Goal: Information Seeking & Learning: Compare options

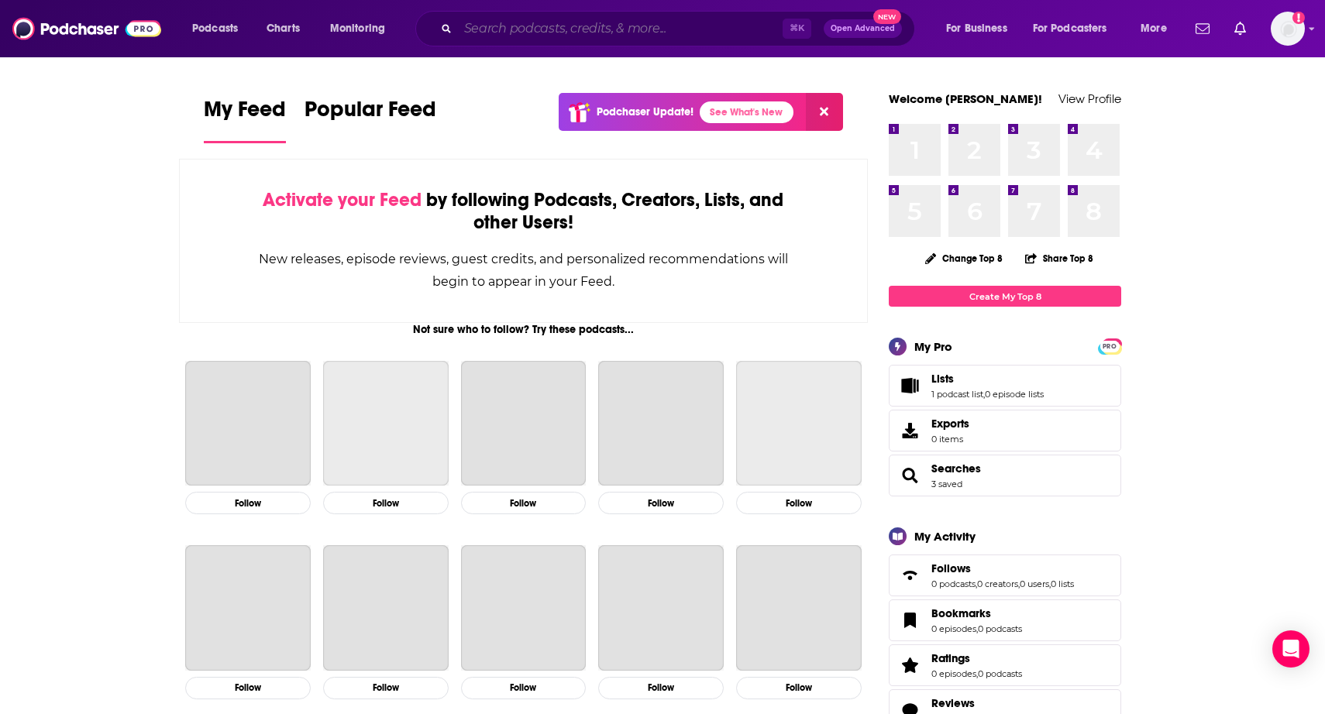
click at [586, 40] on input "Search podcasts, credits, & more..." at bounding box center [620, 28] width 325 height 25
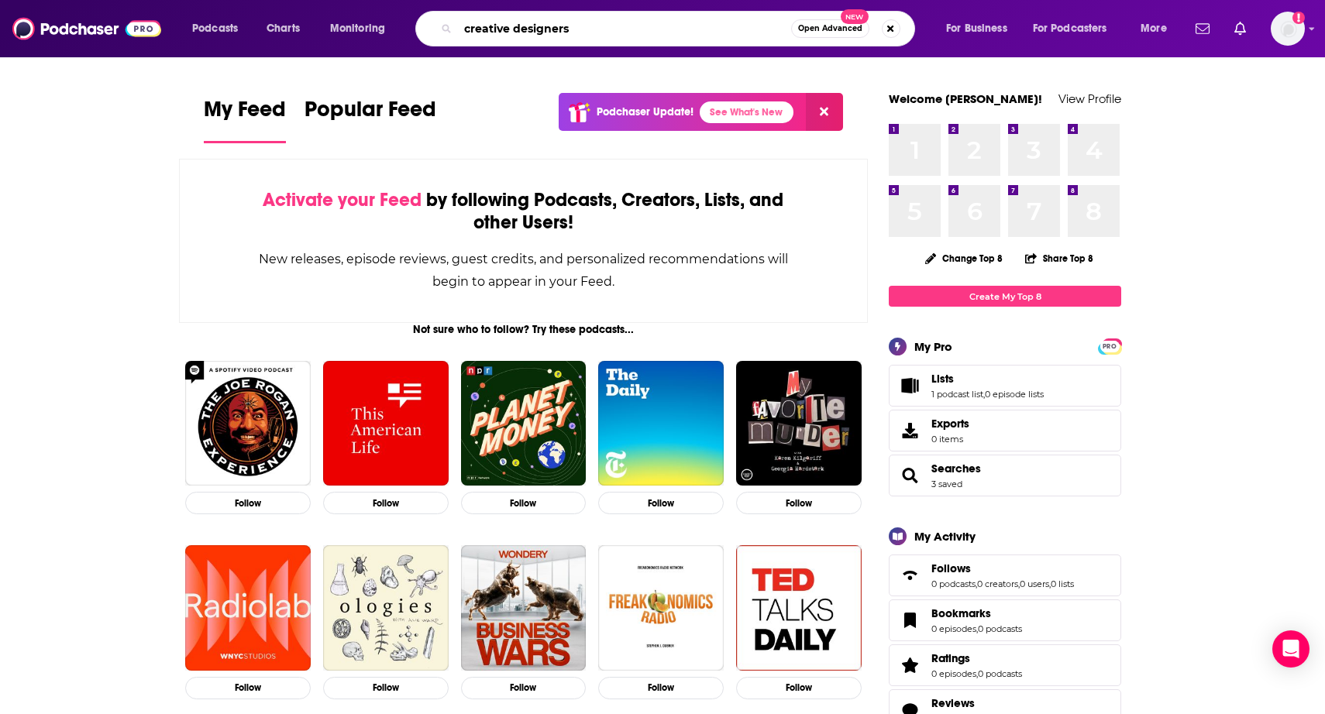
type input "creative designers"
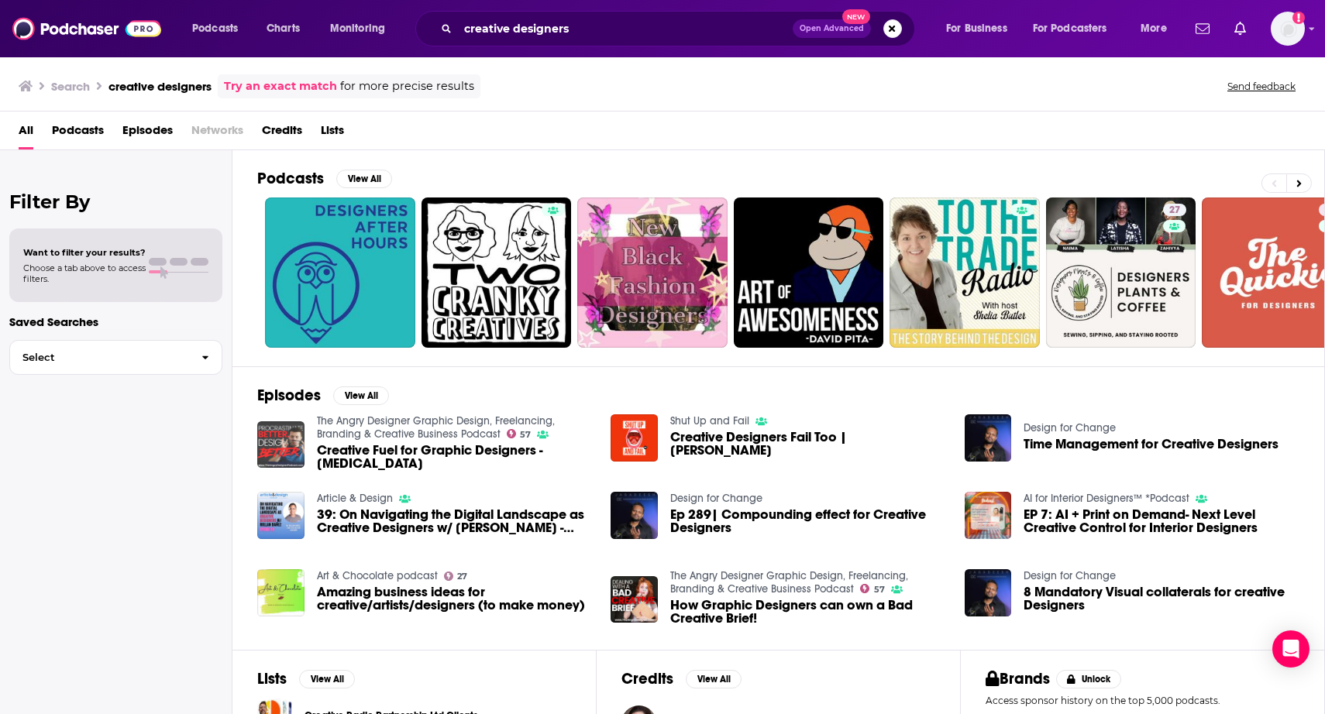
click at [284, 447] on img "Creative Fuel for Graphic Designers - Procrastination" at bounding box center [280, 444] width 47 height 47
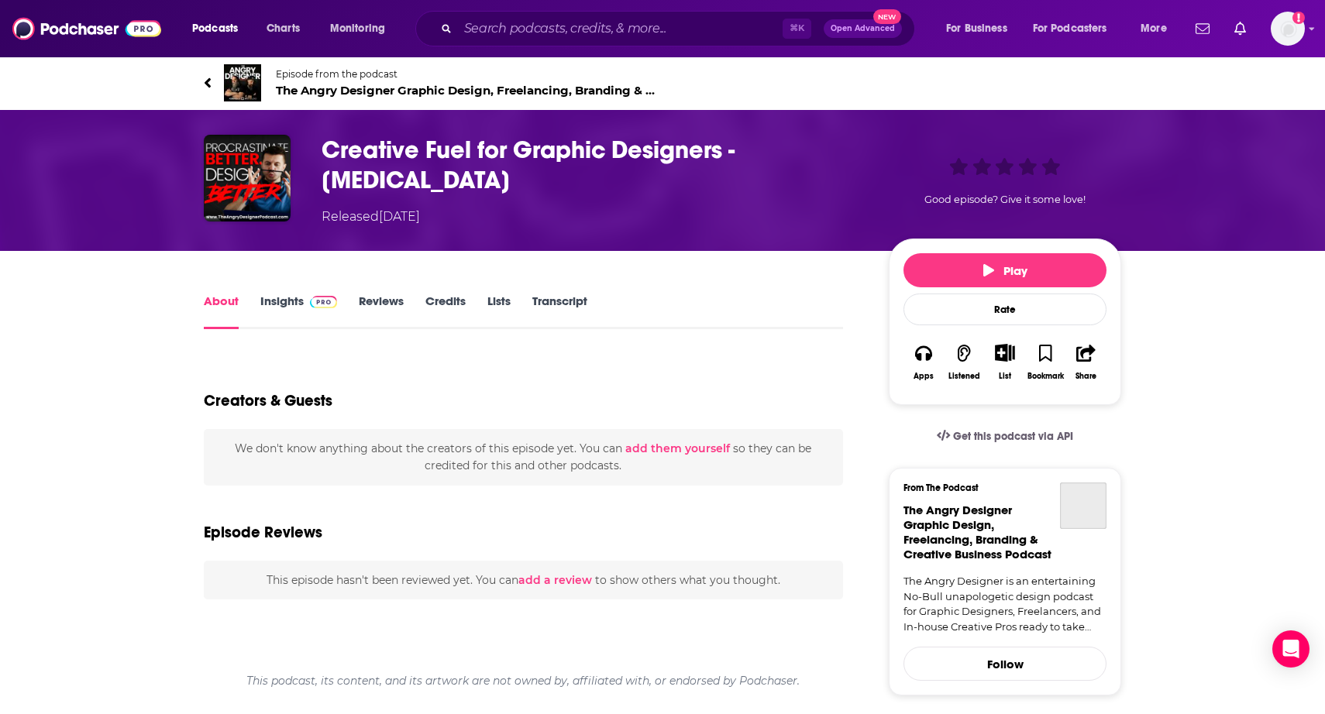
click at [243, 87] on img at bounding box center [242, 82] width 37 height 37
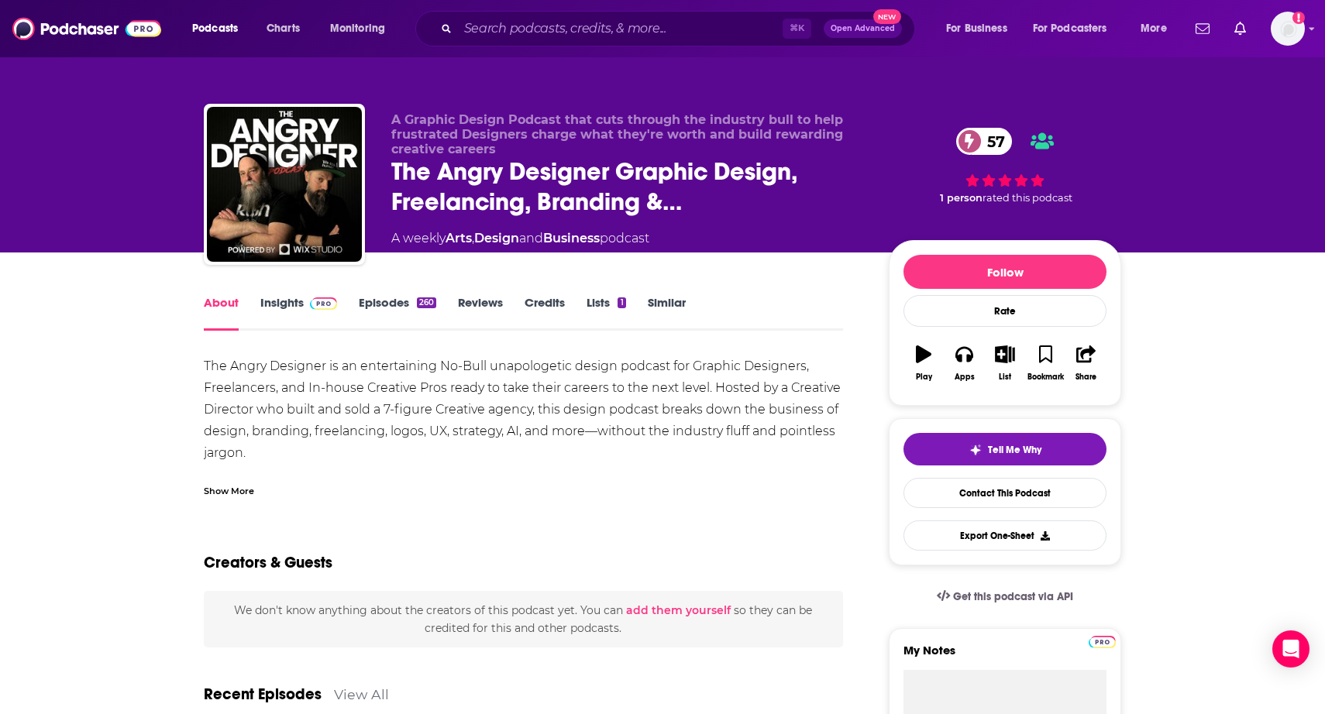
click at [312, 298] on img at bounding box center [323, 303] width 27 height 12
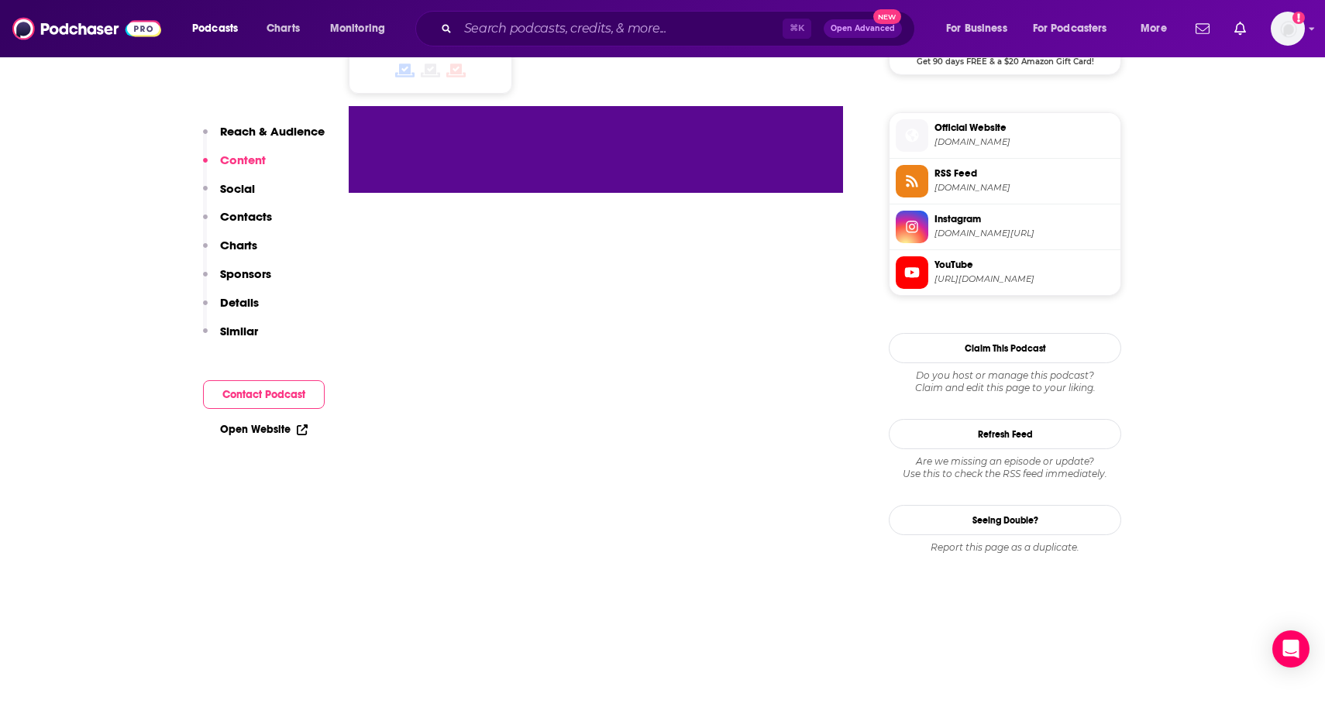
scroll to position [1202, 0]
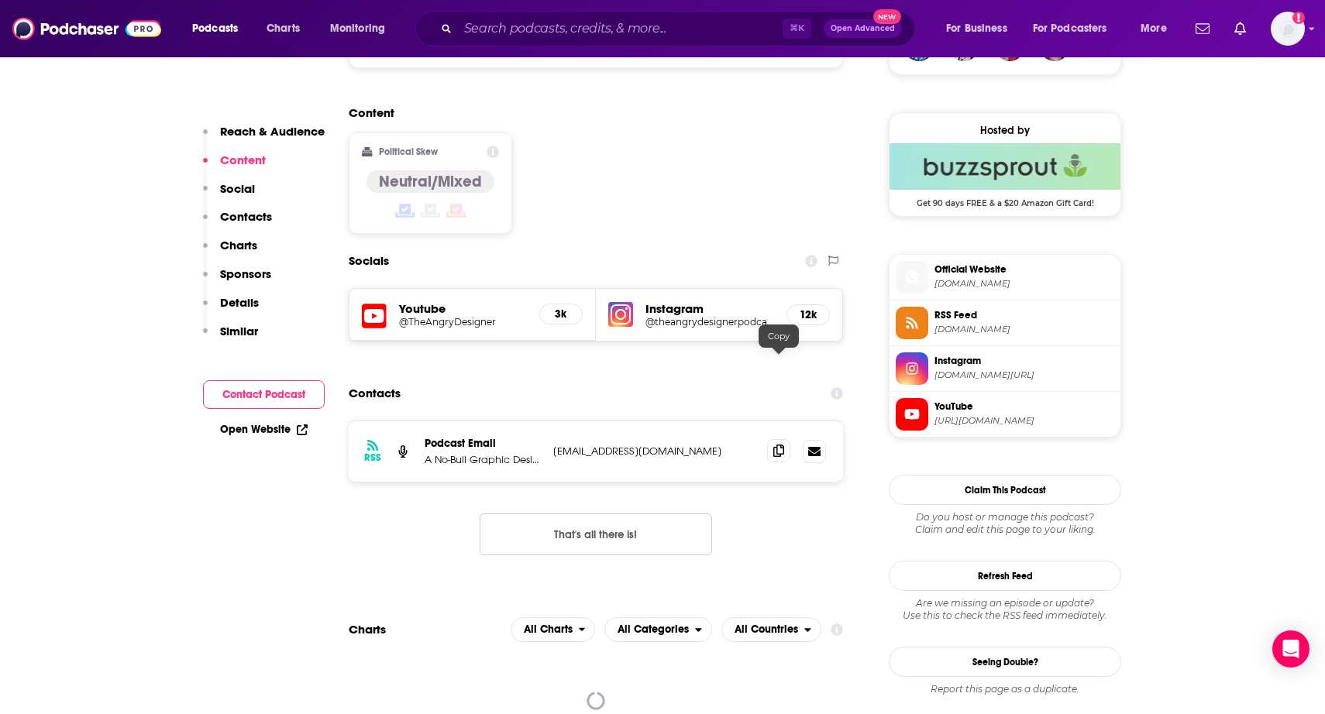
click at [773, 445] on icon at bounding box center [778, 451] width 11 height 12
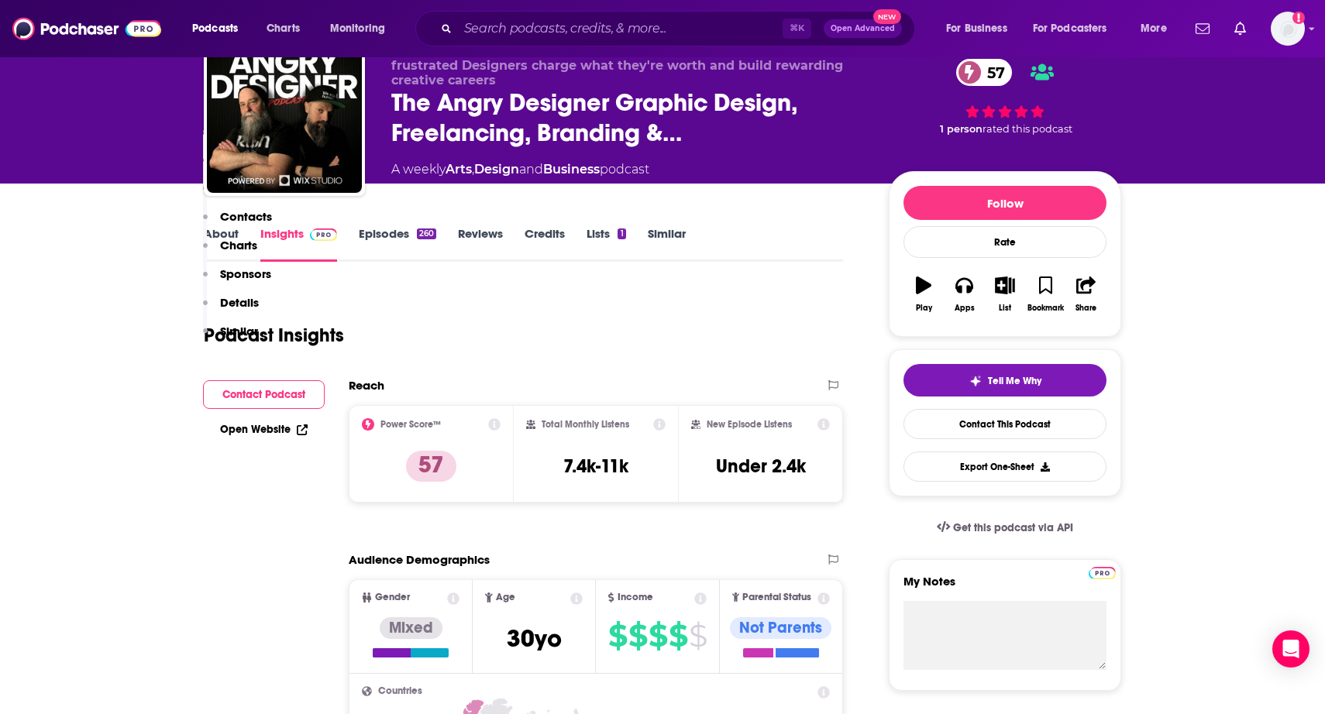
scroll to position [0, 0]
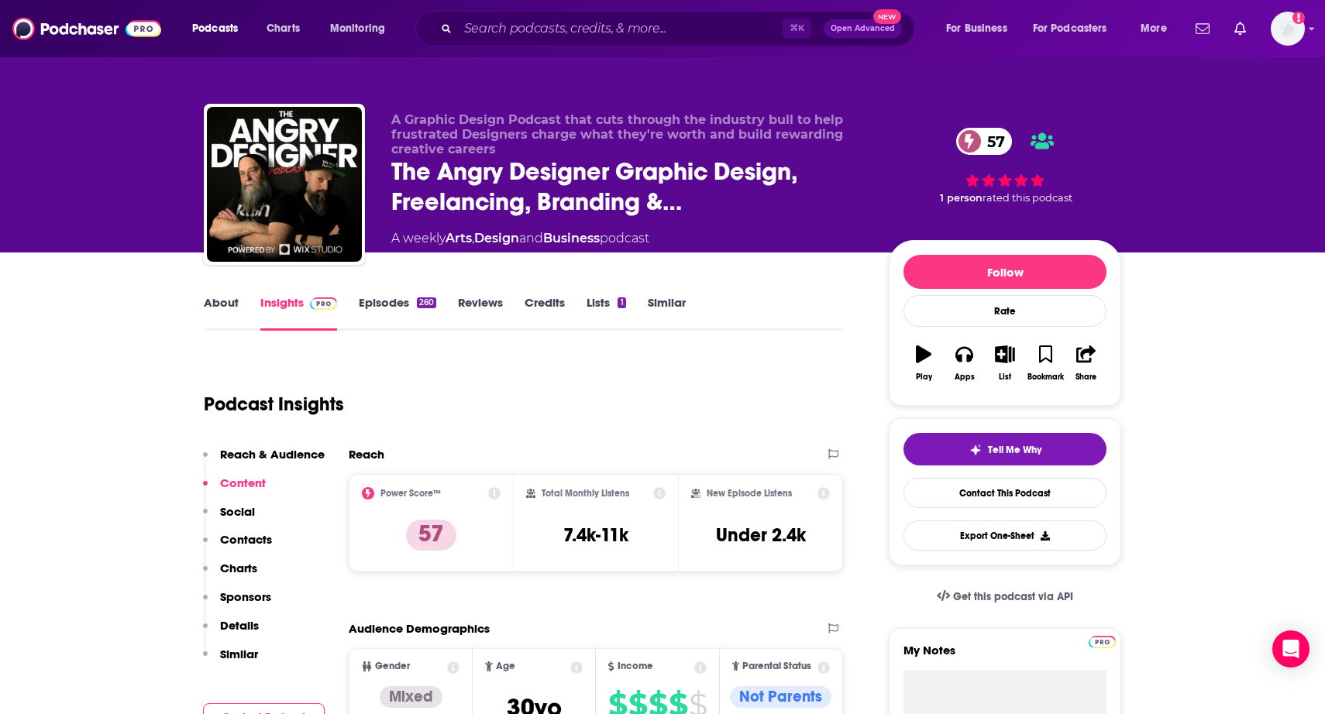
click at [222, 308] on link "About" at bounding box center [221, 313] width 35 height 36
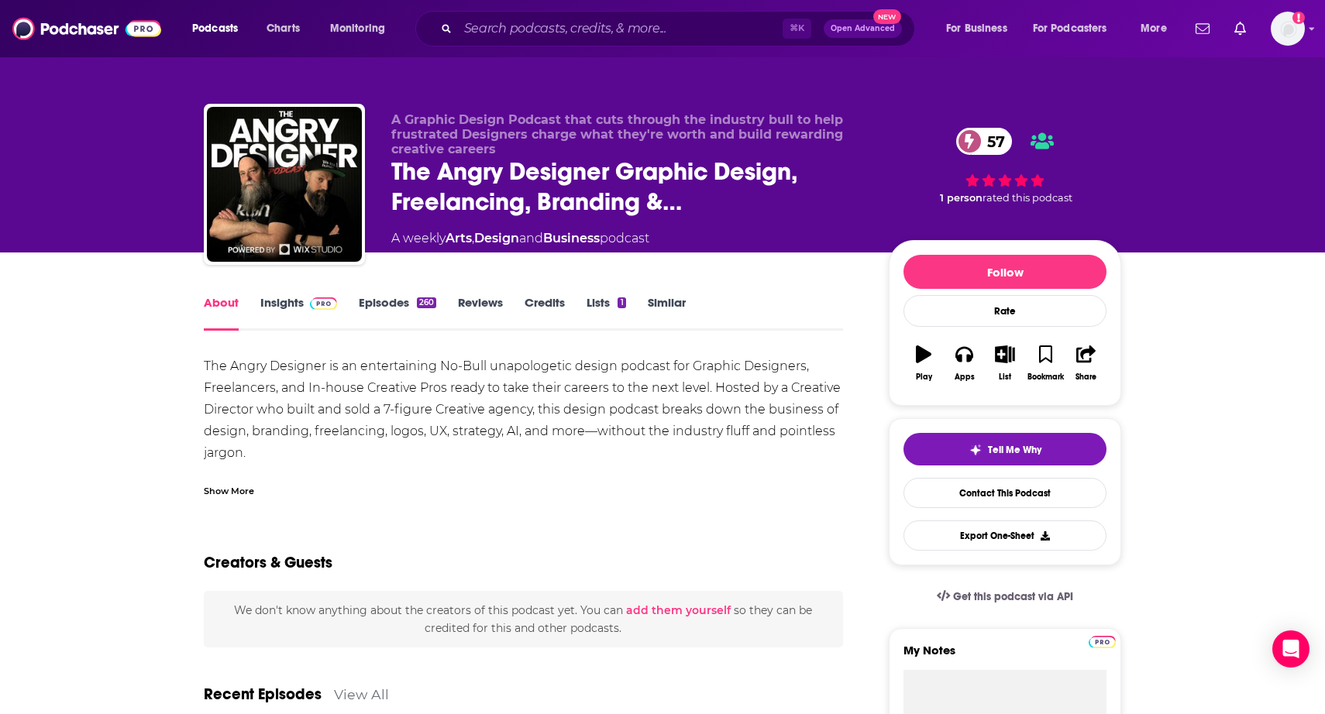
click at [228, 483] on div "Show More" at bounding box center [229, 490] width 50 height 15
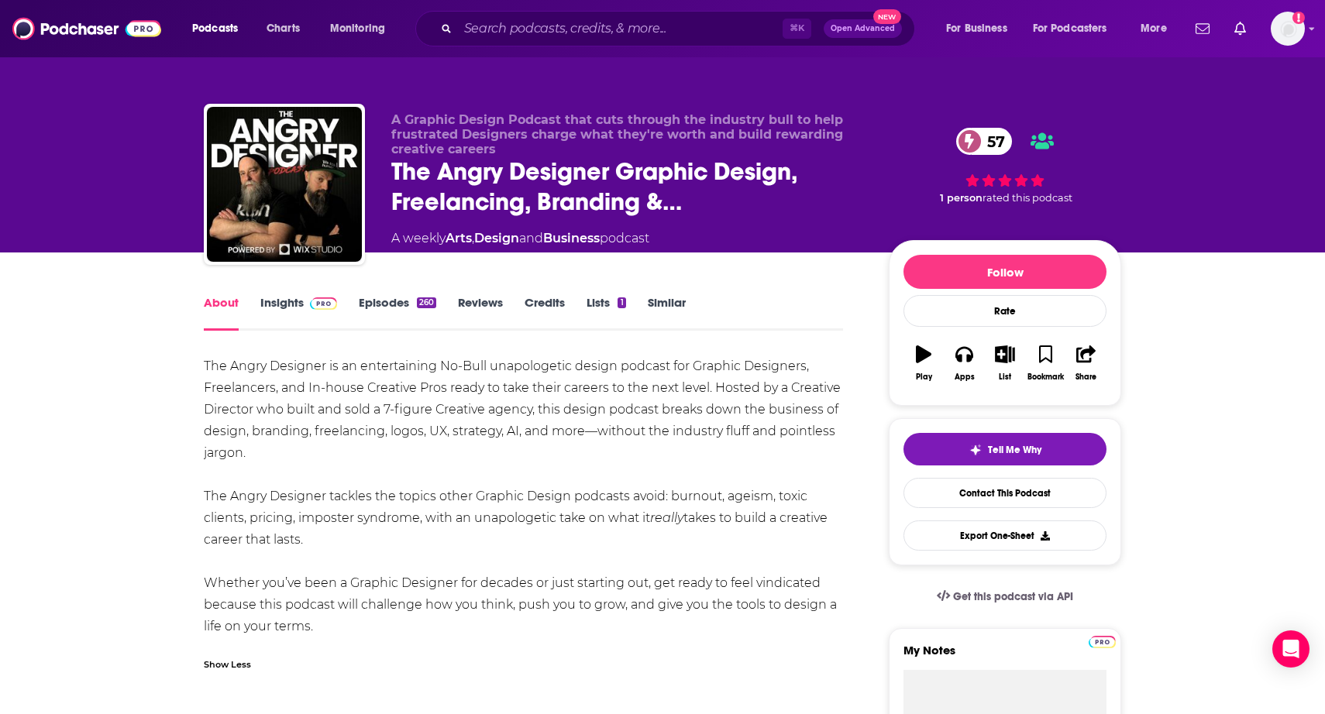
click at [291, 308] on link "Insights" at bounding box center [298, 313] width 77 height 36
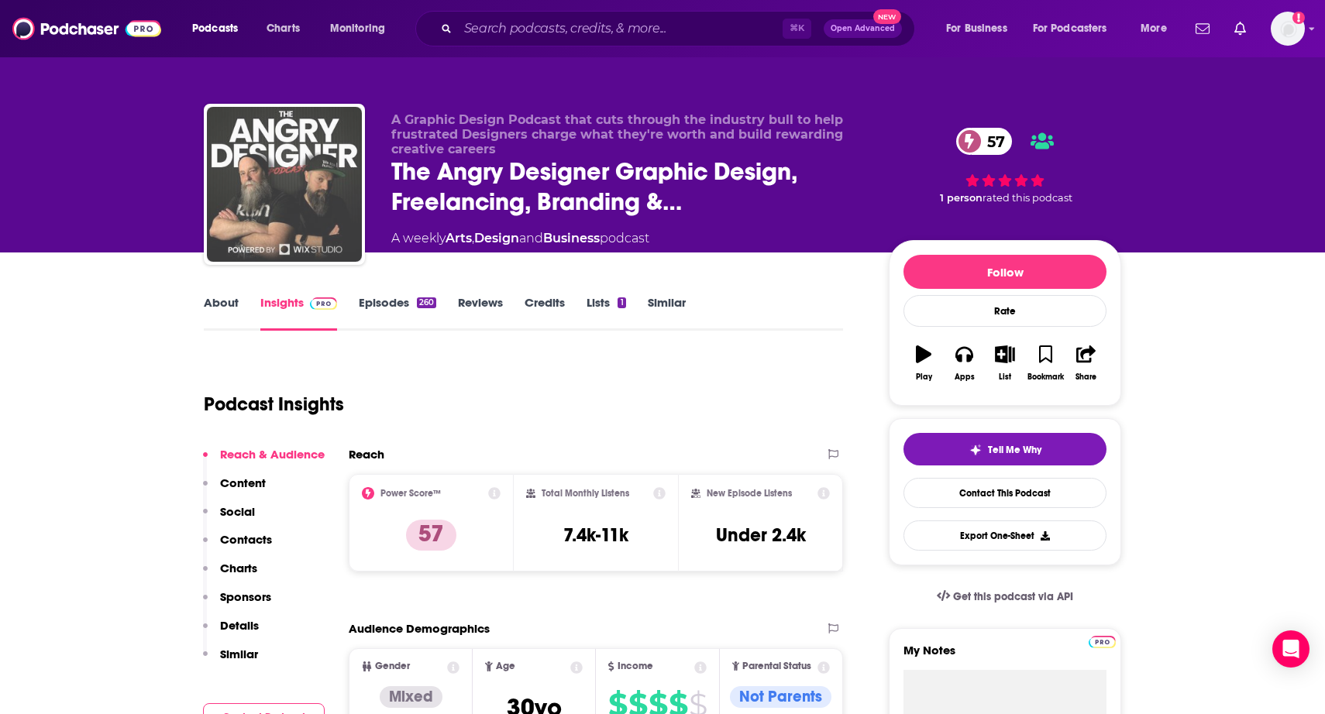
click at [273, 216] on img "The Angry Designer Graphic Design, Freelancing, Branding & Creative Business Po…" at bounding box center [284, 184] width 155 height 155
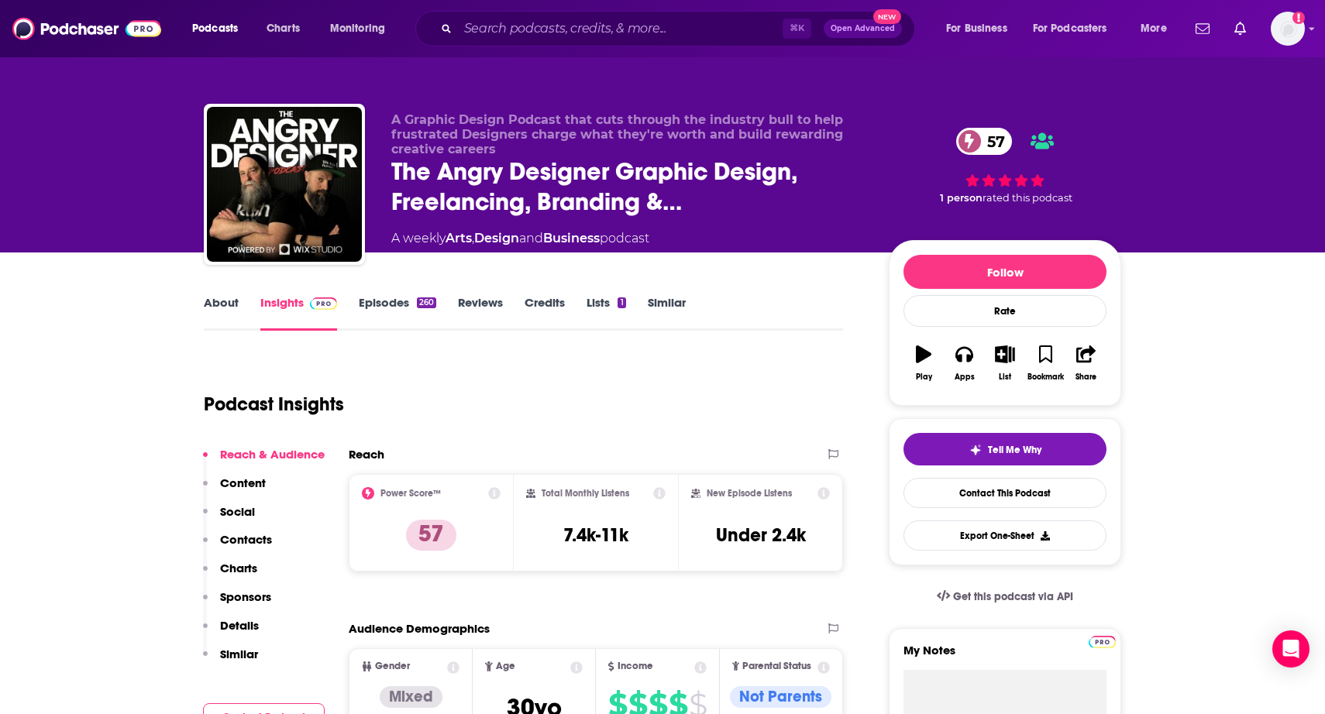
click at [221, 305] on link "About" at bounding box center [221, 313] width 35 height 36
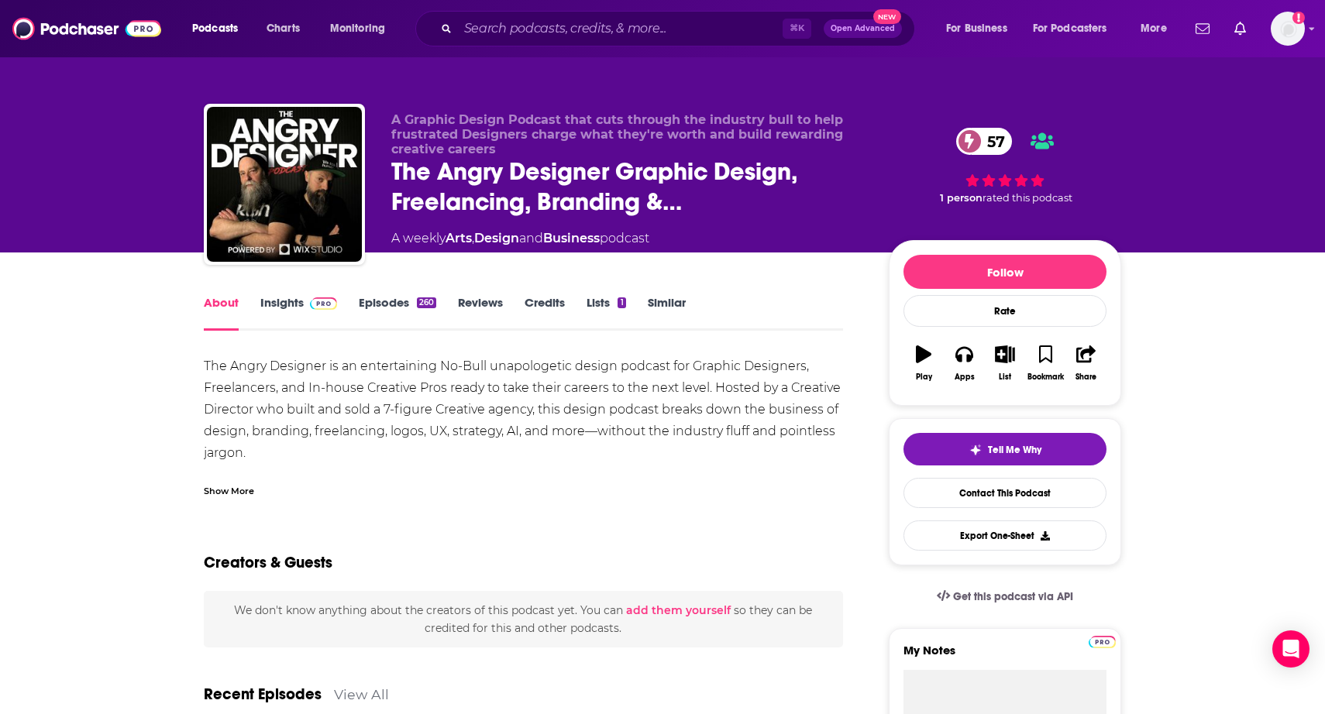
click at [408, 307] on link "Episodes 260" at bounding box center [397, 313] width 77 height 36
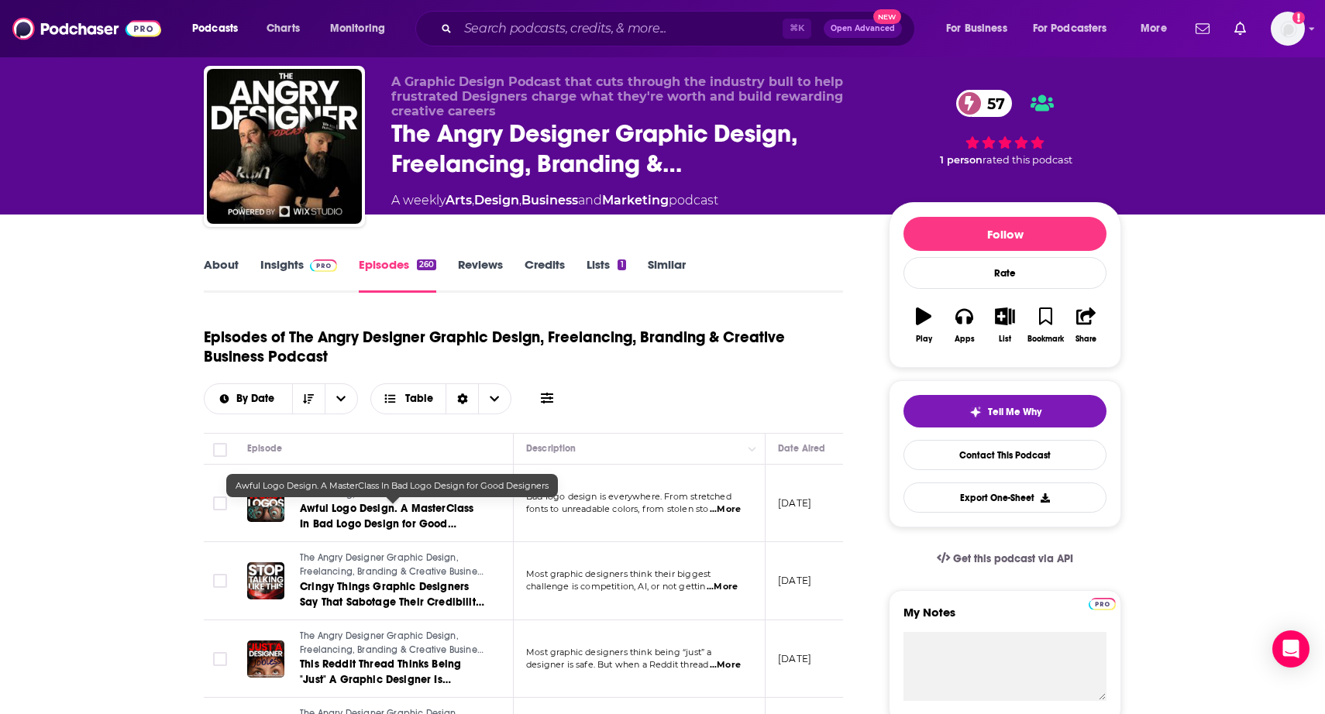
scroll to position [39, 0]
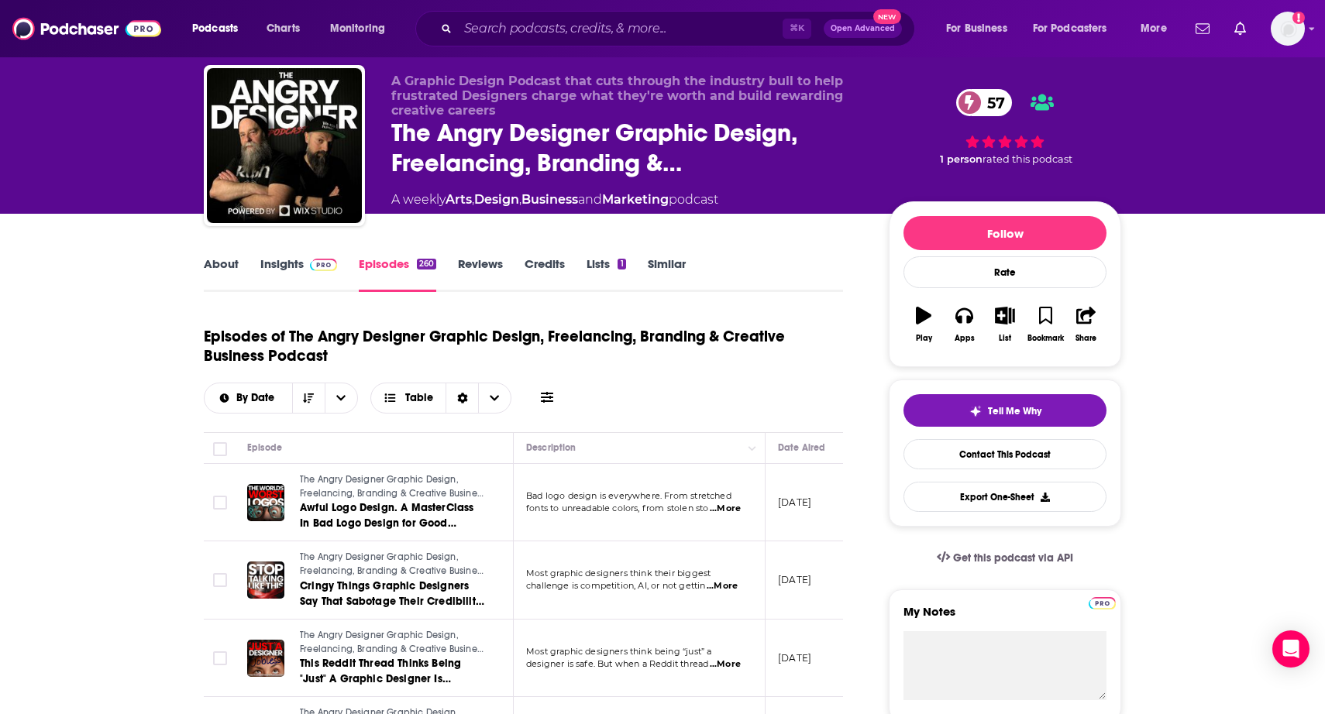
click at [729, 505] on span "...More" at bounding box center [725, 509] width 31 height 12
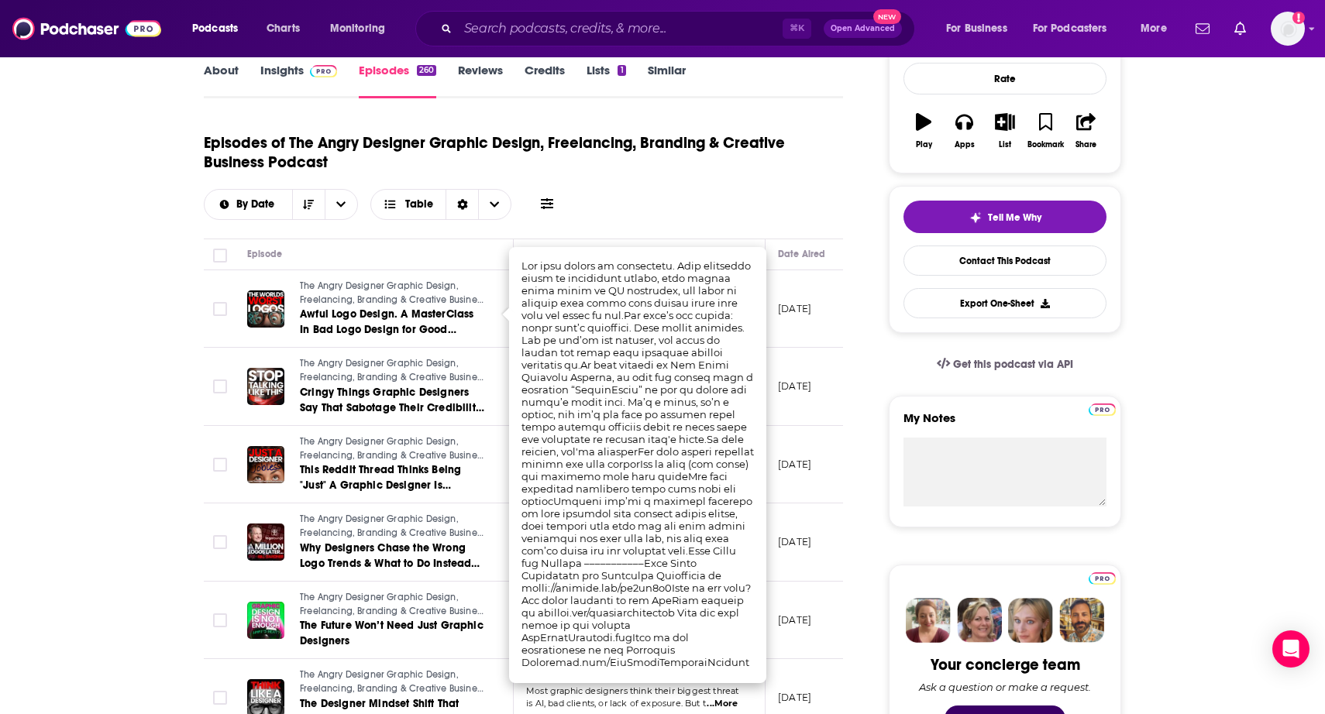
scroll to position [0, 0]
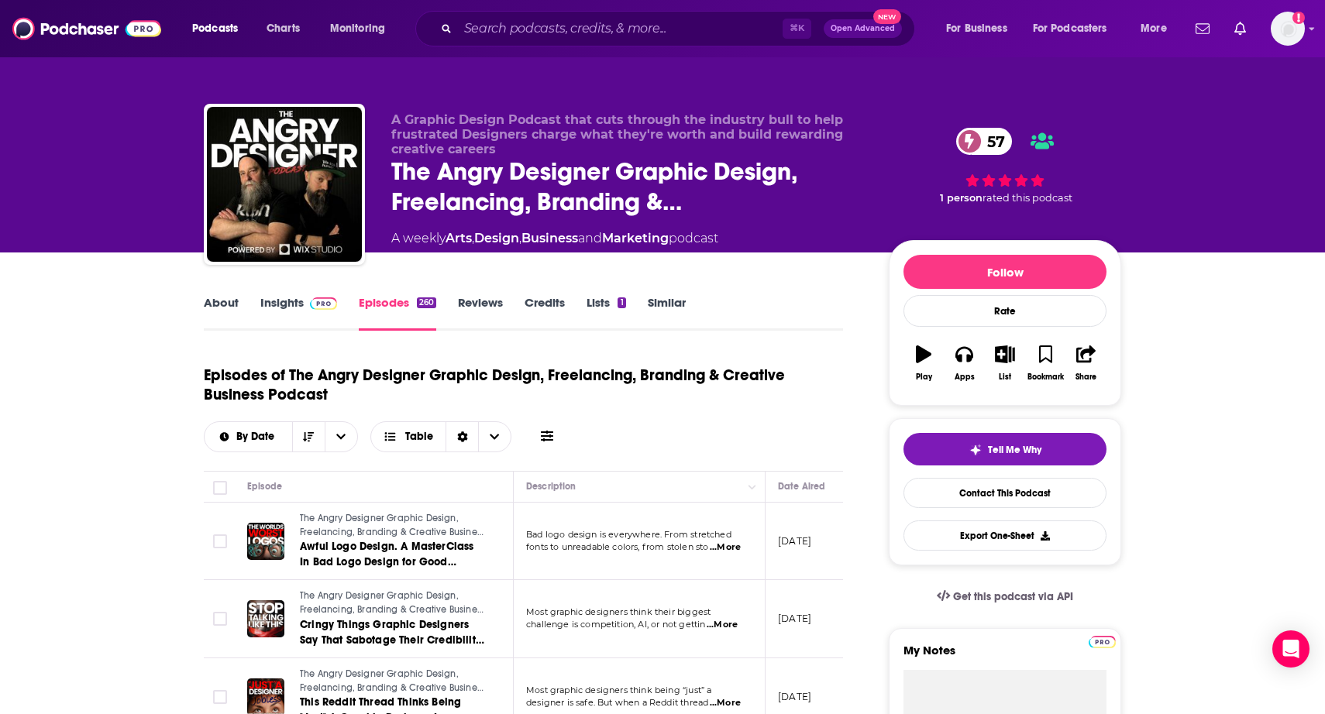
click at [219, 305] on link "About" at bounding box center [221, 313] width 35 height 36
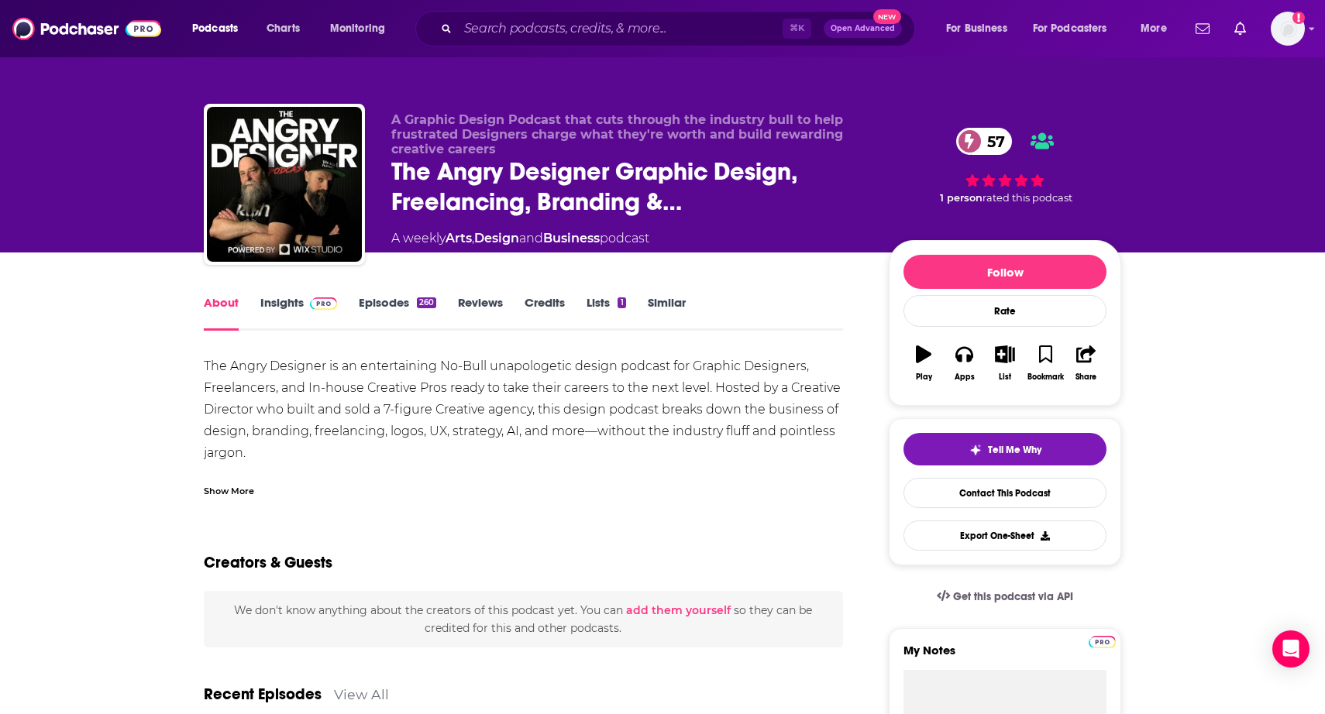
click at [226, 490] on div "Show More" at bounding box center [229, 490] width 50 height 15
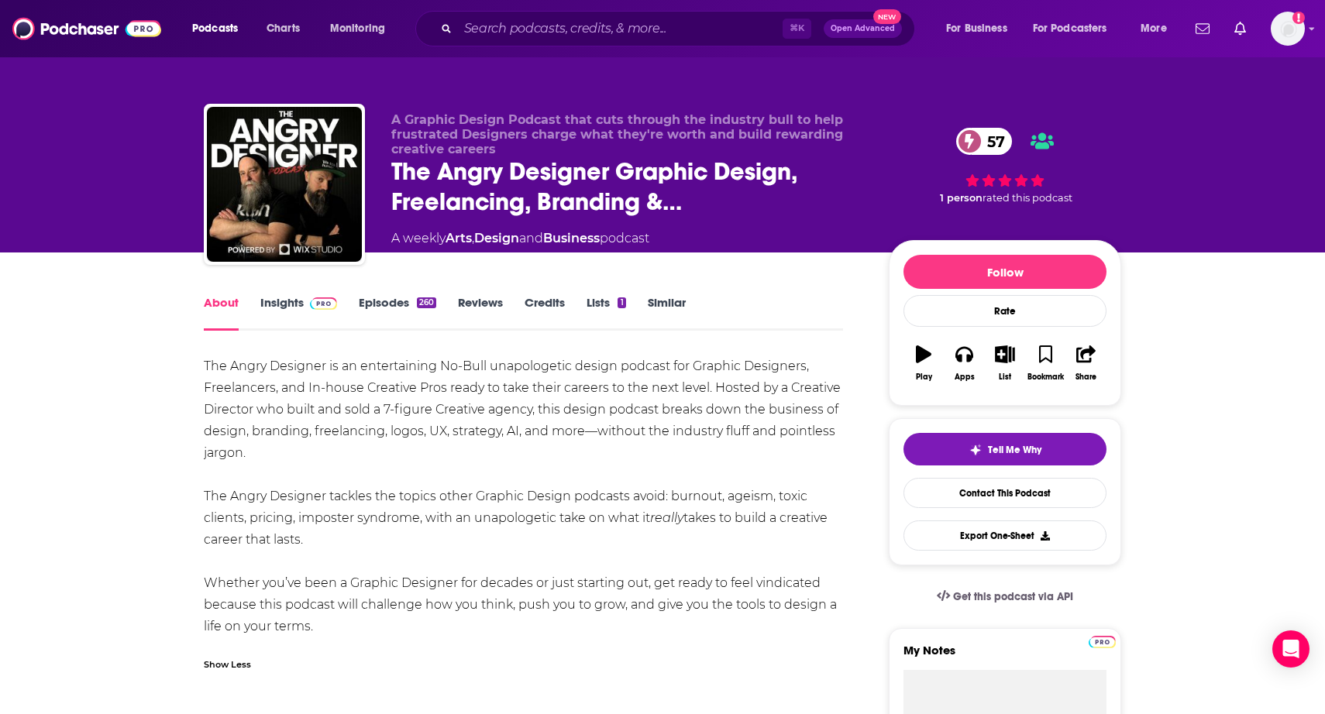
click at [306, 317] on link "Insights" at bounding box center [298, 313] width 77 height 36
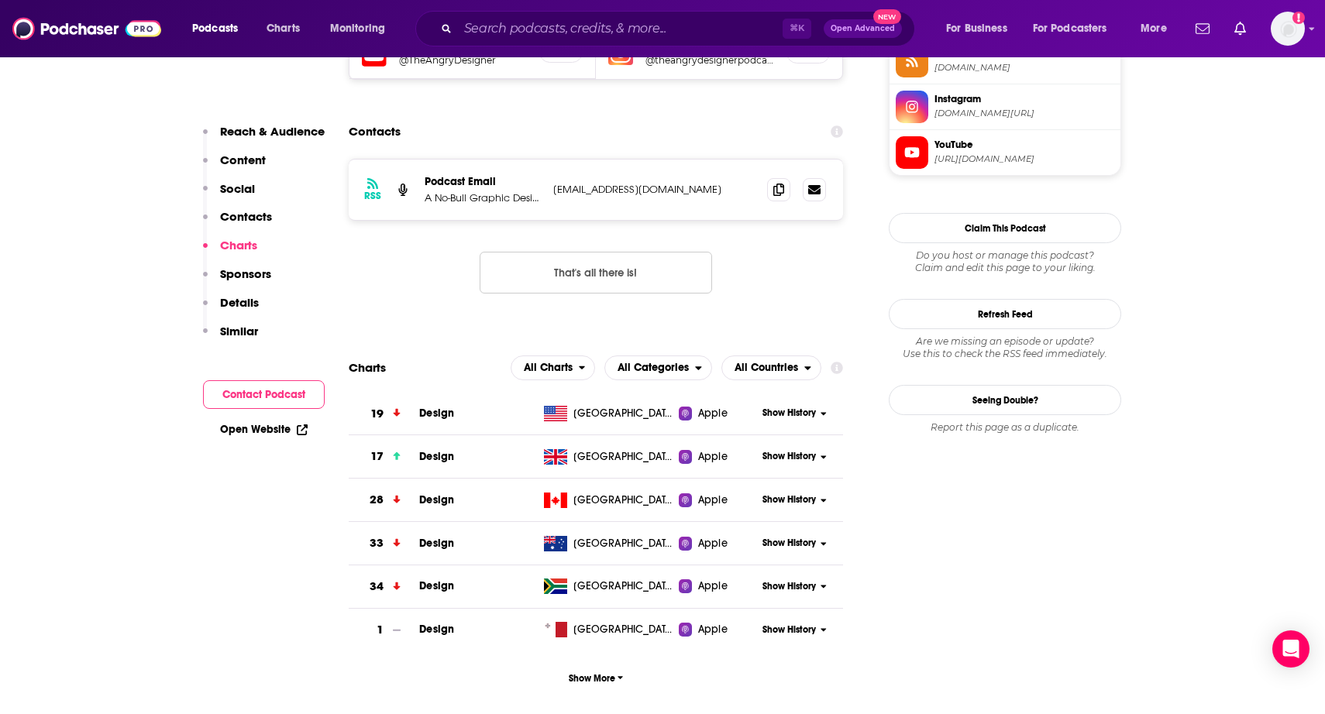
scroll to position [1465, 0]
click at [779, 182] on icon at bounding box center [778, 188] width 11 height 12
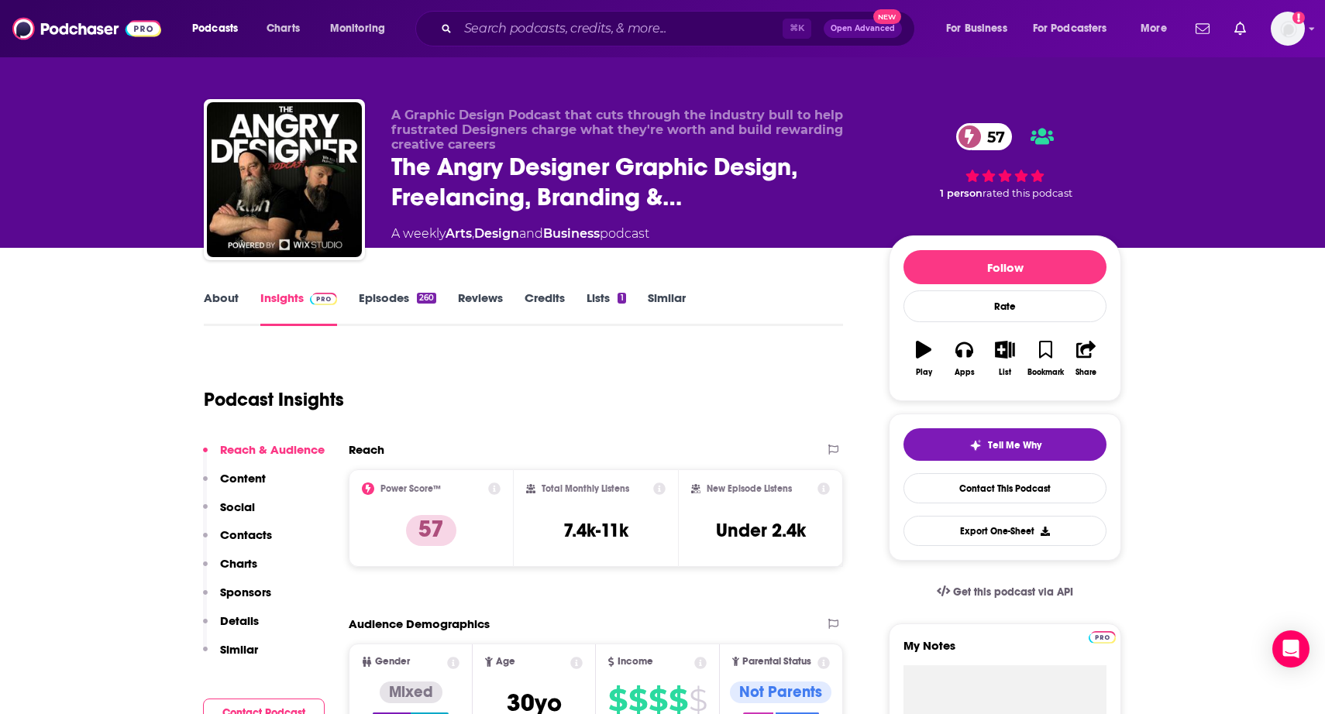
scroll to position [0, 0]
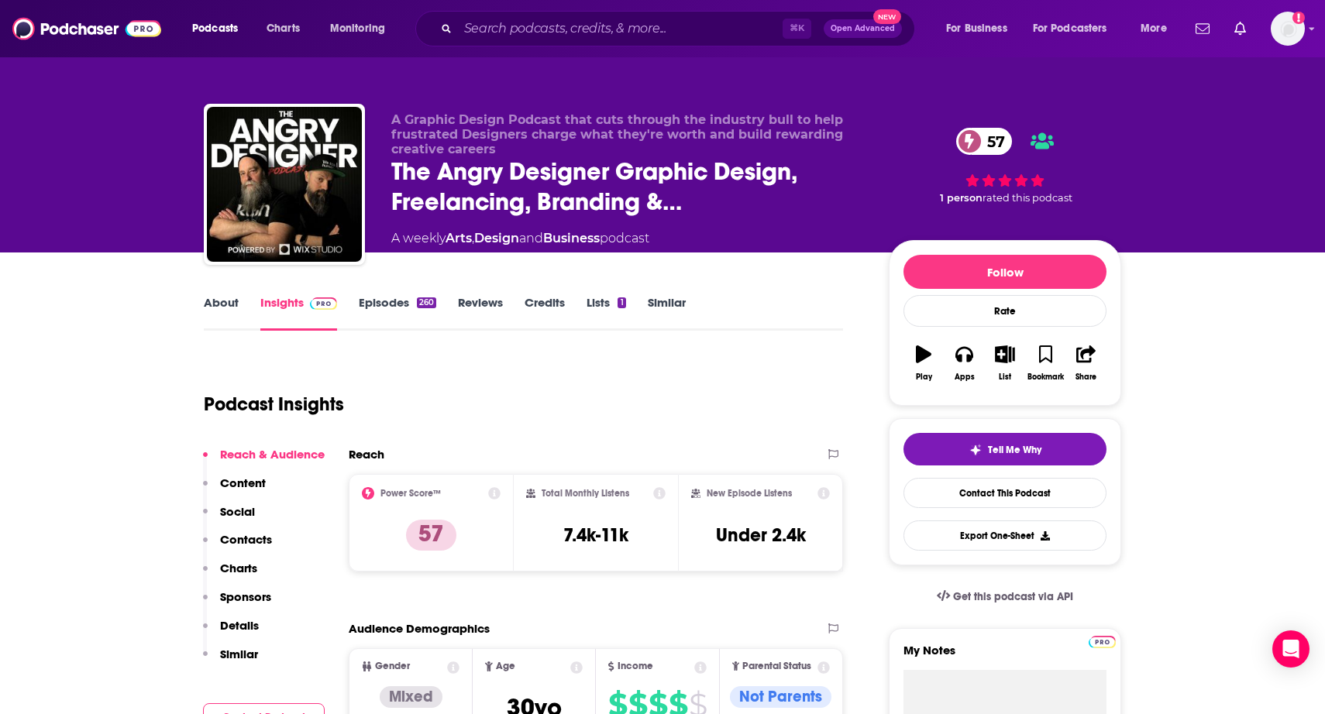
click at [665, 301] on link "Similar" at bounding box center [667, 313] width 38 height 36
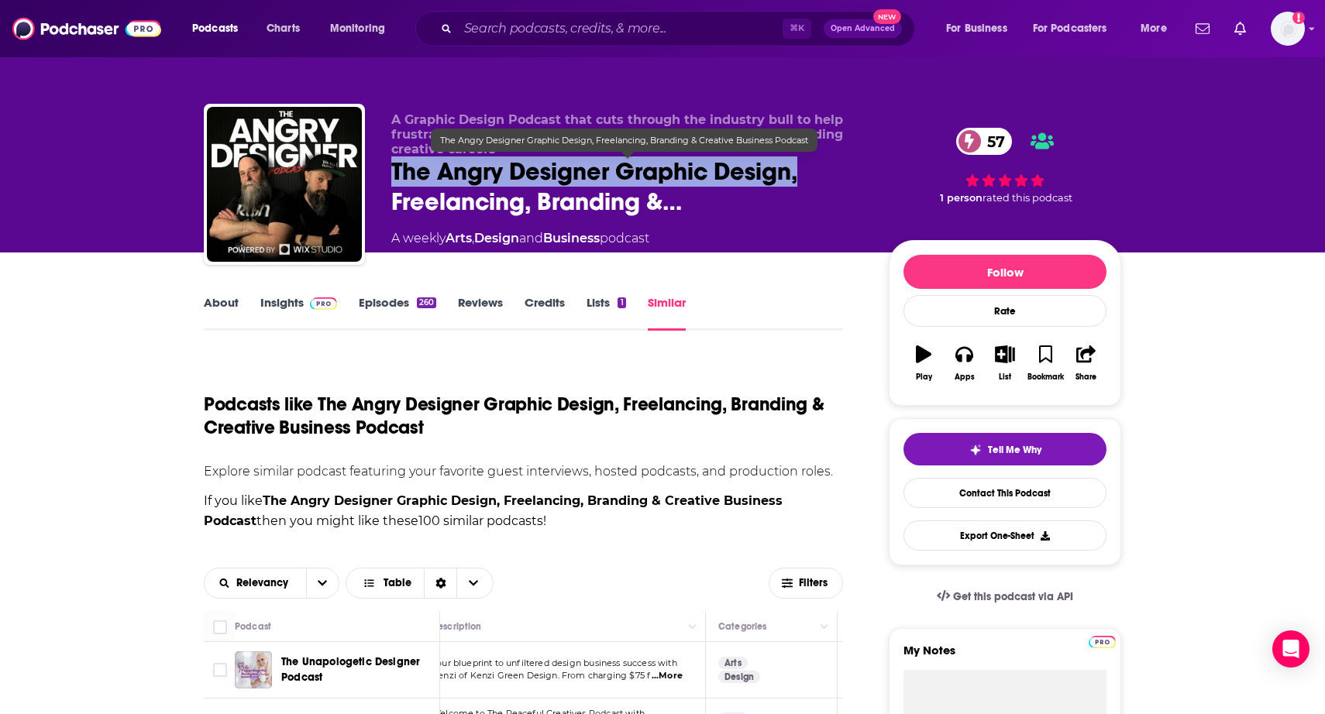
drag, startPoint x: 381, startPoint y: 178, endPoint x: 804, endPoint y: 176, distance: 423.0
click at [804, 176] on div "A Graphic Design Podcast that cuts through the industry bull to help frustrated…" at bounding box center [662, 187] width 917 height 167
copy h2 "The Angry Designer Graphic Design,"
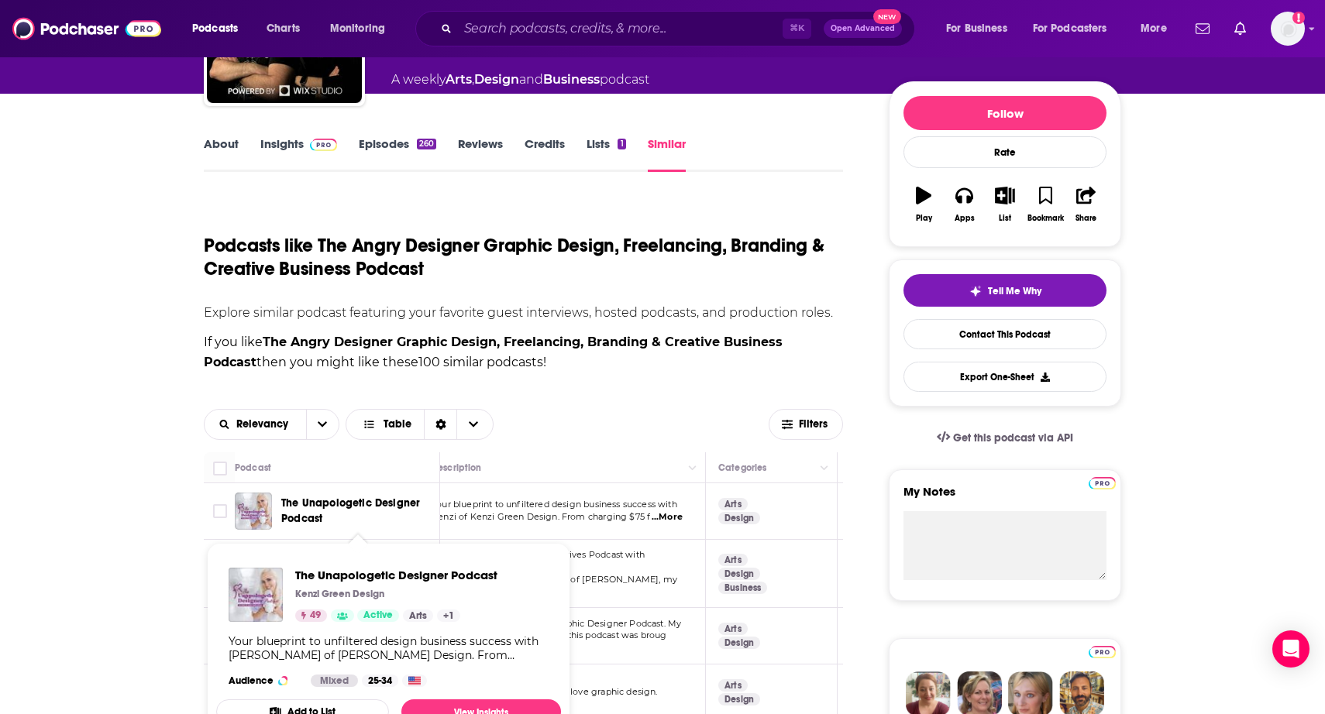
scroll to position [236, 0]
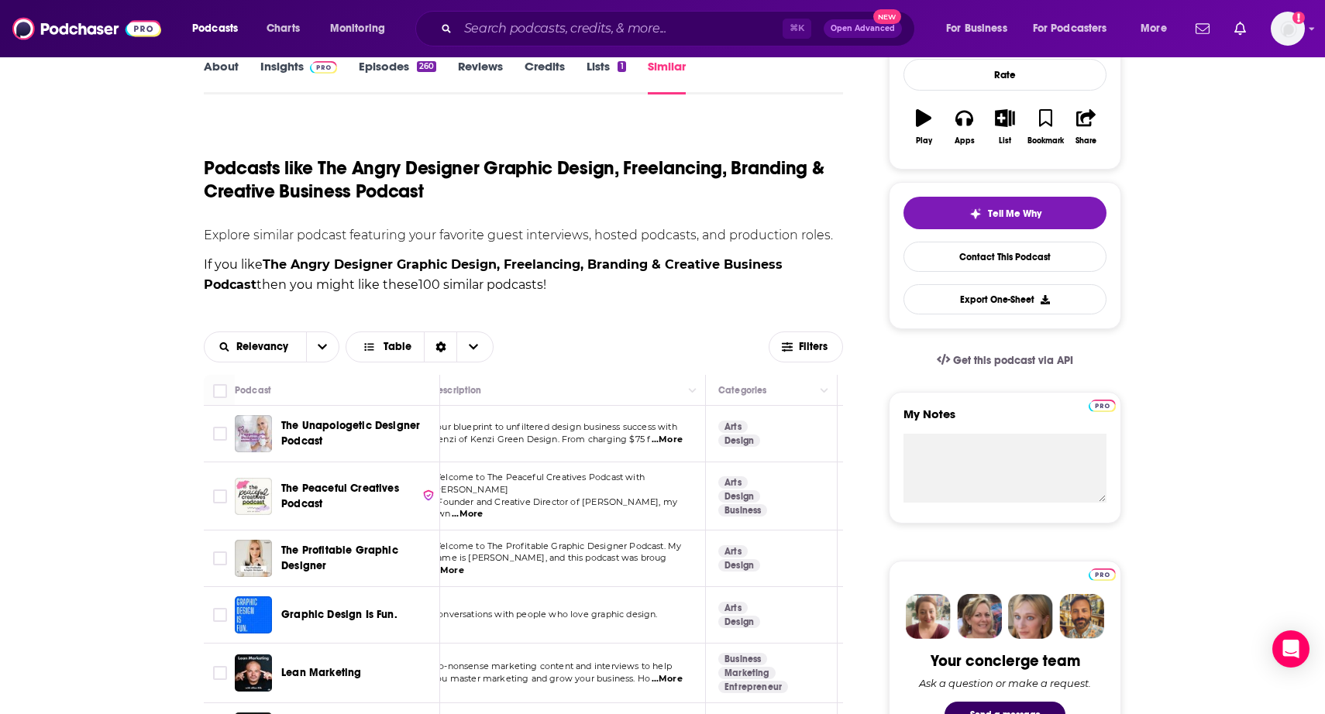
click at [662, 443] on span "...More" at bounding box center [667, 440] width 31 height 12
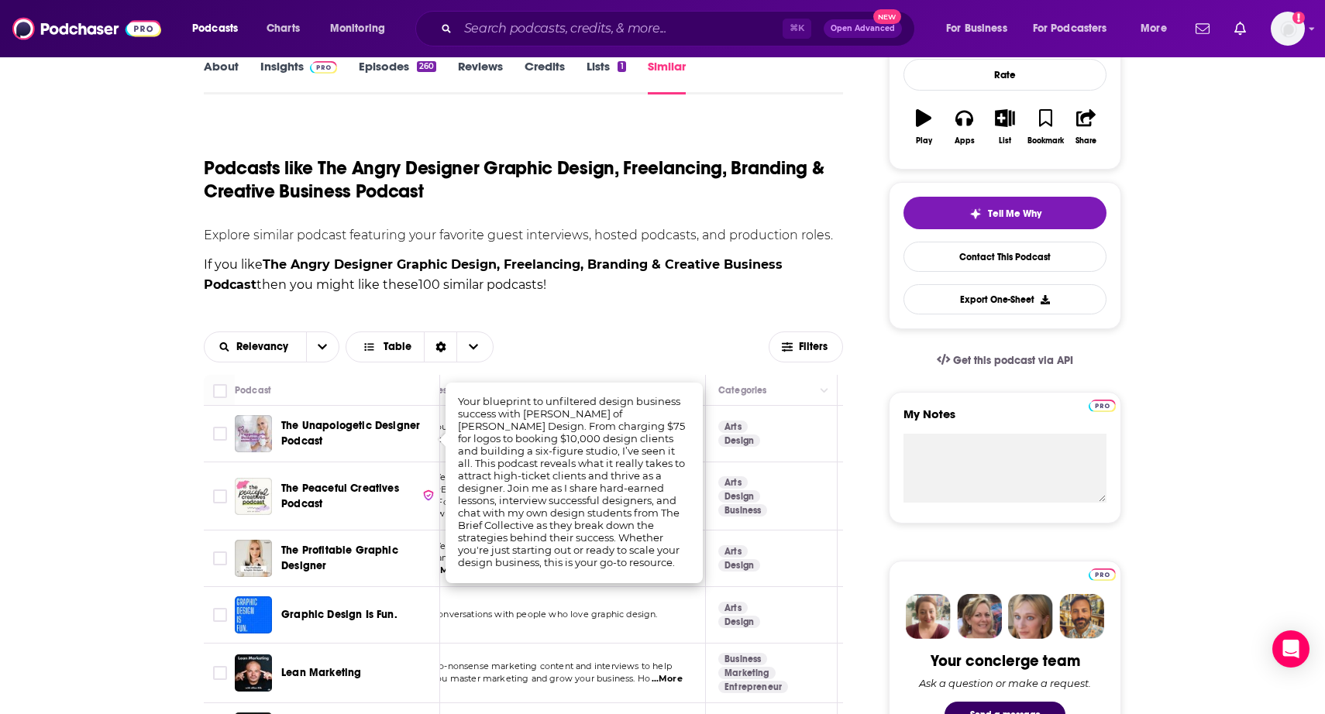
click at [679, 349] on div "Relevancy Table" at bounding box center [486, 347] width 565 height 31
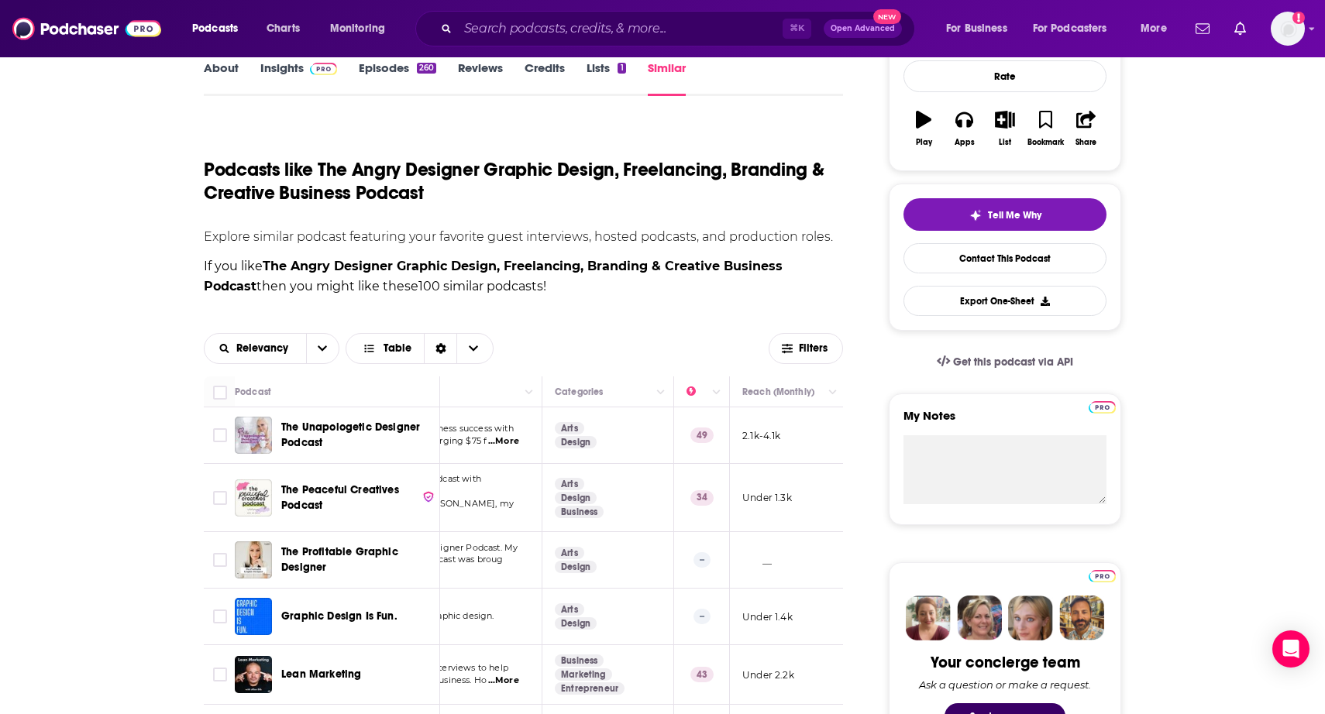
scroll to position [0, 182]
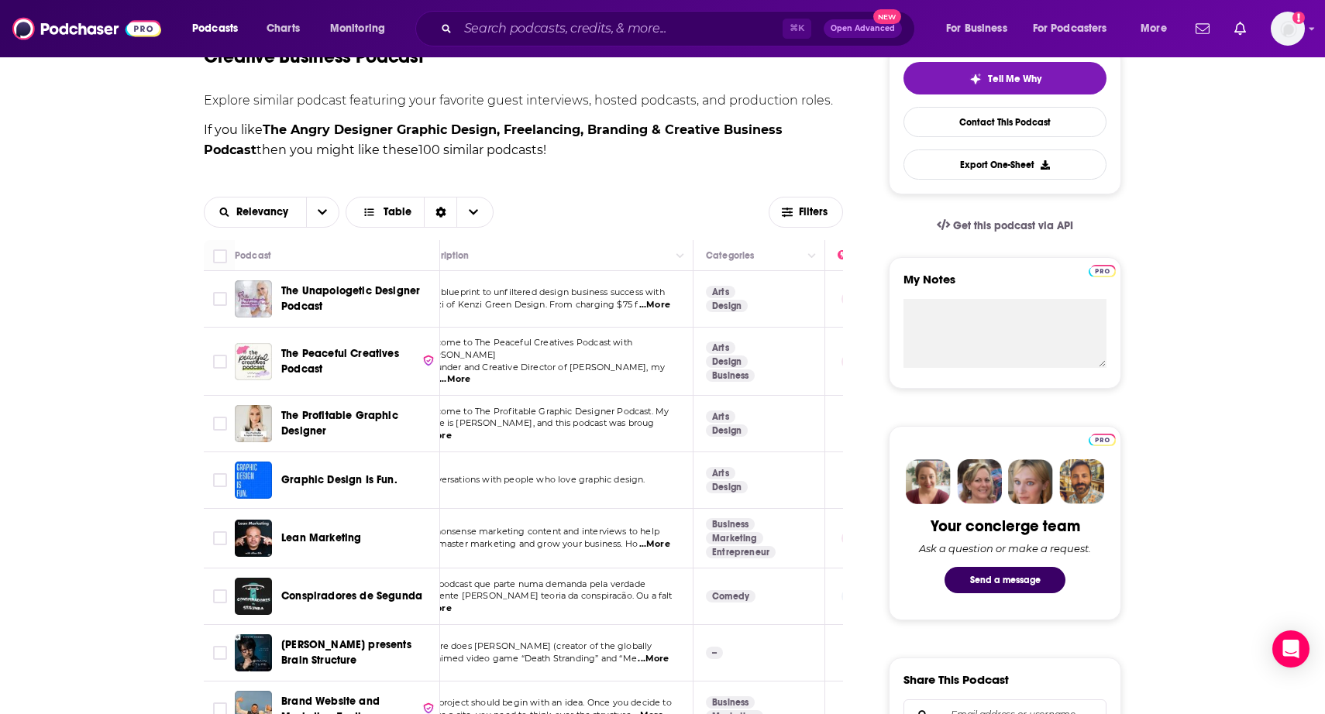
scroll to position [0, 0]
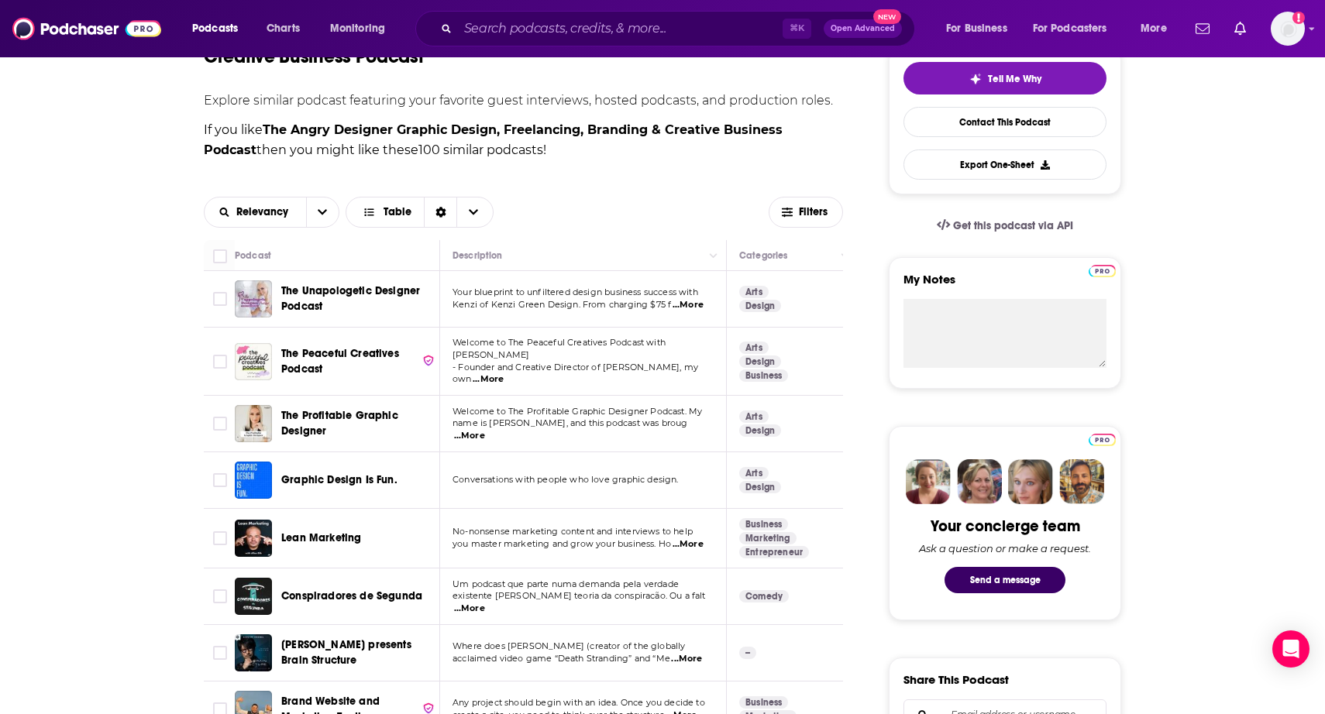
click at [685, 538] on span "...More" at bounding box center [687, 544] width 31 height 12
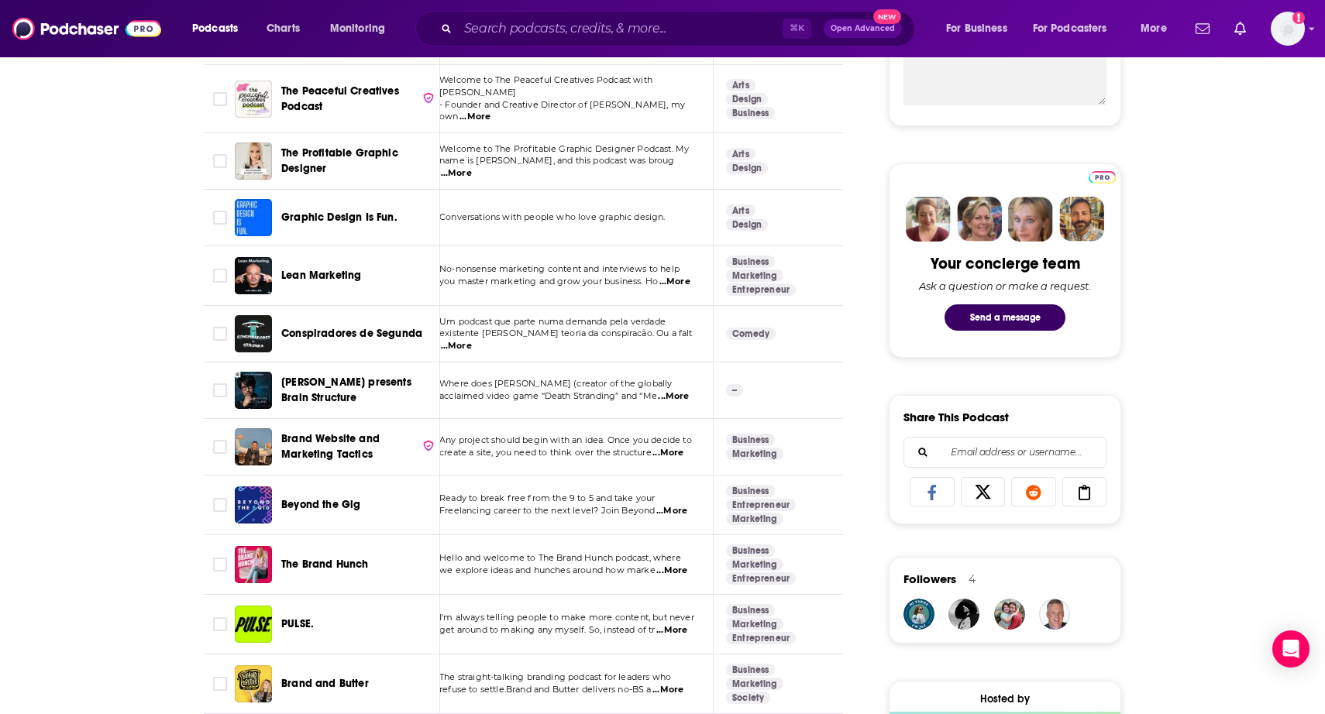
scroll to position [0, 15]
click at [680, 565] on span "...More" at bounding box center [670, 571] width 31 height 12
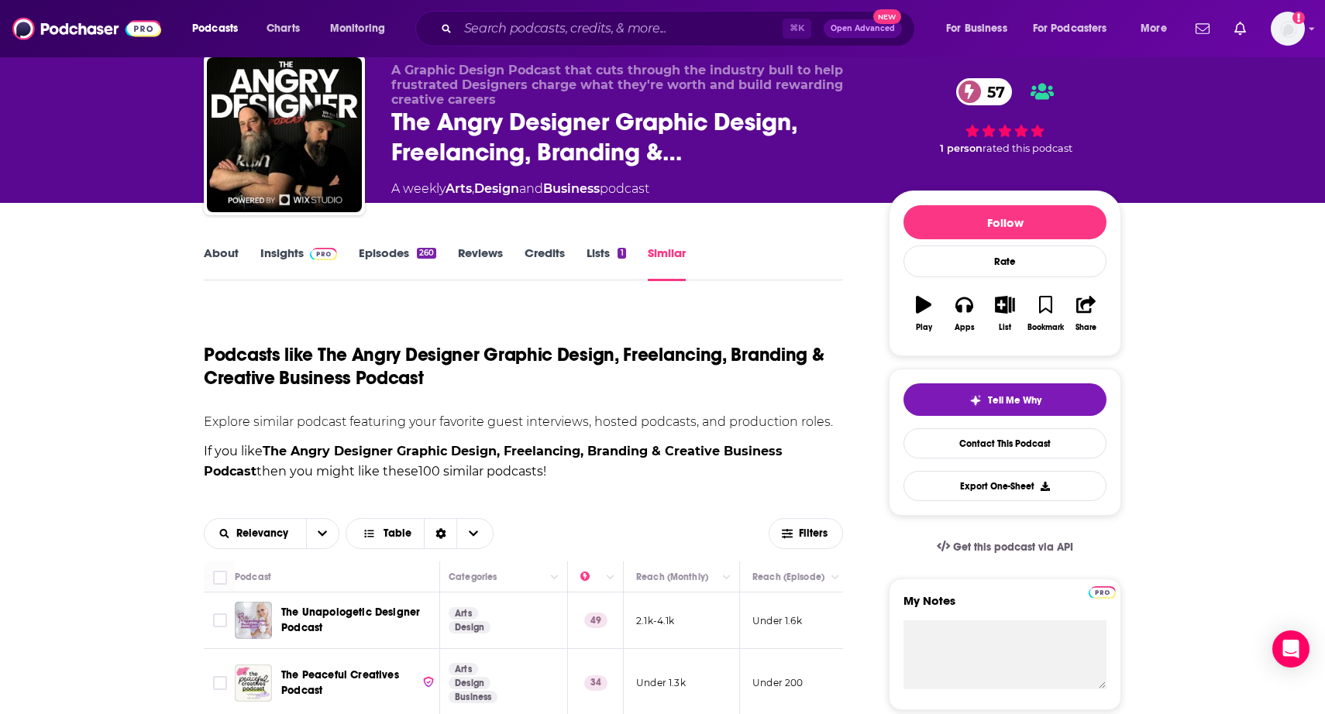
scroll to position [0, 0]
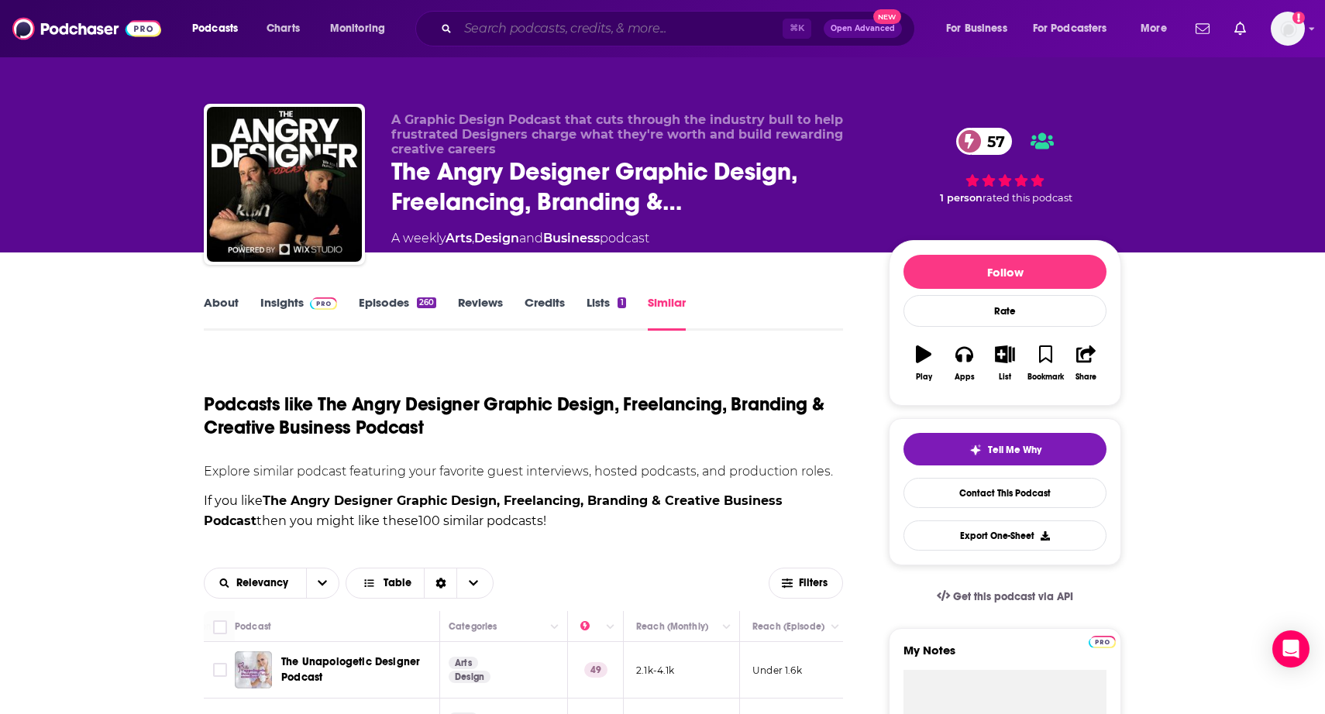
click at [584, 25] on input "Search podcasts, credits, & more..." at bounding box center [620, 28] width 325 height 25
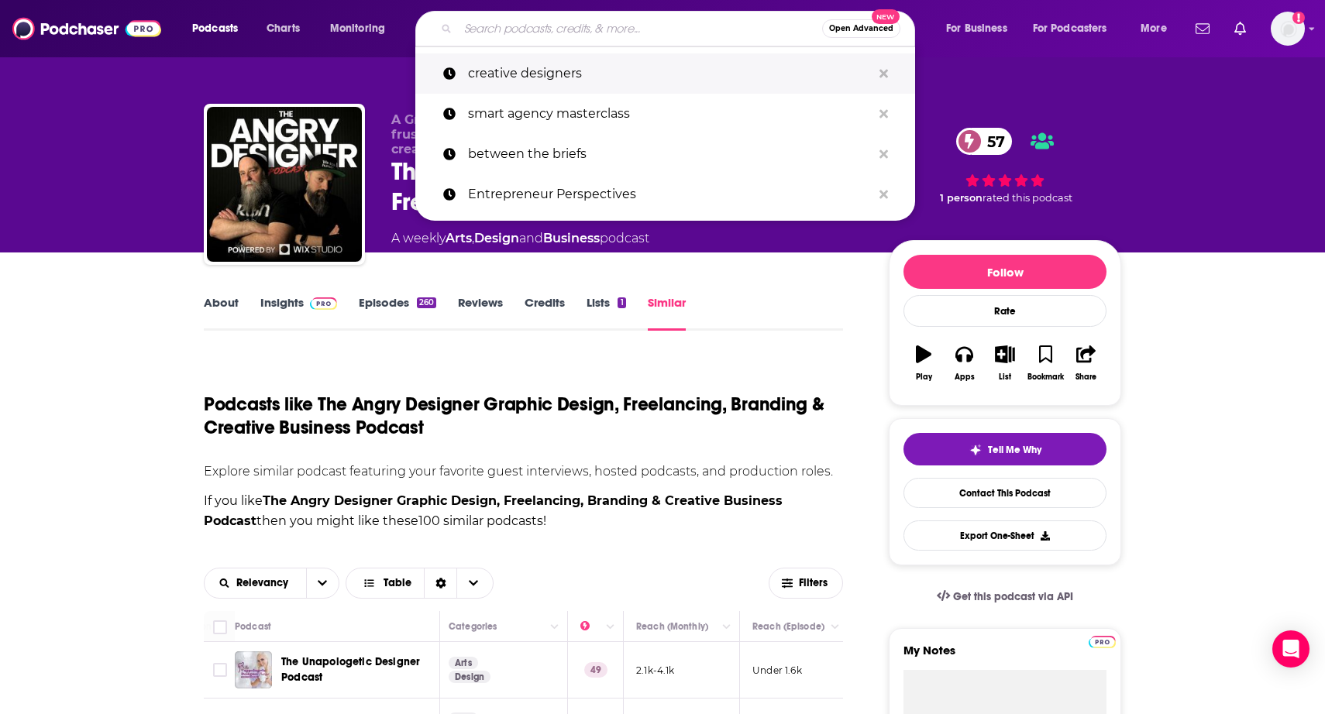
click at [566, 64] on p "creative designers" at bounding box center [670, 73] width 404 height 40
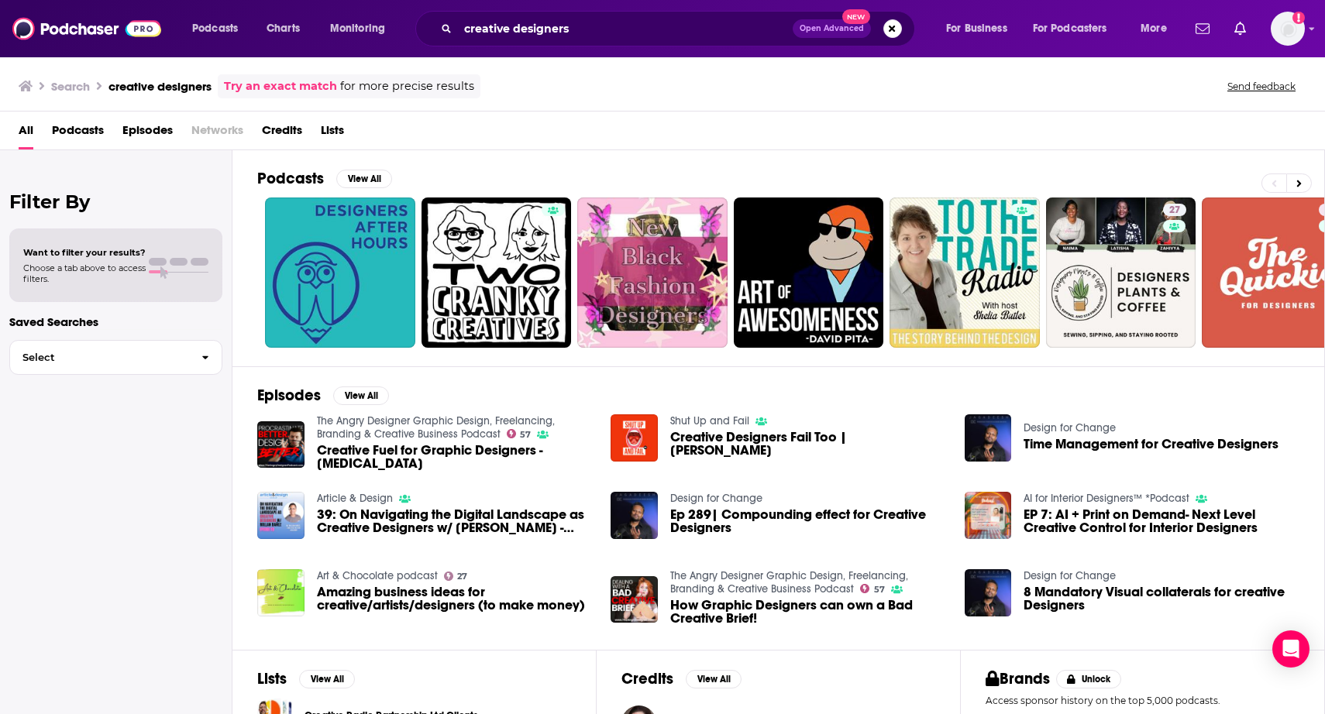
click at [72, 127] on span "Podcasts" at bounding box center [78, 134] width 52 height 32
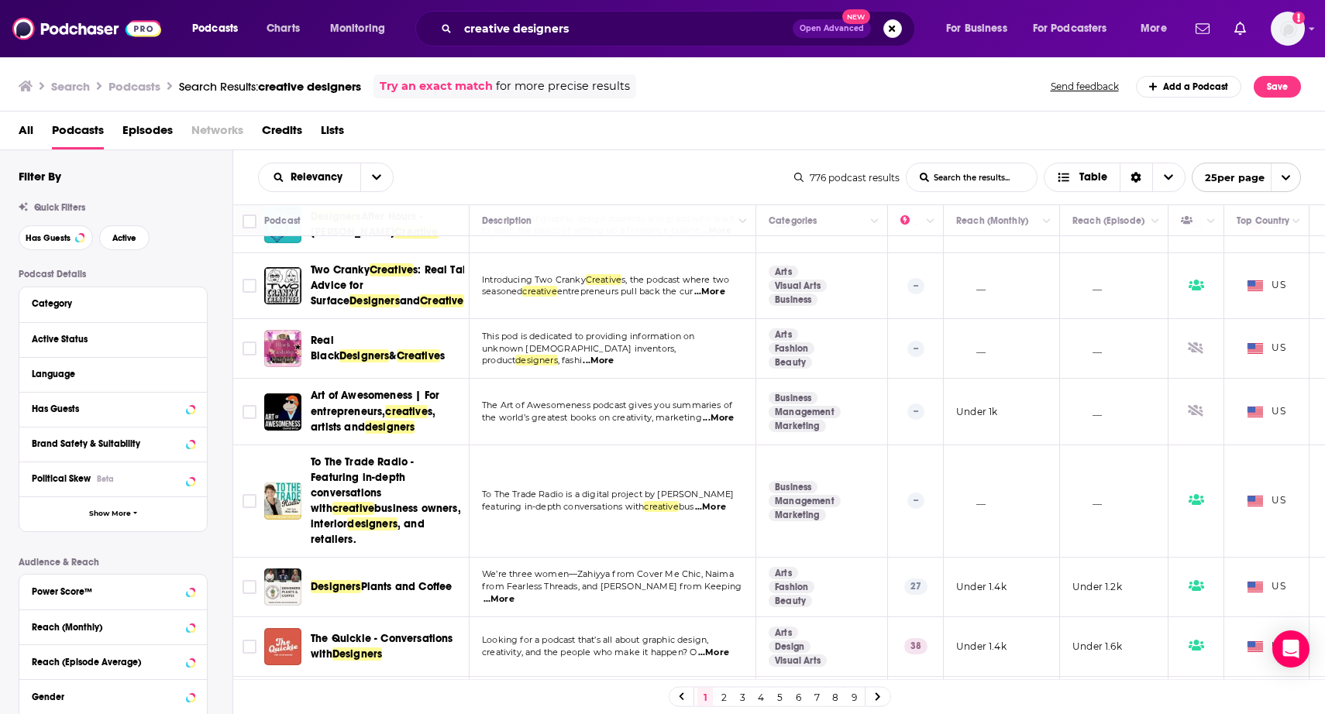
scroll to position [46, 0]
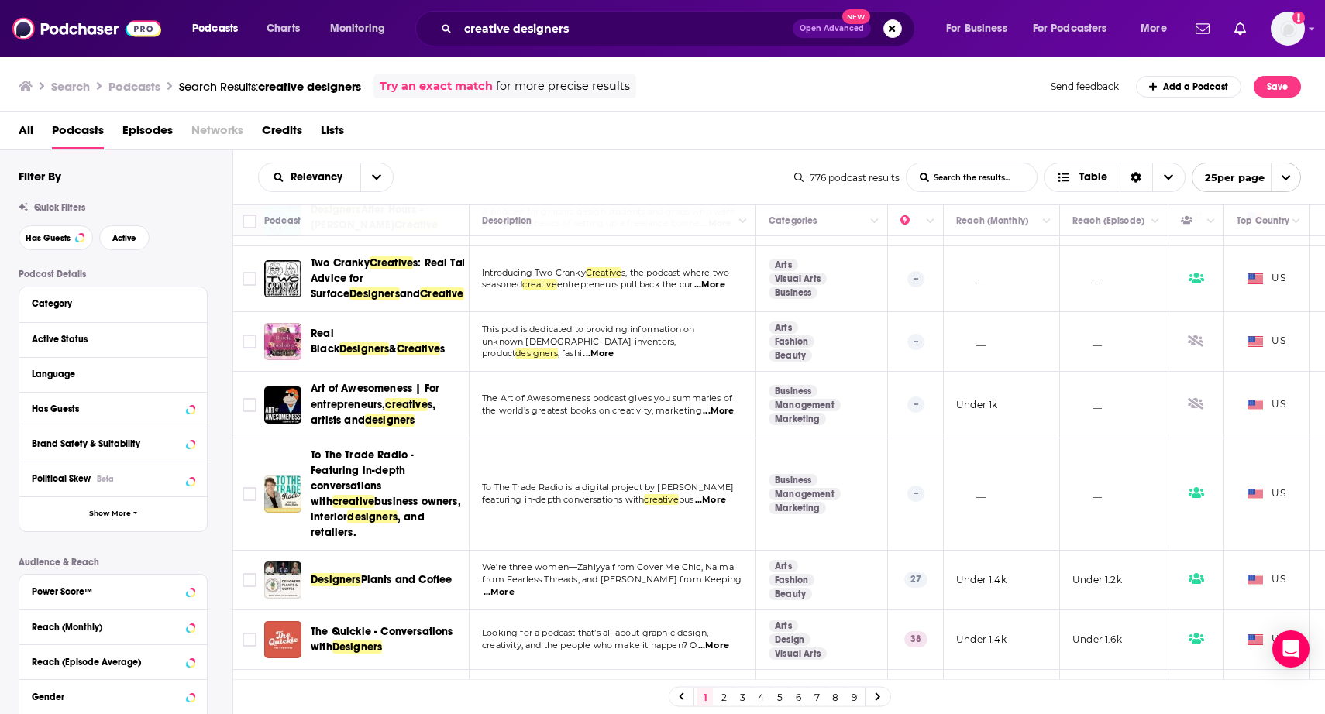
click at [717, 418] on span "...More" at bounding box center [718, 411] width 31 height 12
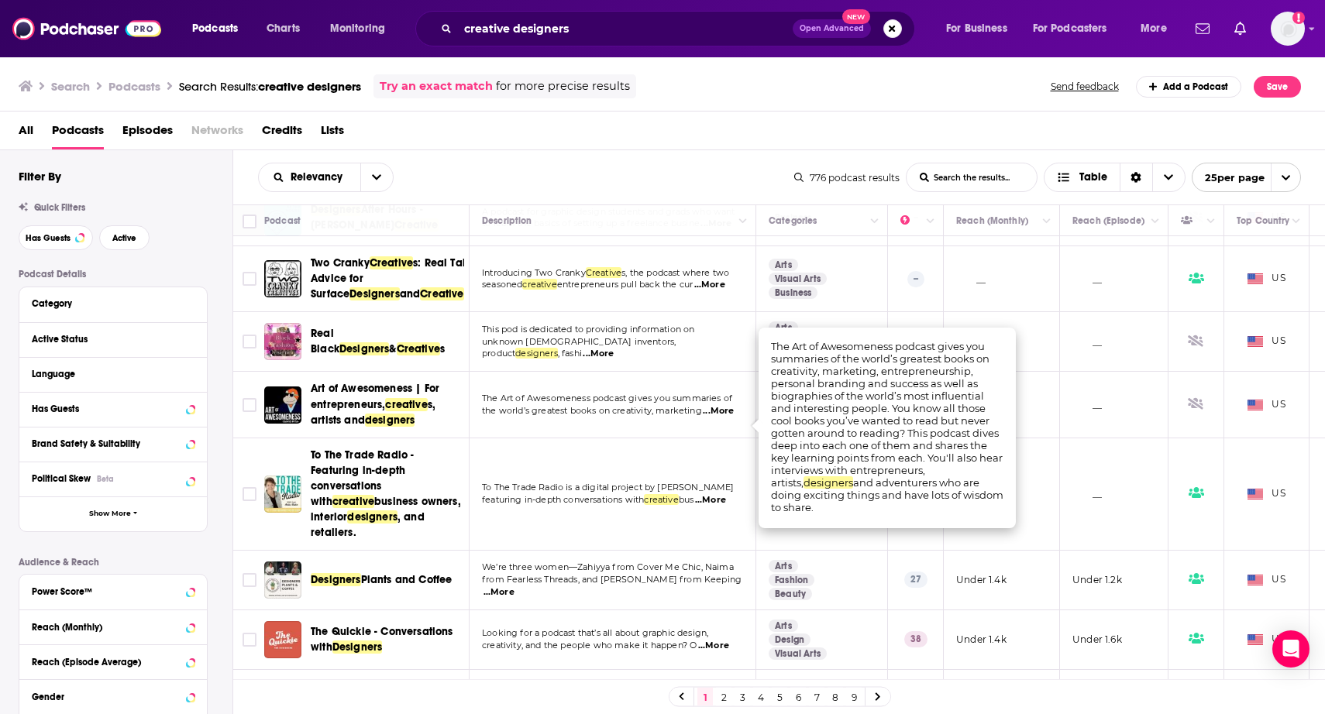
click at [717, 418] on span "...More" at bounding box center [718, 411] width 31 height 12
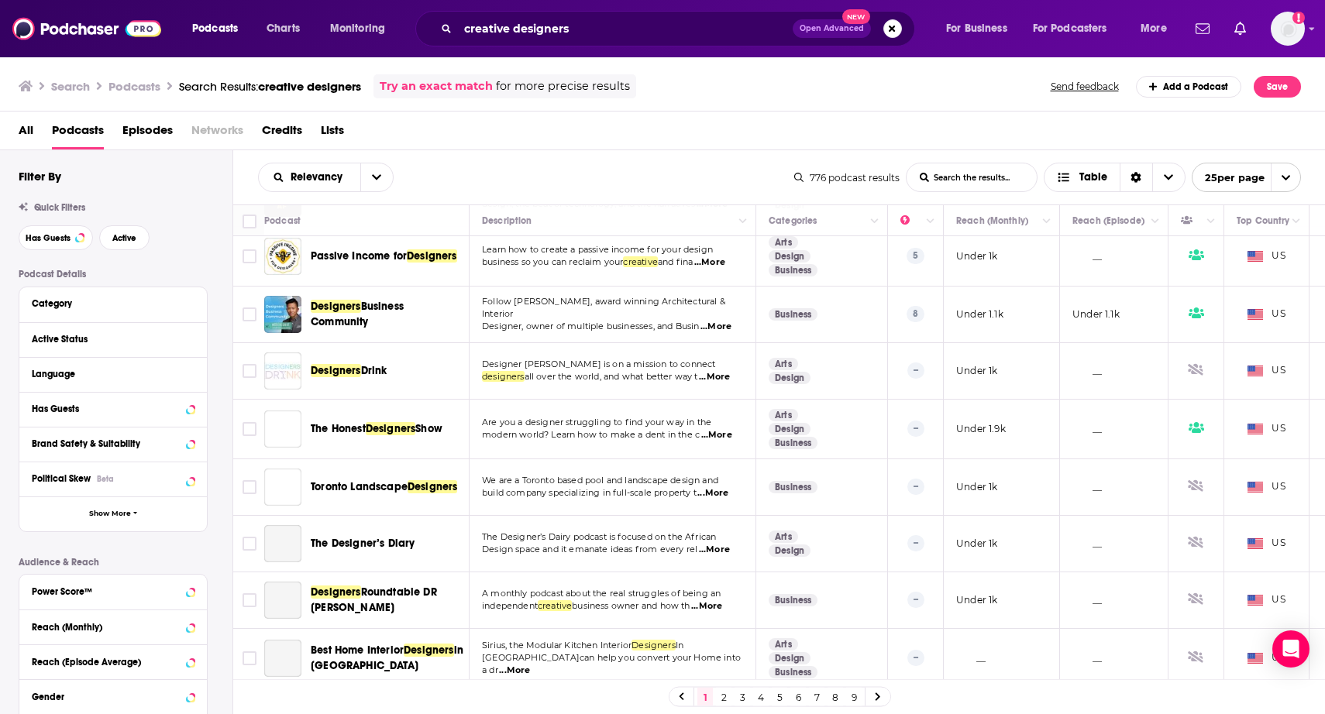
scroll to position [604, 0]
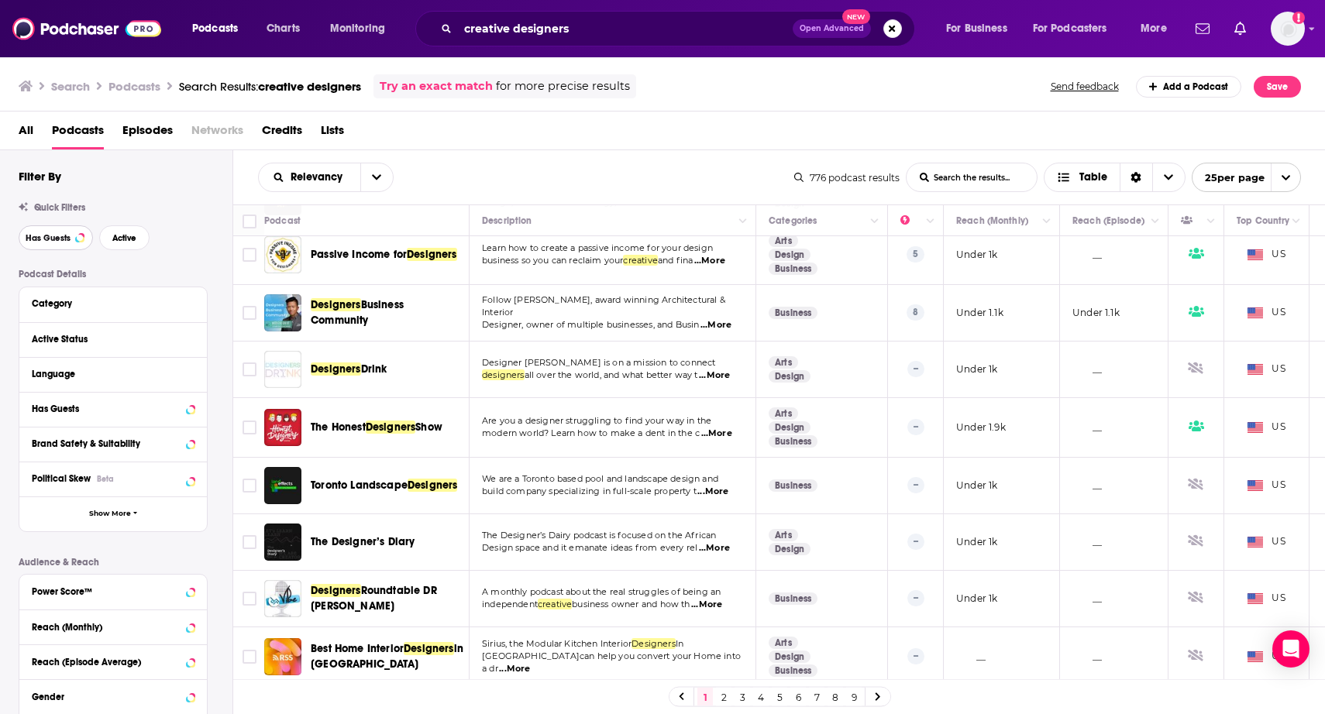
click at [52, 239] on span "Has Guests" at bounding box center [48, 238] width 45 height 9
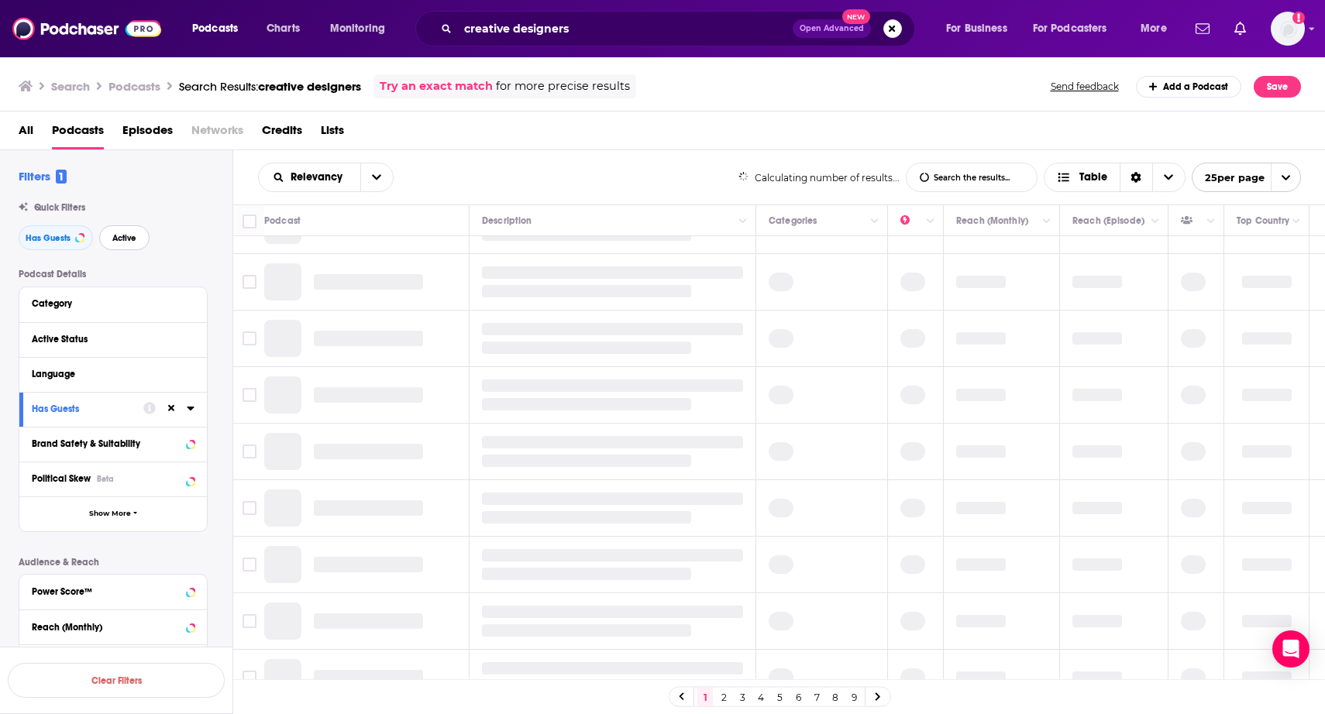
click at [118, 239] on span "Active" at bounding box center [124, 238] width 24 height 9
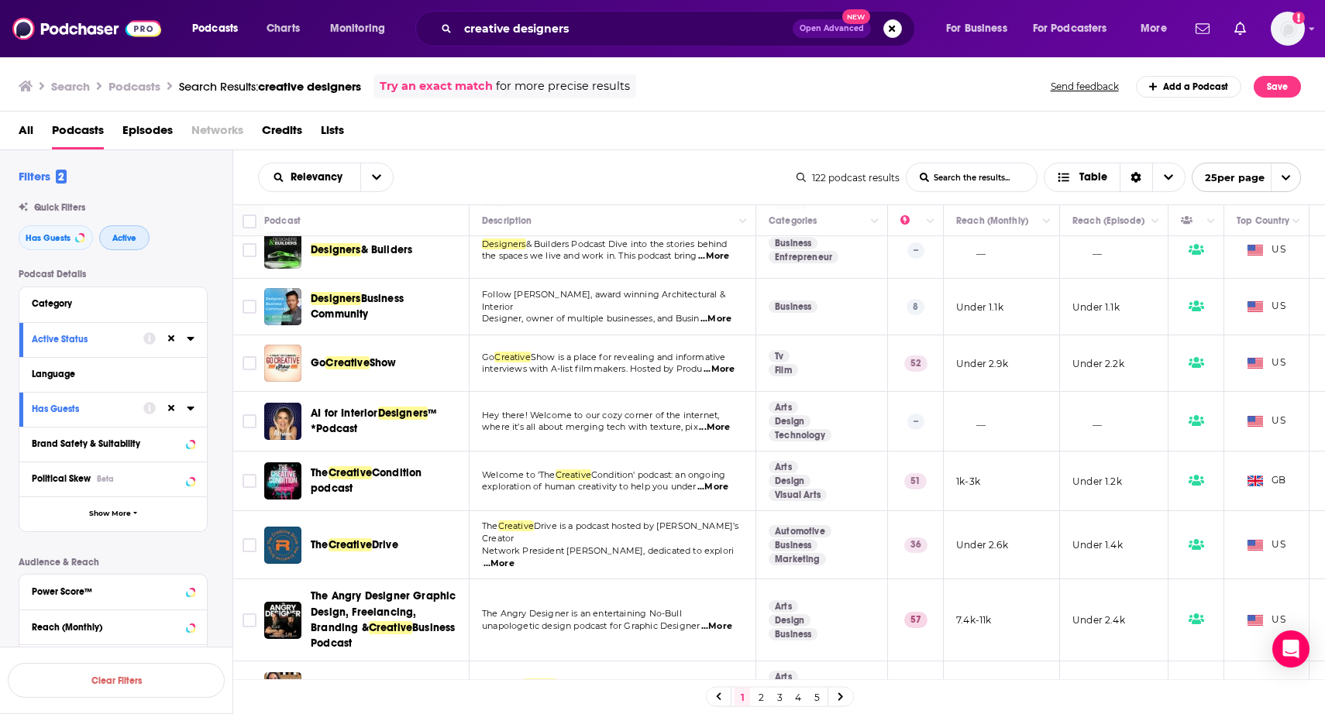
scroll to position [141, 1]
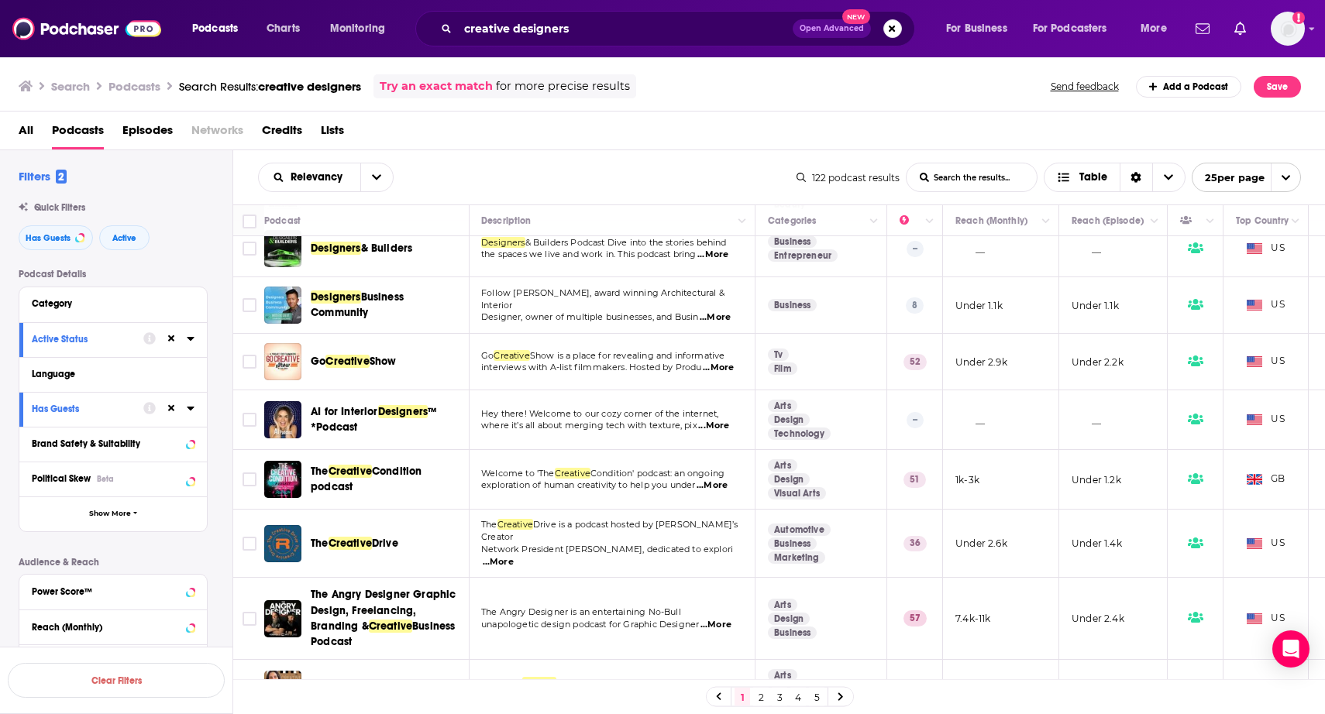
click at [711, 492] on span "...More" at bounding box center [711, 486] width 31 height 12
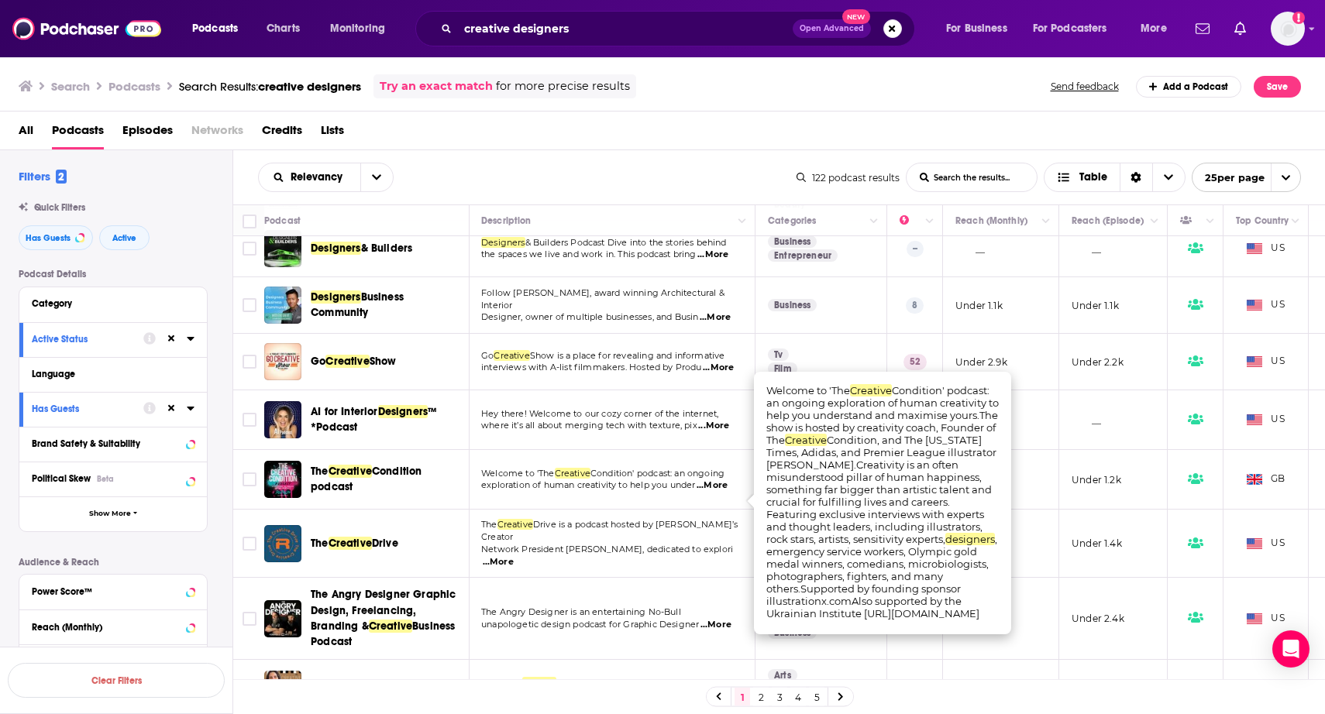
click at [711, 492] on span "...More" at bounding box center [711, 486] width 31 height 12
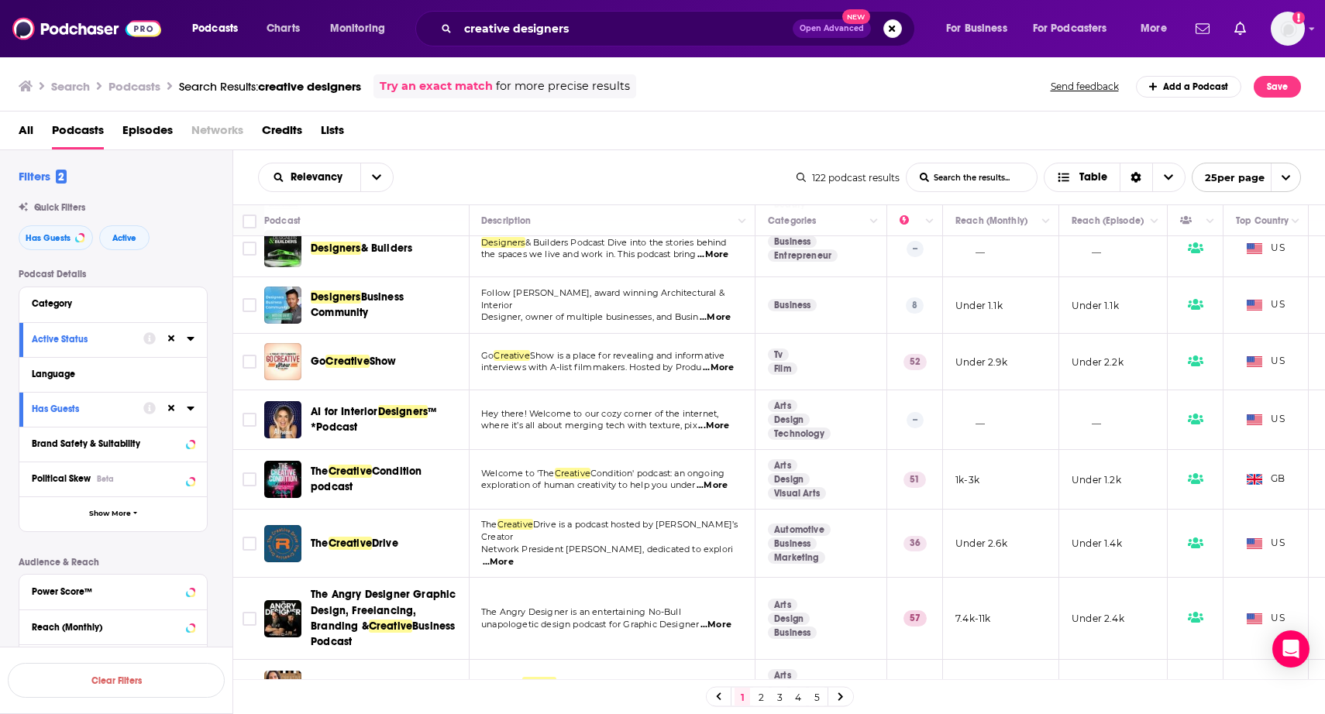
click at [514, 556] on span "...More" at bounding box center [498, 562] width 31 height 12
click at [217, 551] on div "Podcast Details Category Active Status Language Has Guests Brand Safety & Suita…" at bounding box center [126, 544] width 214 height 551
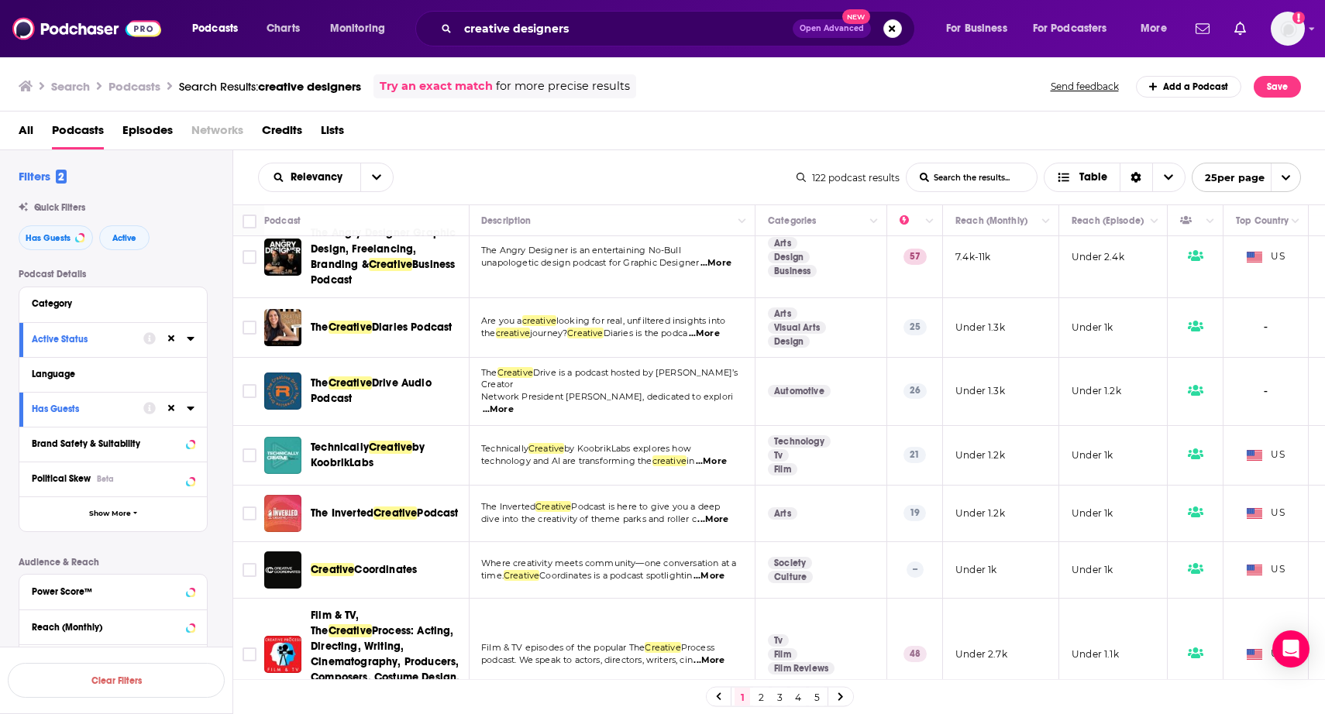
scroll to position [504, 1]
click at [724, 455] on span "...More" at bounding box center [711, 461] width 31 height 12
click at [209, 460] on div "Podcast Details Category Active Status Language Has Guests Brand Safety & Suita…" at bounding box center [126, 544] width 214 height 551
click at [720, 519] on span "...More" at bounding box center [712, 519] width 31 height 12
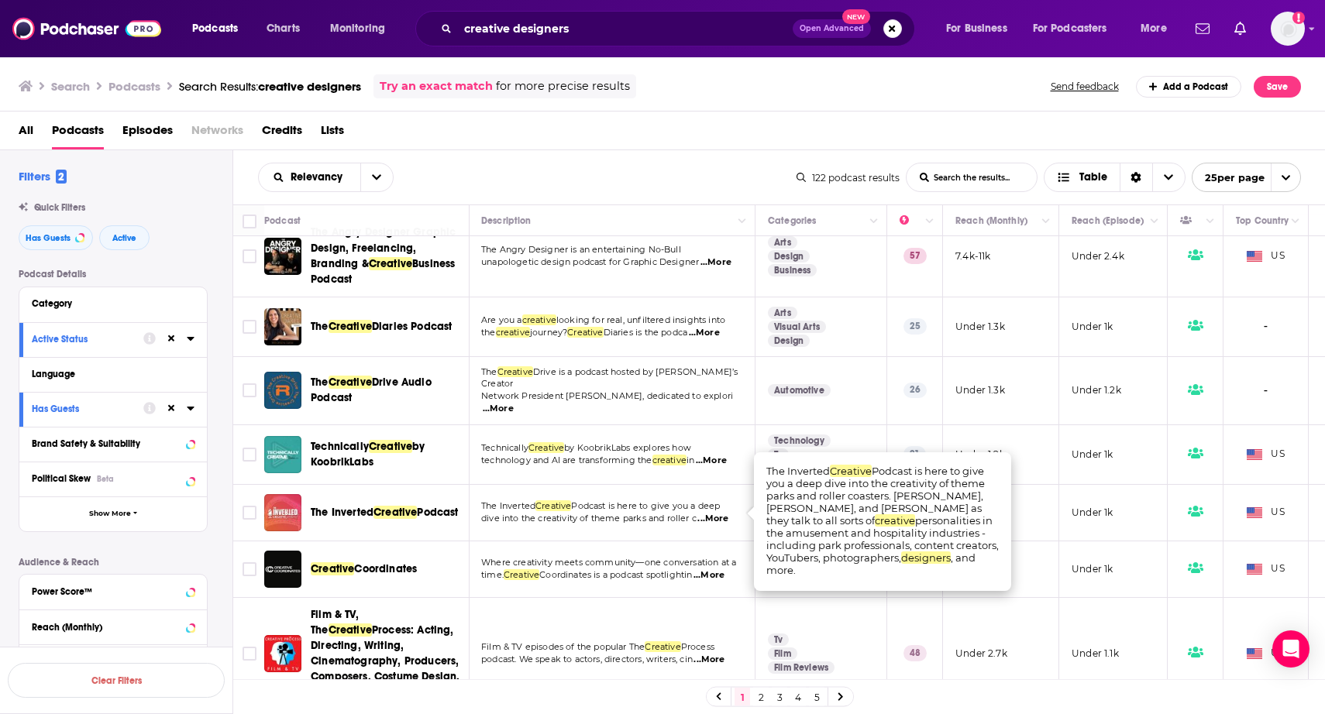
click at [720, 519] on span "...More" at bounding box center [712, 519] width 31 height 12
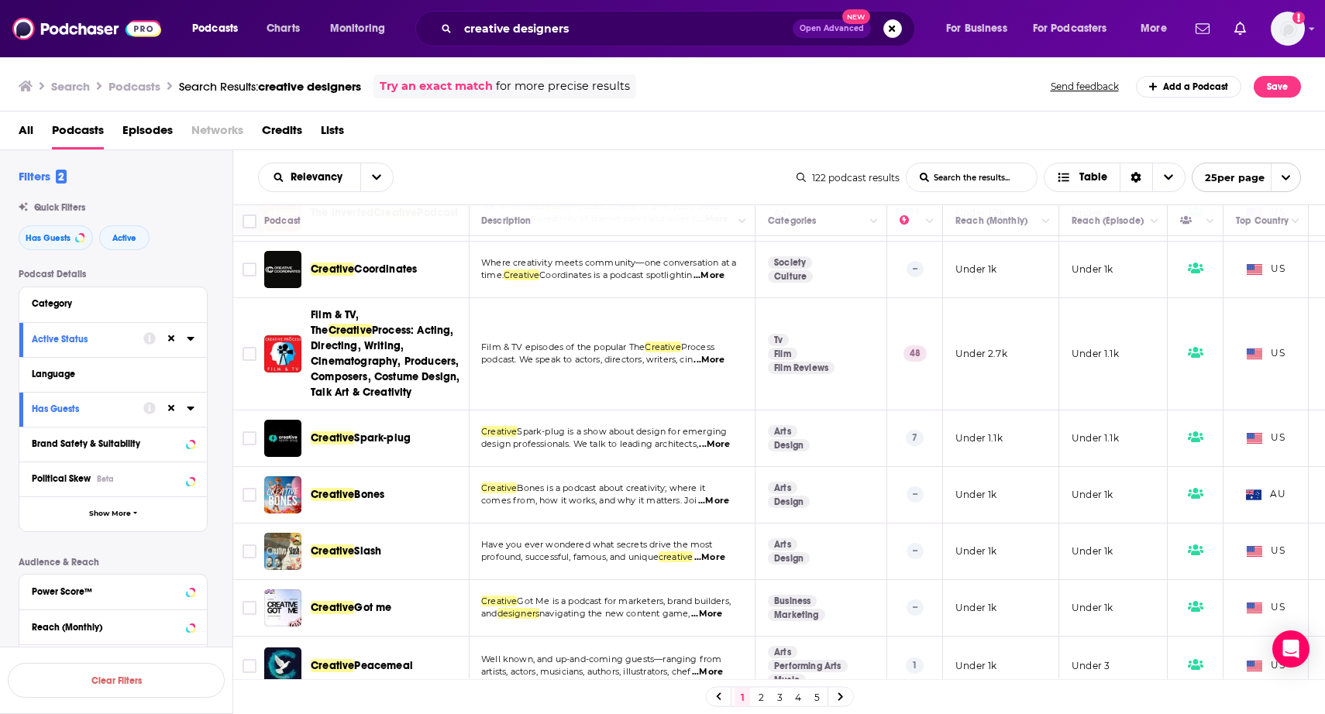
scroll to position [857, 1]
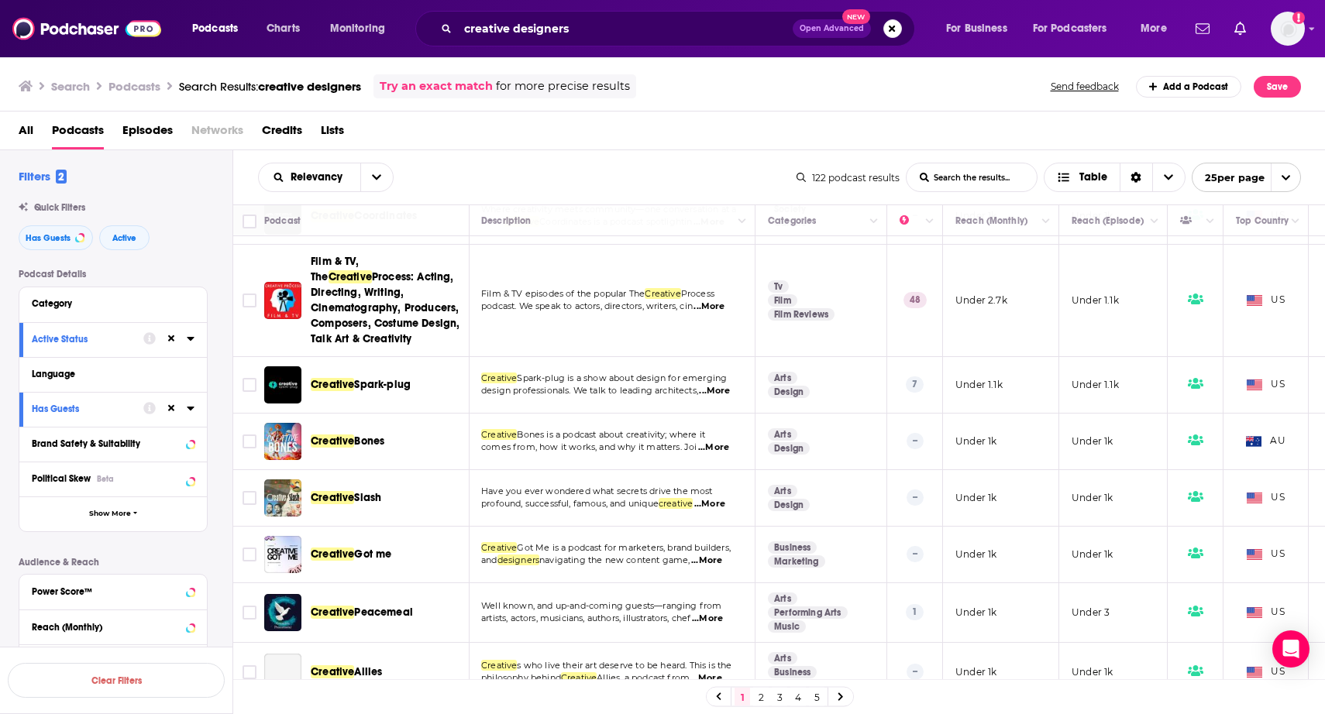
click at [710, 557] on span "...More" at bounding box center [706, 561] width 31 height 12
click at [725, 500] on span "...More" at bounding box center [709, 504] width 31 height 12
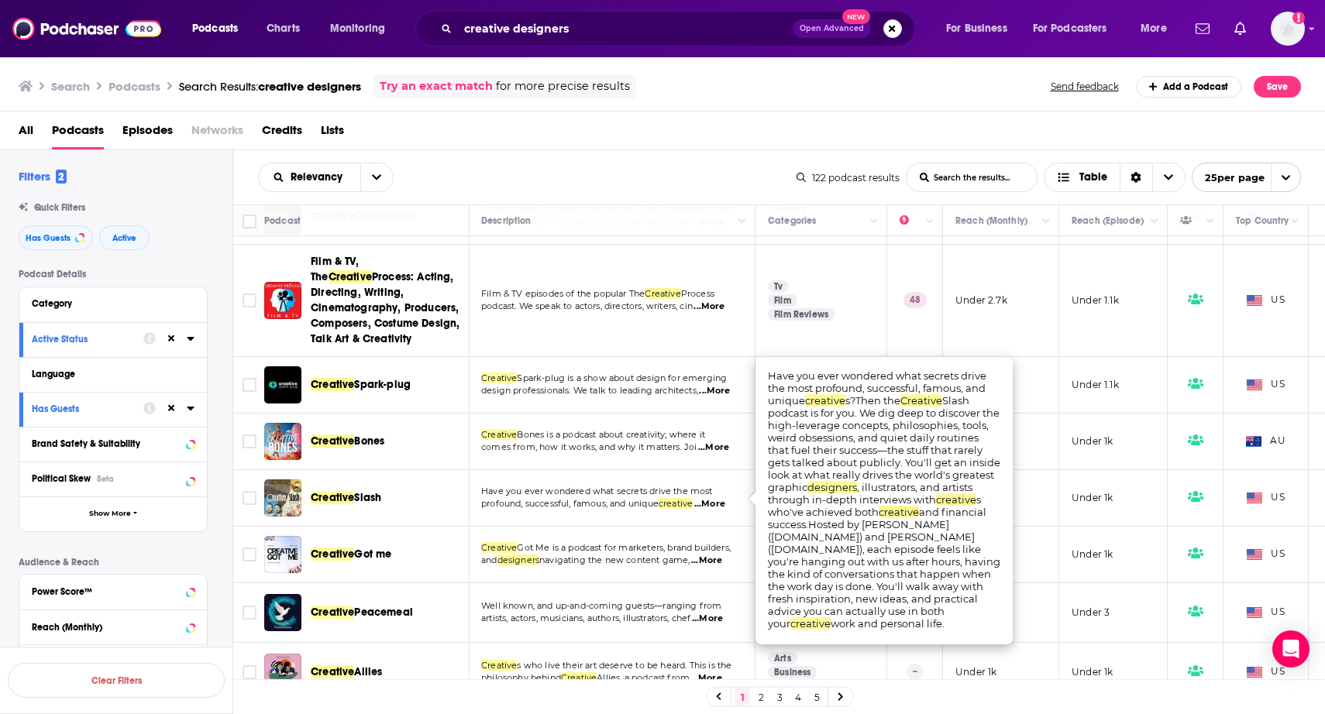
click at [725, 500] on span "...More" at bounding box center [709, 504] width 31 height 12
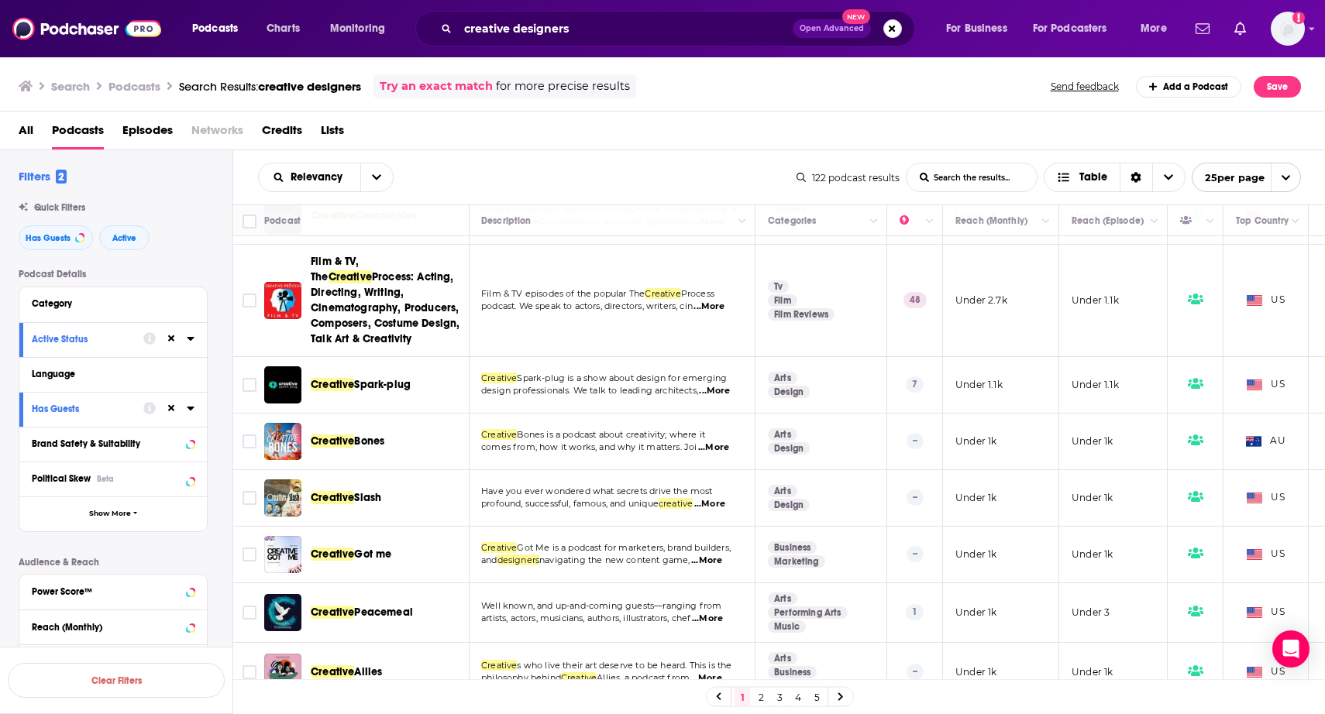
click at [245, 531] on td at bounding box center [248, 555] width 31 height 57
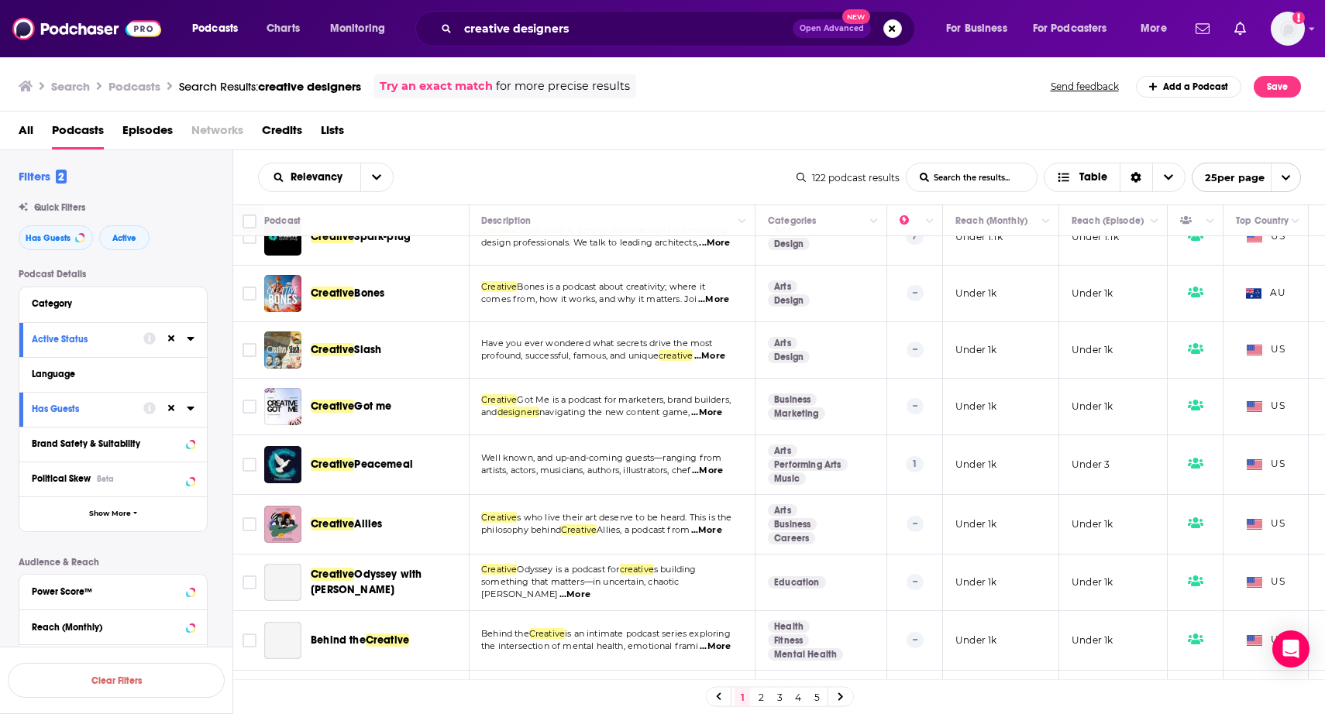
scroll to position [1011, 1]
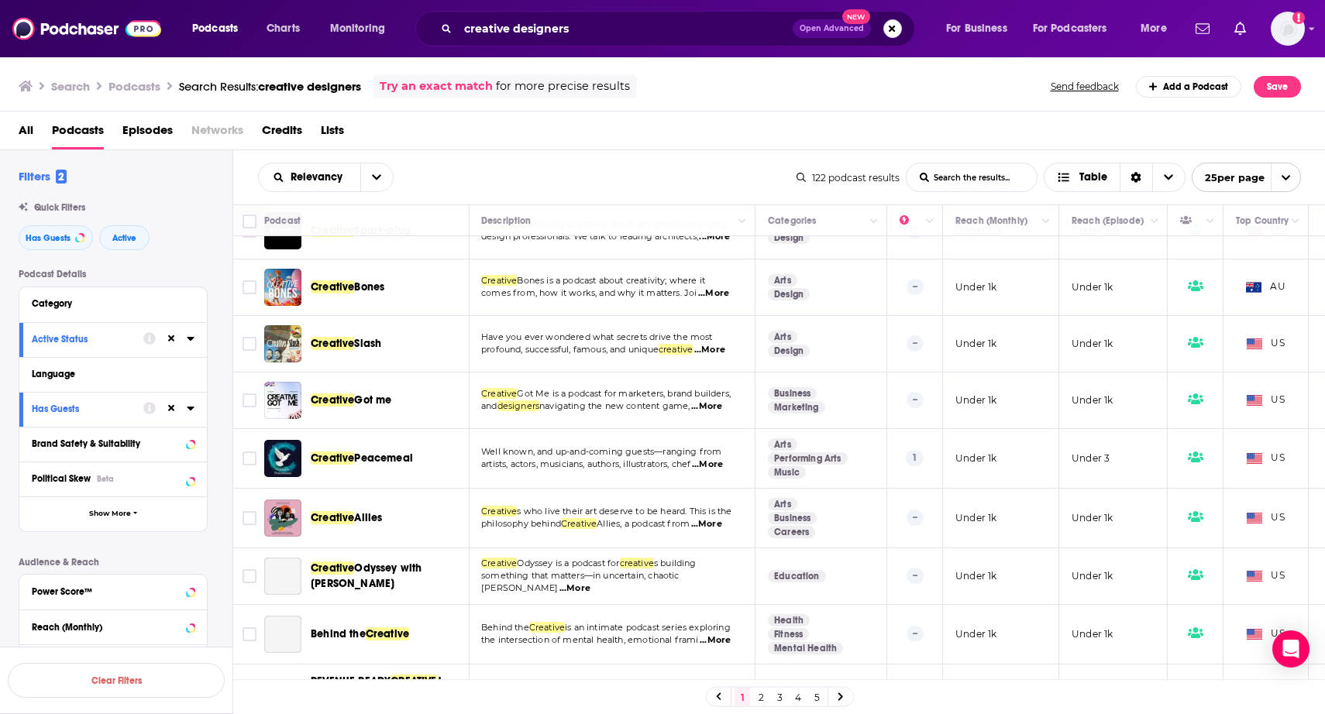
click at [722, 518] on span "...More" at bounding box center [706, 524] width 31 height 12
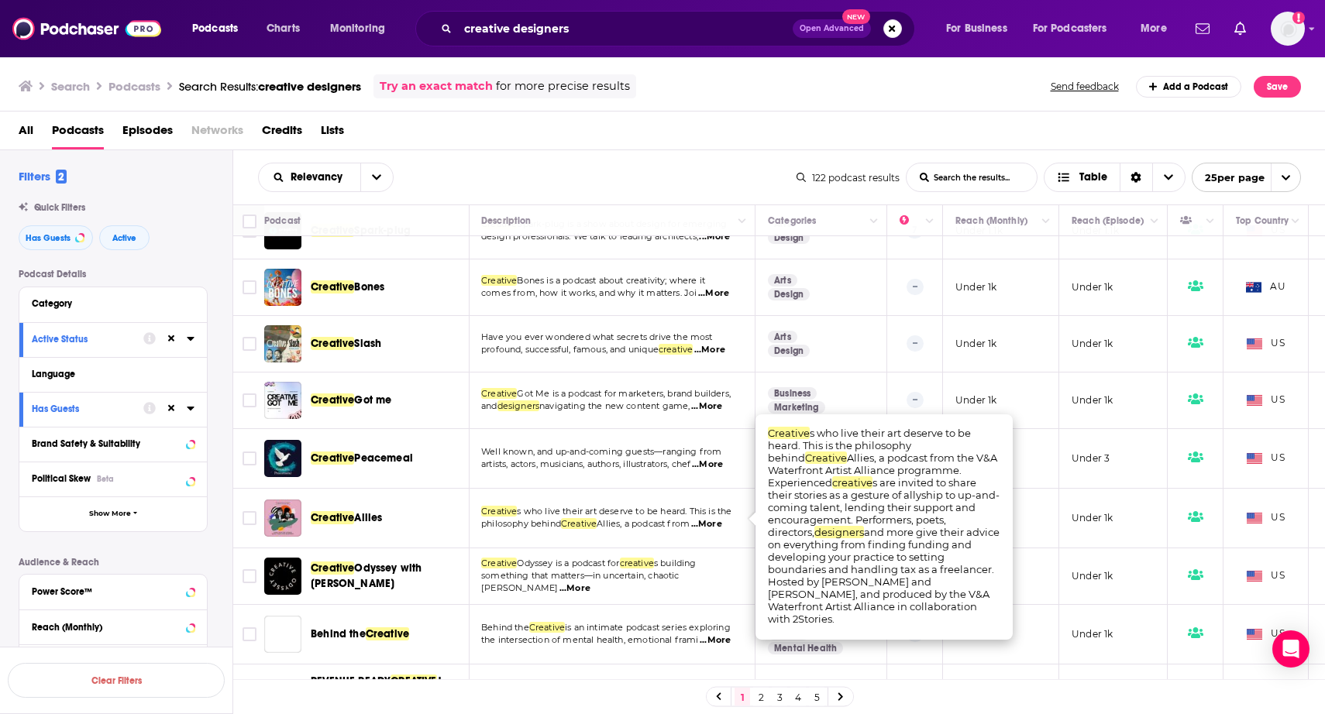
click at [722, 518] on span "...More" at bounding box center [706, 524] width 31 height 12
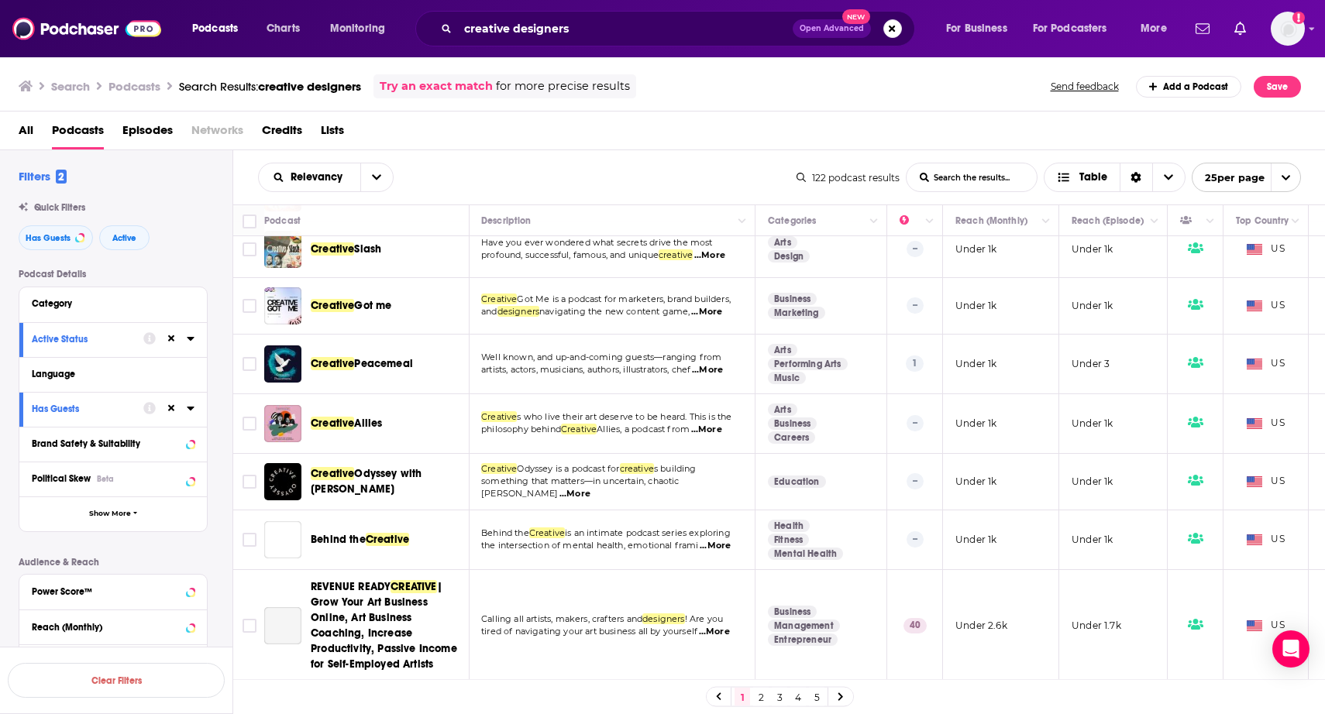
scroll to position [1107, 1]
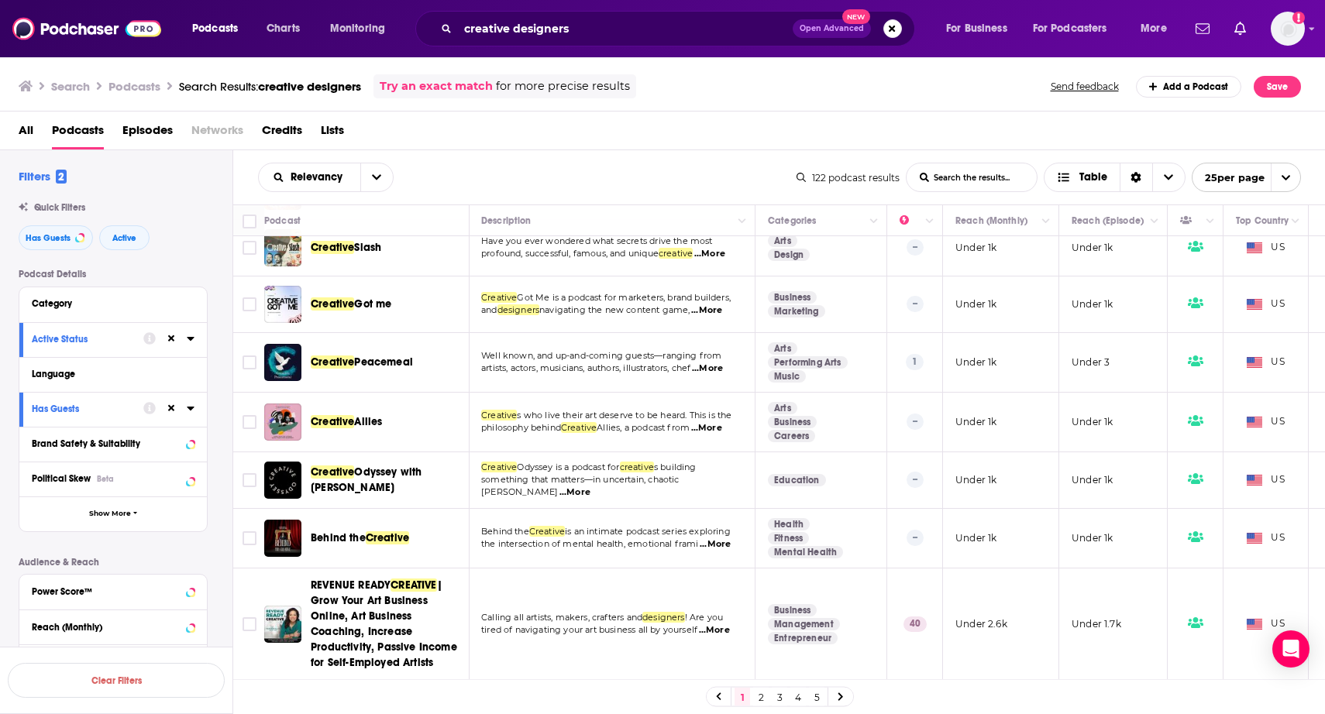
click at [713, 540] on span "...More" at bounding box center [715, 544] width 31 height 12
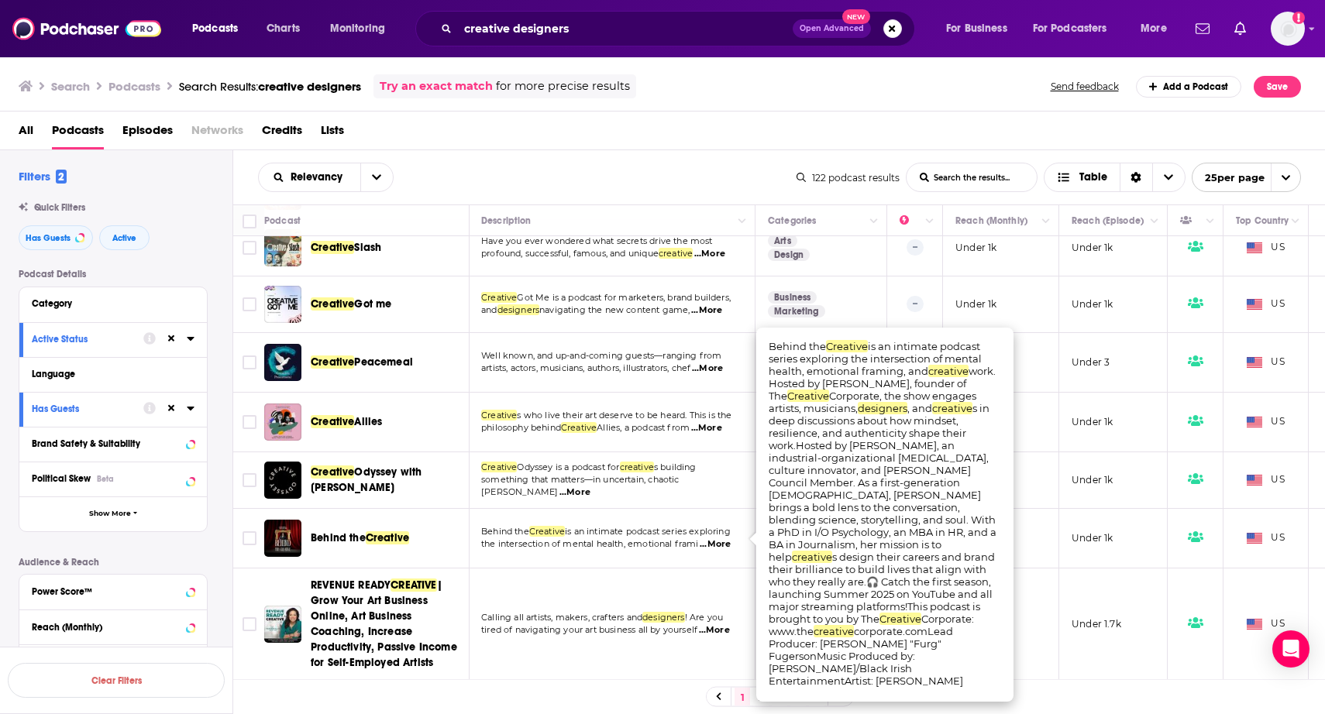
click at [715, 540] on span "...More" at bounding box center [715, 544] width 31 height 12
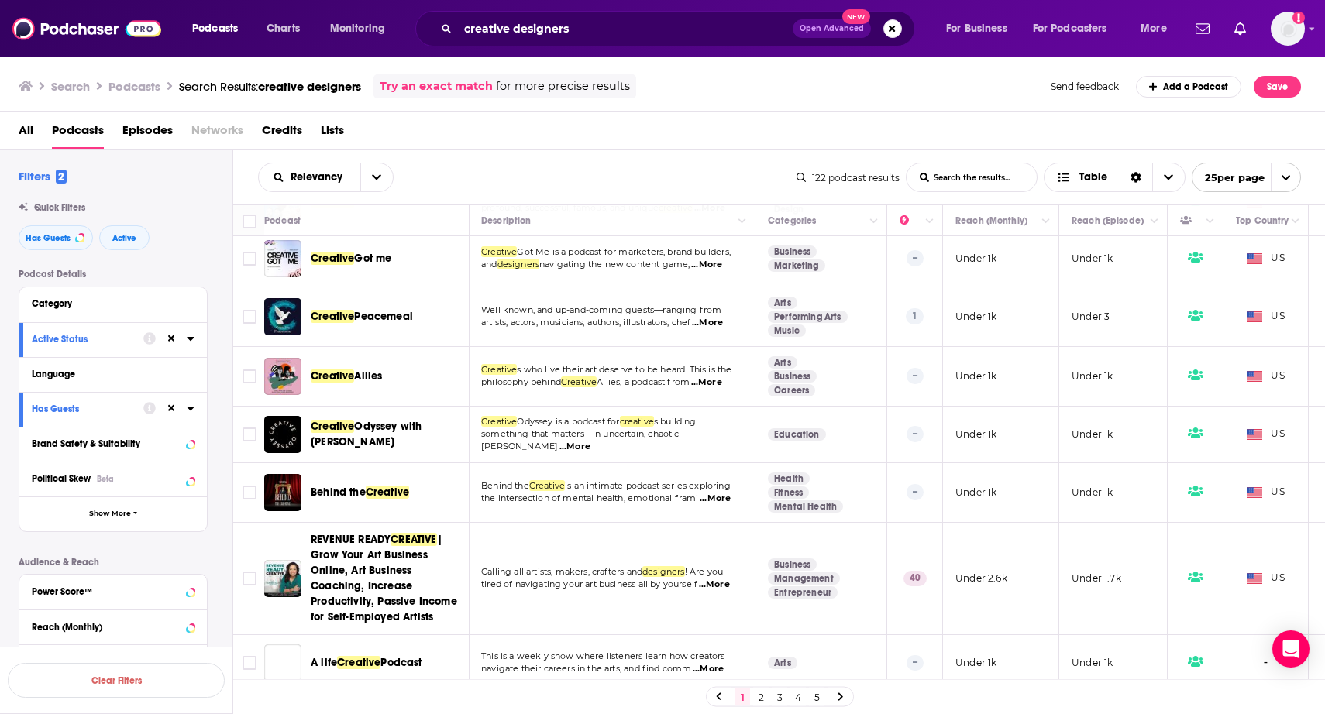
scroll to position [1156, 1]
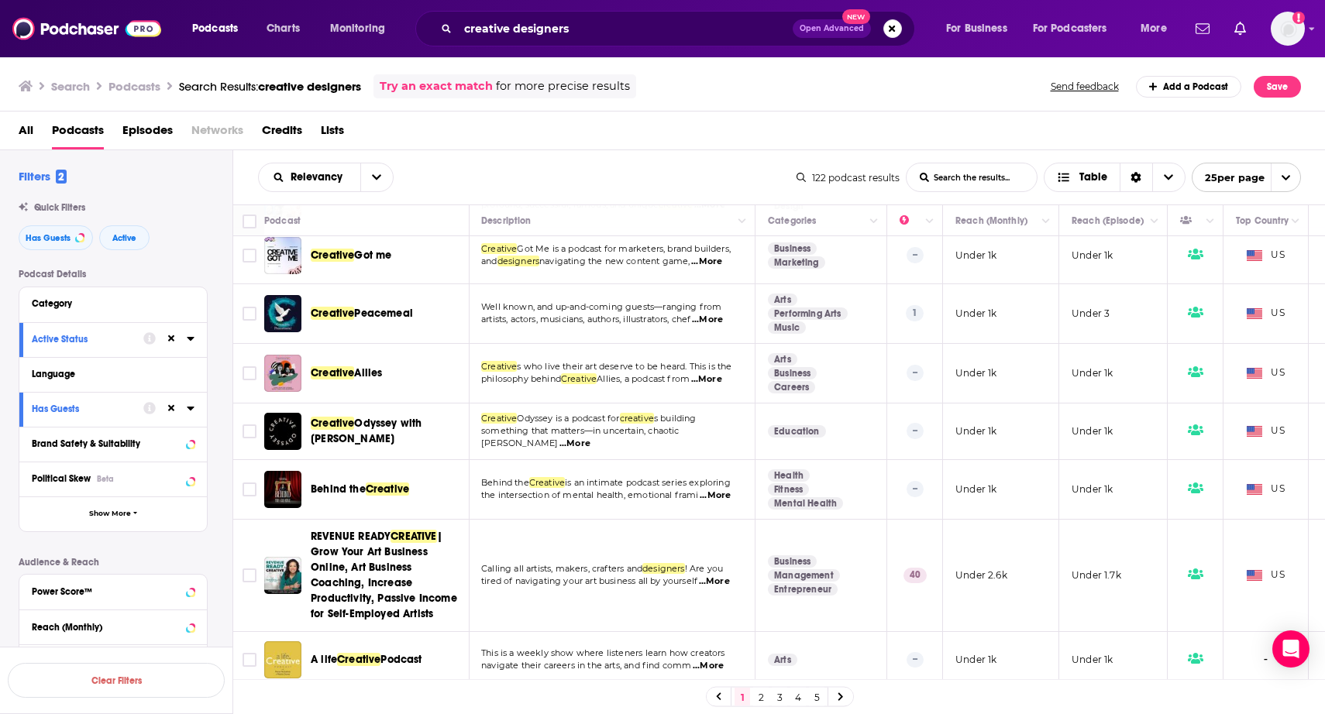
click at [761, 697] on link "2" at bounding box center [760, 697] width 15 height 19
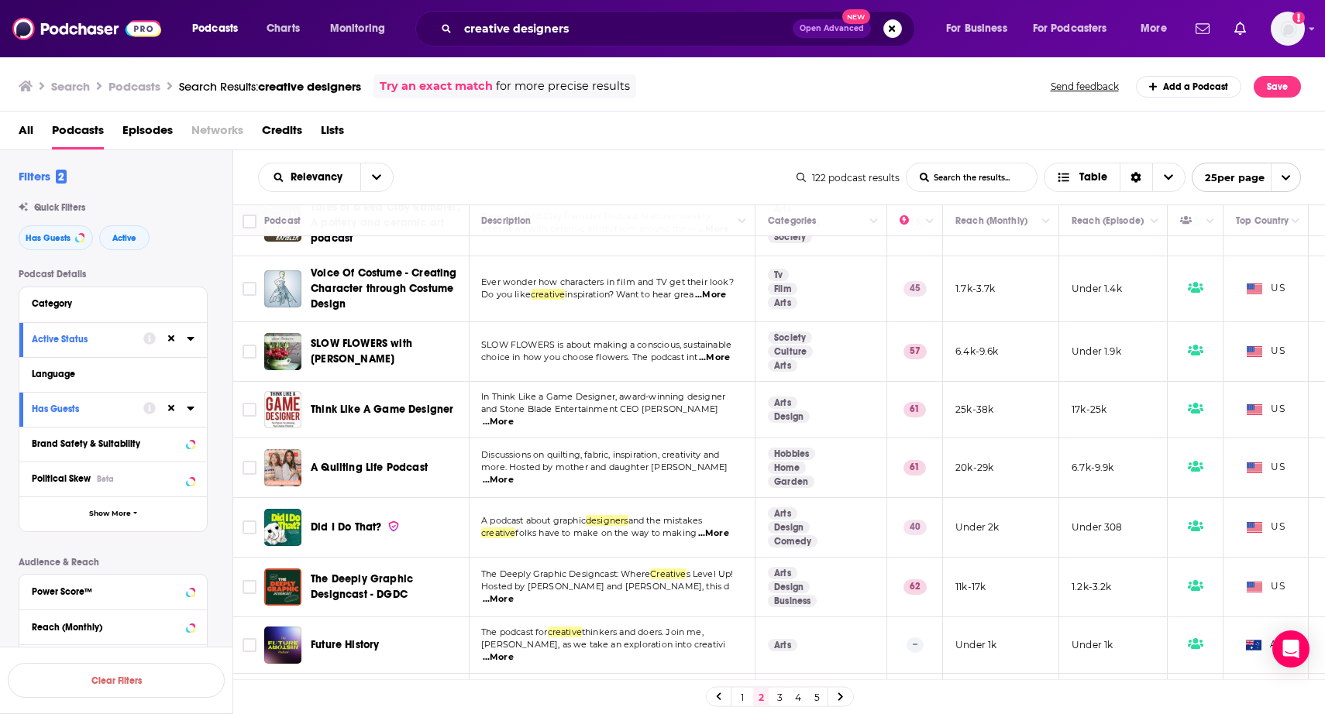
scroll to position [363, 0]
click at [719, 535] on span "...More" at bounding box center [714, 532] width 31 height 12
click at [780, 142] on div "All Podcasts Episodes Networks Credits Lists" at bounding box center [666, 134] width 1294 height 32
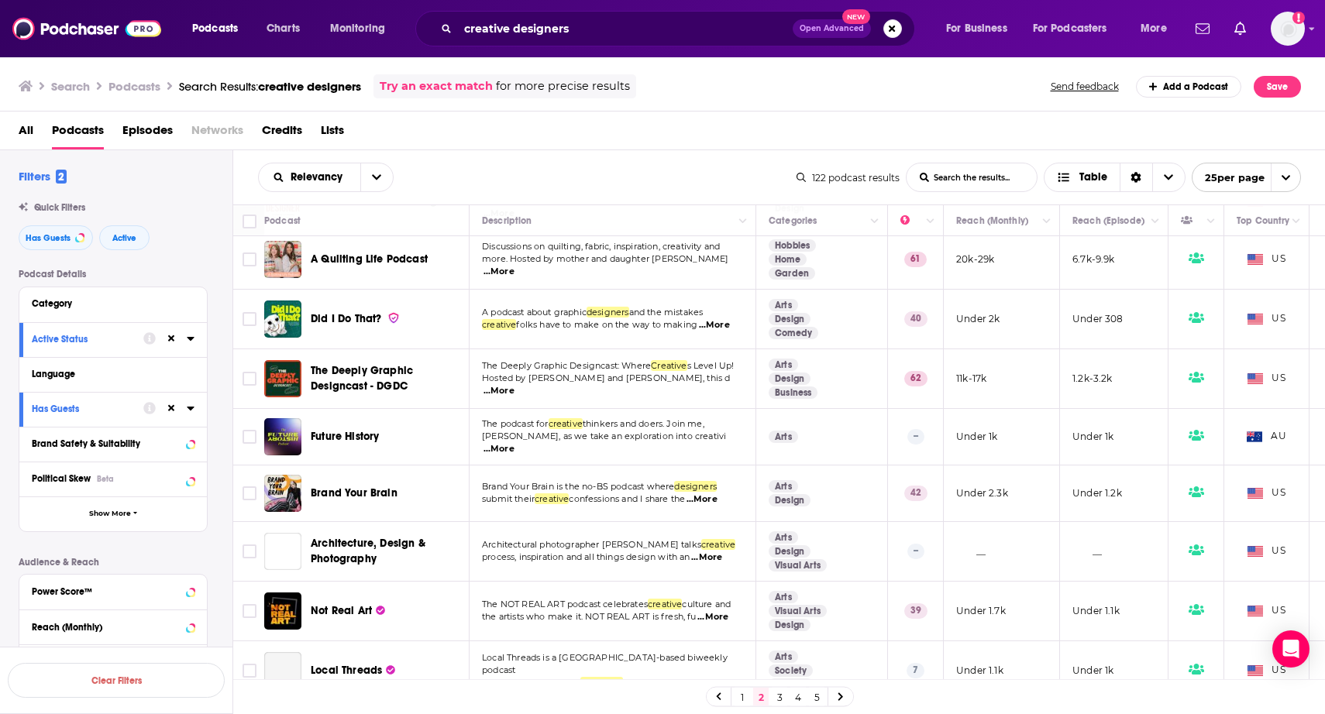
scroll to position [586, 0]
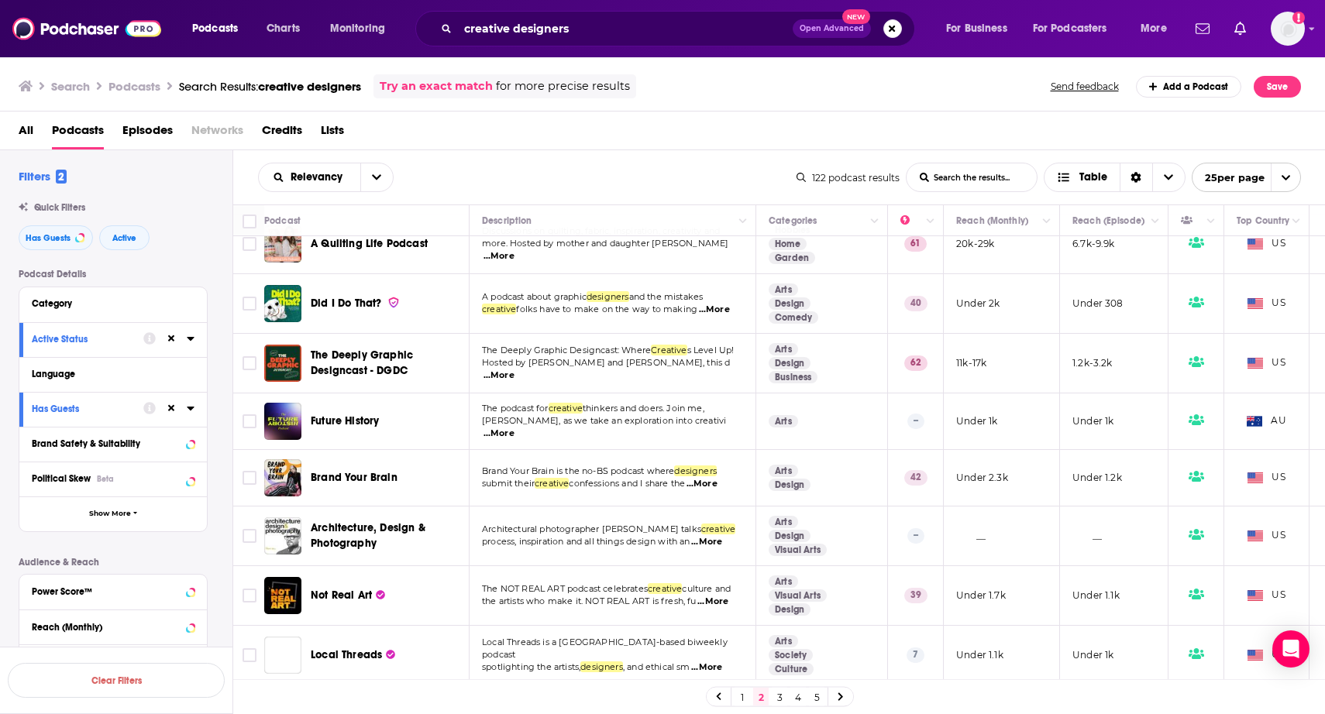
click at [706, 480] on span "...More" at bounding box center [701, 484] width 31 height 12
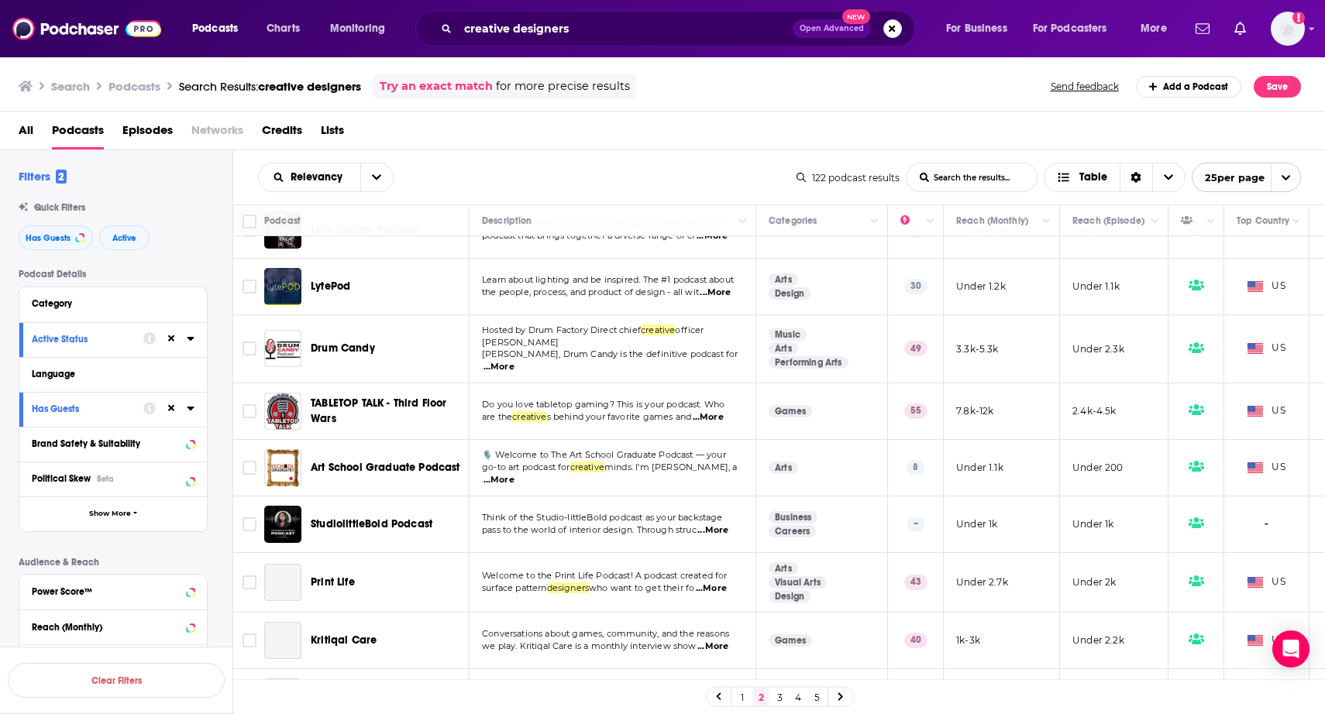
scroll to position [1162, 0]
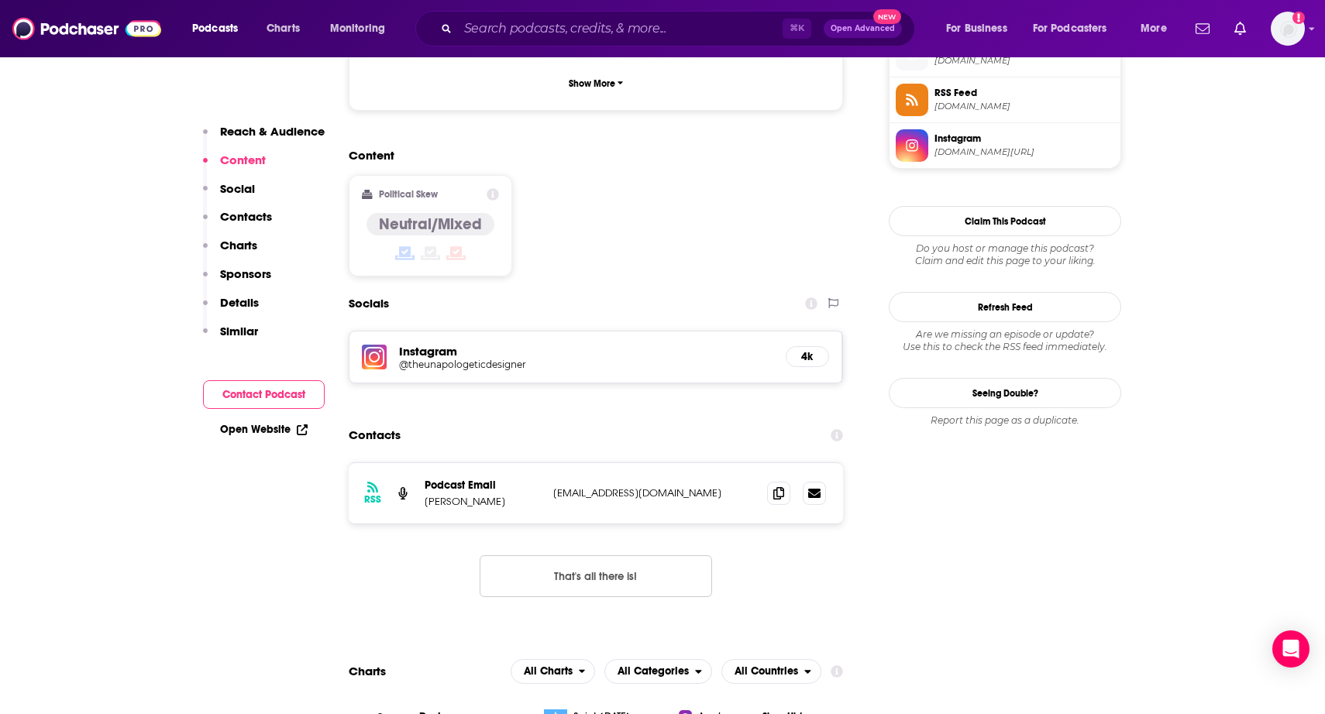
scroll to position [1170, 0]
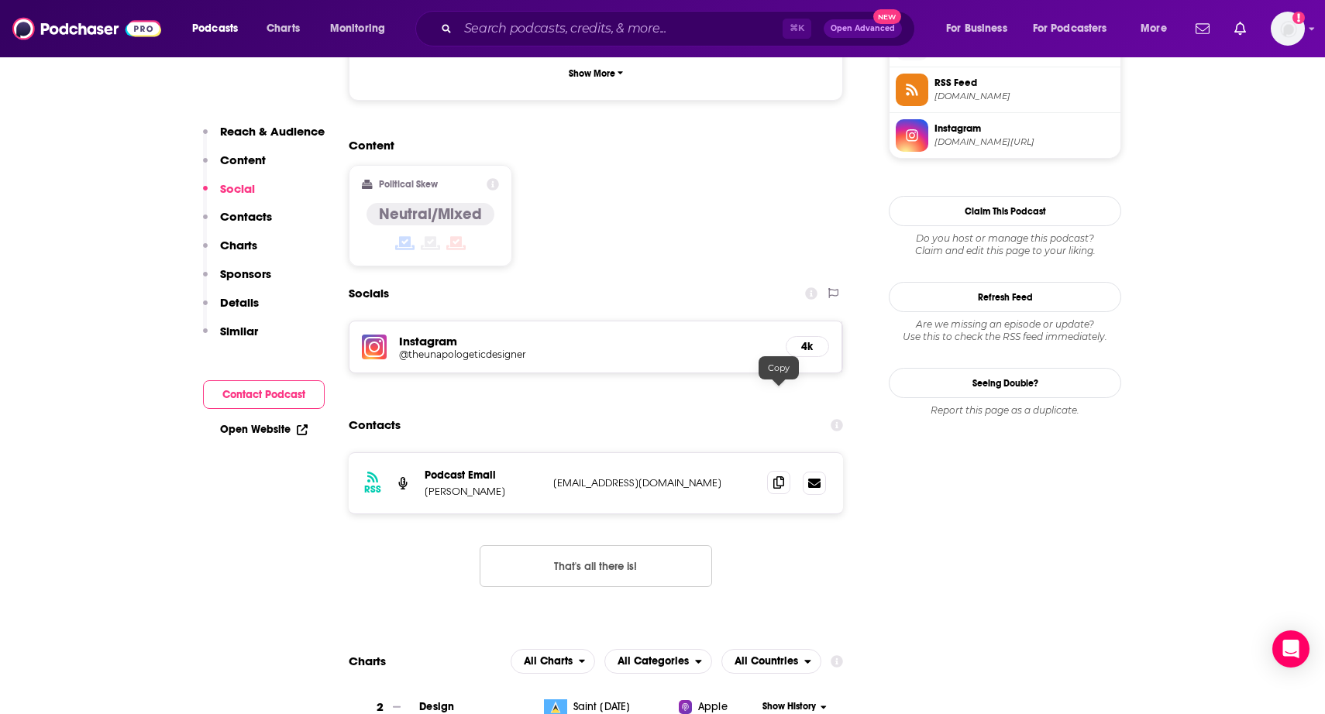
click at [776, 476] on icon at bounding box center [778, 482] width 11 height 12
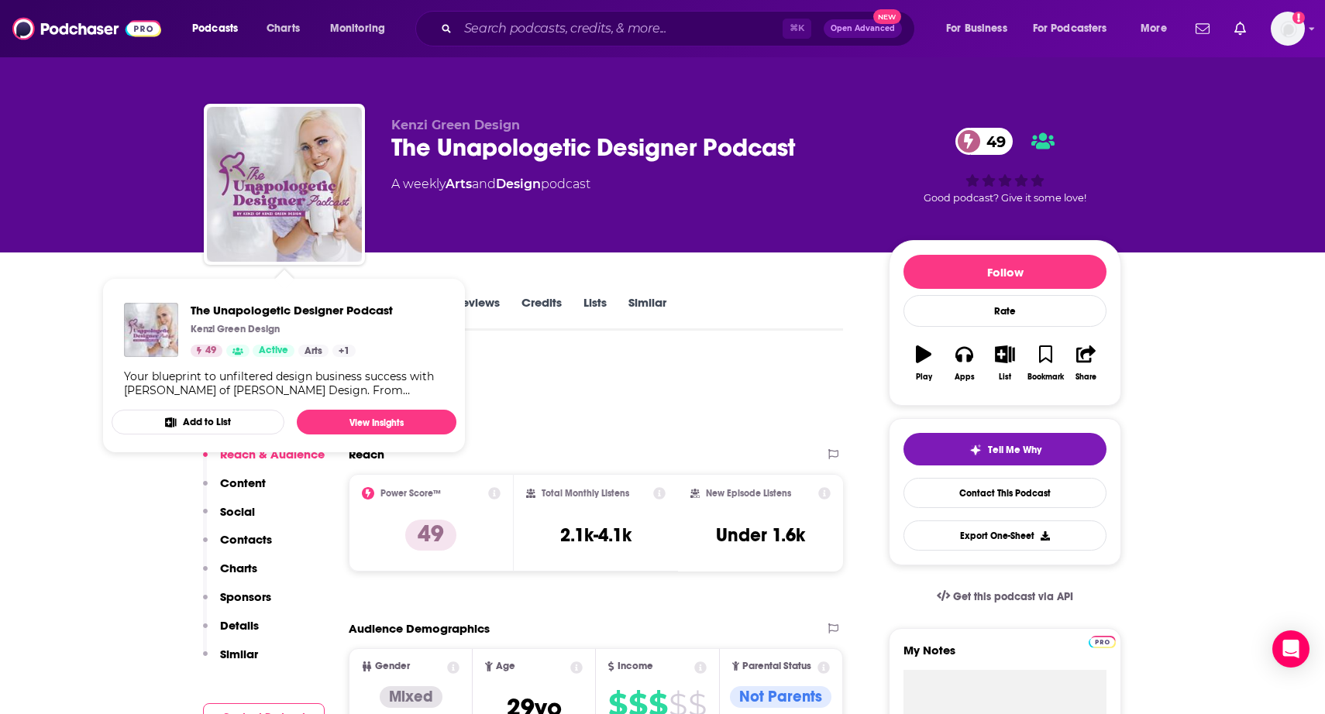
click at [222, 300] on div "The Unapologetic Designer Podcast Kenzi Green Design 49 Active Arts + 1 Your bl…" at bounding box center [284, 350] width 345 height 119
click at [136, 246] on div "Kenzi Green Design The Unapologetic Designer Podcast 49 A weekly Arts and Desig…" at bounding box center [662, 126] width 1325 height 253
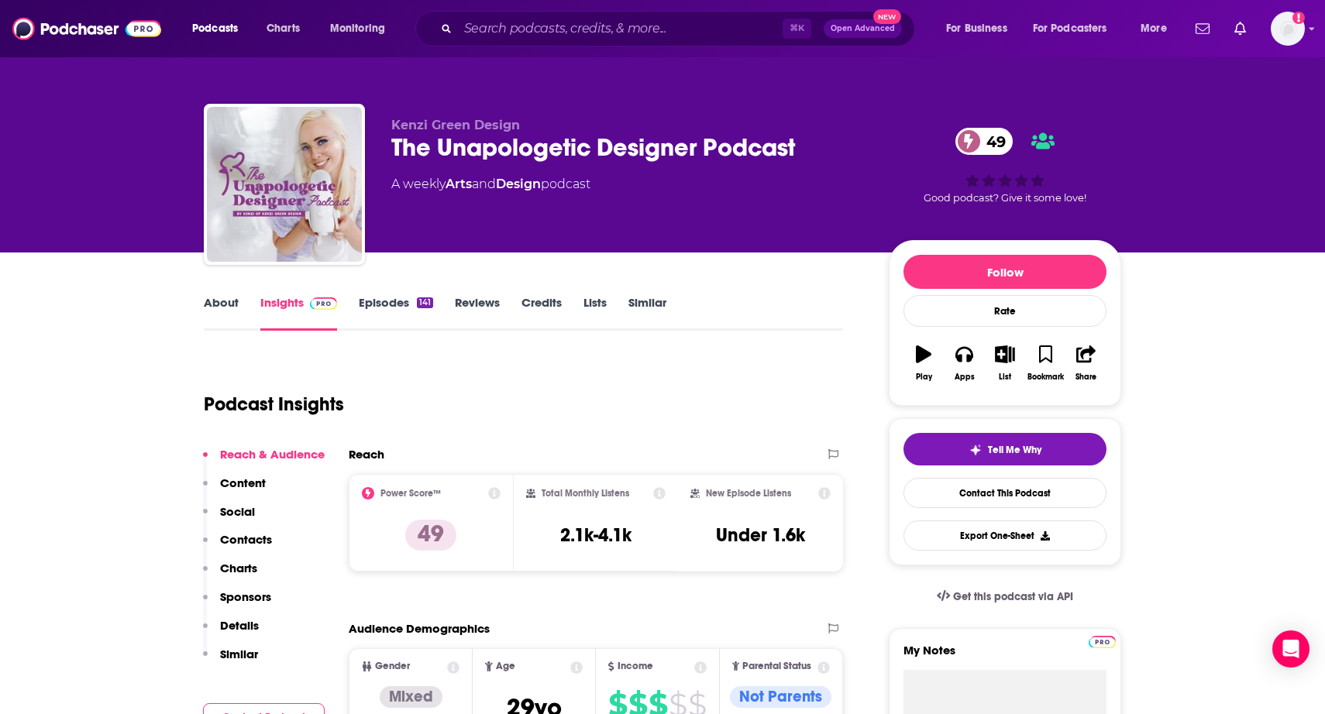
click at [220, 299] on link "About" at bounding box center [221, 313] width 35 height 36
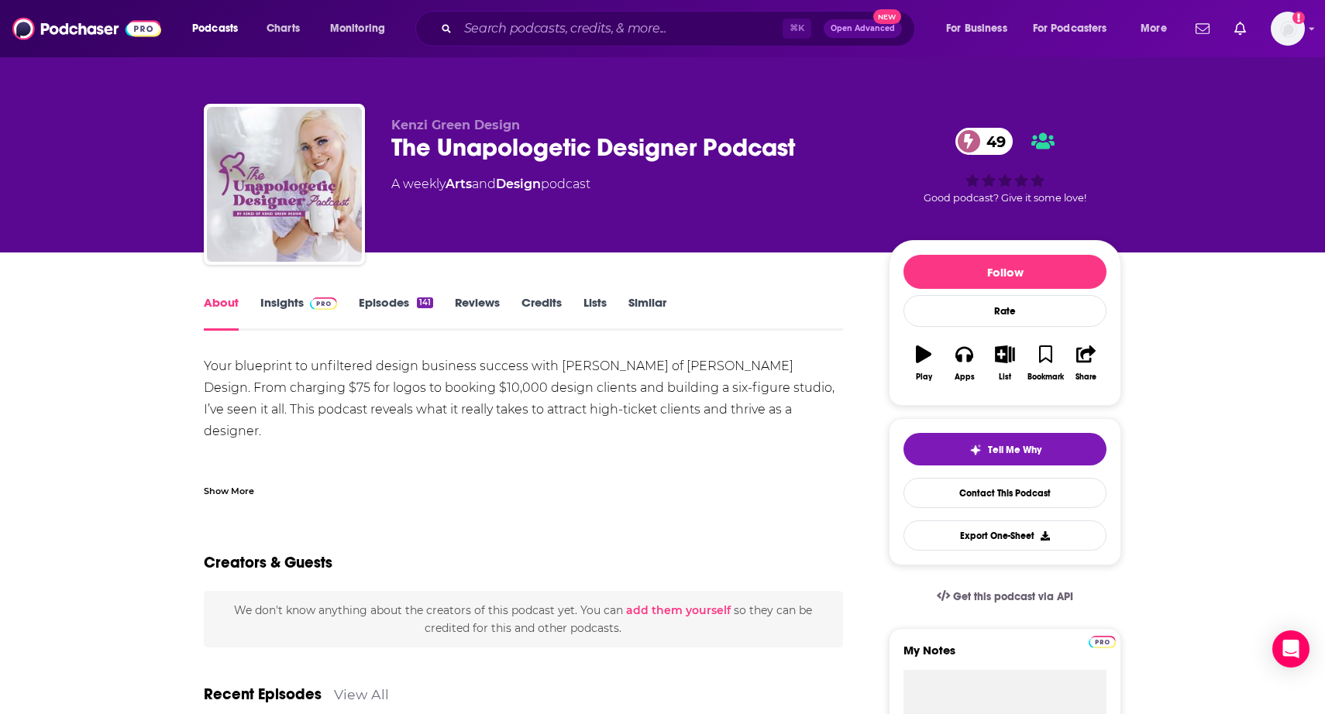
click at [229, 490] on div "Show More" at bounding box center [229, 490] width 50 height 15
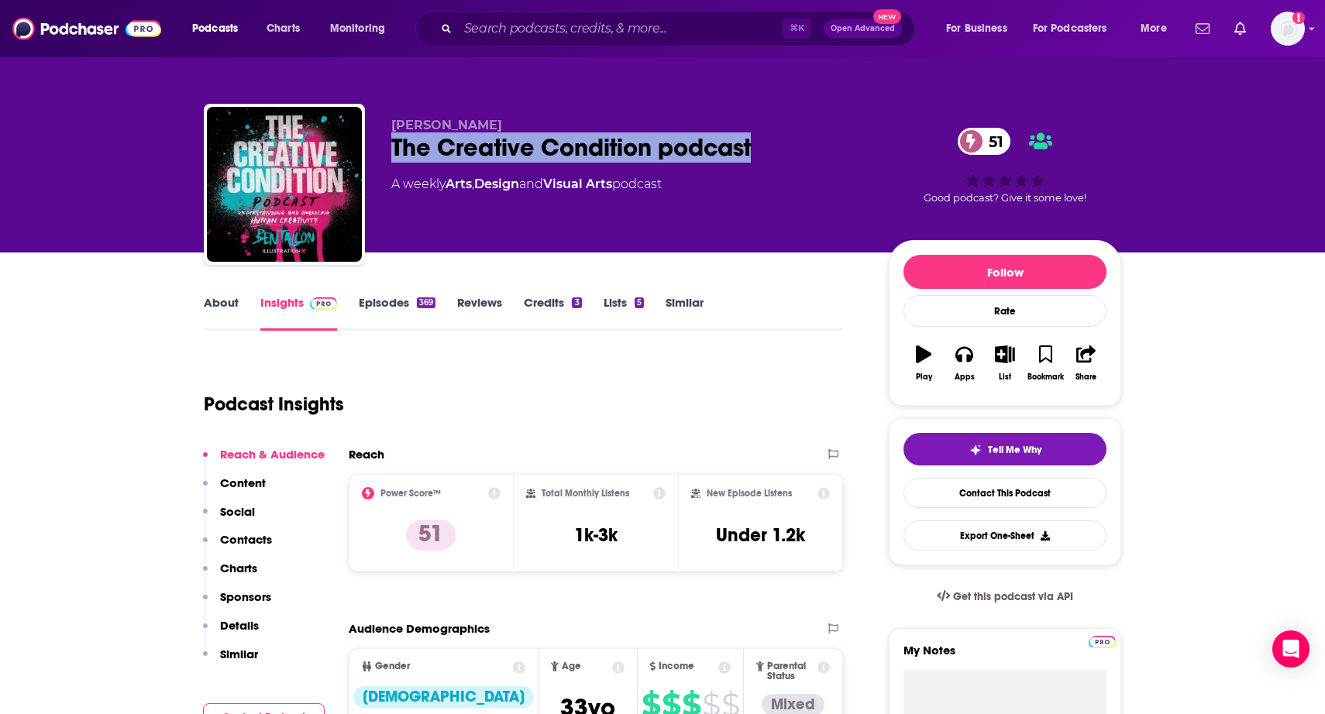
drag, startPoint x: 386, startPoint y: 151, endPoint x: 829, endPoint y: 150, distance: 443.1
click at [829, 150] on div "Ben Tallon The Creative Condition podcast 51 A weekly Arts , Design and Visual …" at bounding box center [662, 187] width 917 height 167
copy h2 "The Creative Condition podcast"
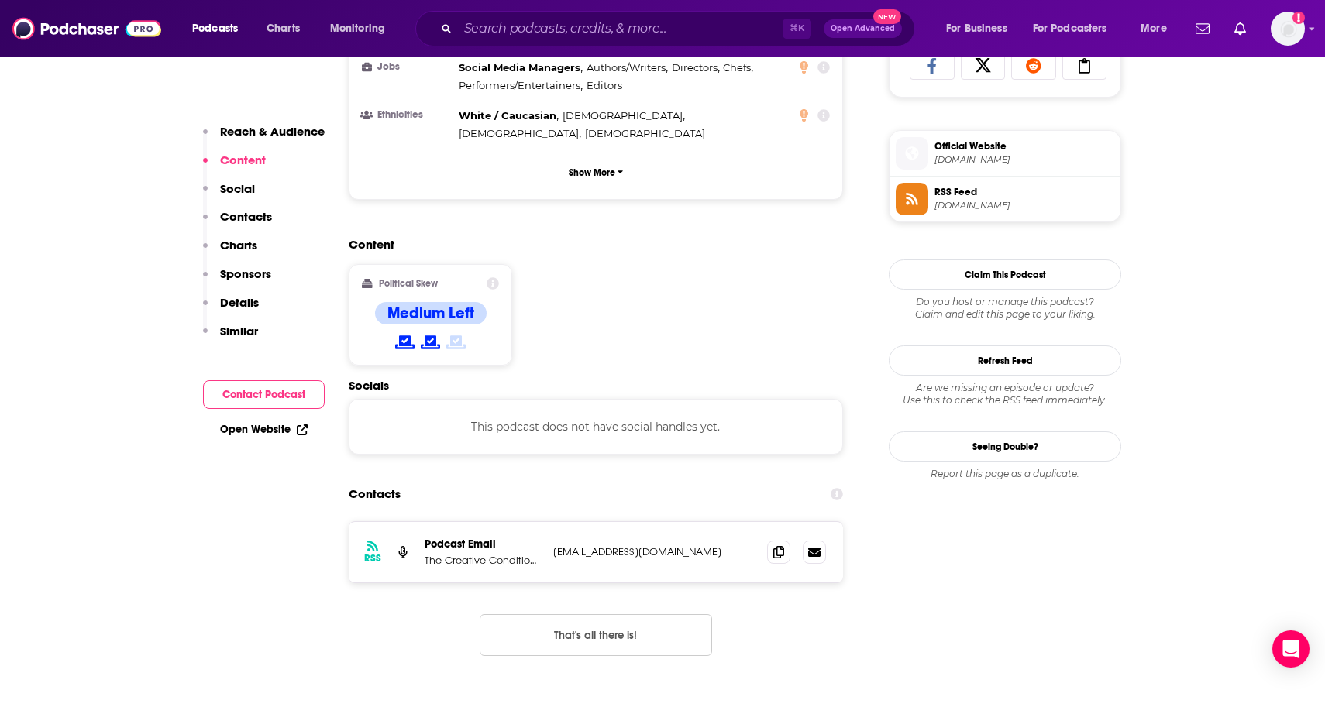
scroll to position [1071, 0]
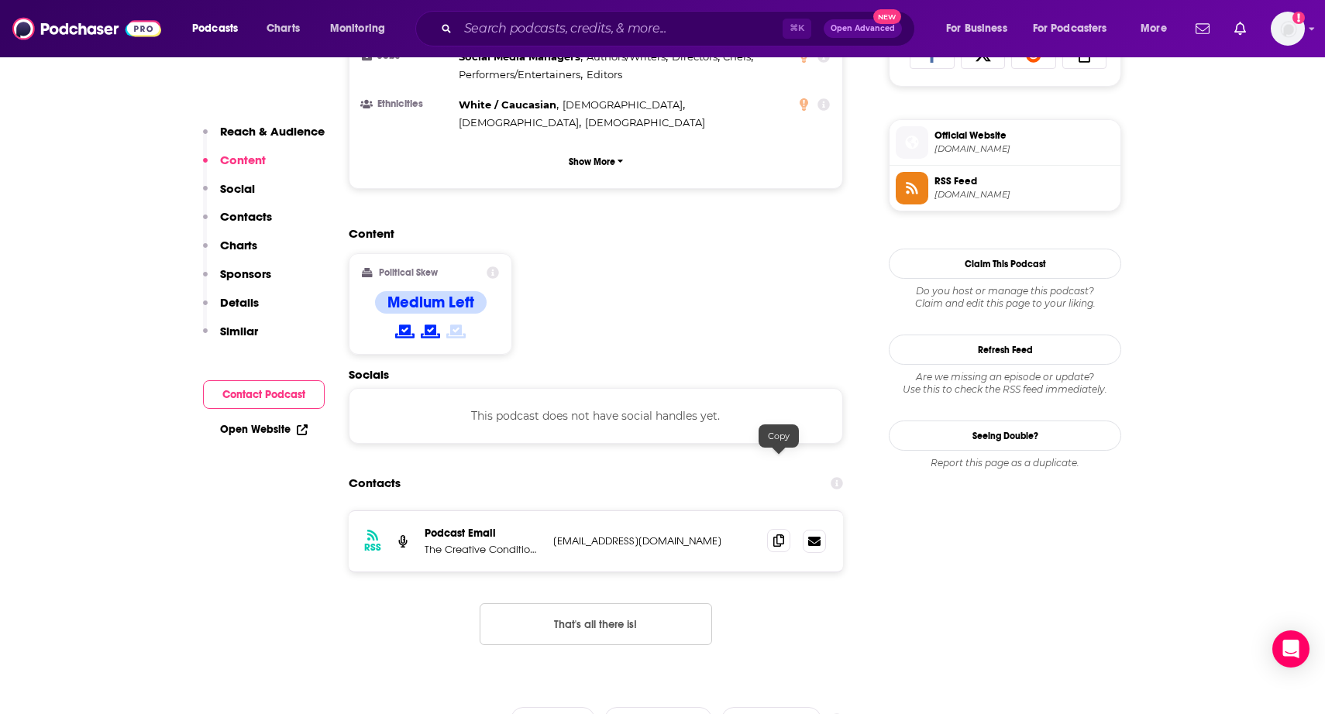
click at [787, 529] on span at bounding box center [778, 540] width 23 height 23
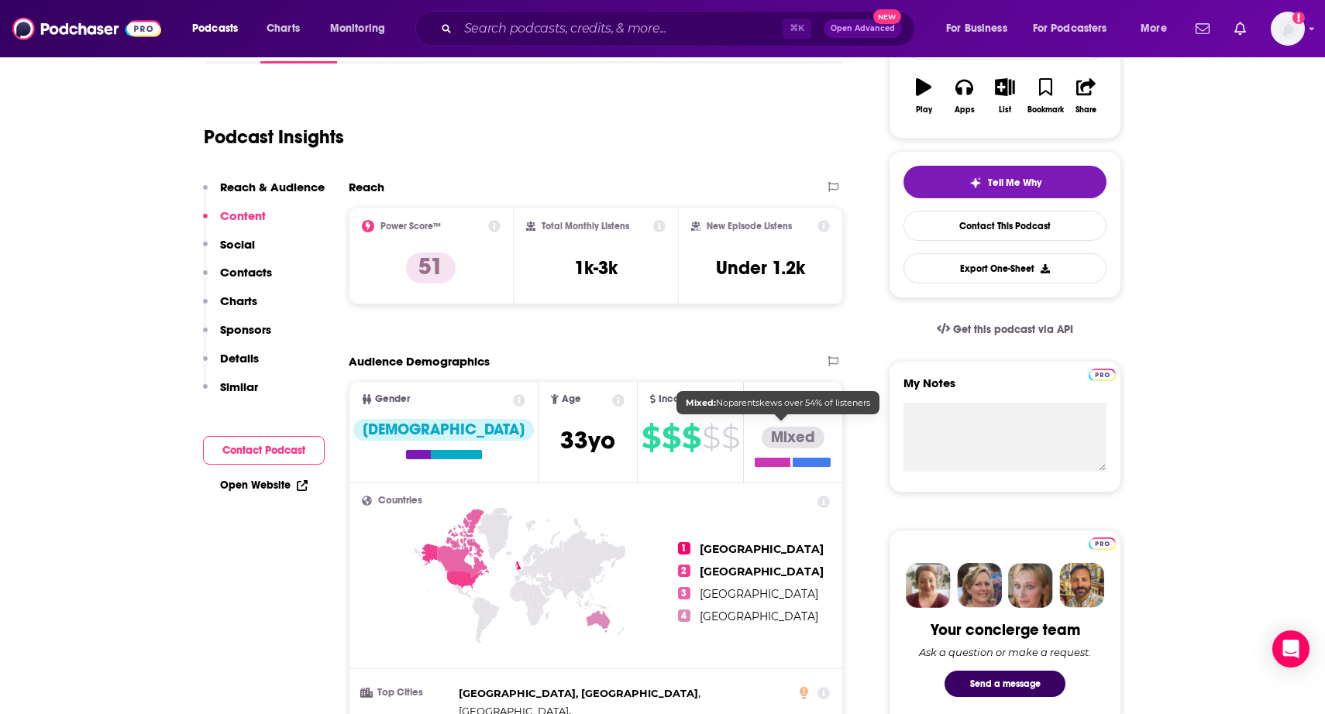
scroll to position [0, 0]
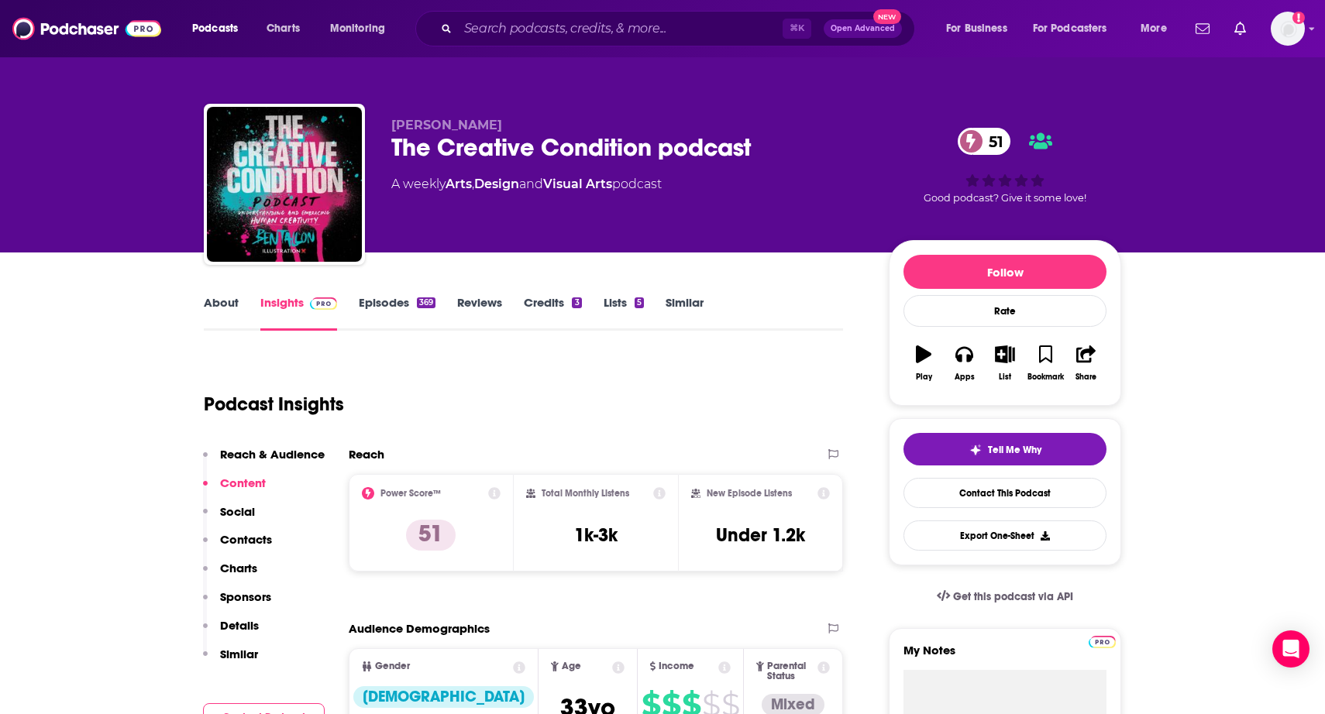
click at [210, 309] on link "About" at bounding box center [221, 313] width 35 height 36
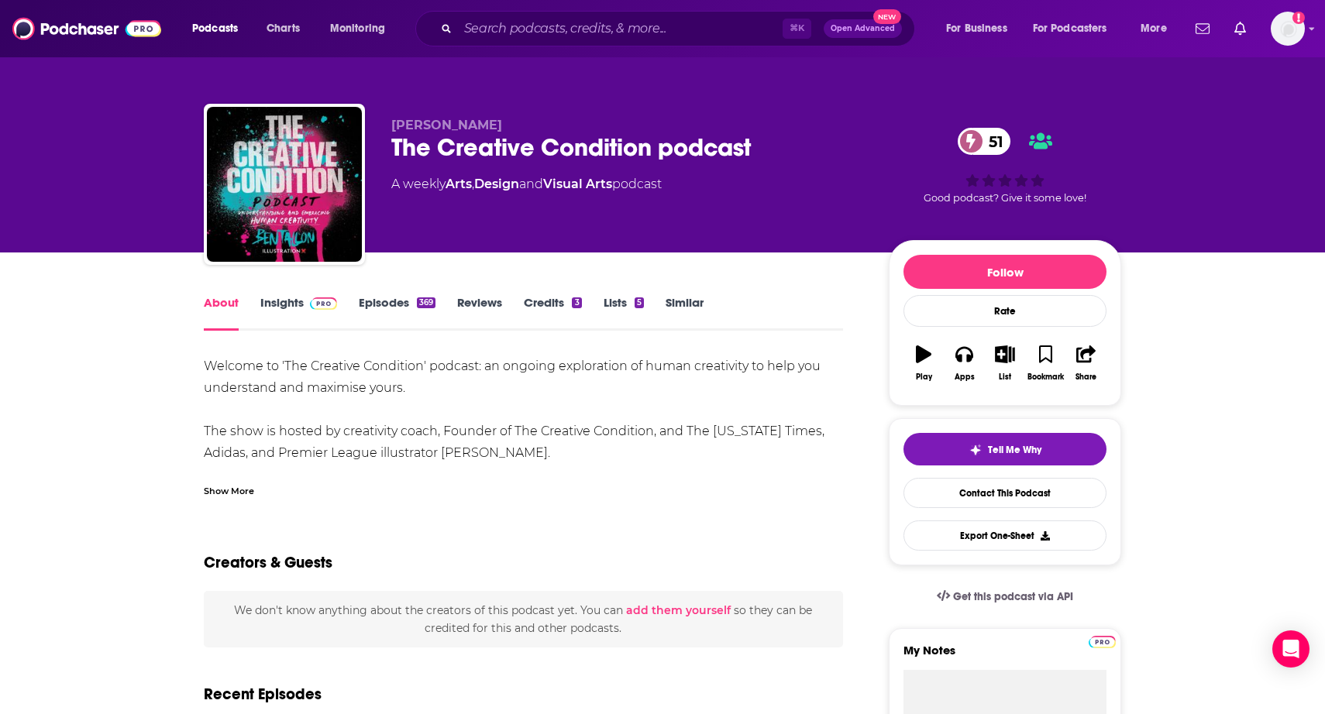
scroll to position [25, 0]
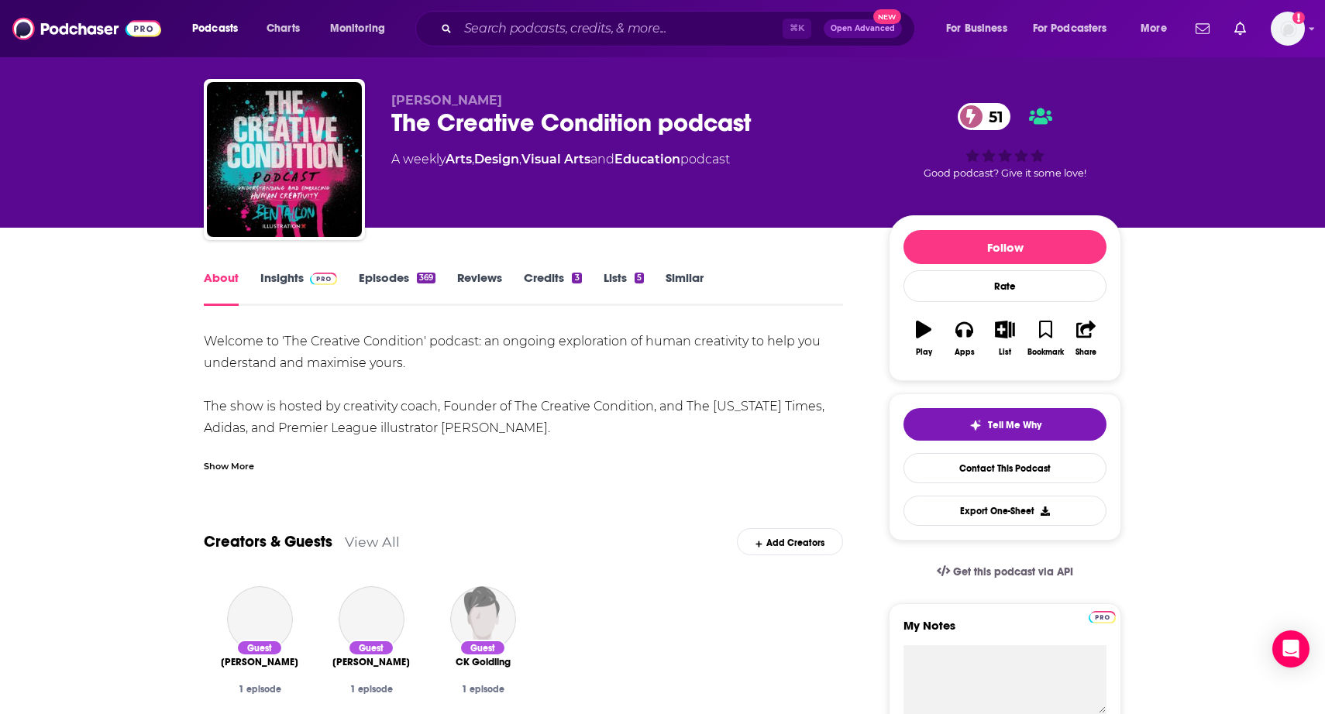
click at [223, 463] on div "Show More" at bounding box center [229, 465] width 50 height 15
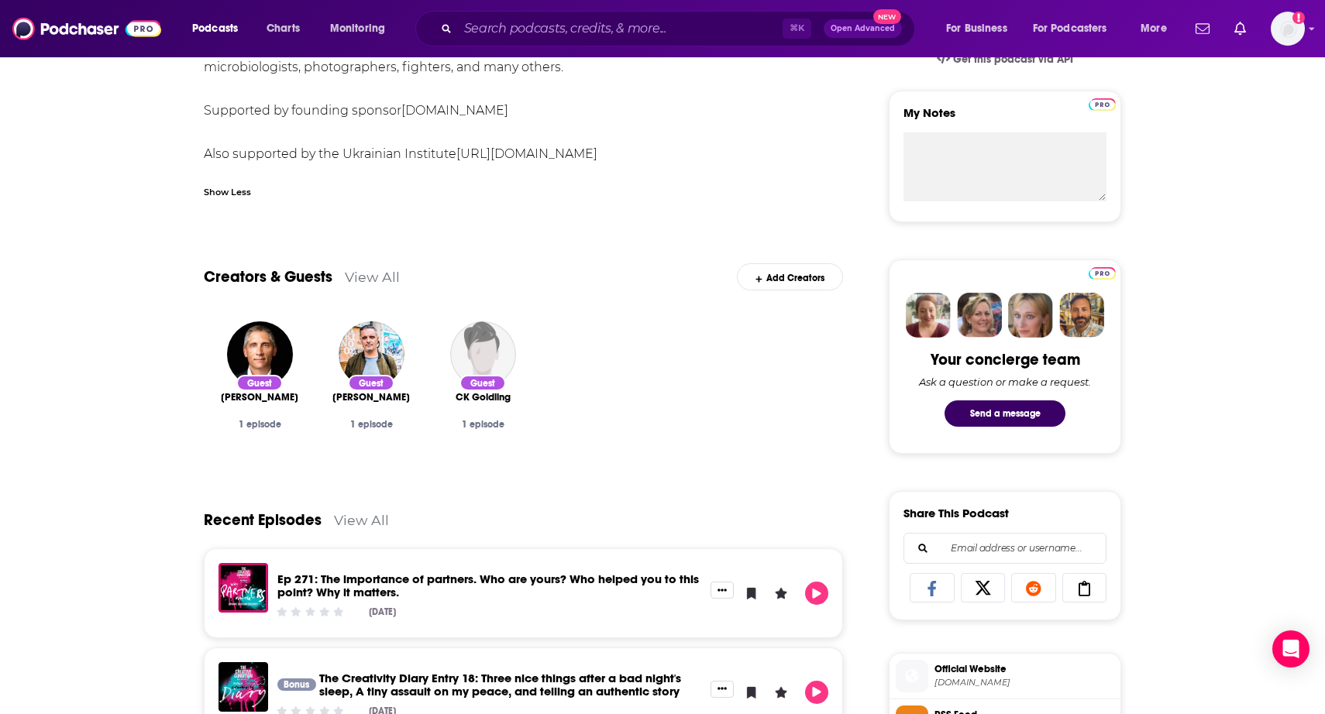
scroll to position [0, 0]
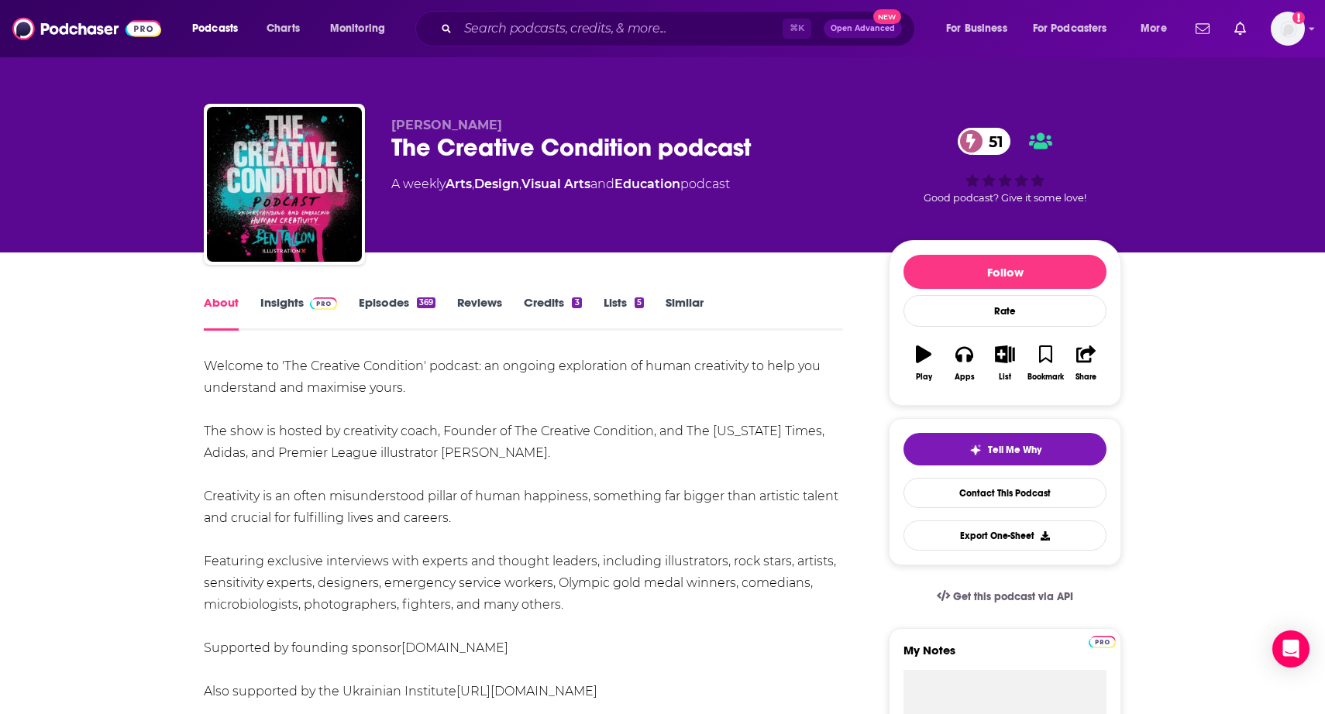
click at [687, 301] on link "Similar" at bounding box center [684, 313] width 38 height 36
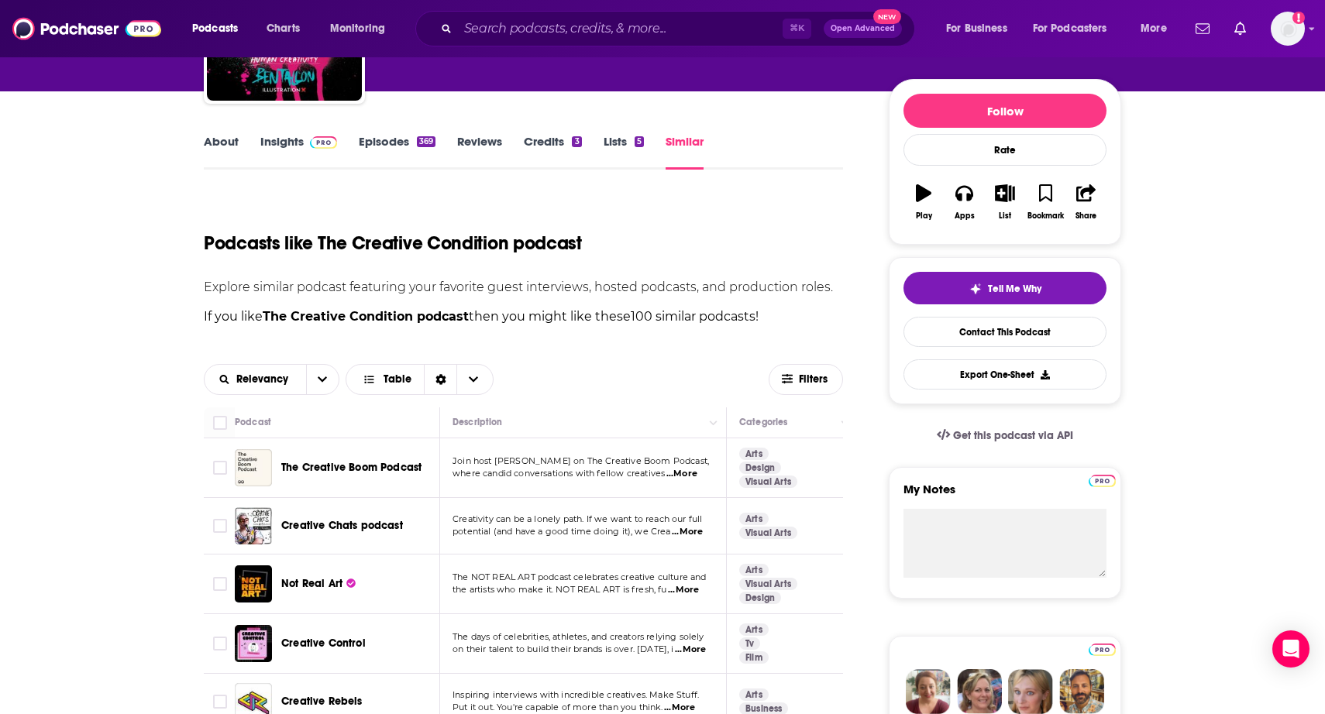
click at [679, 473] on span "...More" at bounding box center [681, 474] width 31 height 12
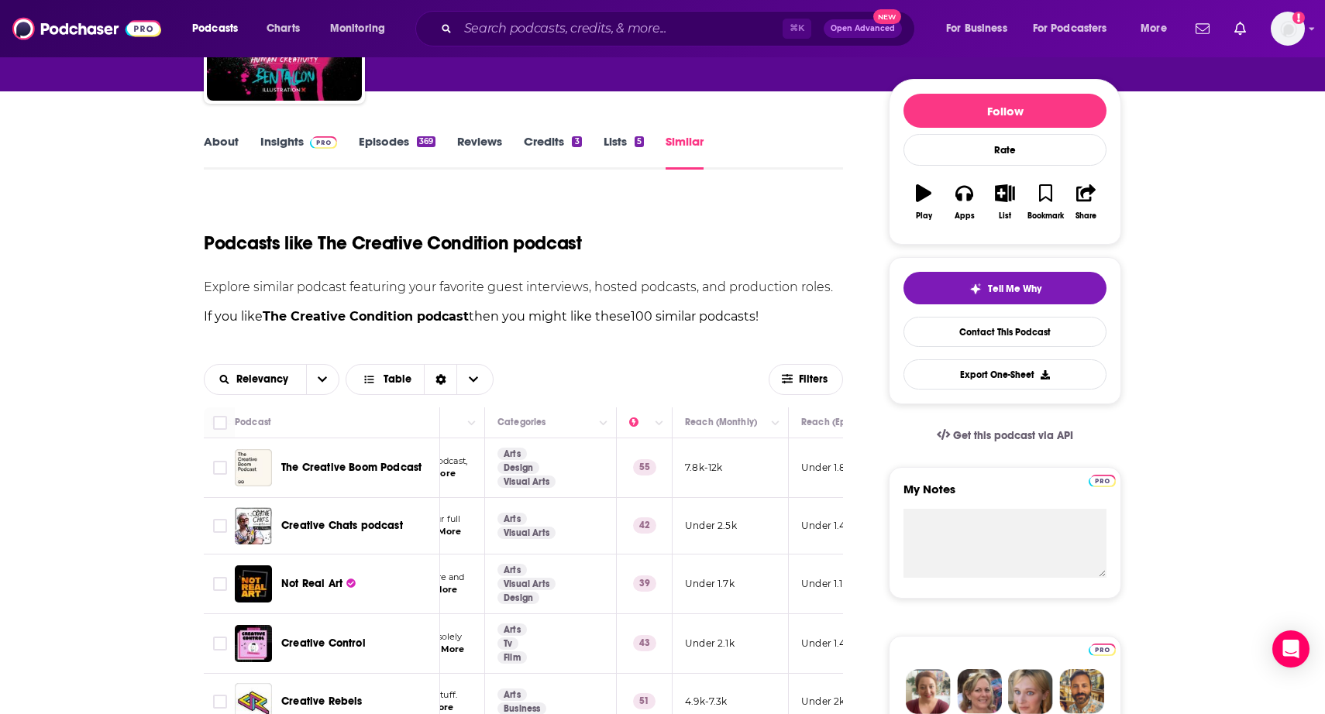
scroll to position [0, 254]
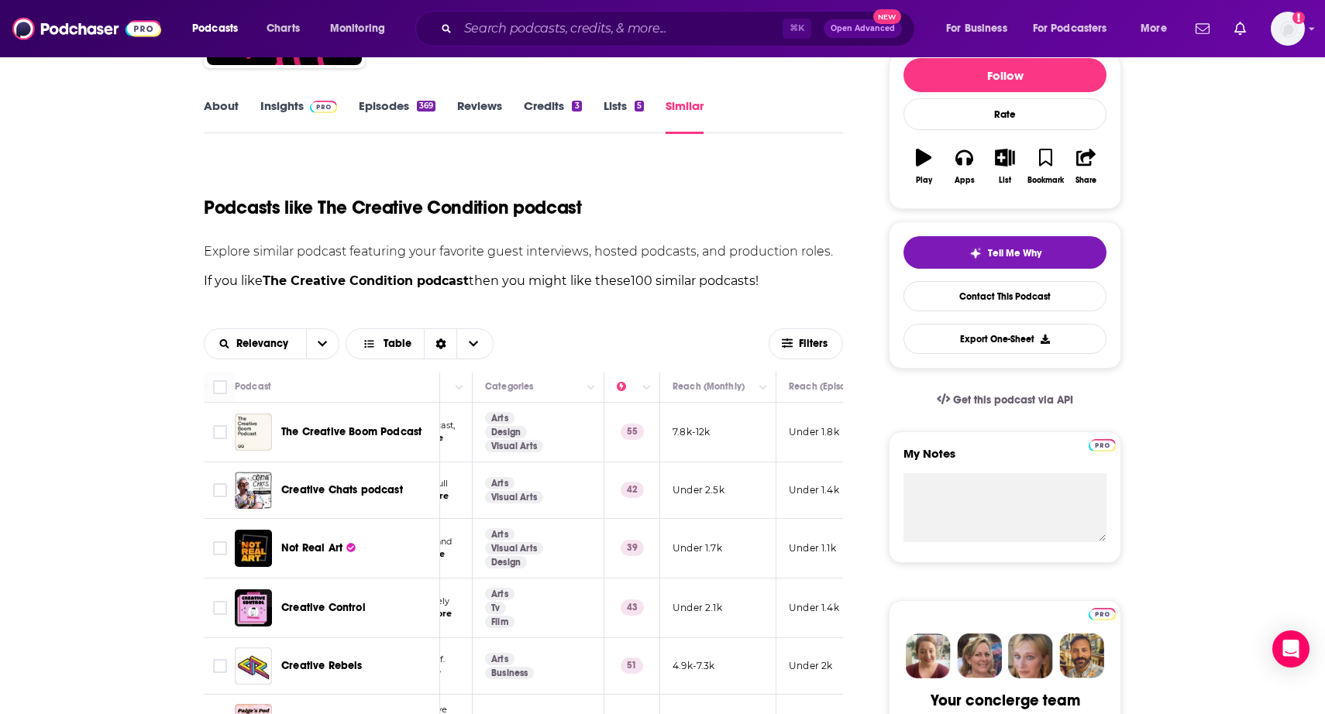
scroll to position [0, 0]
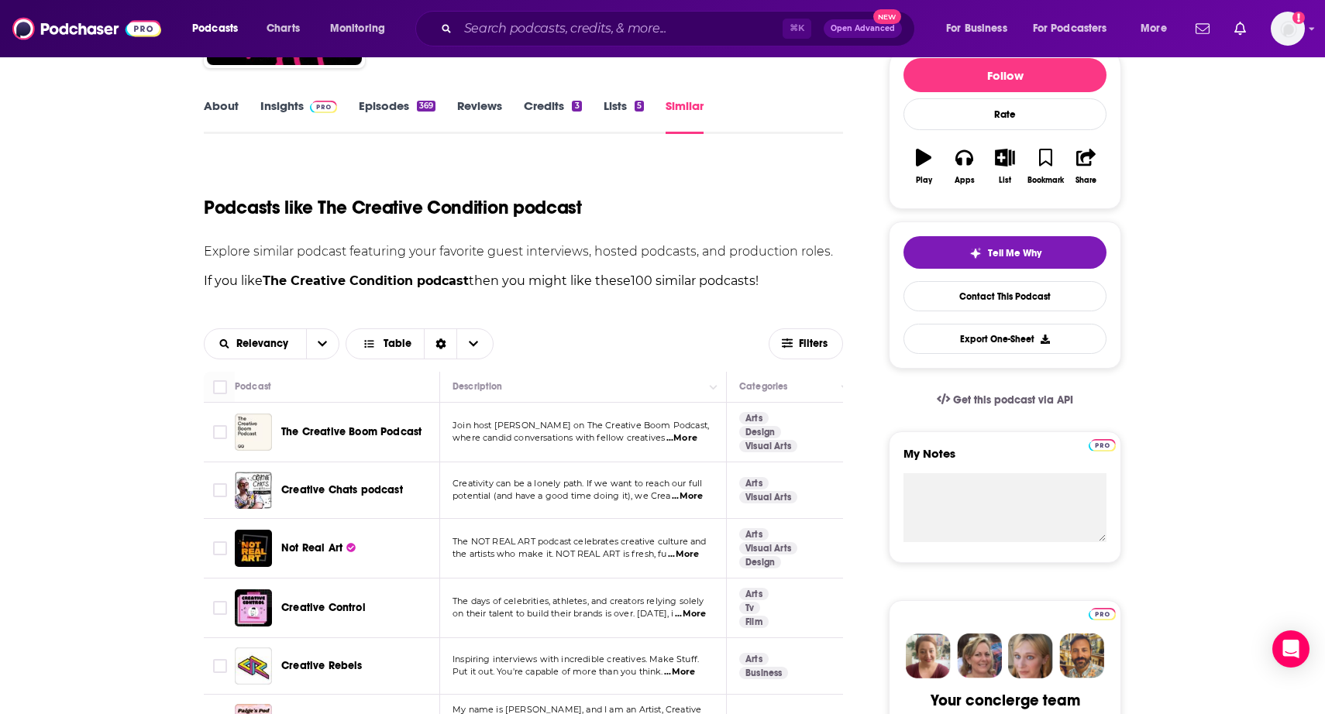
click at [686, 554] on span "...More" at bounding box center [683, 554] width 31 height 12
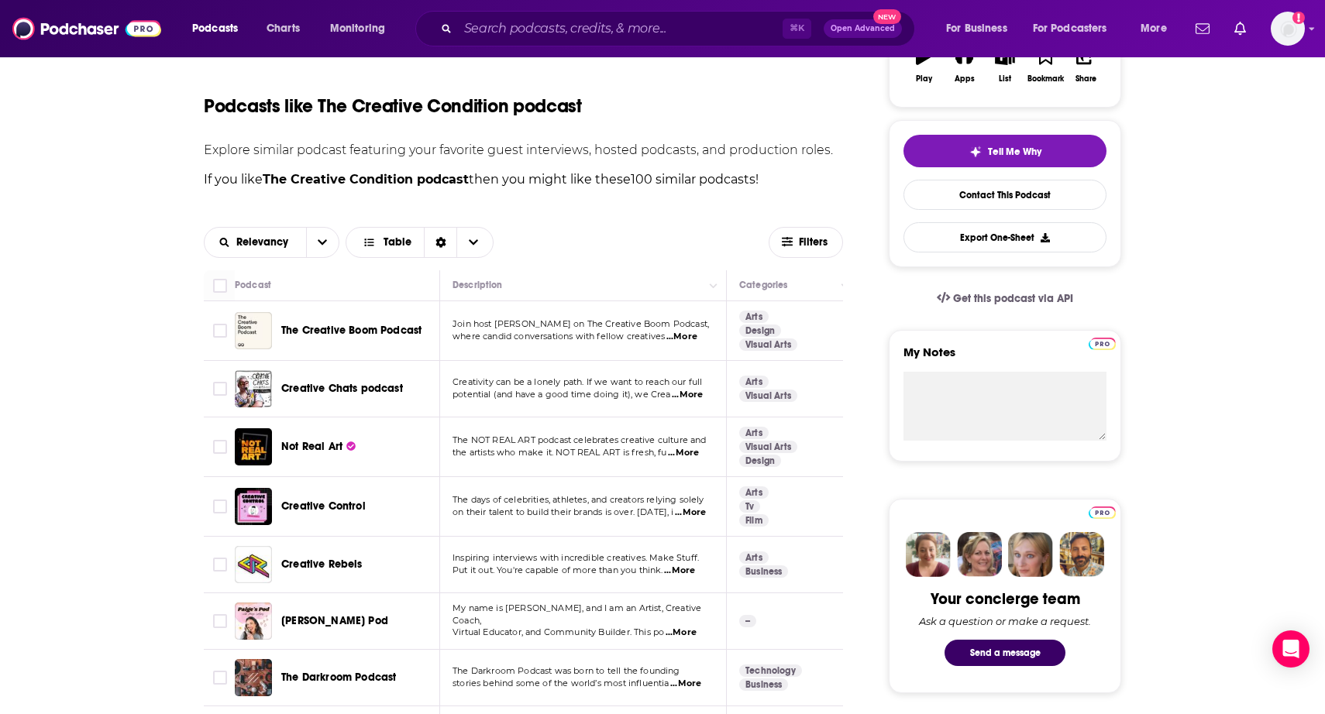
click at [689, 514] on span "...More" at bounding box center [690, 513] width 31 height 12
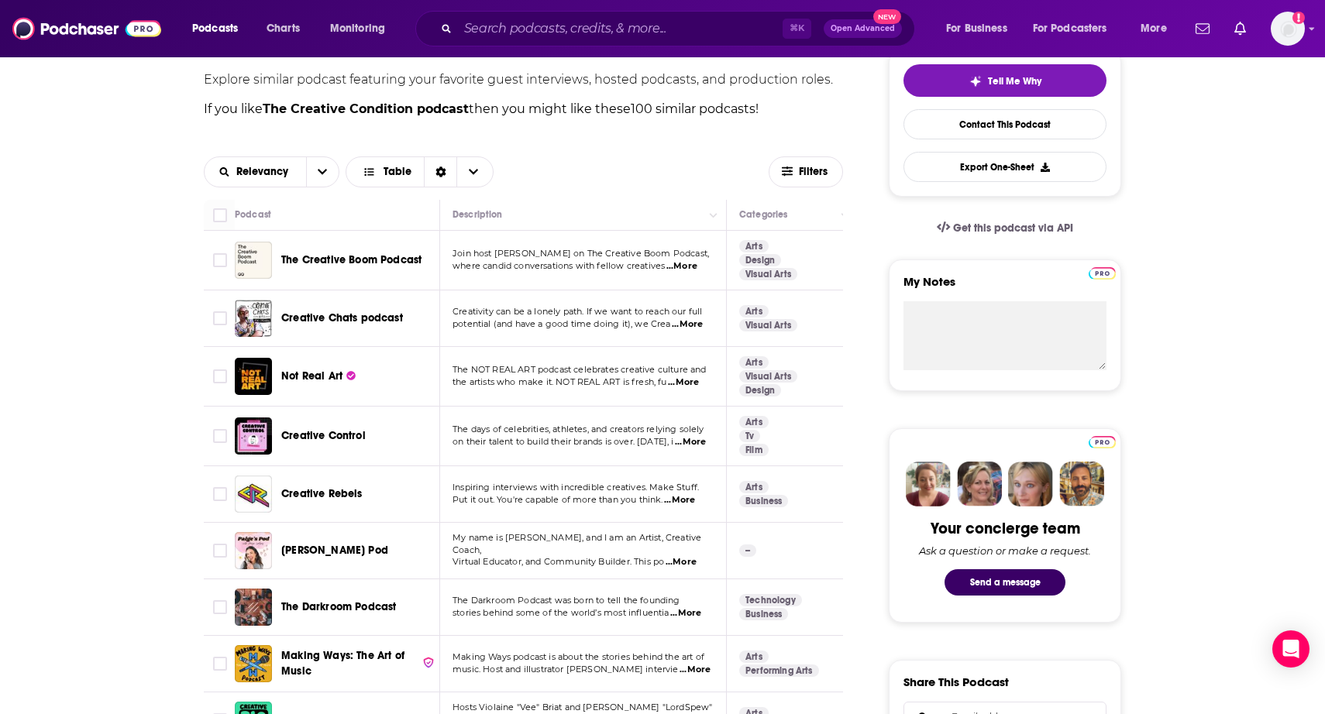
click at [684, 497] on span "...More" at bounding box center [679, 500] width 31 height 12
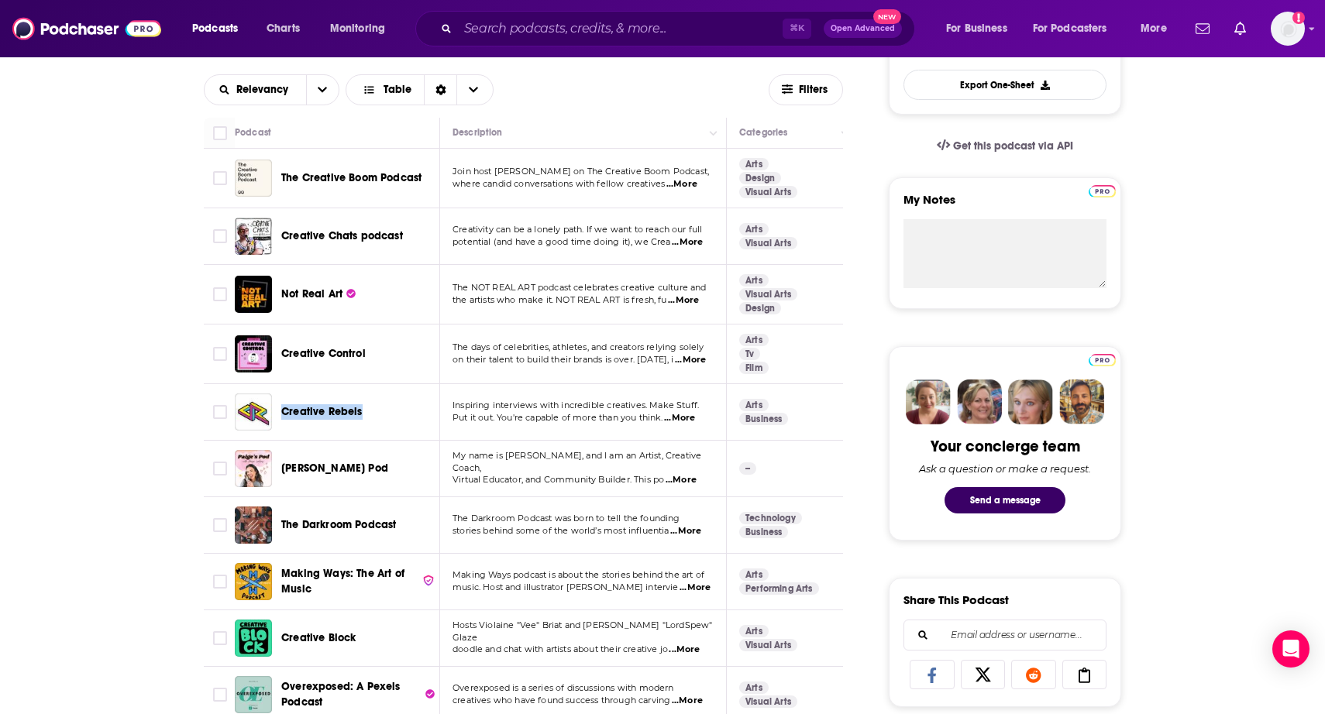
scroll to position [452, 0]
click at [682, 473] on span "...More" at bounding box center [680, 479] width 31 height 12
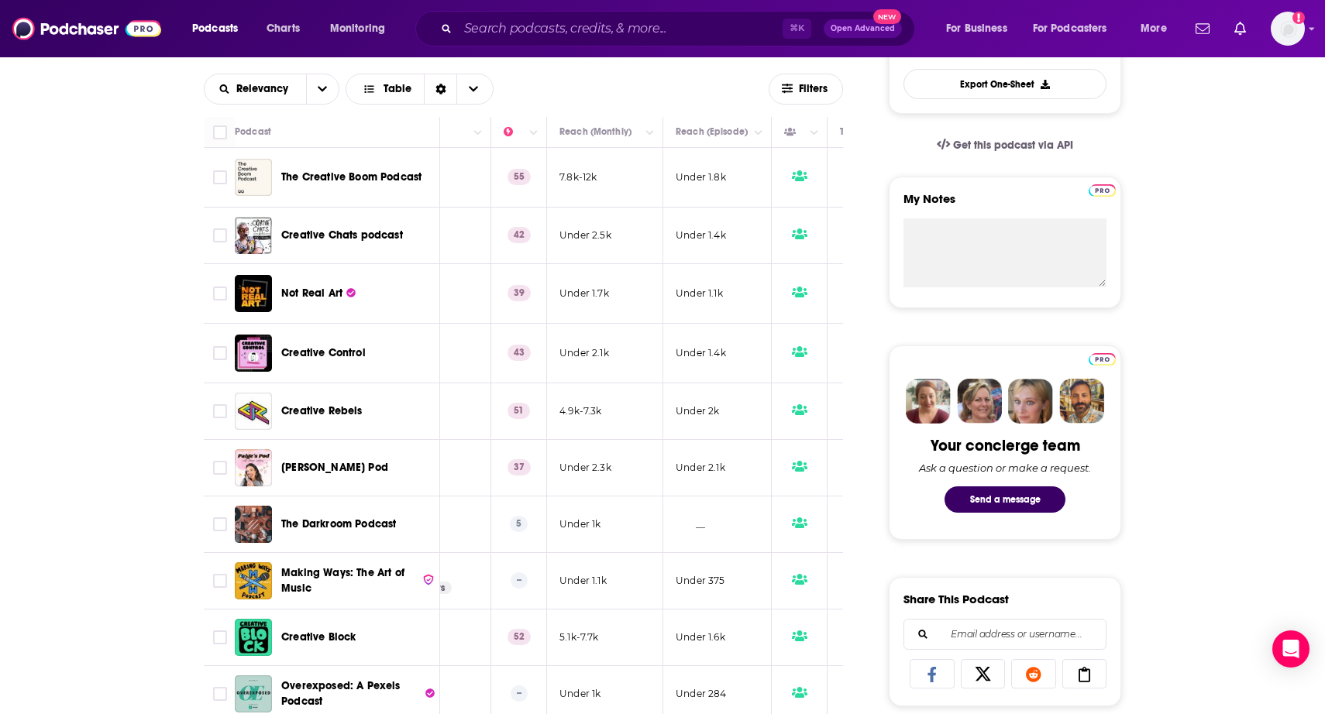
scroll to position [0, 131]
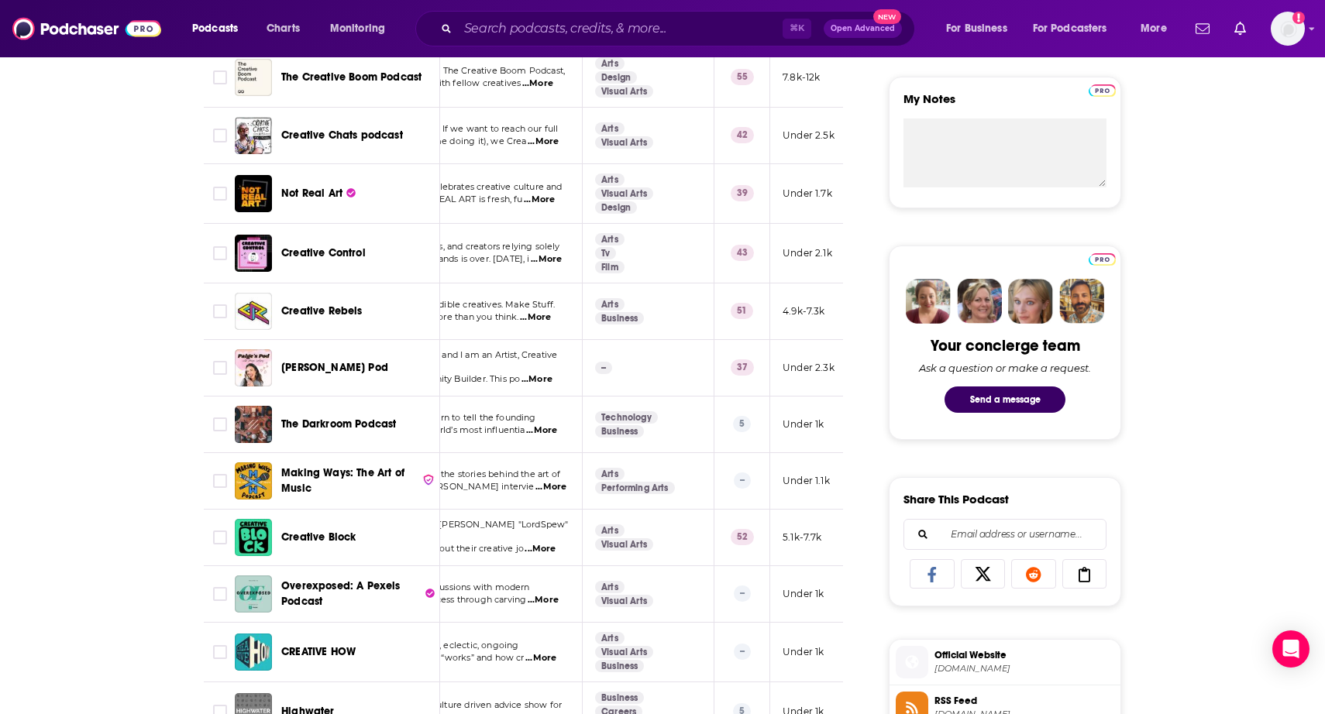
scroll to position [556, 0]
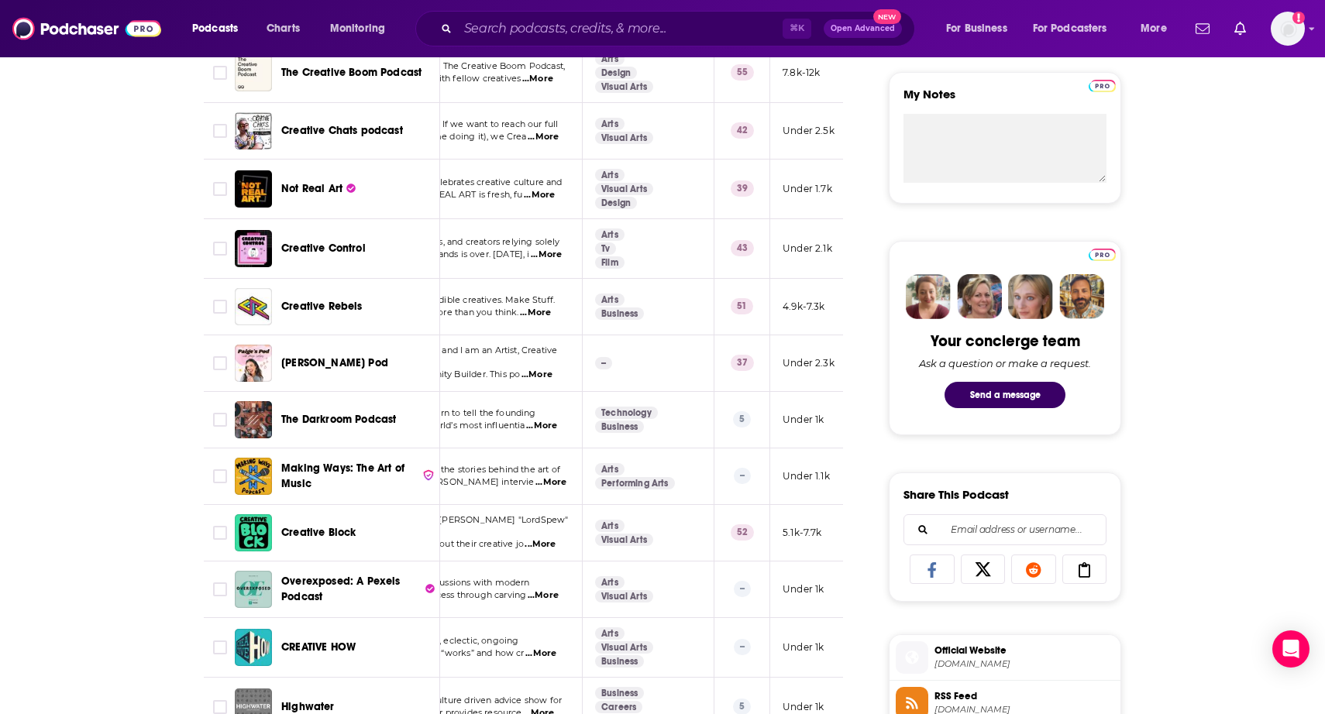
click at [550, 540] on span "...More" at bounding box center [539, 544] width 31 height 12
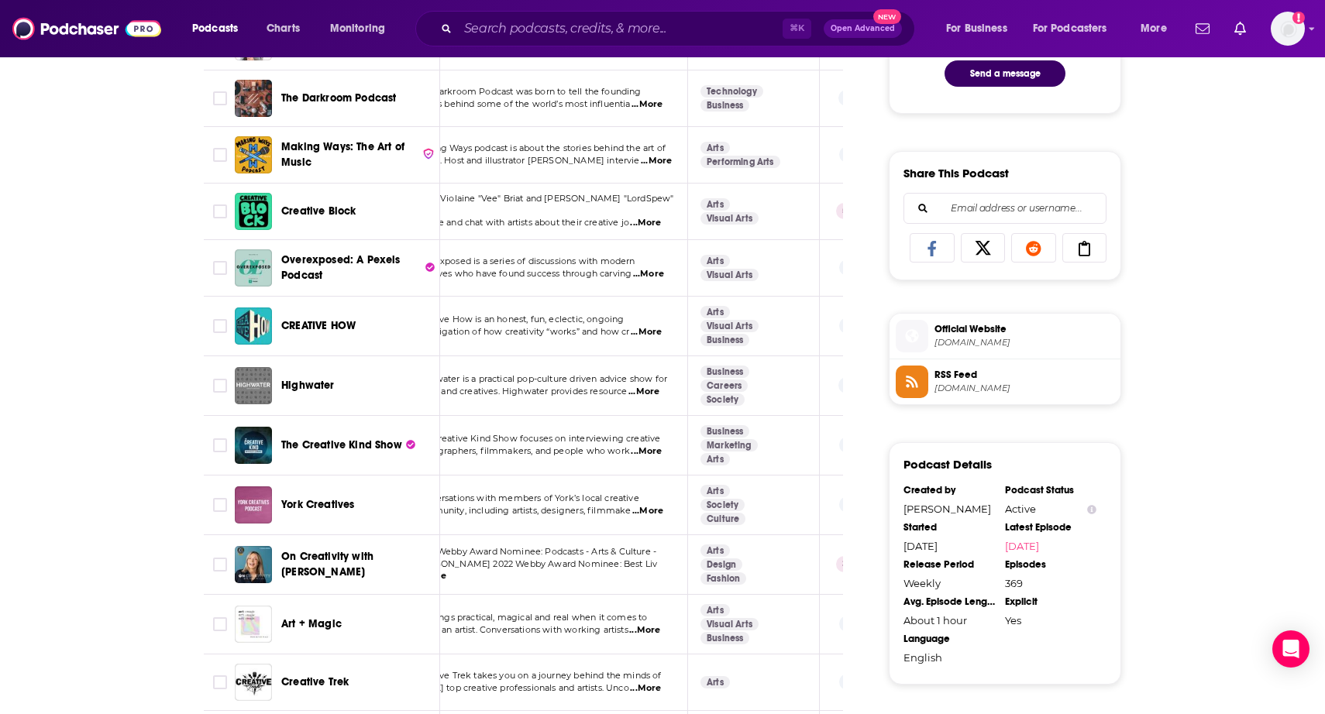
scroll to position [0, 0]
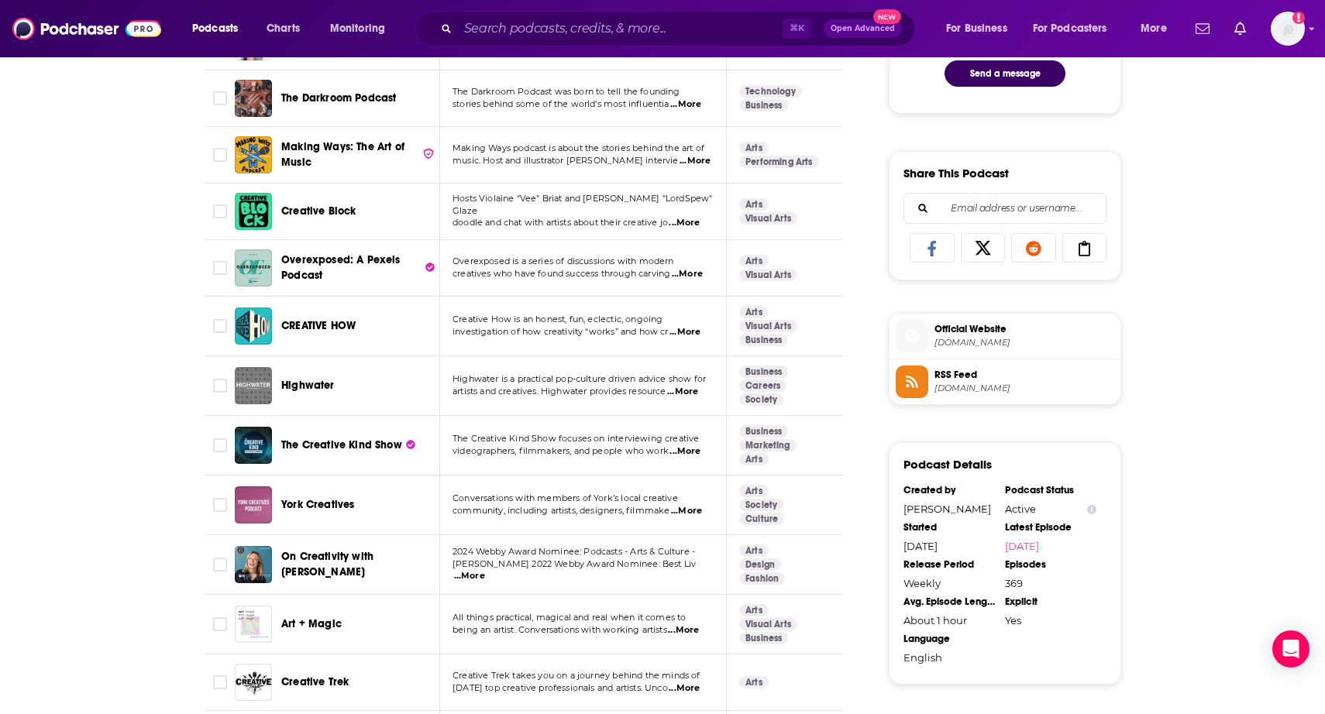
click at [689, 509] on span "...More" at bounding box center [686, 511] width 31 height 12
click at [690, 449] on span "...More" at bounding box center [684, 451] width 31 height 12
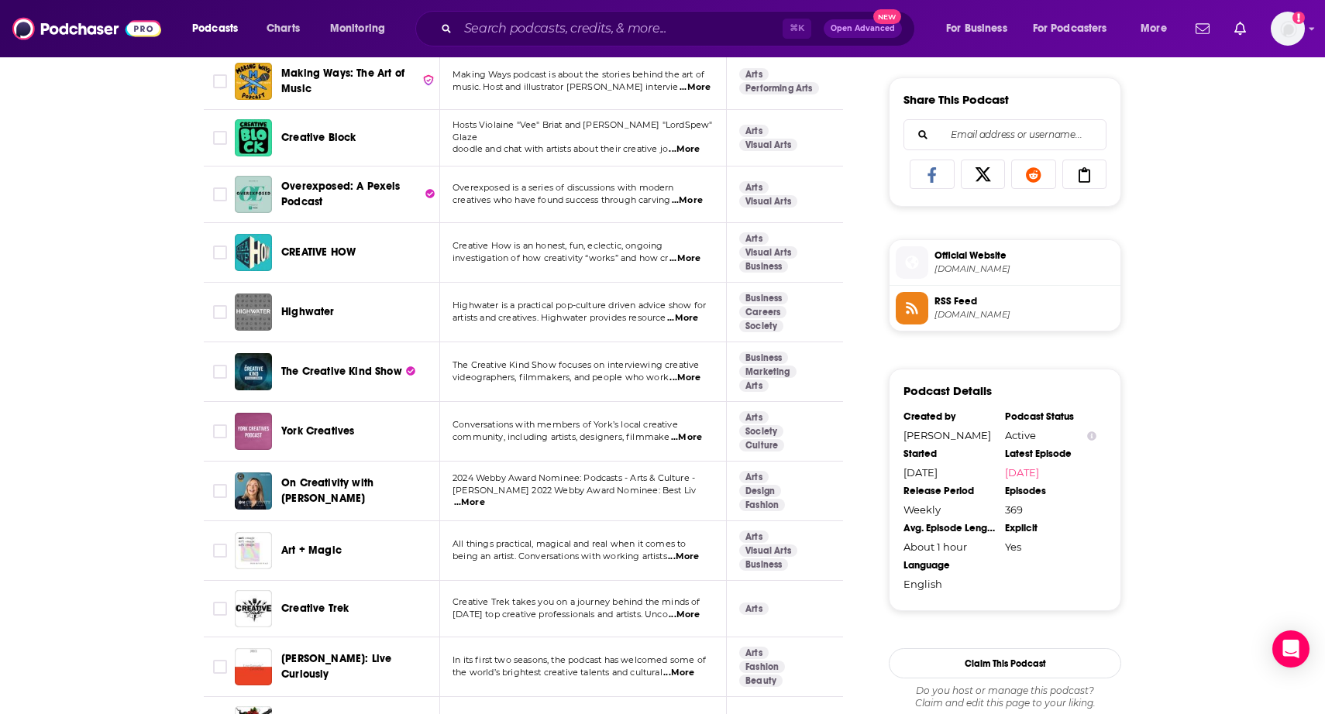
scroll to position [954, 0]
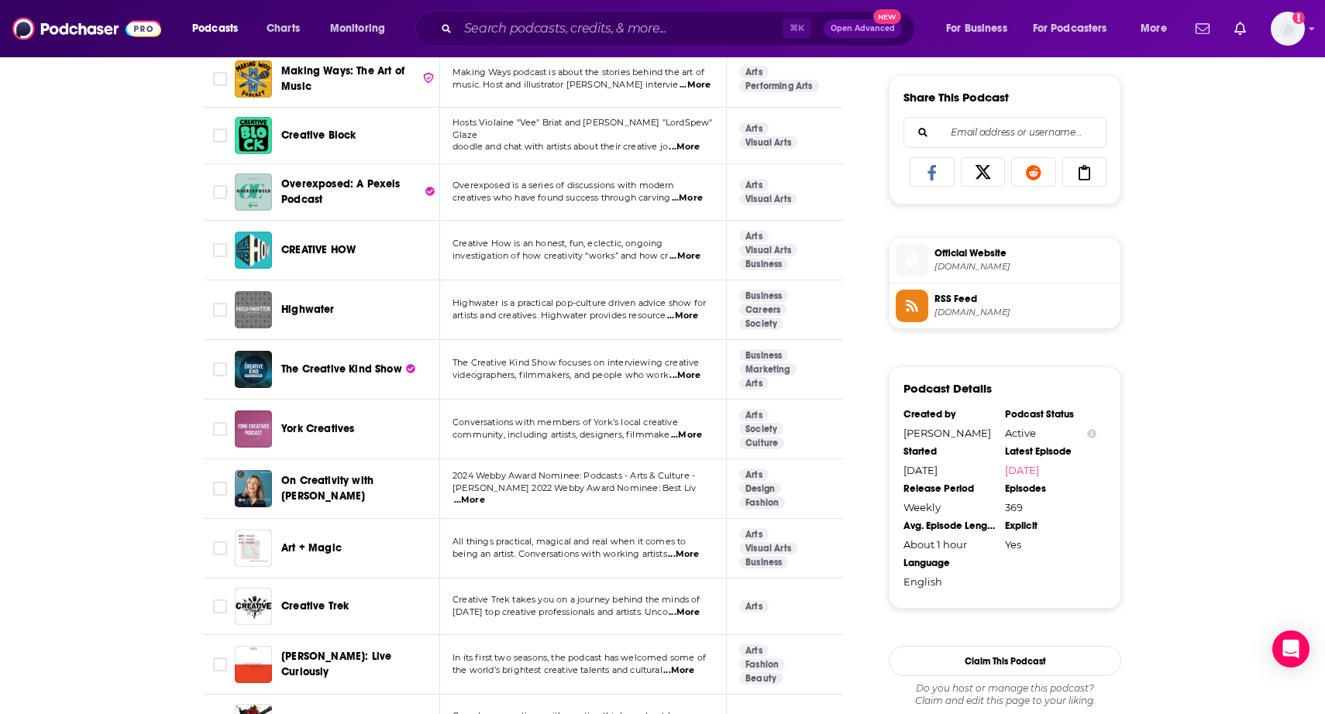
click at [485, 498] on span "...More" at bounding box center [469, 500] width 31 height 12
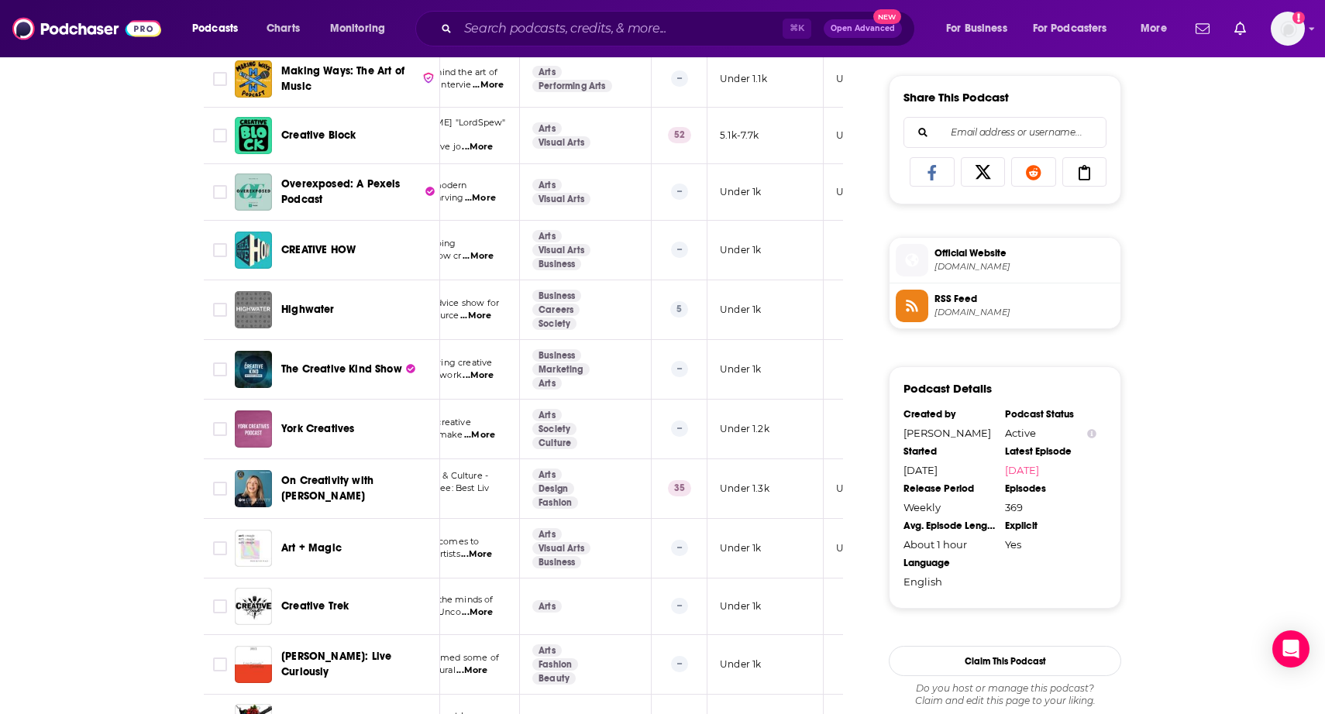
scroll to position [0, 211]
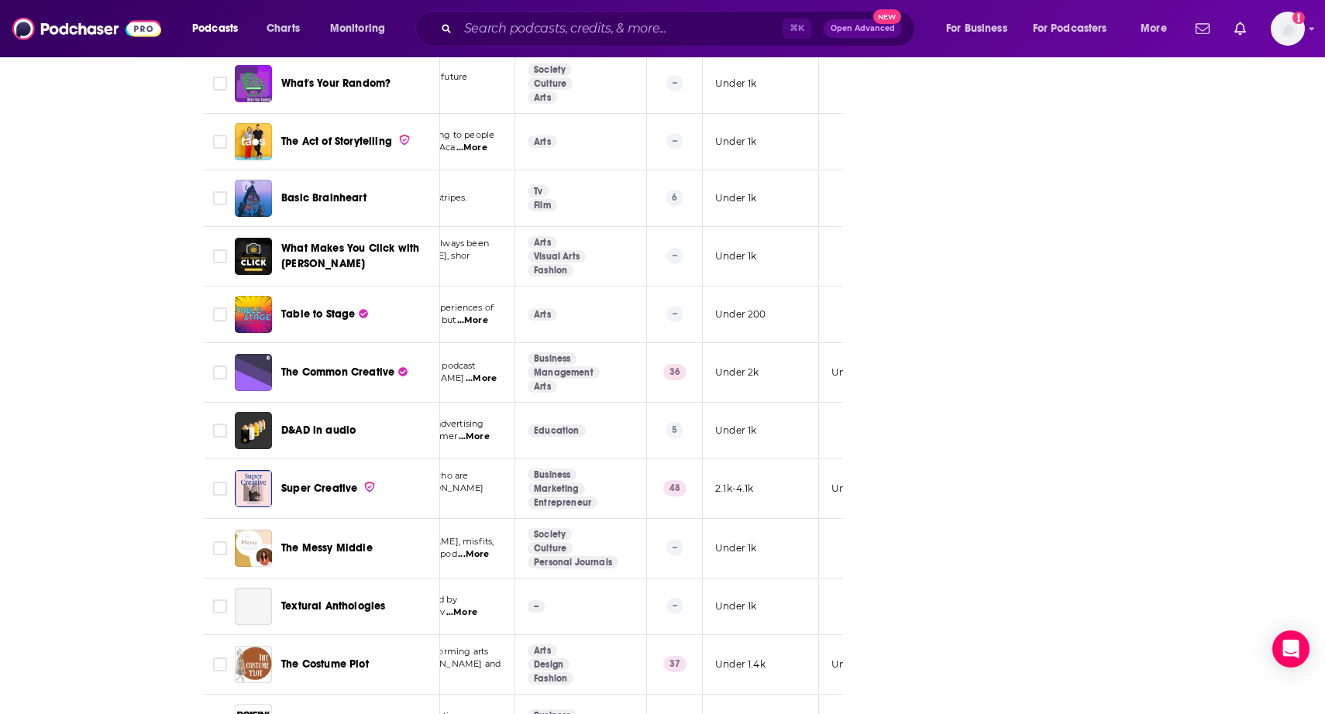
scroll to position [0, 0]
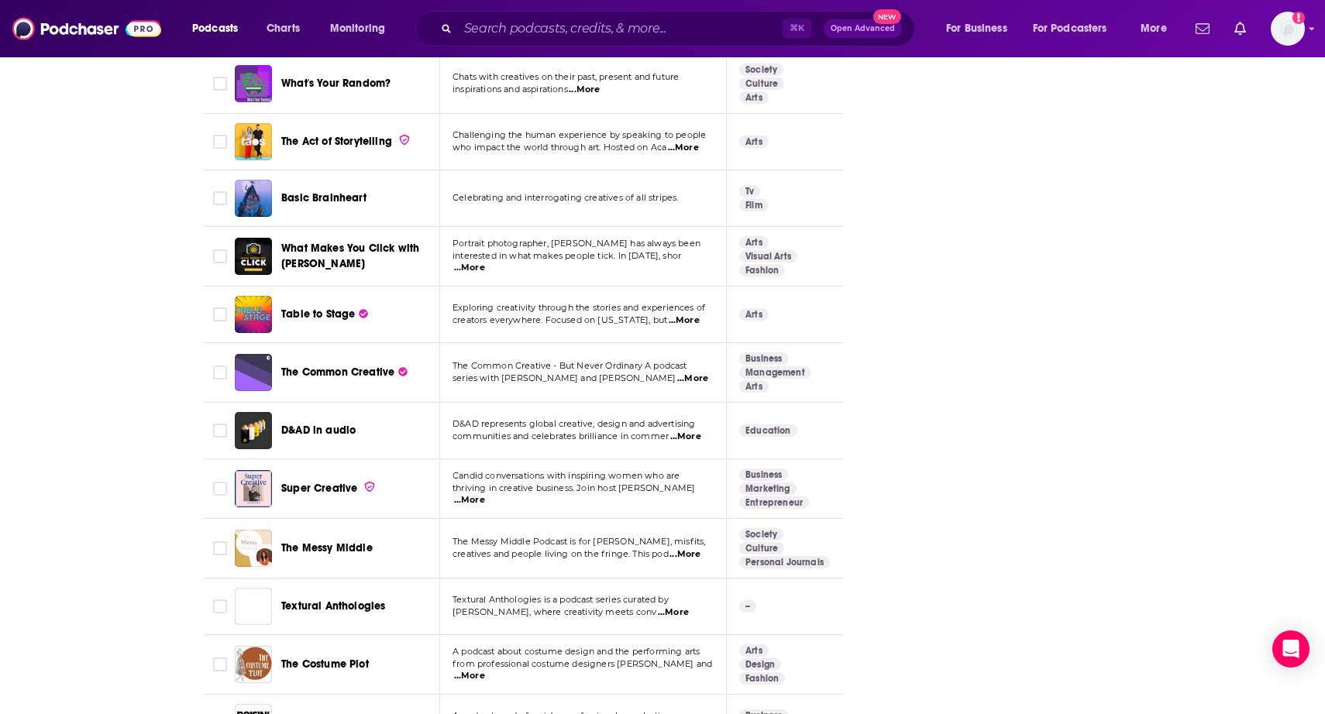
click at [696, 377] on span "...More" at bounding box center [692, 379] width 31 height 12
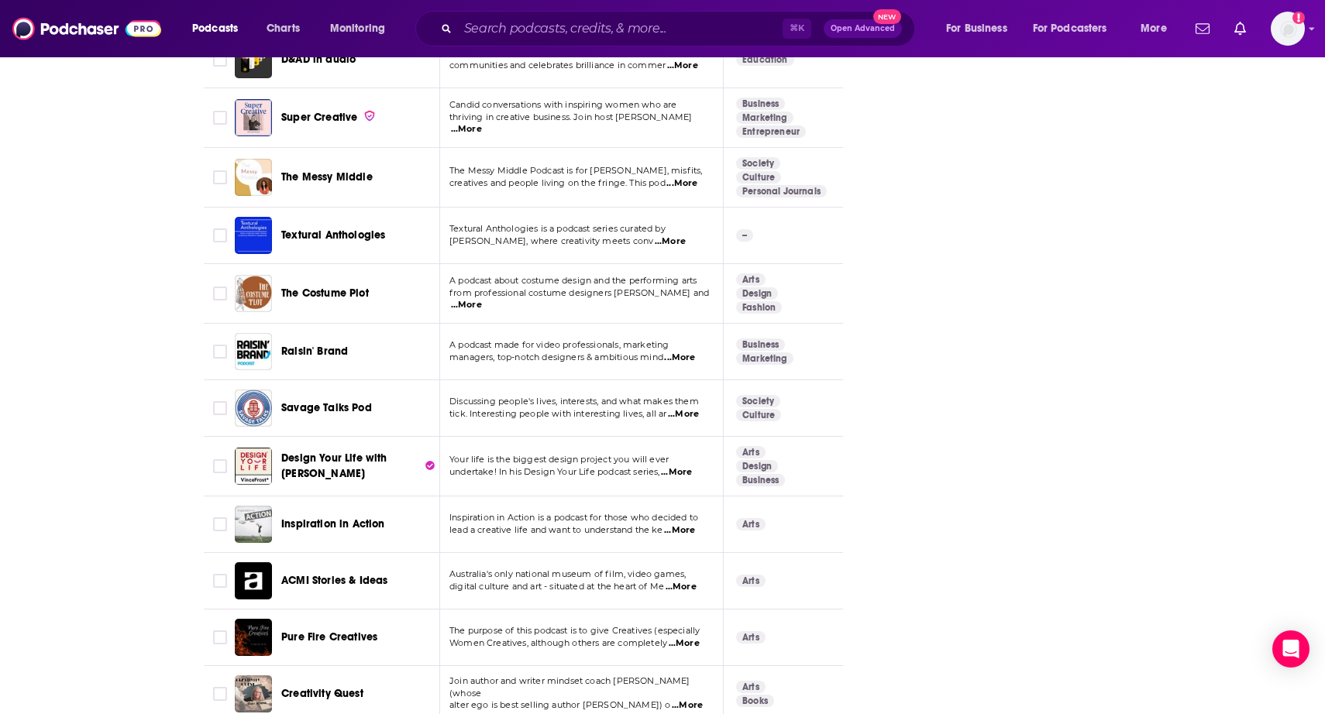
scroll to position [2488, 0]
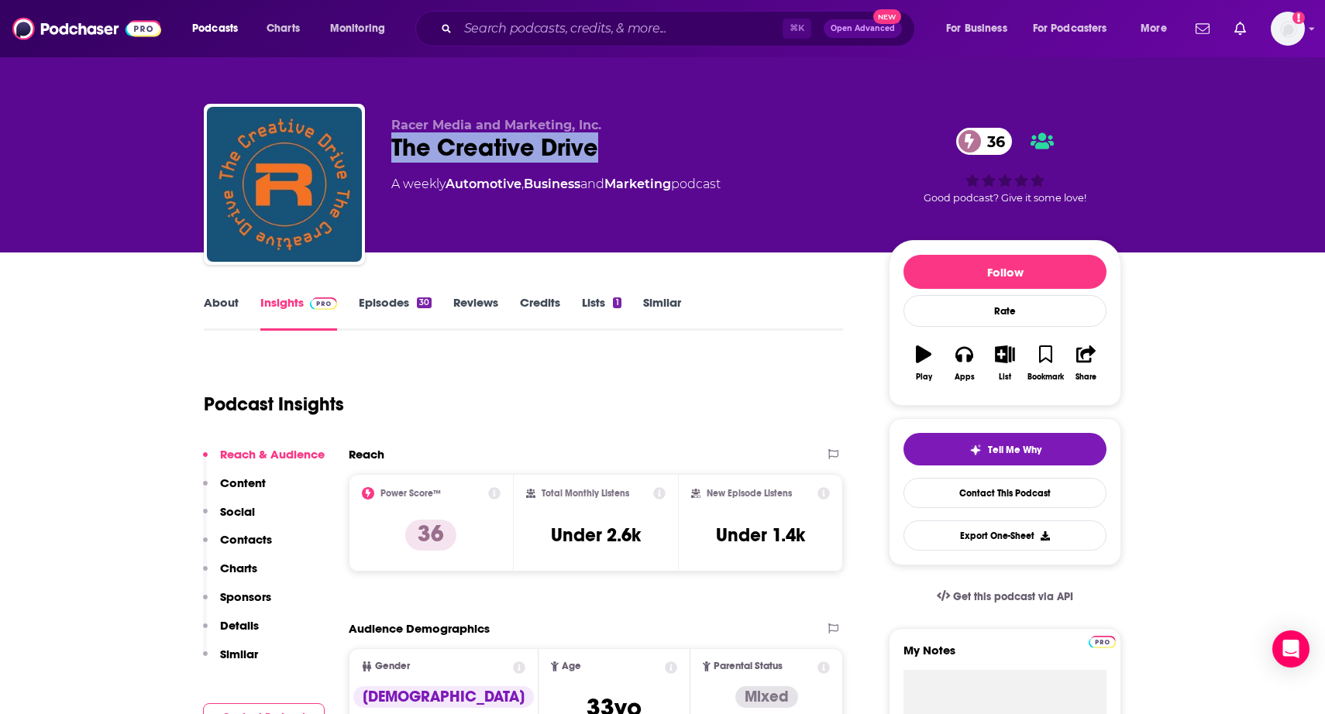
drag, startPoint x: 631, startPoint y: 147, endPoint x: 390, endPoint y: 143, distance: 241.0
click at [390, 143] on div "Racer Media and Marketing, Inc. The Creative Drive 36 A weekly Automotive , Bus…" at bounding box center [662, 187] width 917 height 167
copy h2 "The Creative Drive"
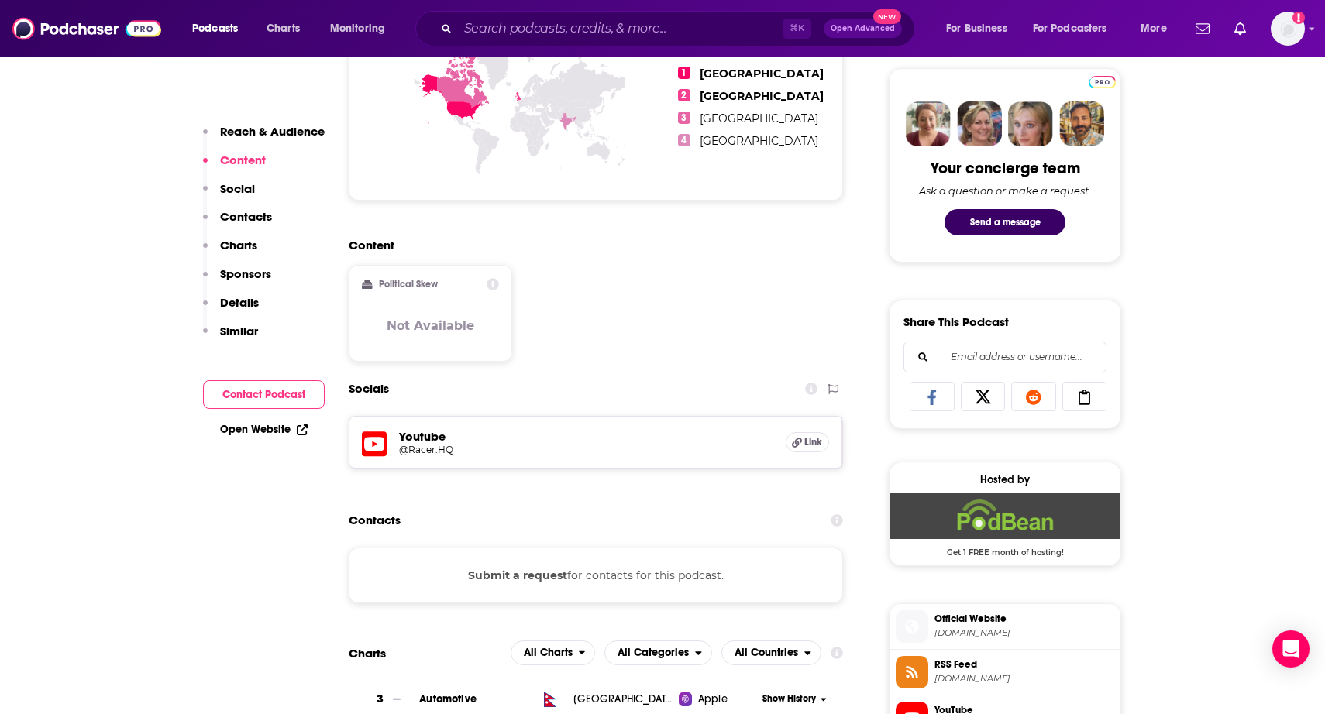
scroll to position [724, 0]
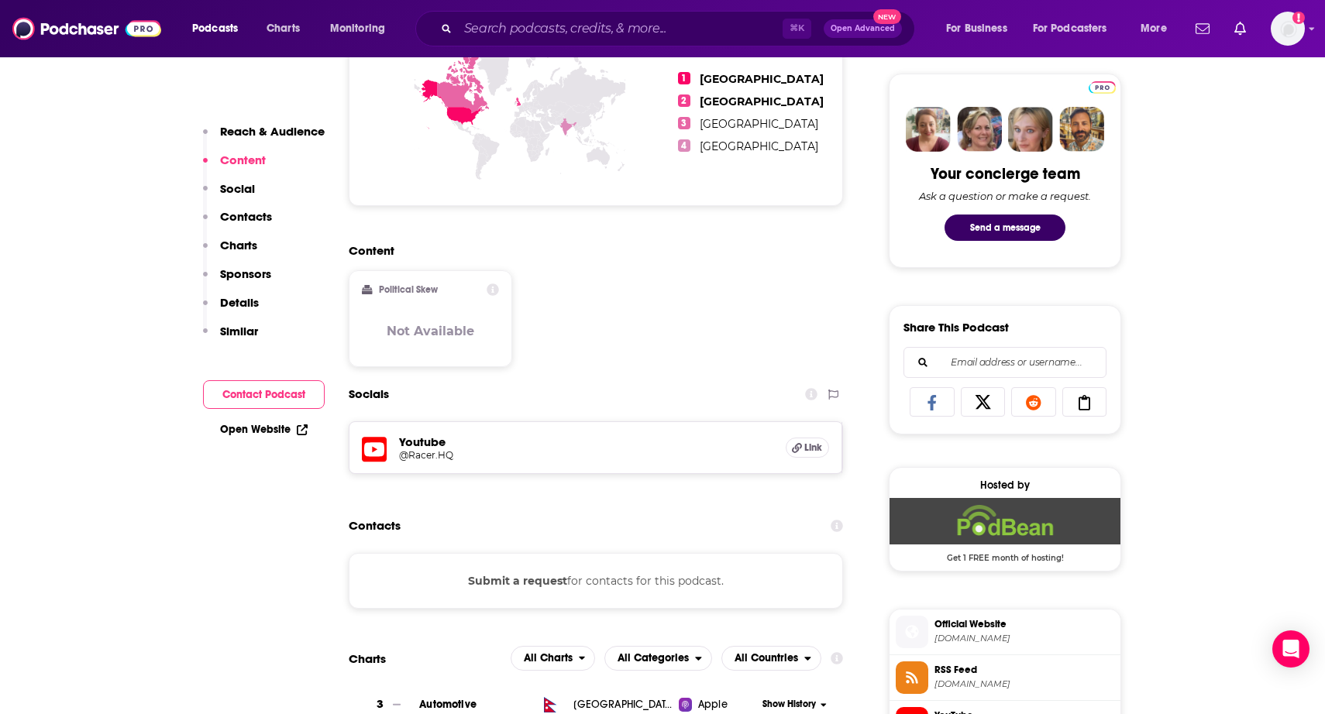
click at [526, 583] on button "Submit a request" at bounding box center [517, 580] width 99 height 17
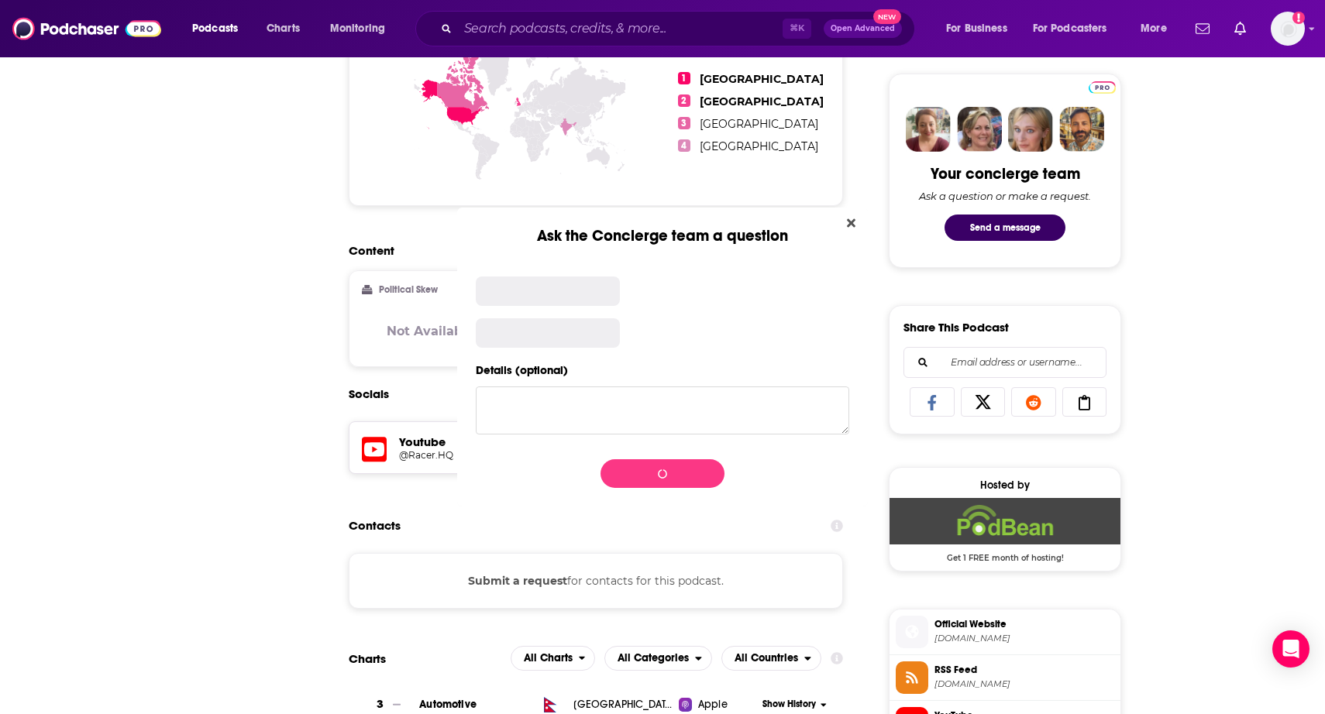
scroll to position [0, 0]
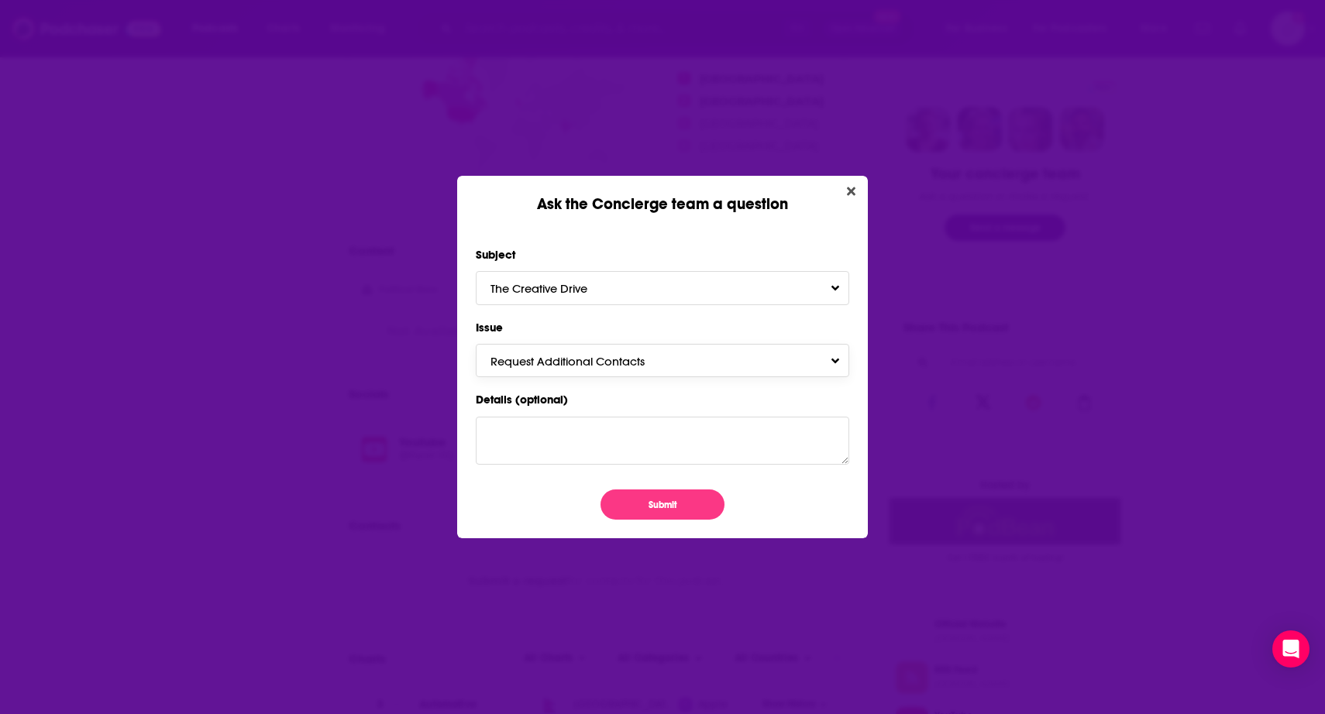
click at [661, 374] on button "Request Additional Contacts" at bounding box center [662, 360] width 373 height 33
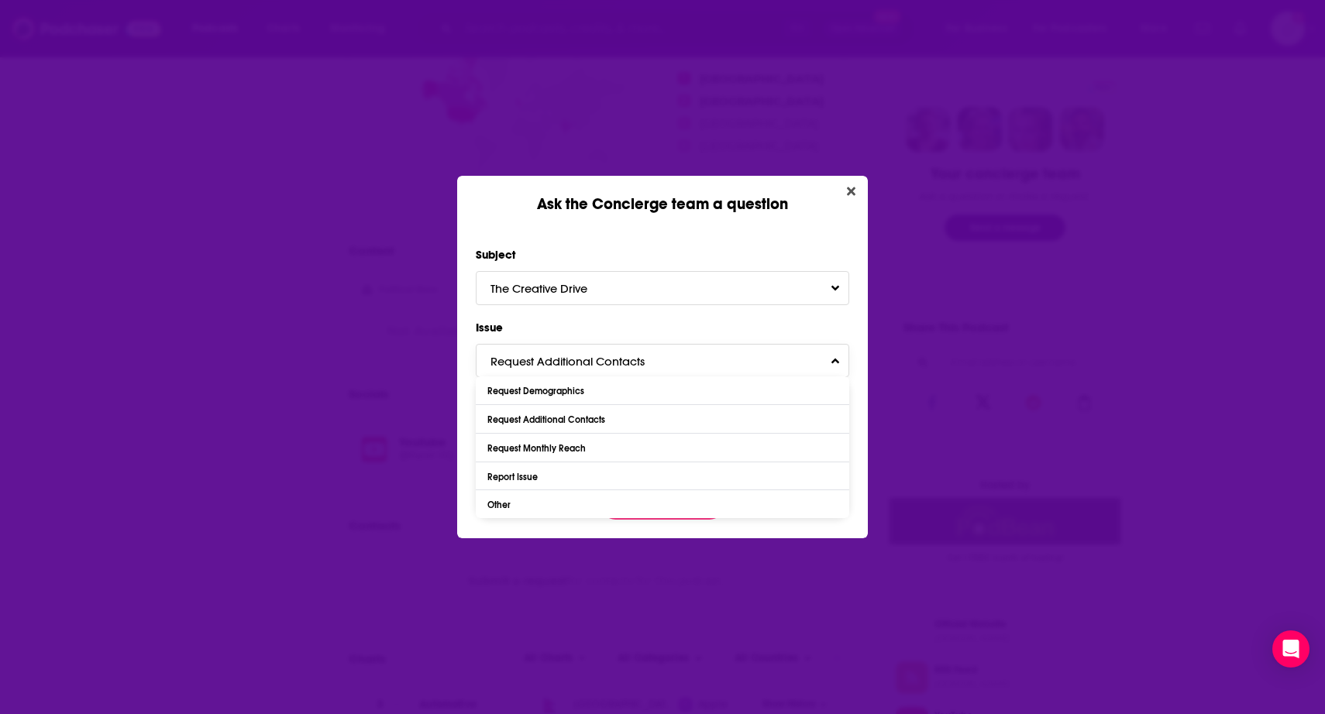
click at [661, 374] on button "Request Additional Contacts" at bounding box center [662, 360] width 373 height 33
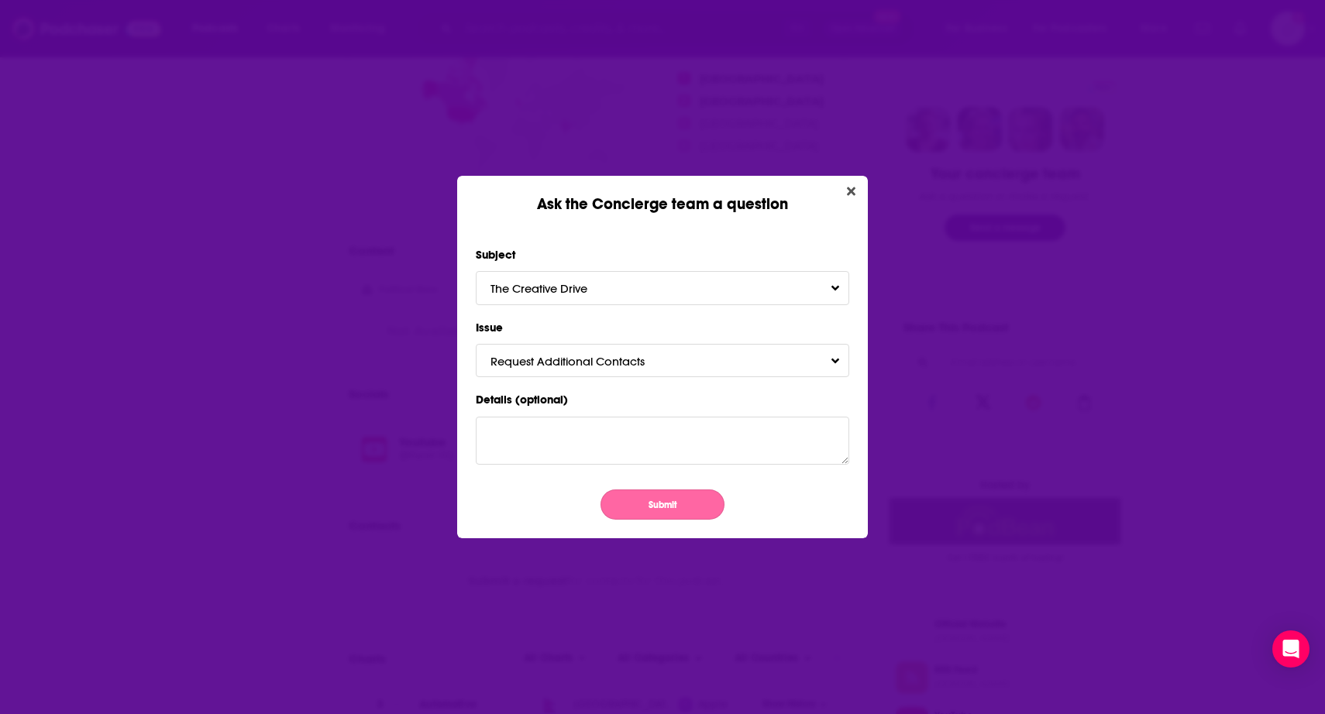
click at [655, 496] on button "Submit" at bounding box center [662, 505] width 124 height 30
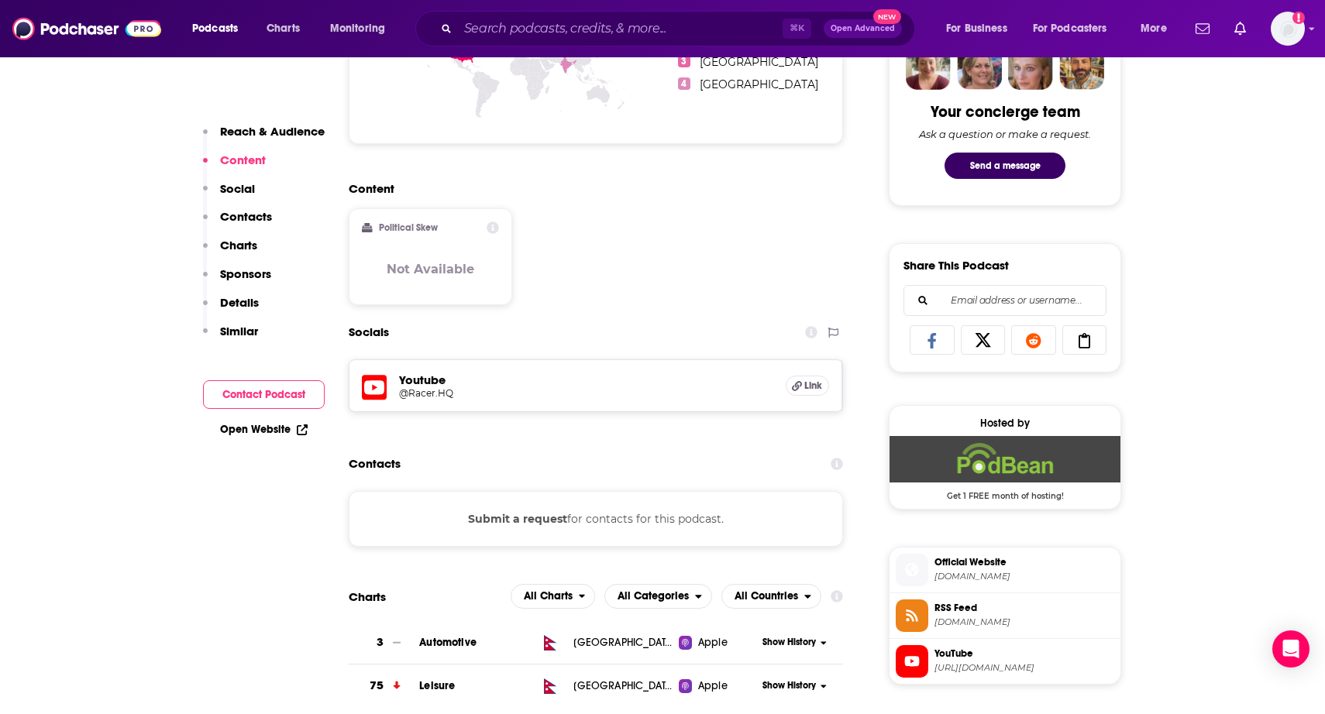
scroll to position [812, 0]
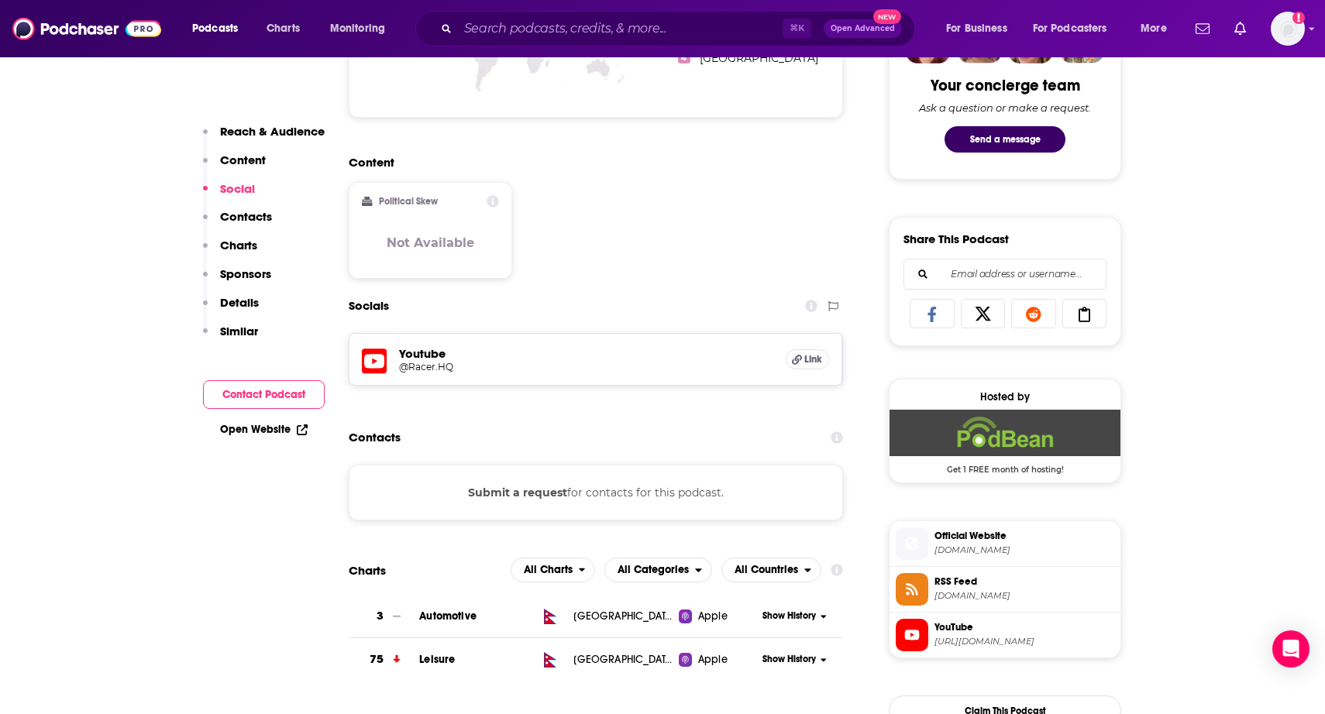
click at [964, 548] on span "thecreativedrive.podbean.com" at bounding box center [1024, 551] width 180 height 12
click at [990, 634] on span "YouTube" at bounding box center [1024, 628] width 180 height 14
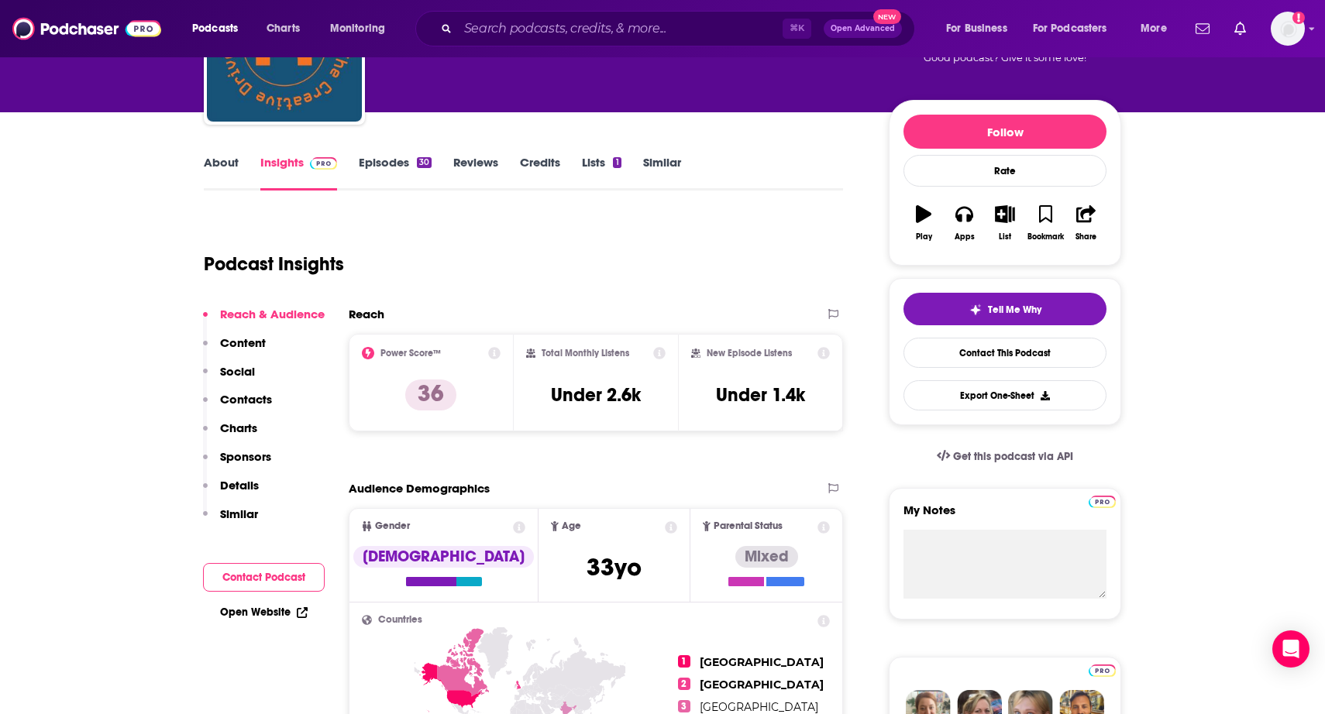
scroll to position [0, 0]
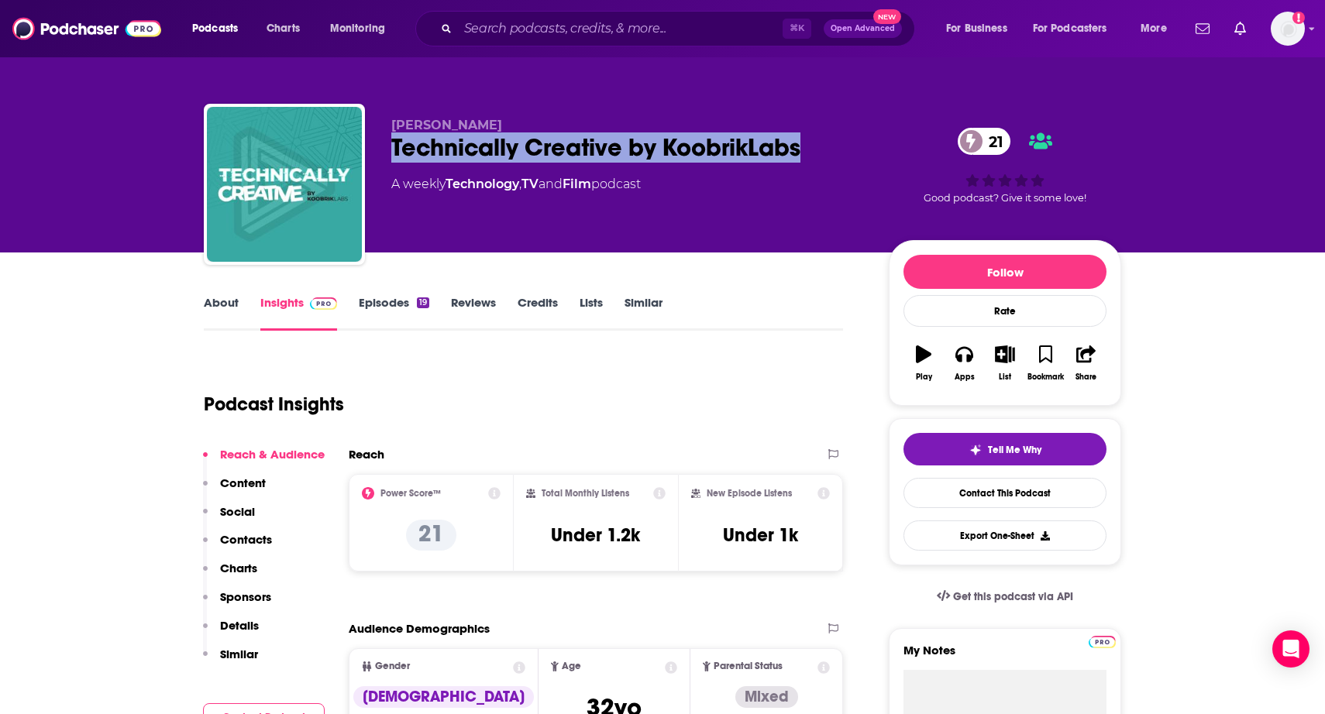
drag, startPoint x: 387, startPoint y: 153, endPoint x: 822, endPoint y: 157, distance: 434.6
click at [822, 157] on div "[PERSON_NAME] Technically Creative by KoobrikLabs 21 A weekly Technology , TV a…" at bounding box center [662, 187] width 917 height 167
copy h2 "Technically Creative by KoobrikLabs"
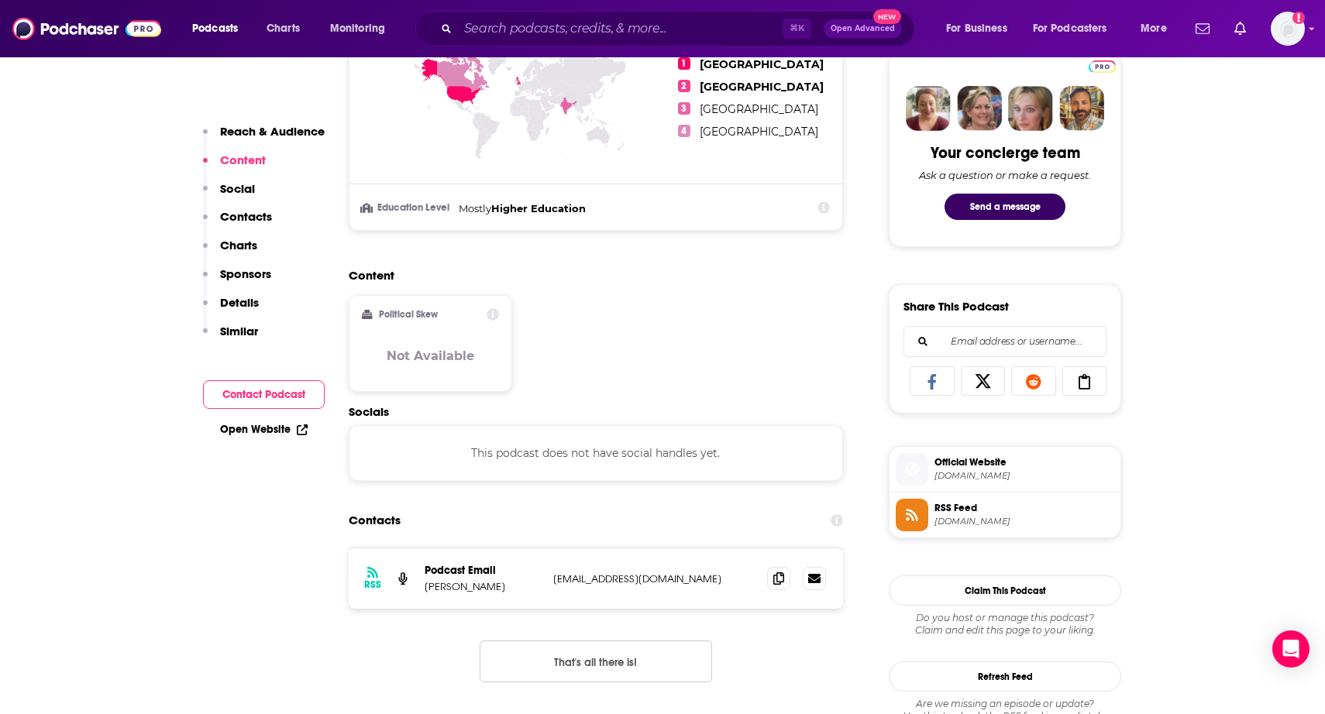
scroll to position [768, 0]
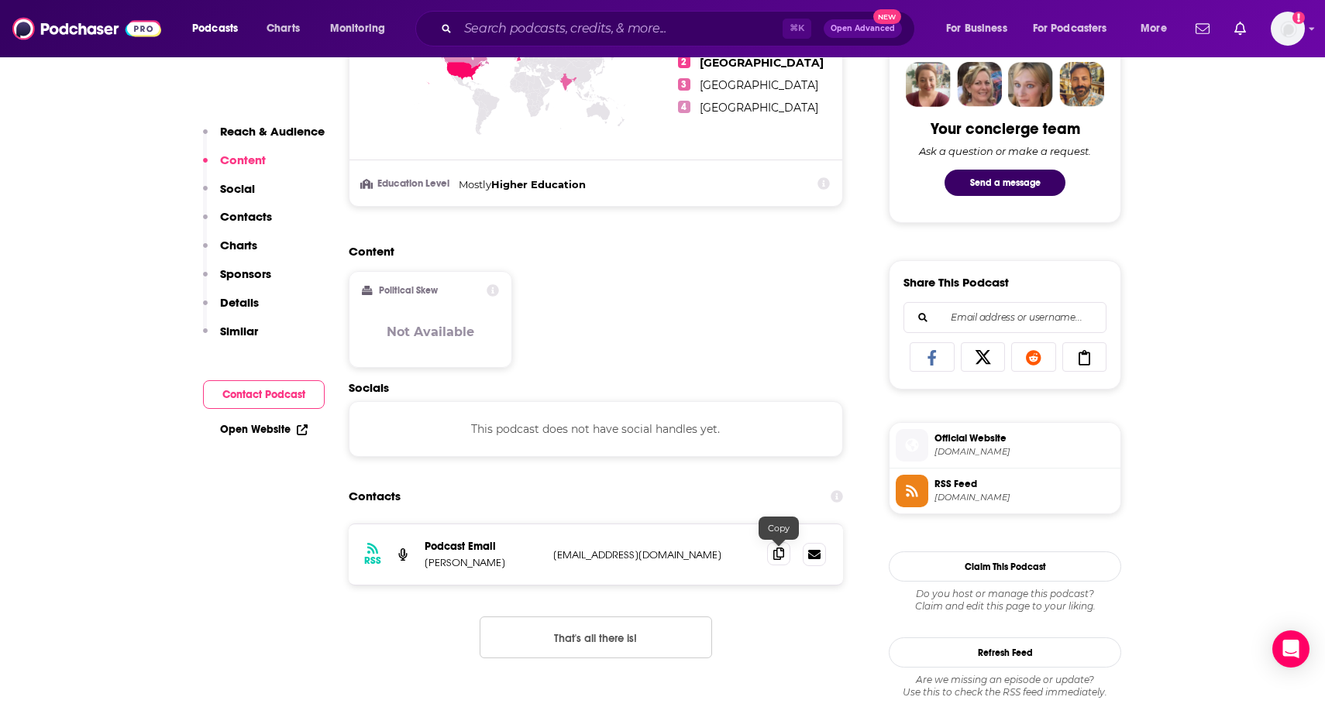
click at [777, 553] on icon at bounding box center [778, 554] width 11 height 12
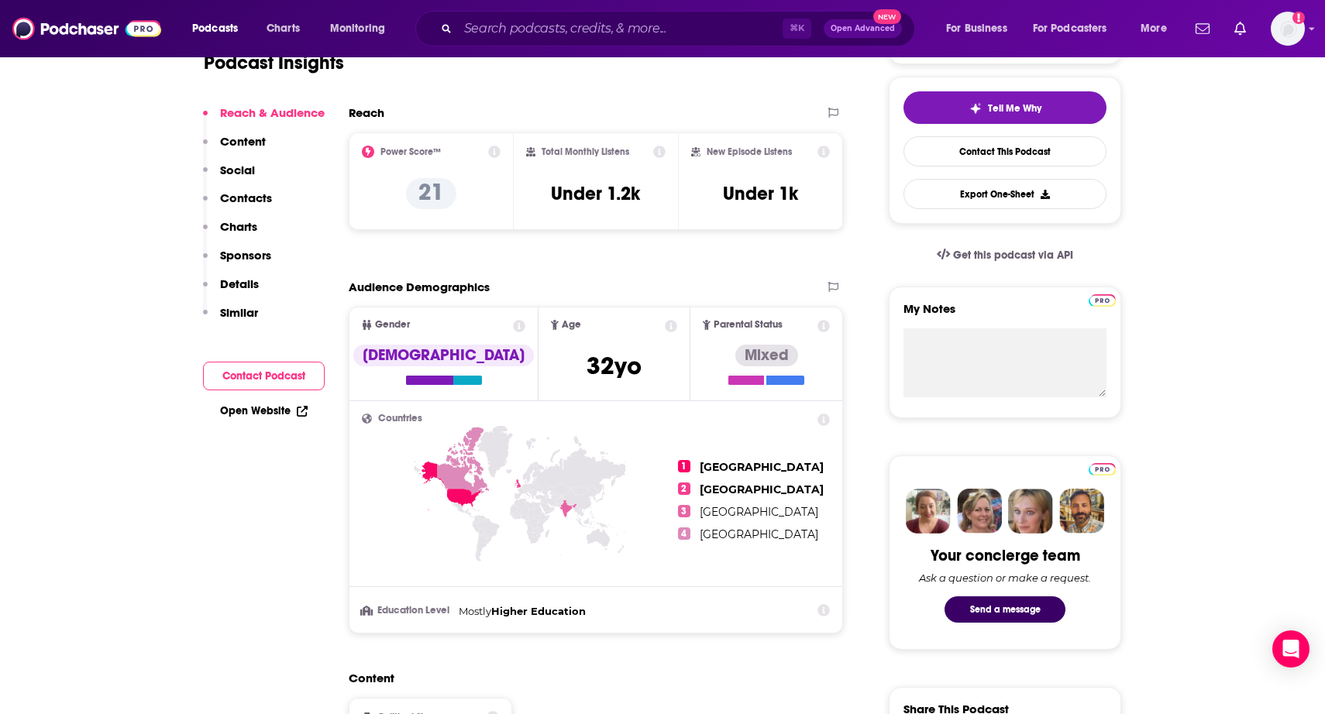
scroll to position [0, 0]
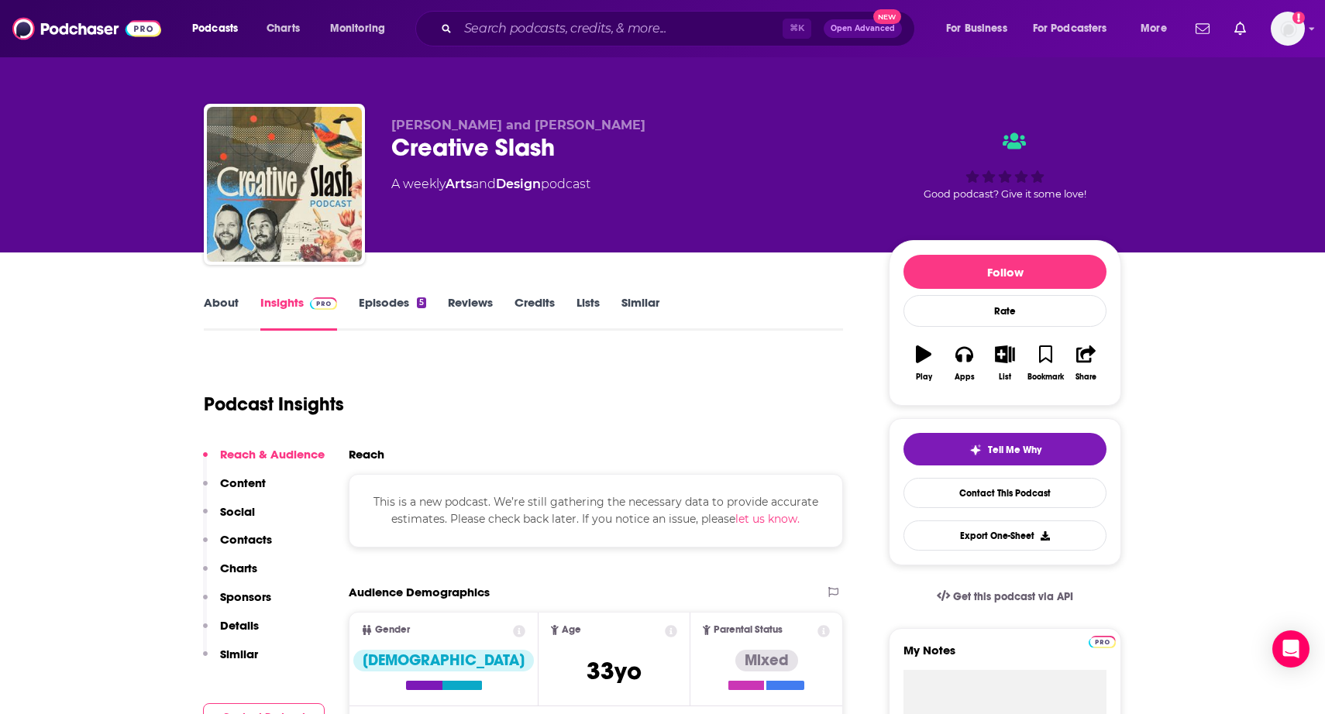
click at [227, 311] on link "About" at bounding box center [221, 313] width 35 height 36
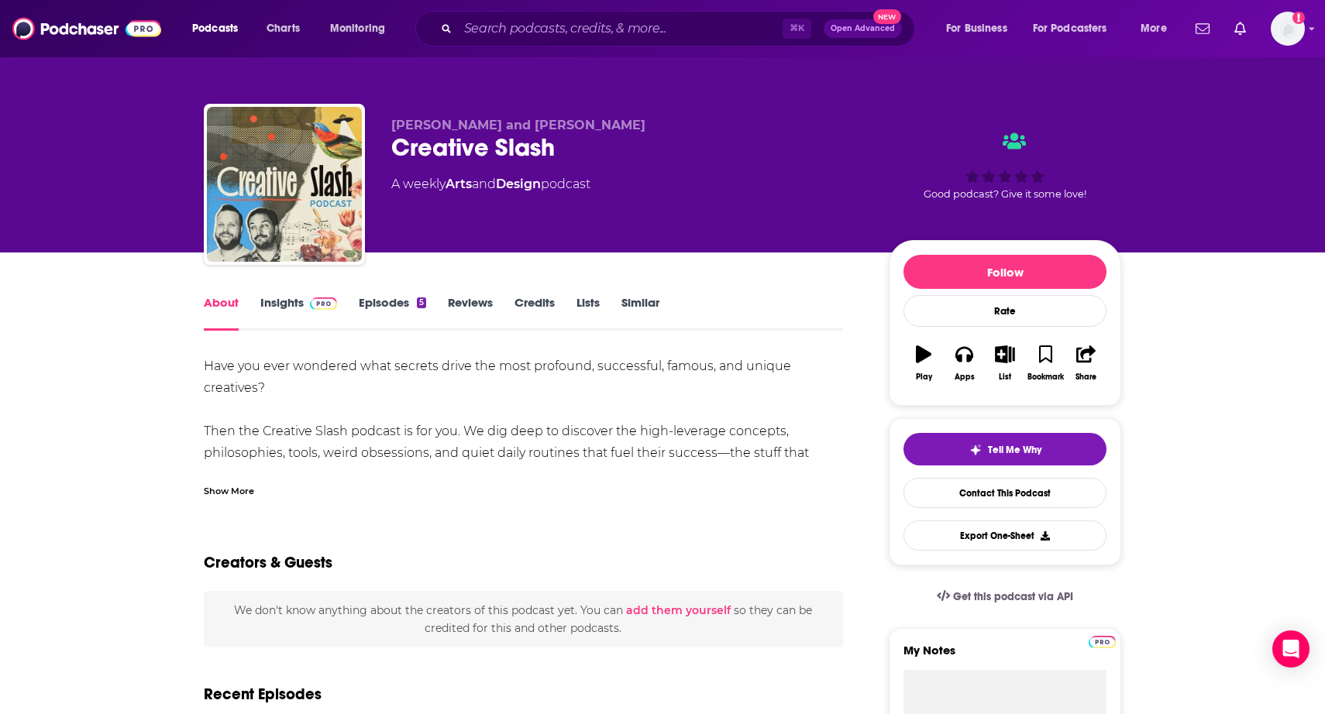
click at [310, 304] on img at bounding box center [323, 303] width 27 height 12
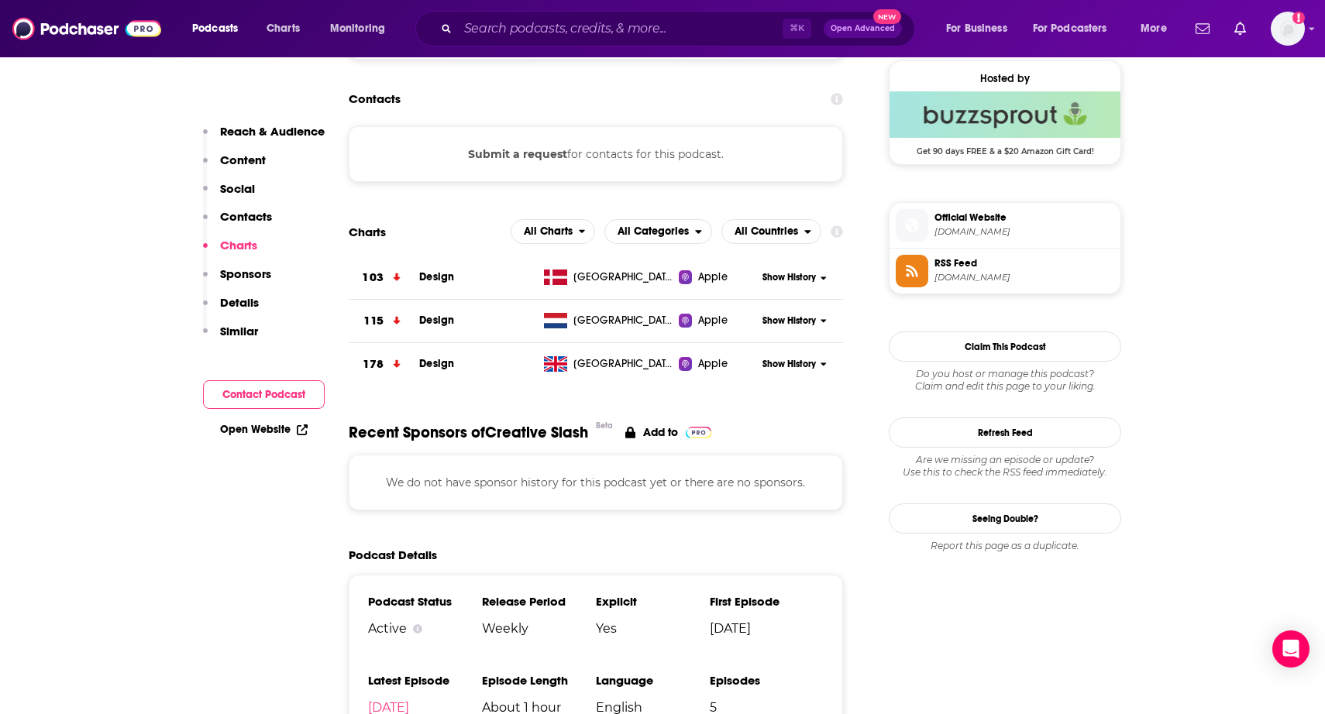
scroll to position [1143, 0]
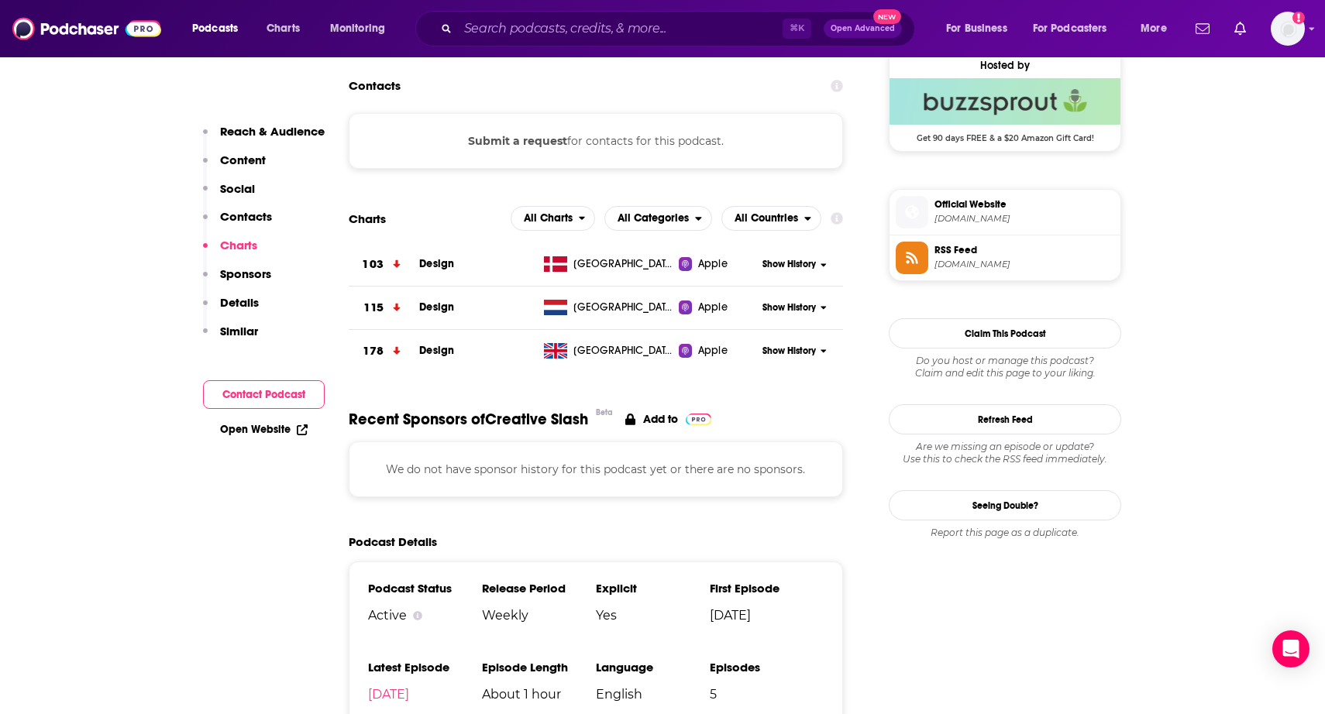
click at [967, 211] on span "Official Website" at bounding box center [1024, 205] width 180 height 14
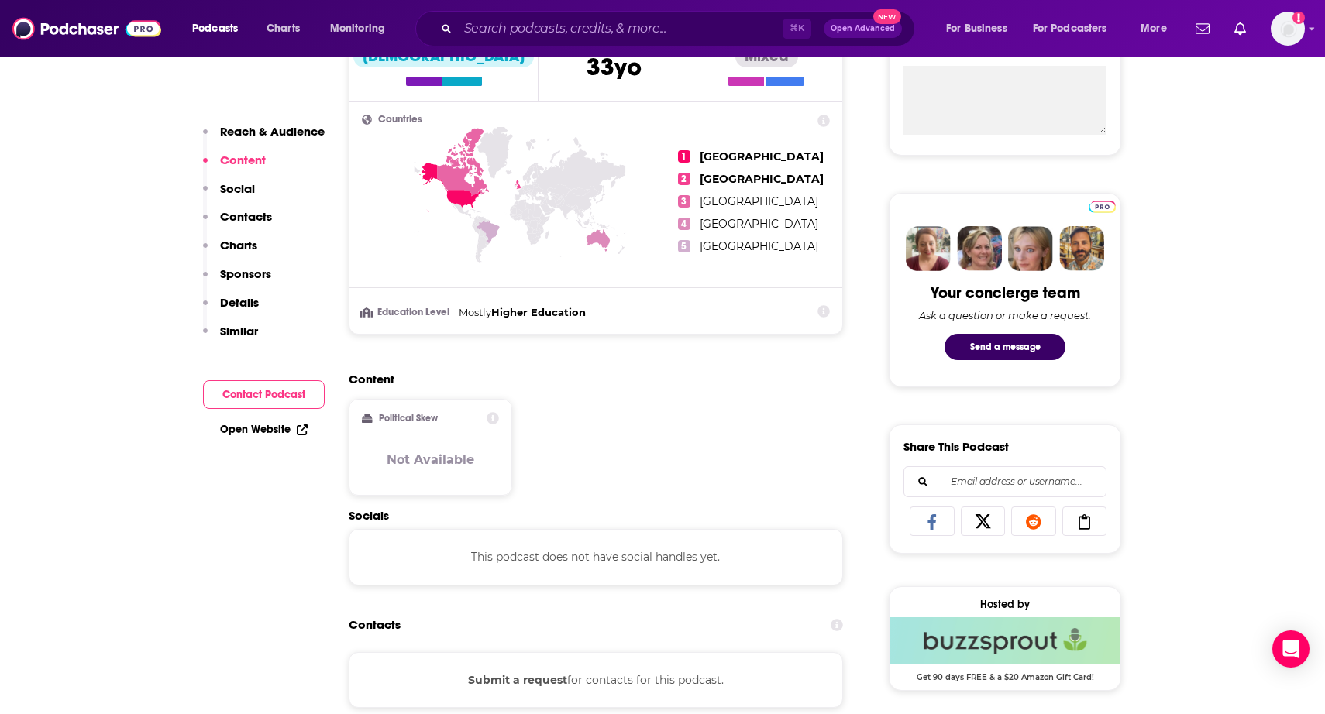
scroll to position [0, 0]
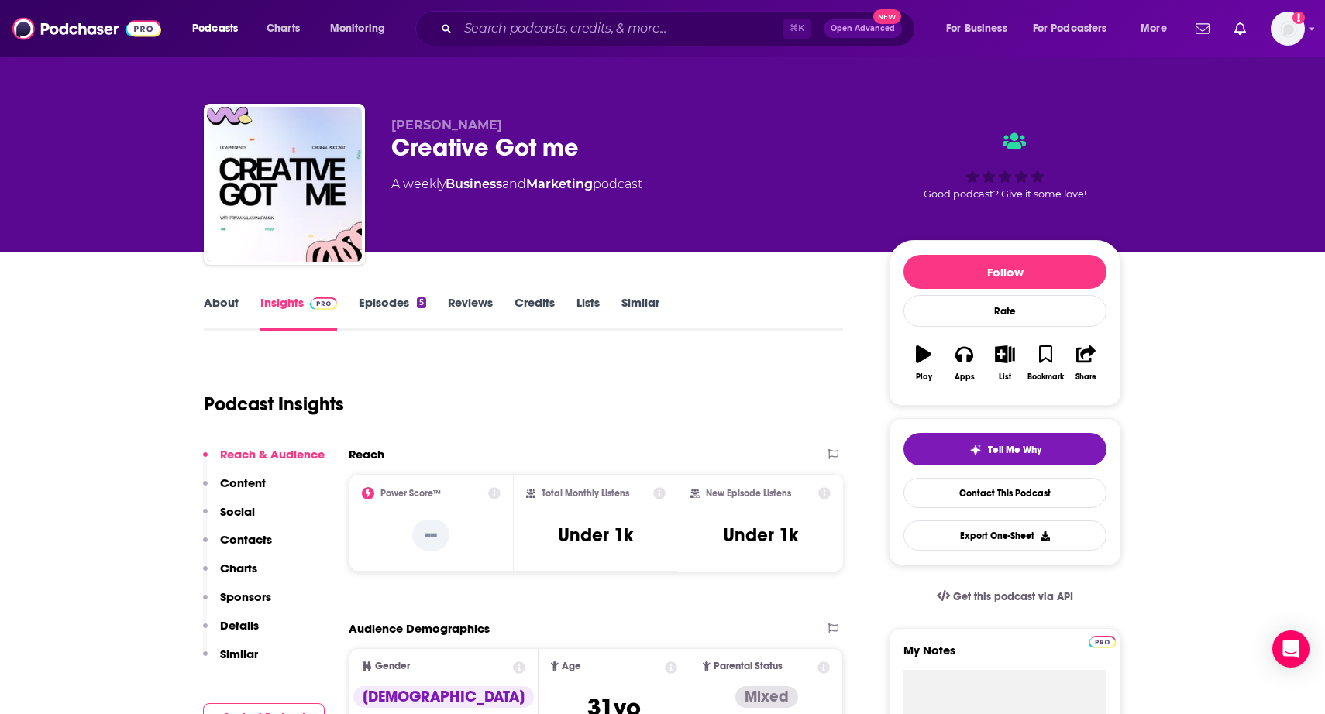
click at [222, 301] on link "About" at bounding box center [221, 313] width 35 height 36
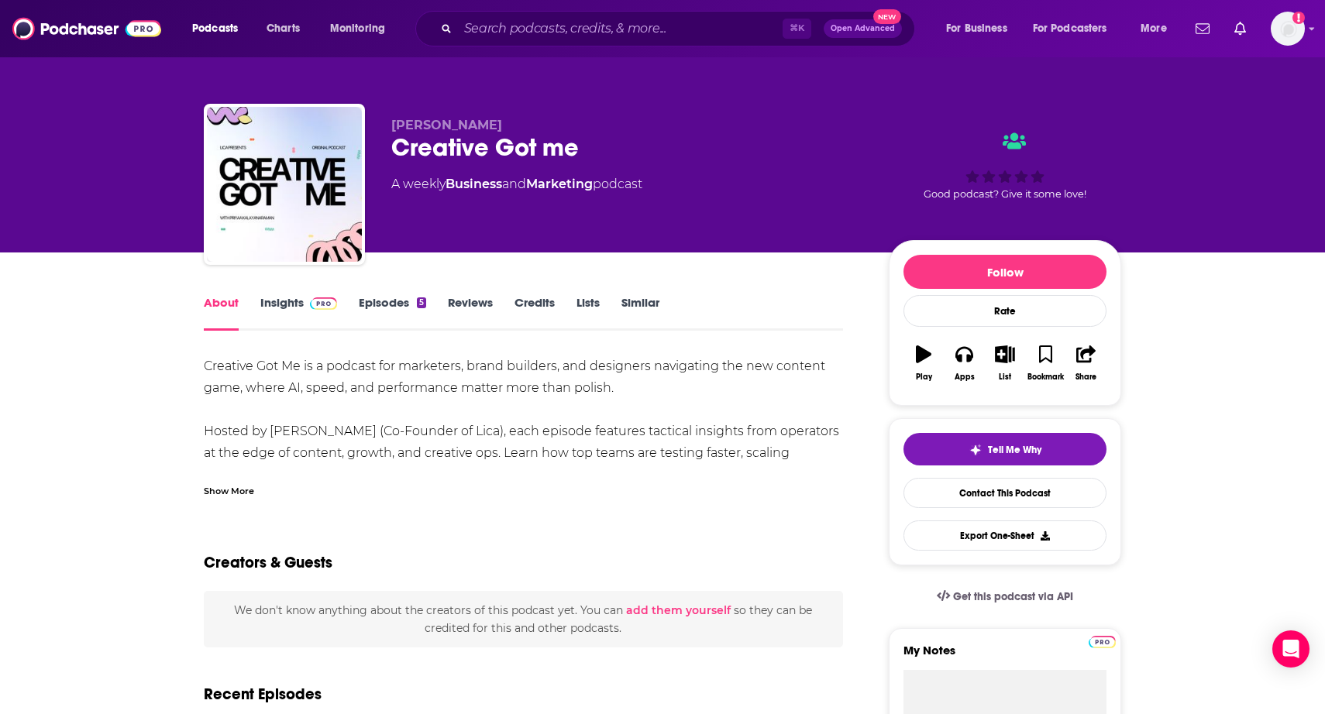
click at [274, 300] on link "Insights" at bounding box center [298, 313] width 77 height 36
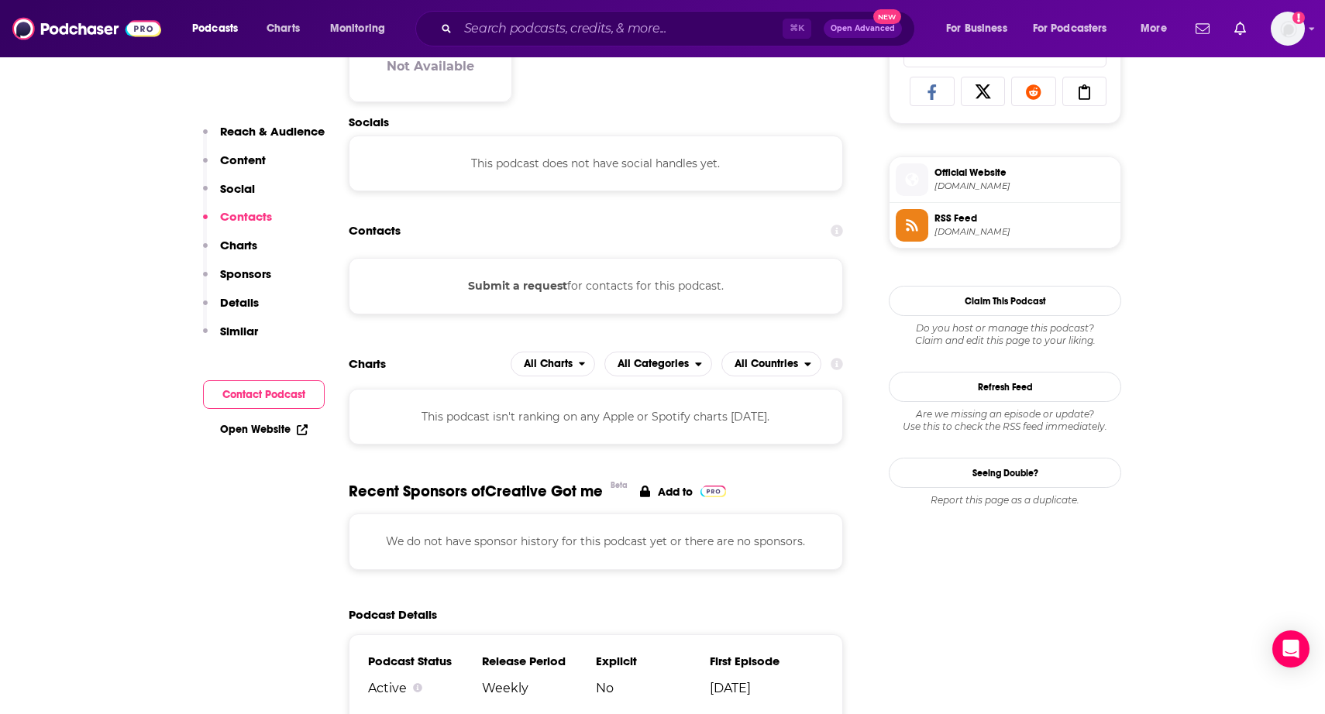
scroll to position [1037, 0]
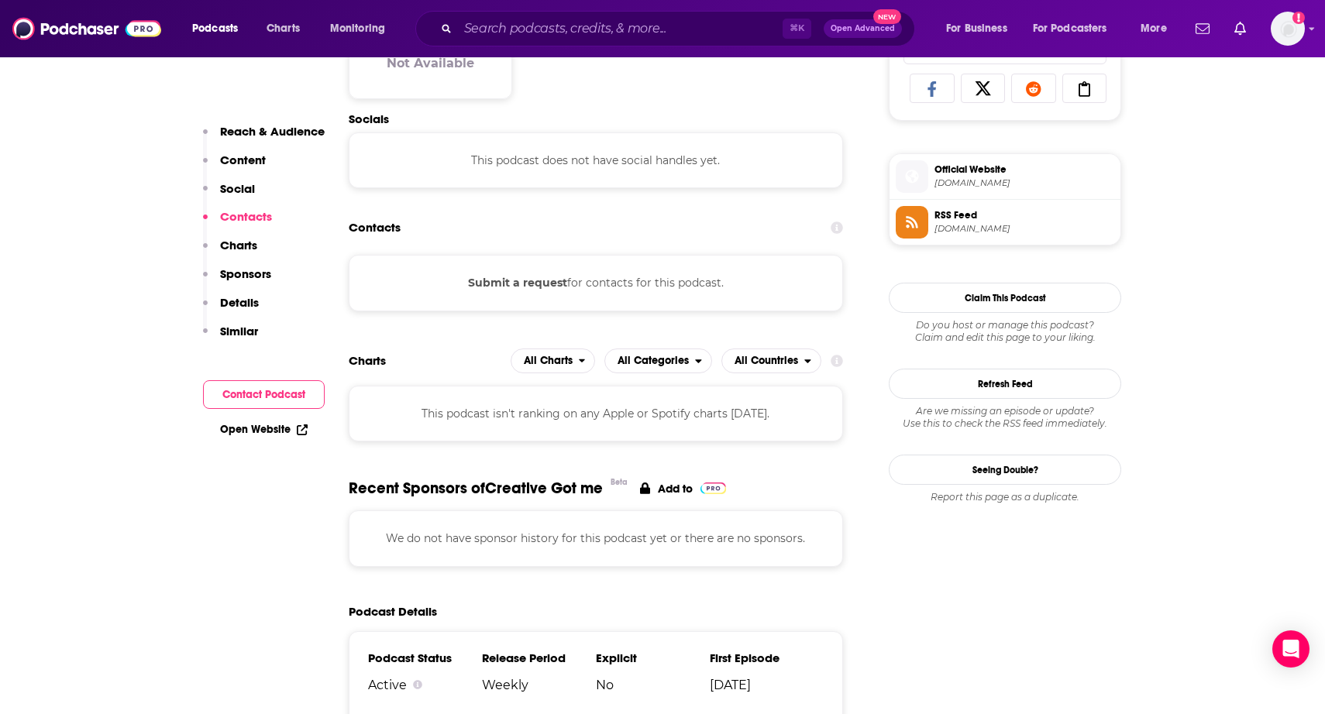
click at [949, 181] on span "podcasters.spotify.com" at bounding box center [1024, 183] width 180 height 12
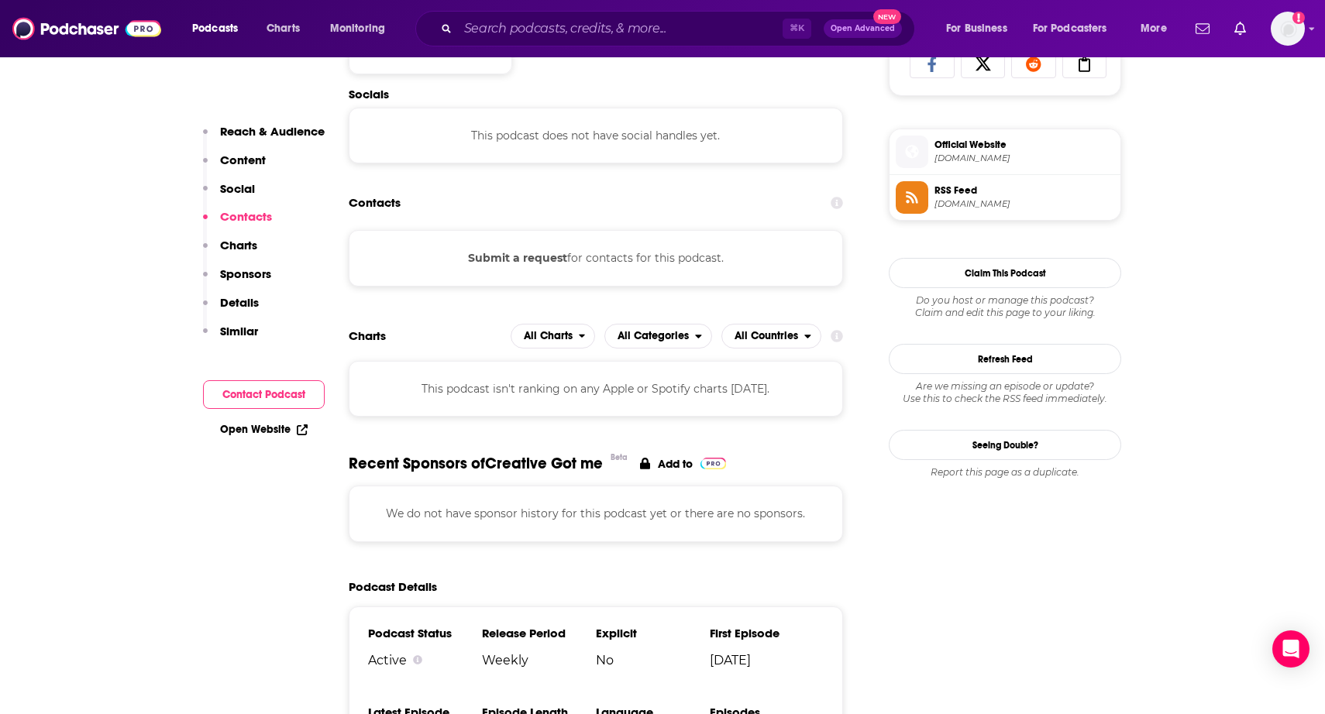
scroll to position [1064, 0]
click at [940, 194] on span "RSS Feed" at bounding box center [1024, 189] width 180 height 14
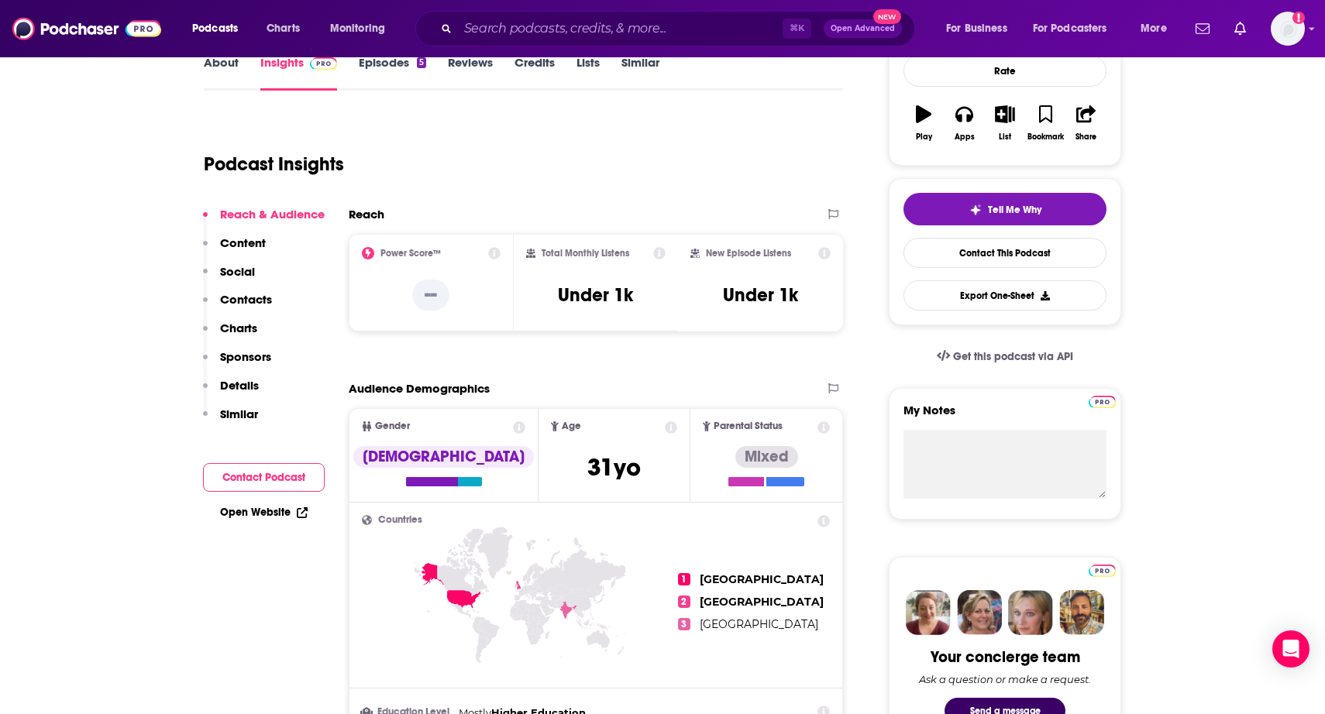
scroll to position [77, 0]
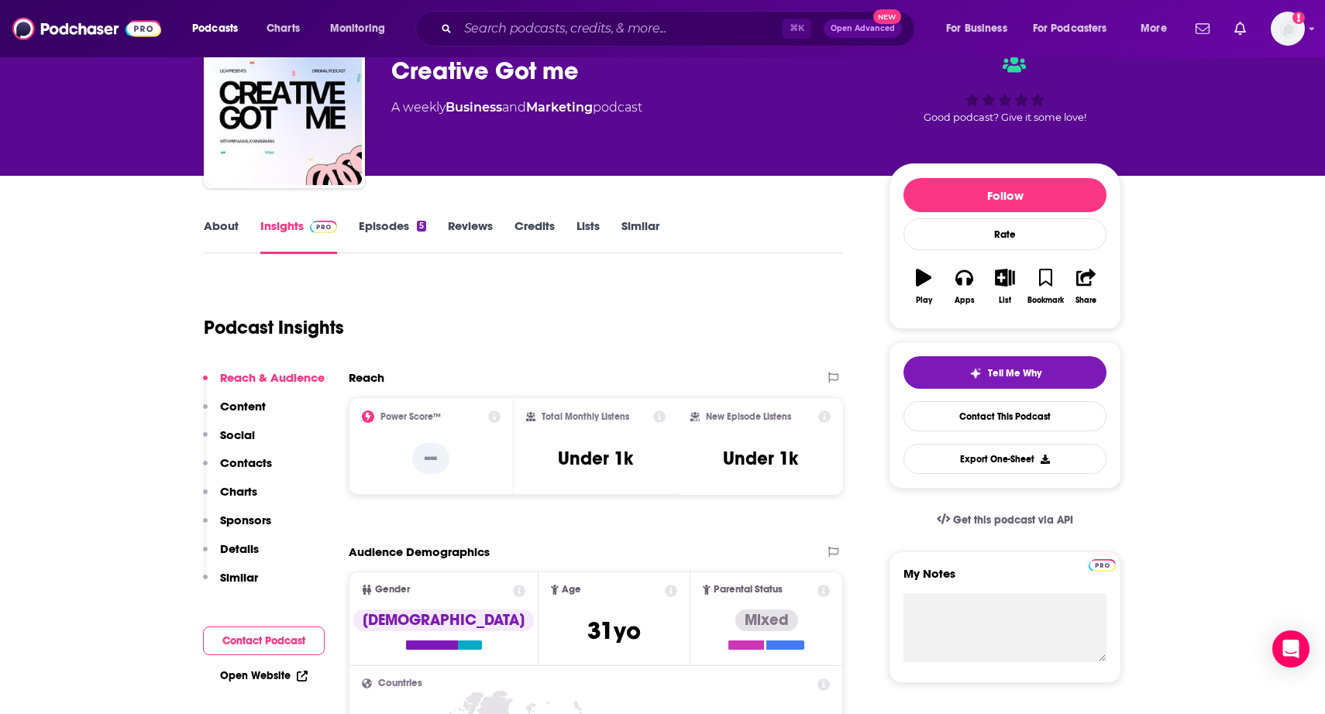
click at [222, 230] on link "About" at bounding box center [221, 236] width 35 height 36
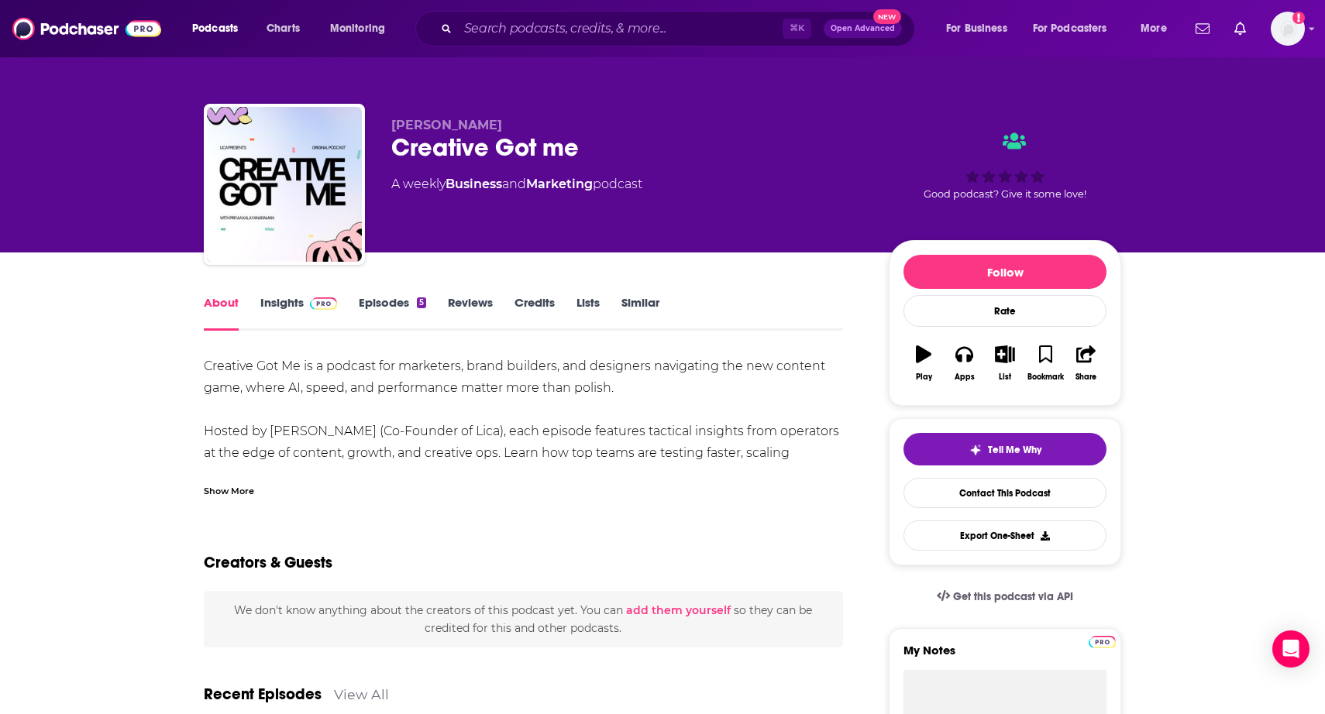
click at [205, 496] on div "Show More" at bounding box center [229, 490] width 50 height 15
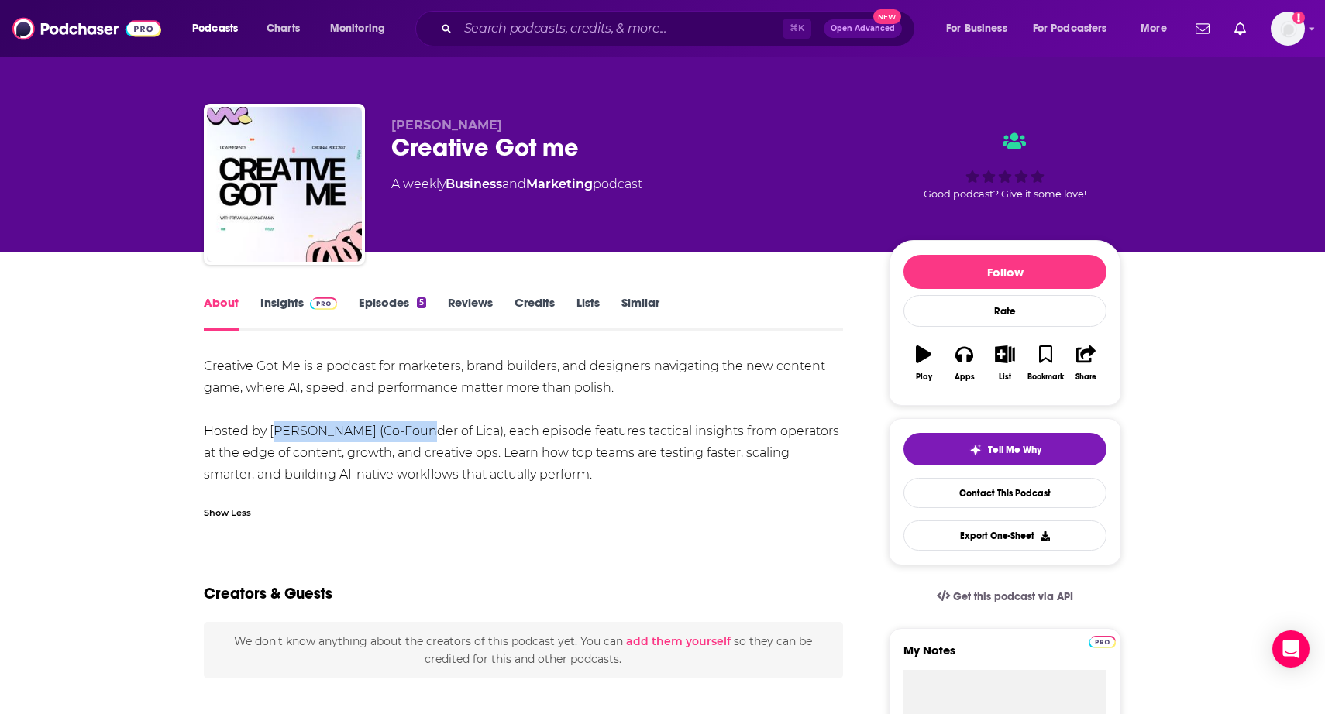
drag, startPoint x: 270, startPoint y: 431, endPoint x: 408, endPoint y: 428, distance: 138.7
click at [408, 428] on div "Creative Got Me is a podcast for marketers, brand builders, and designers navig…" at bounding box center [523, 421] width 639 height 130
copy div "Priyaa Kalayanaraman"
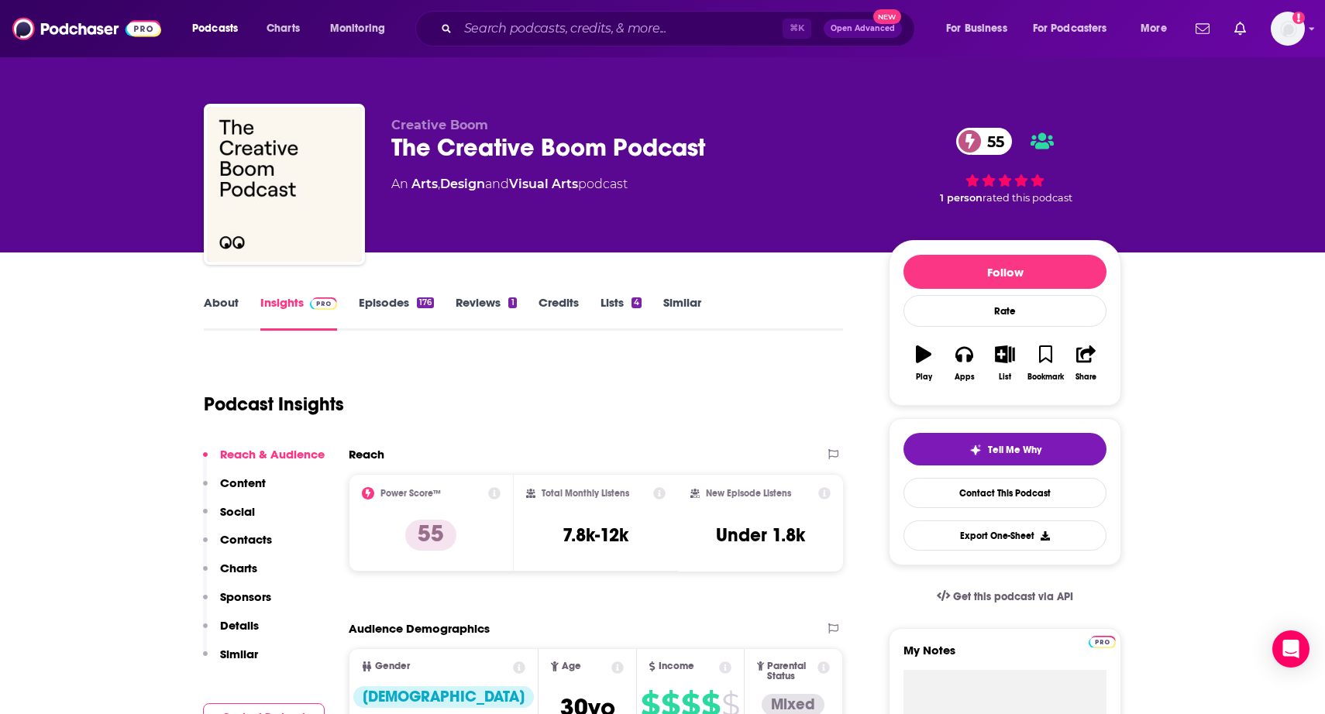
click at [212, 303] on link "About" at bounding box center [221, 313] width 35 height 36
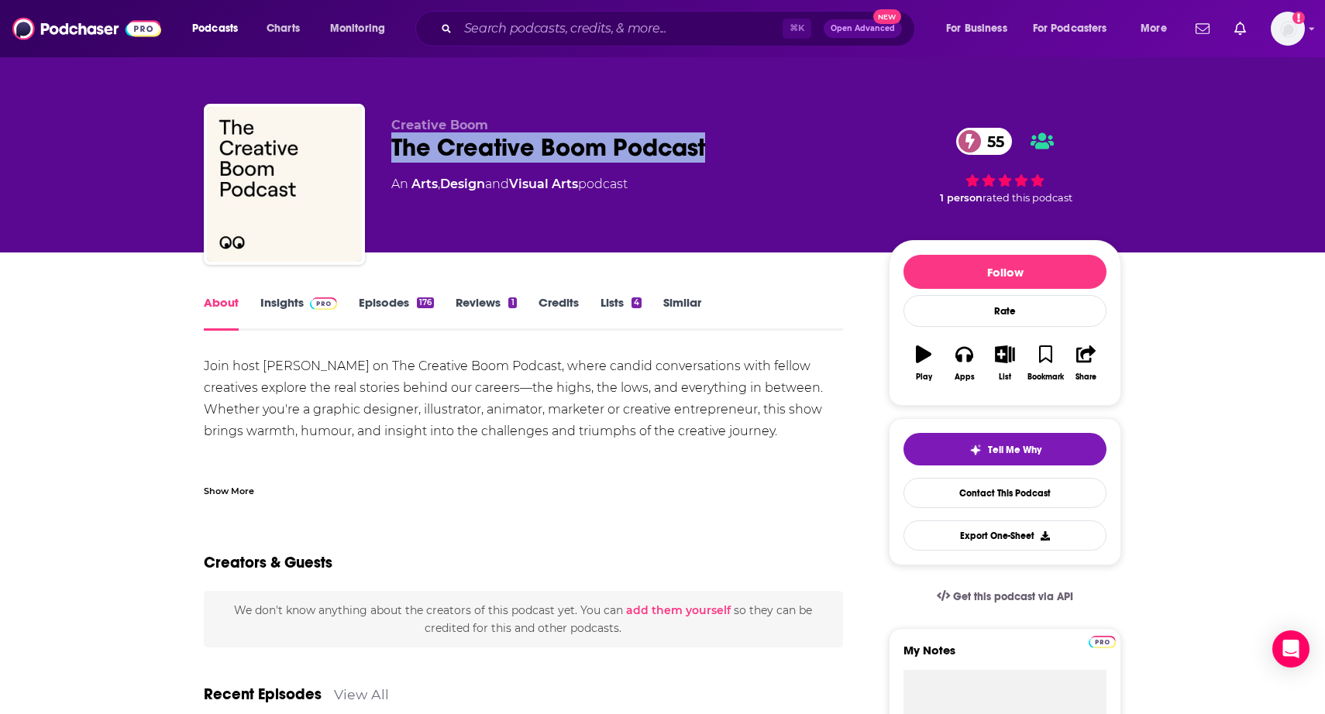
drag, startPoint x: 735, startPoint y: 146, endPoint x: 390, endPoint y: 146, distance: 345.5
click at [390, 146] on div "Creative Boom The Creative Boom Podcast 55 An Arts , Design and Visual Arts pod…" at bounding box center [662, 187] width 917 height 167
copy h1 "The Creative Boom Podcast"
click at [293, 304] on link "Insights" at bounding box center [298, 313] width 77 height 36
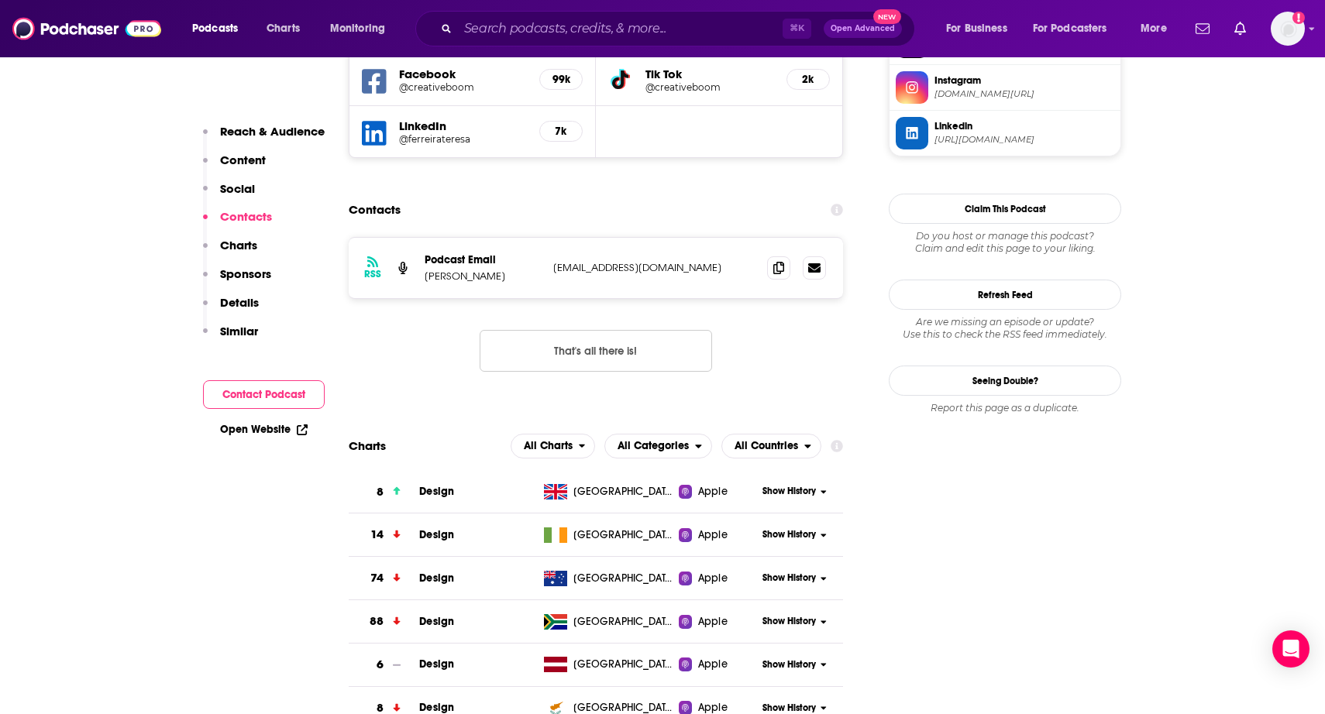
scroll to position [1487, 0]
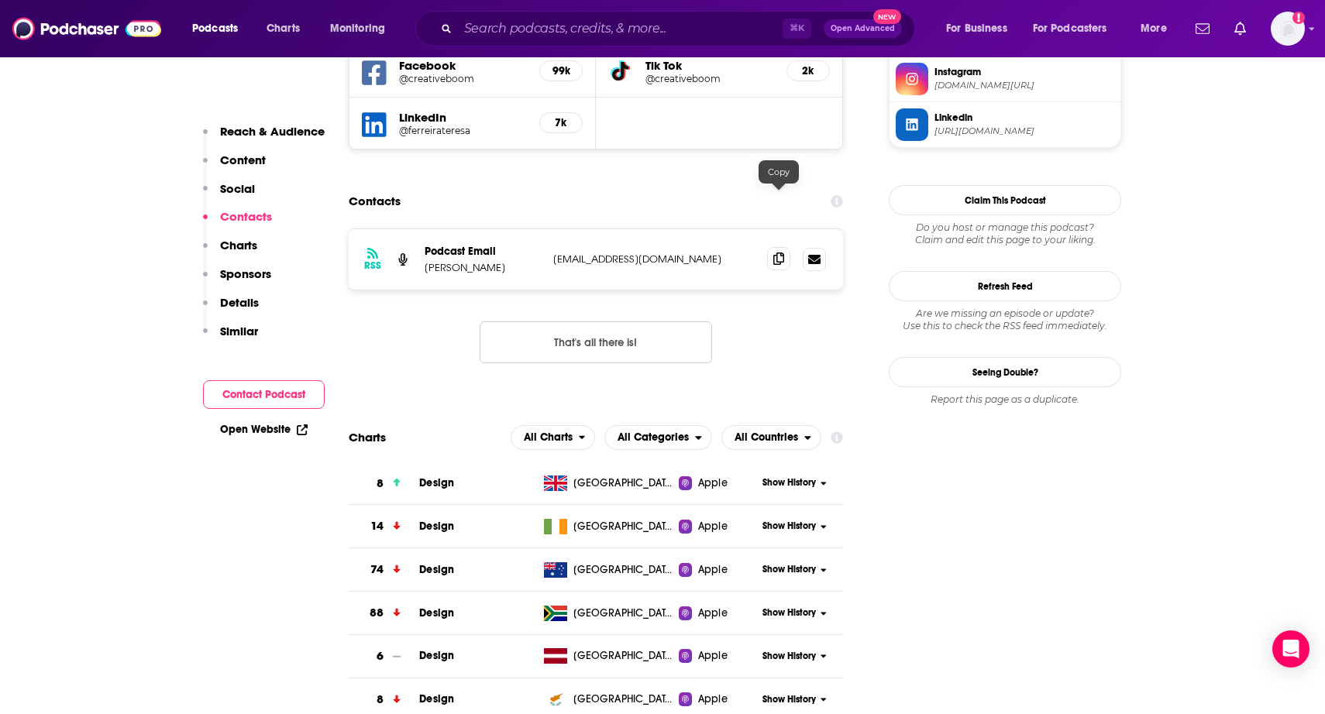
click at [779, 253] on icon at bounding box center [778, 259] width 11 height 12
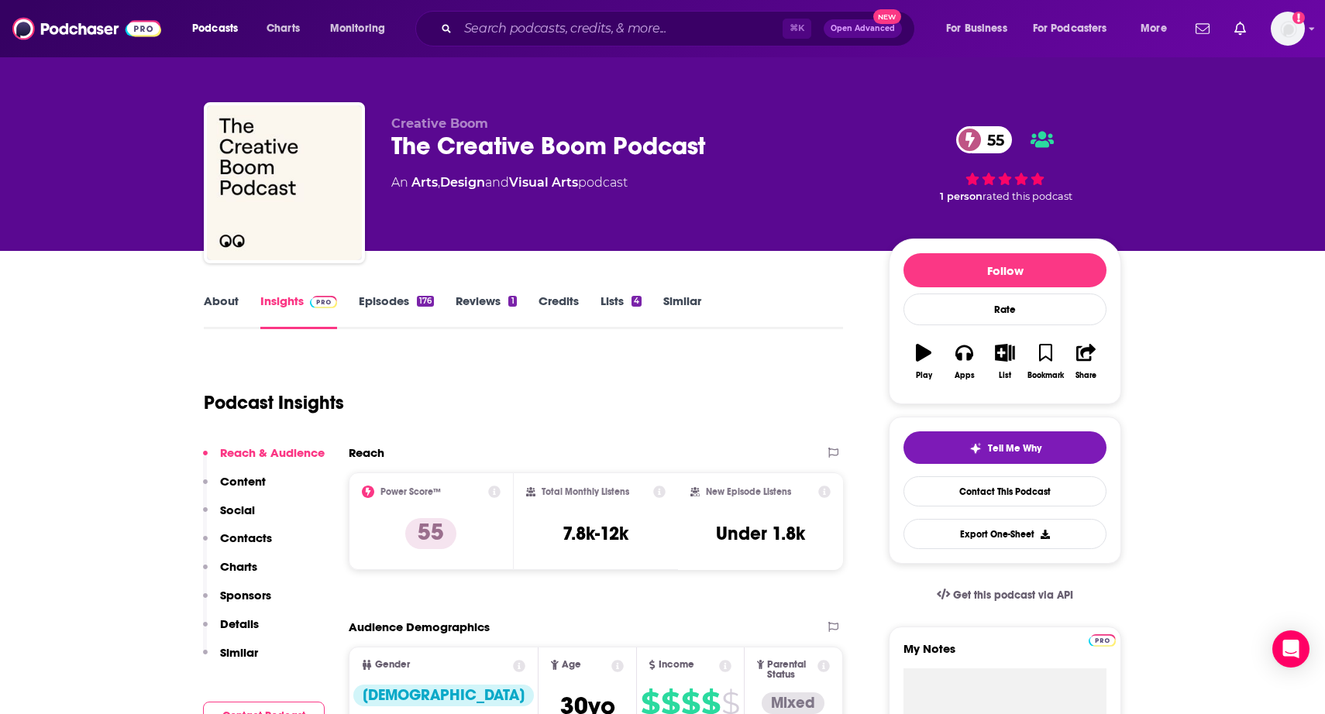
scroll to position [0, 0]
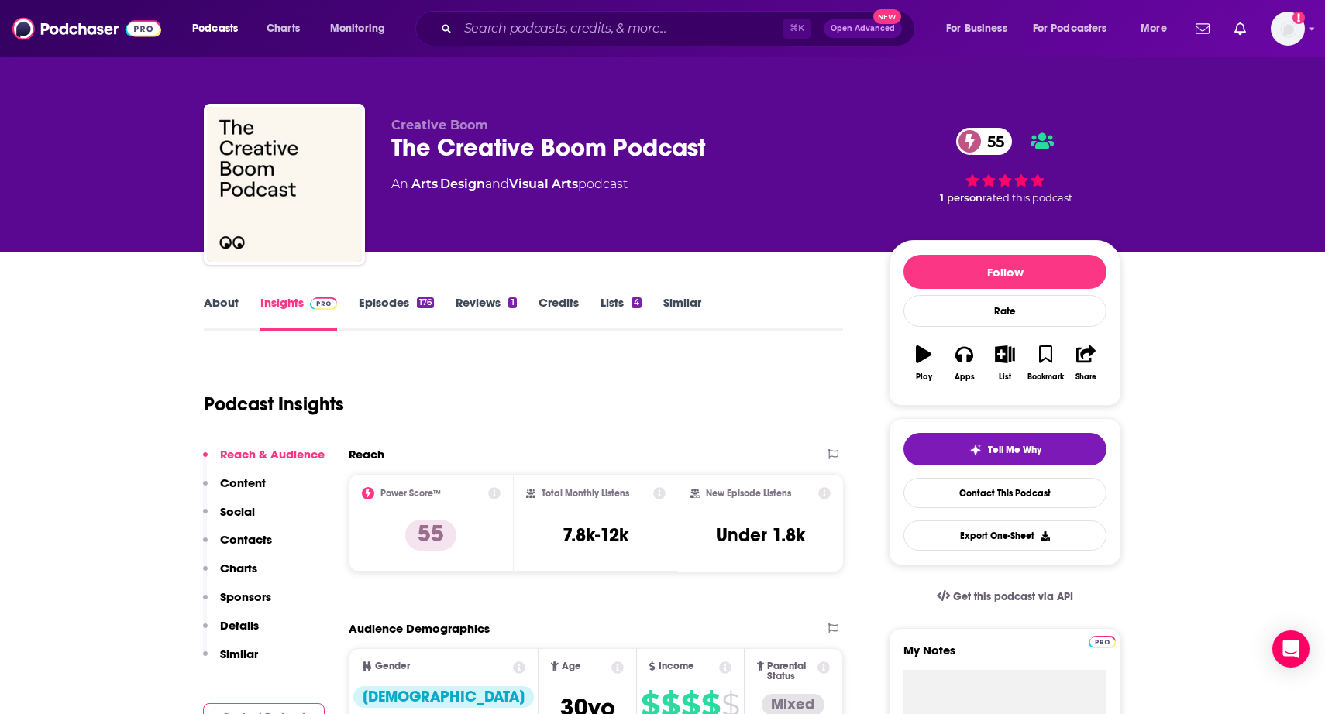
click at [223, 319] on link "About" at bounding box center [221, 313] width 35 height 36
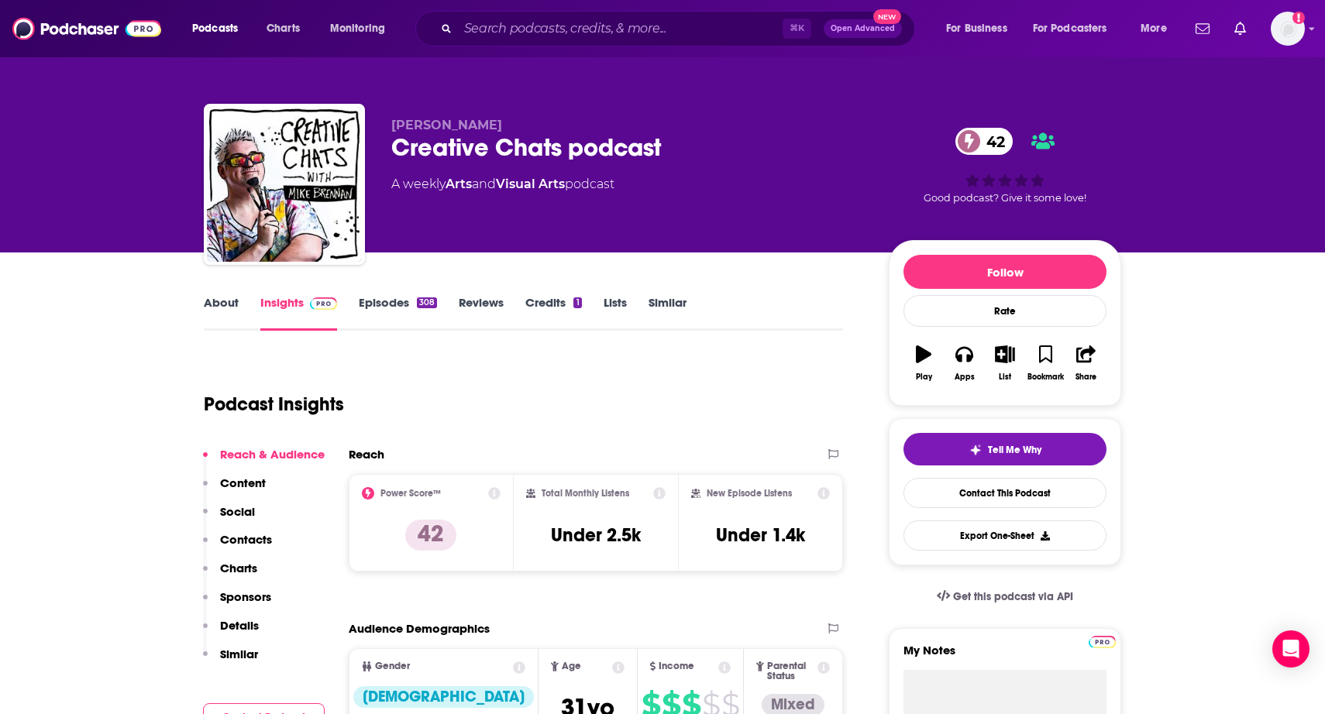
click at [228, 296] on link "About" at bounding box center [221, 313] width 35 height 36
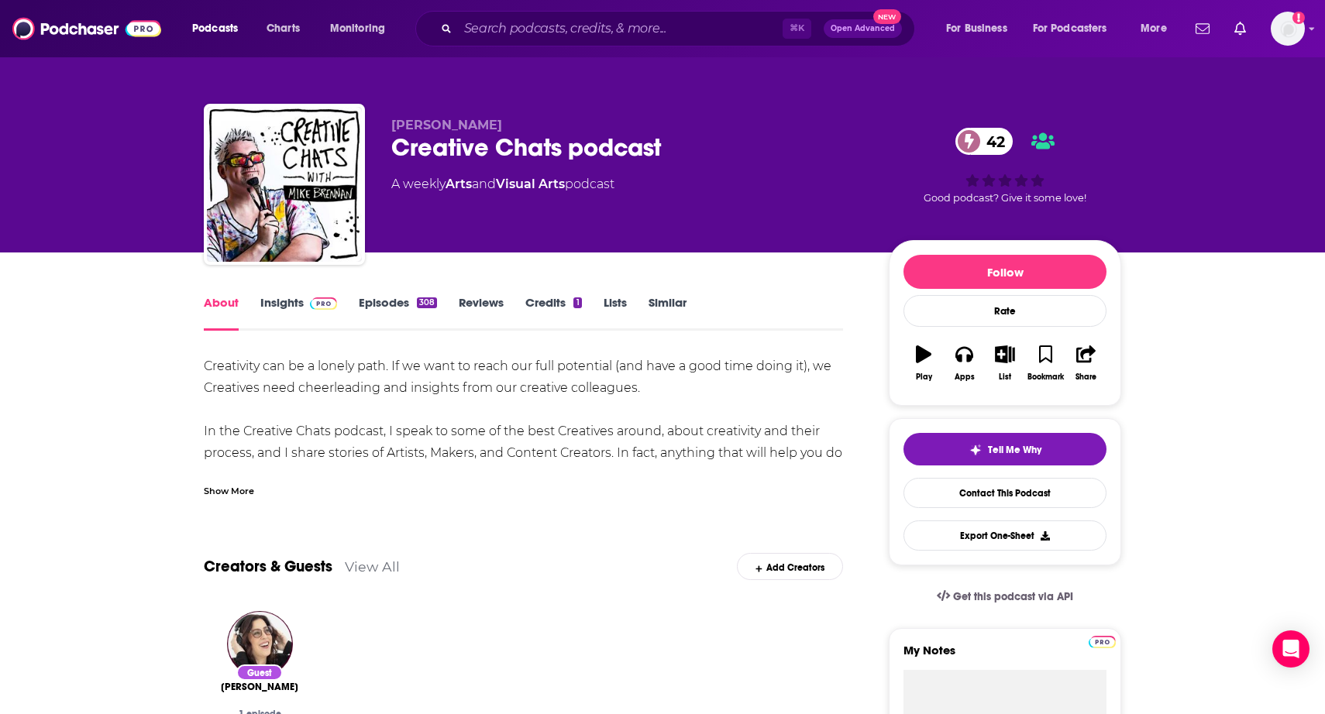
click at [230, 493] on div "Show More" at bounding box center [229, 490] width 50 height 15
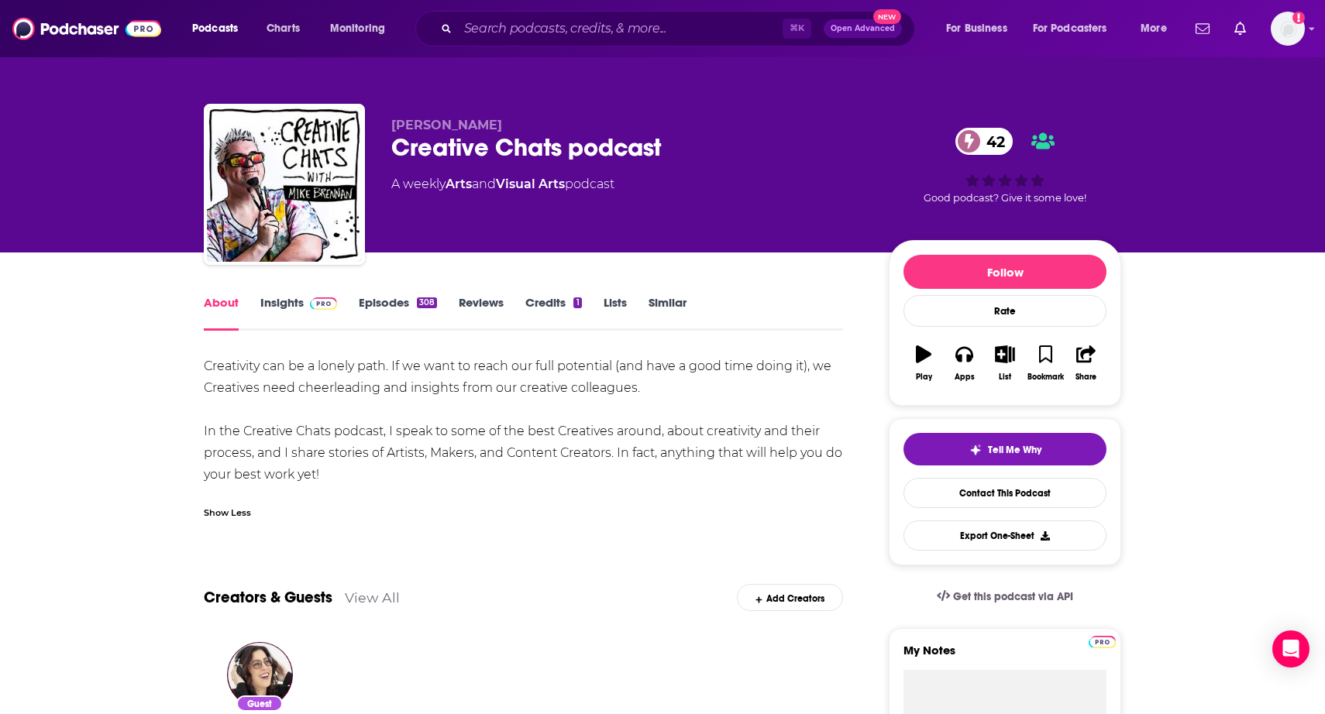
click at [294, 298] on link "Insights" at bounding box center [298, 313] width 77 height 36
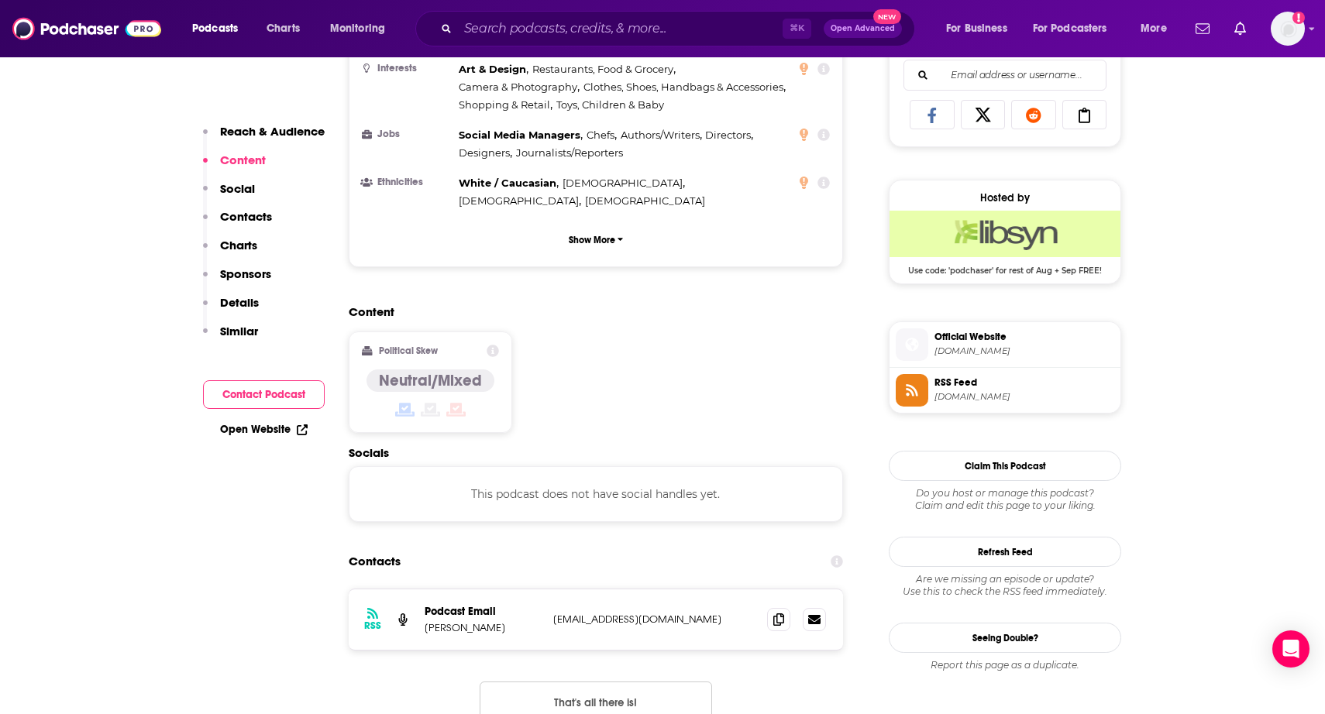
scroll to position [1019, 0]
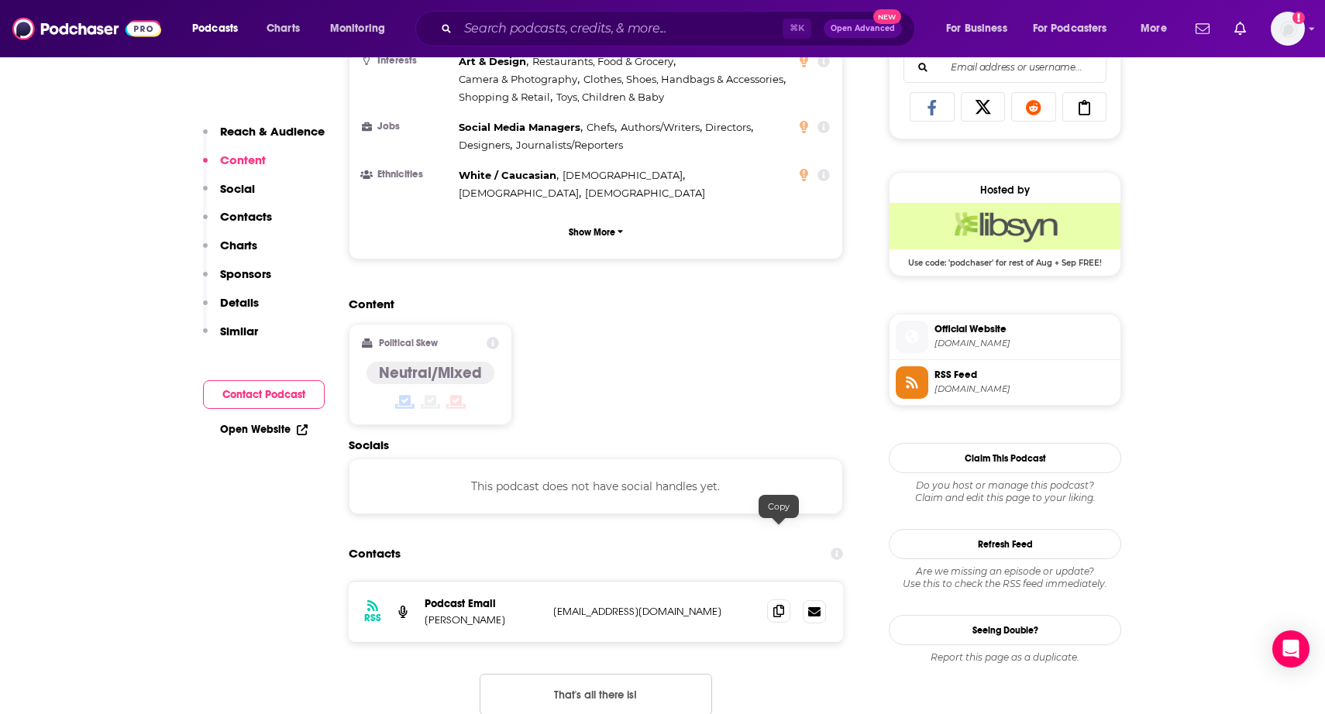
click at [773, 605] on icon at bounding box center [778, 611] width 11 height 12
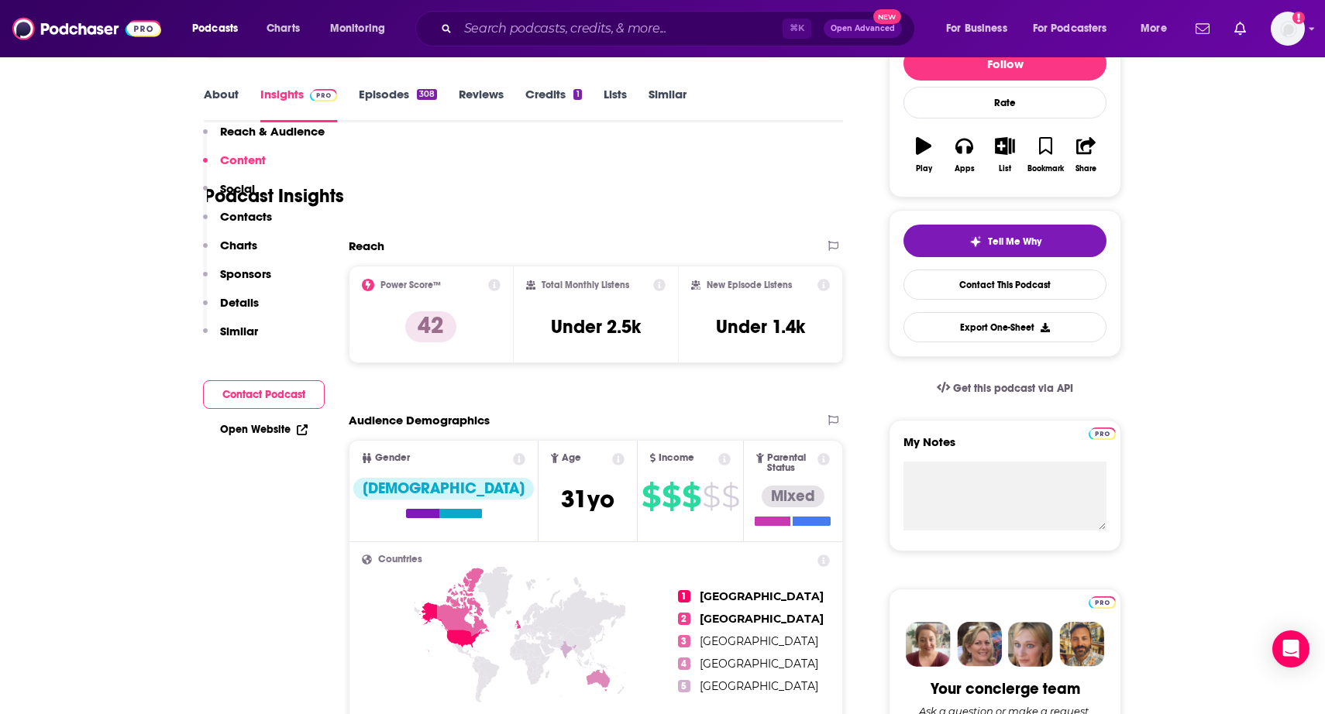
scroll to position [0, 0]
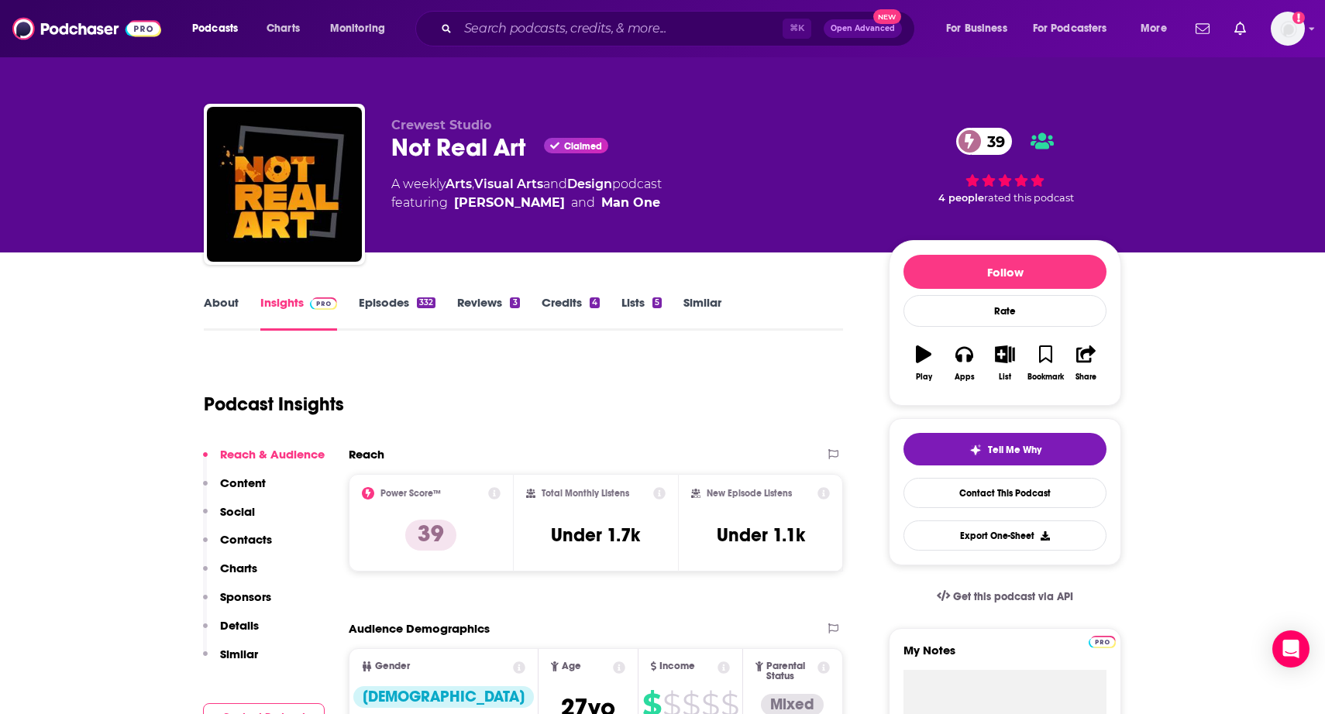
click at [215, 301] on link "About" at bounding box center [221, 313] width 35 height 36
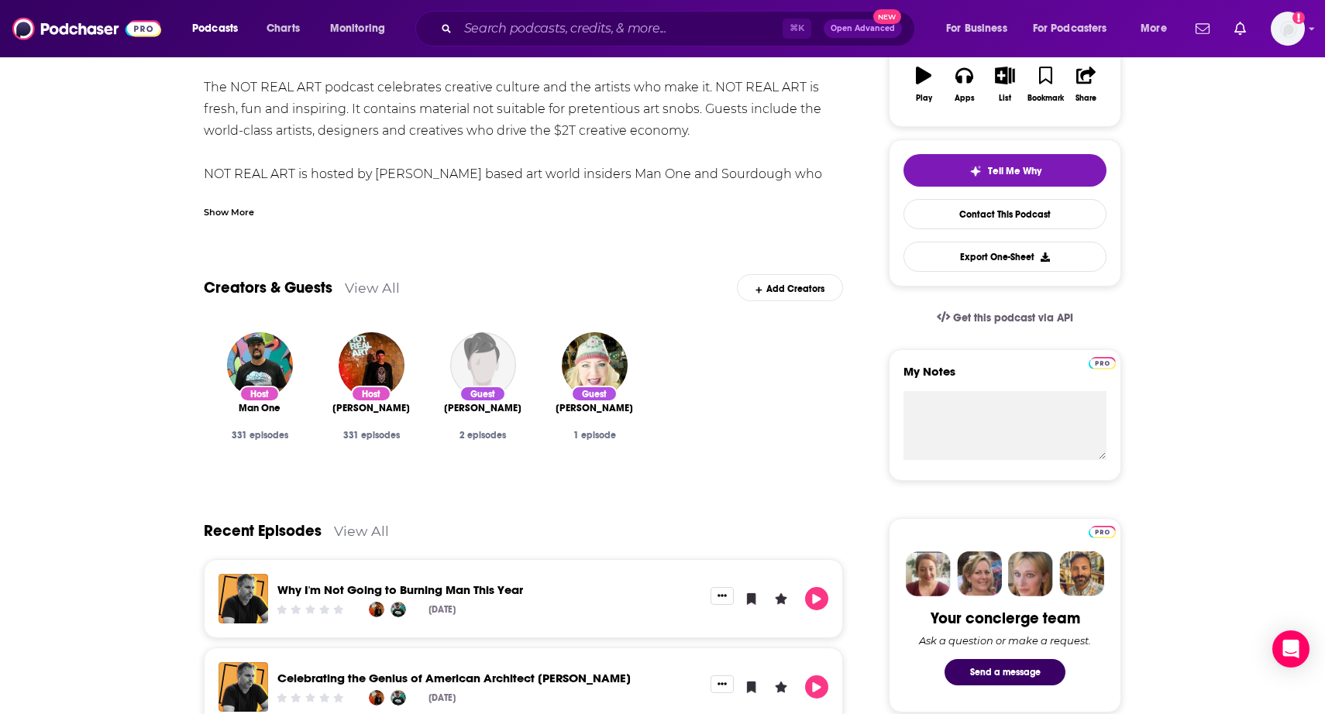
scroll to position [139, 0]
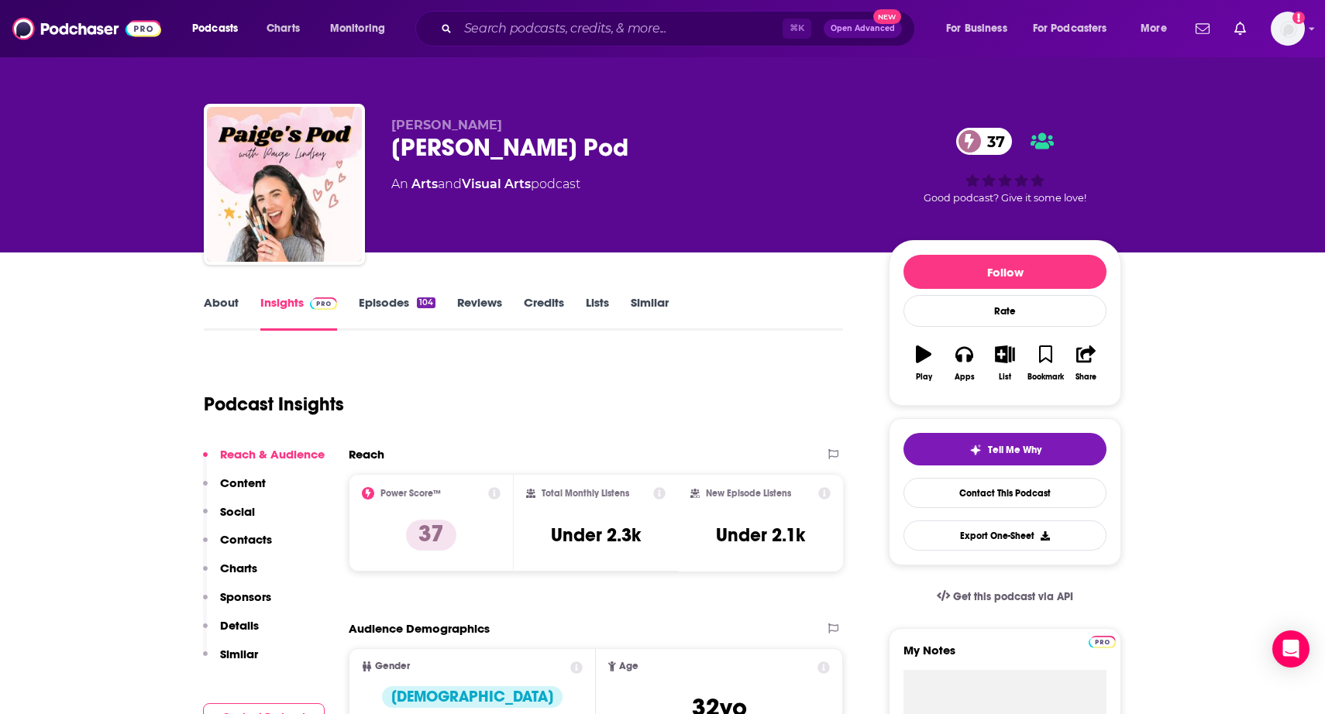
click at [212, 310] on link "About" at bounding box center [221, 313] width 35 height 36
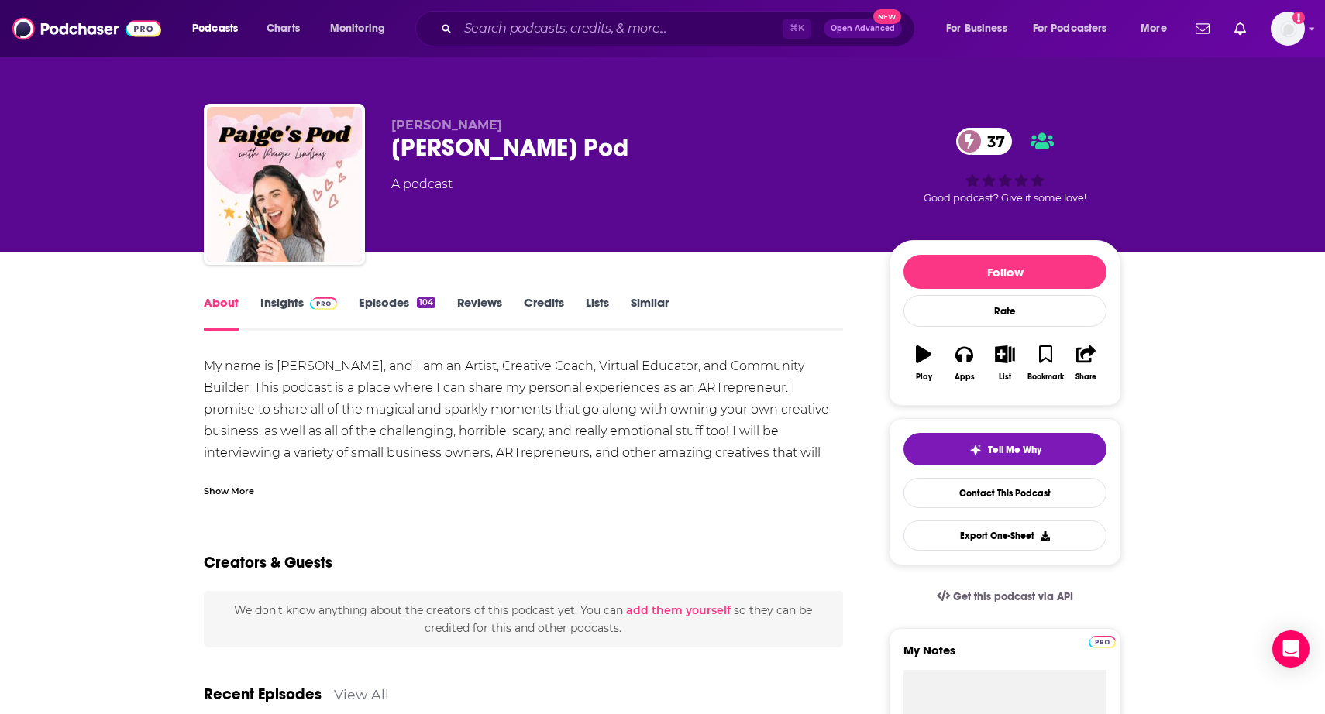
click at [234, 480] on div "Show More" at bounding box center [523, 485] width 639 height 26
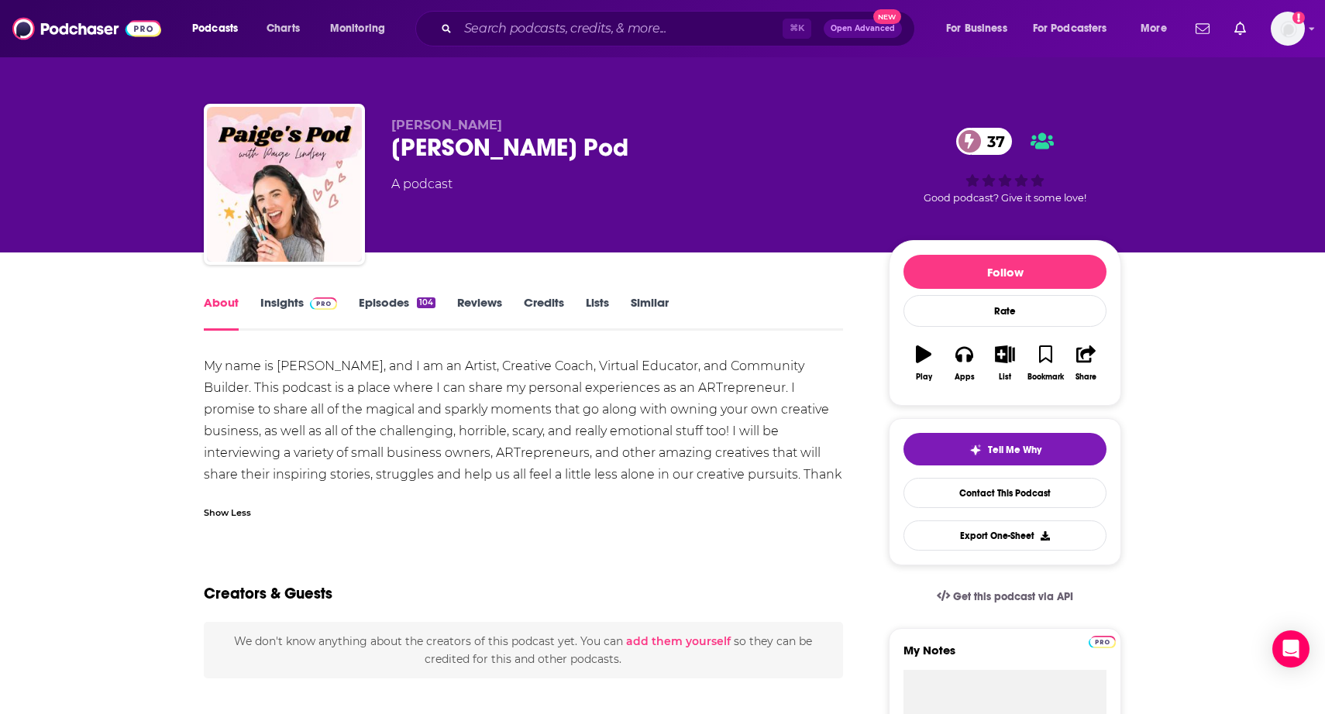
click at [300, 300] on link "Insights" at bounding box center [298, 313] width 77 height 36
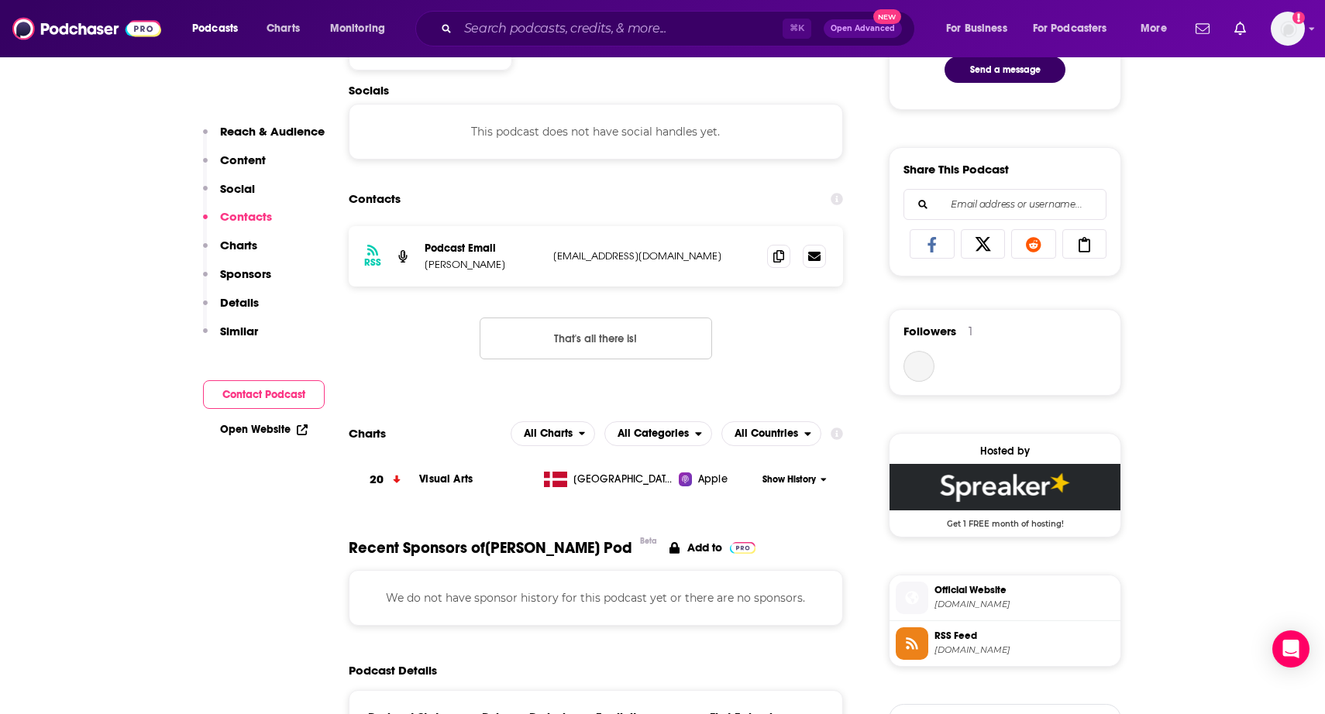
scroll to position [894, 0]
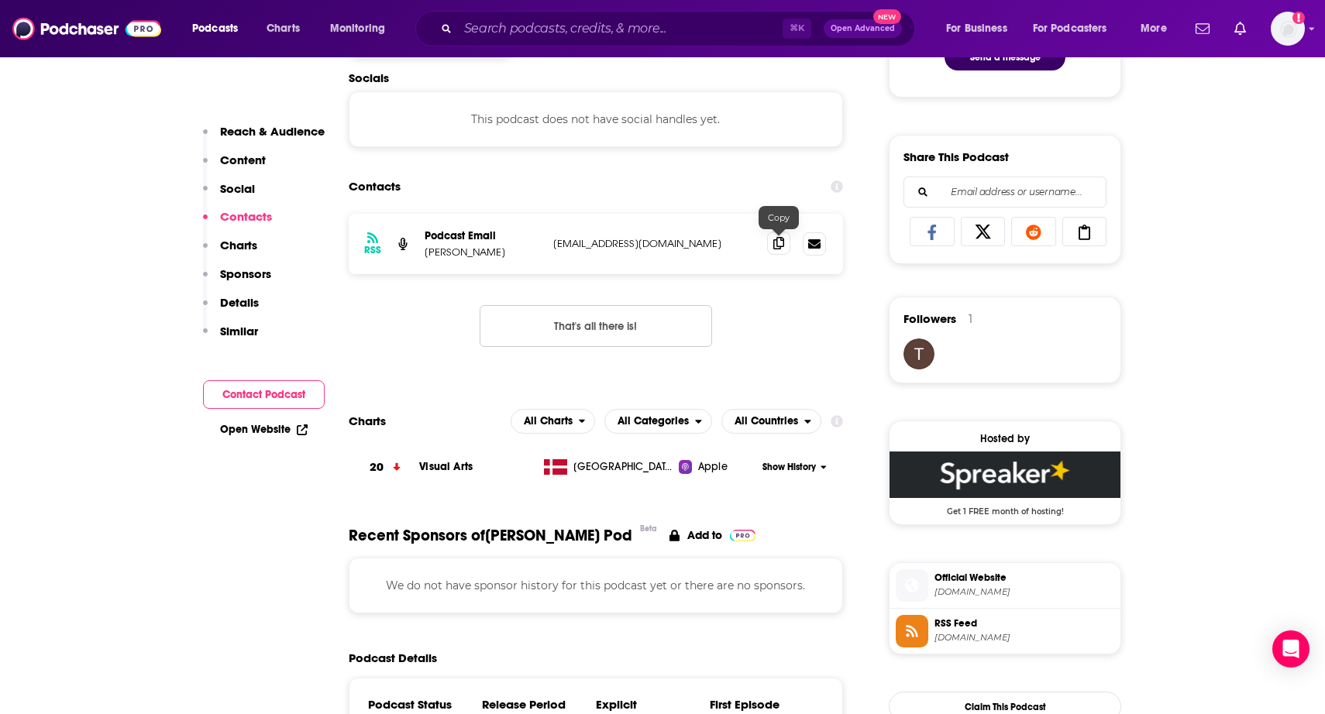
click at [787, 243] on span at bounding box center [778, 243] width 23 height 23
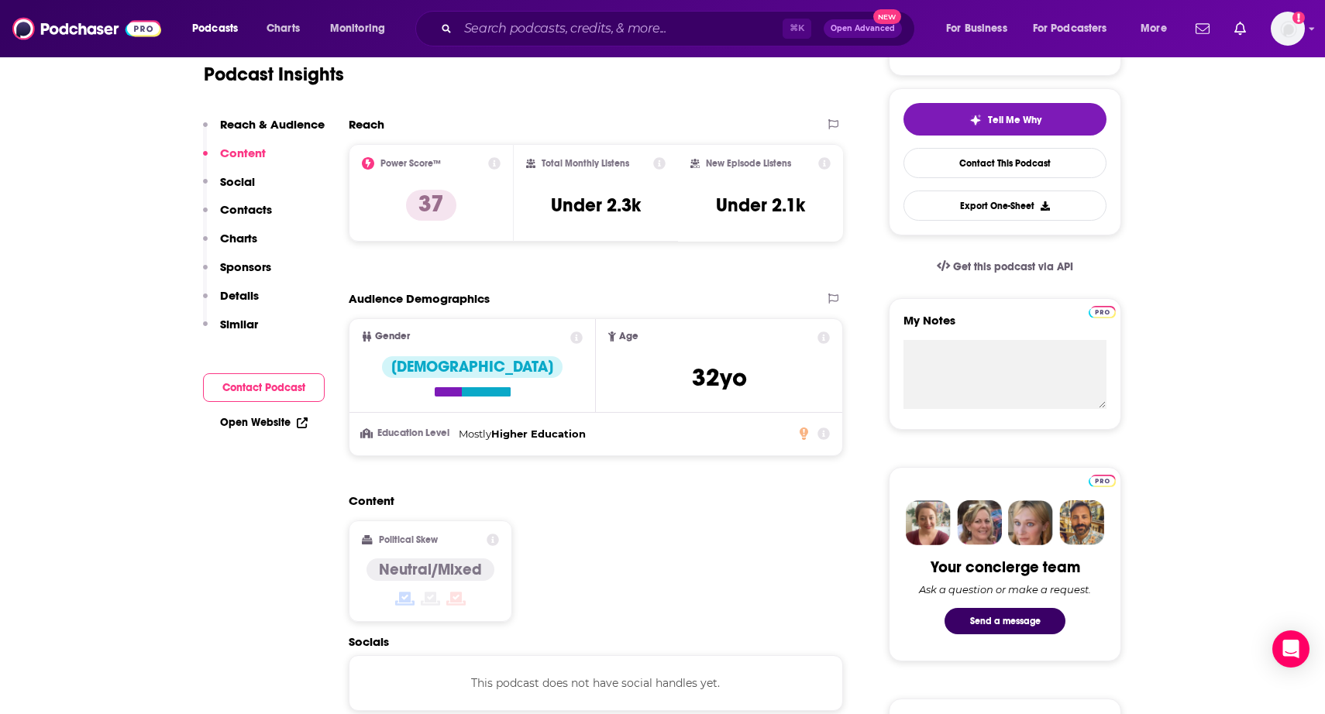
scroll to position [0, 0]
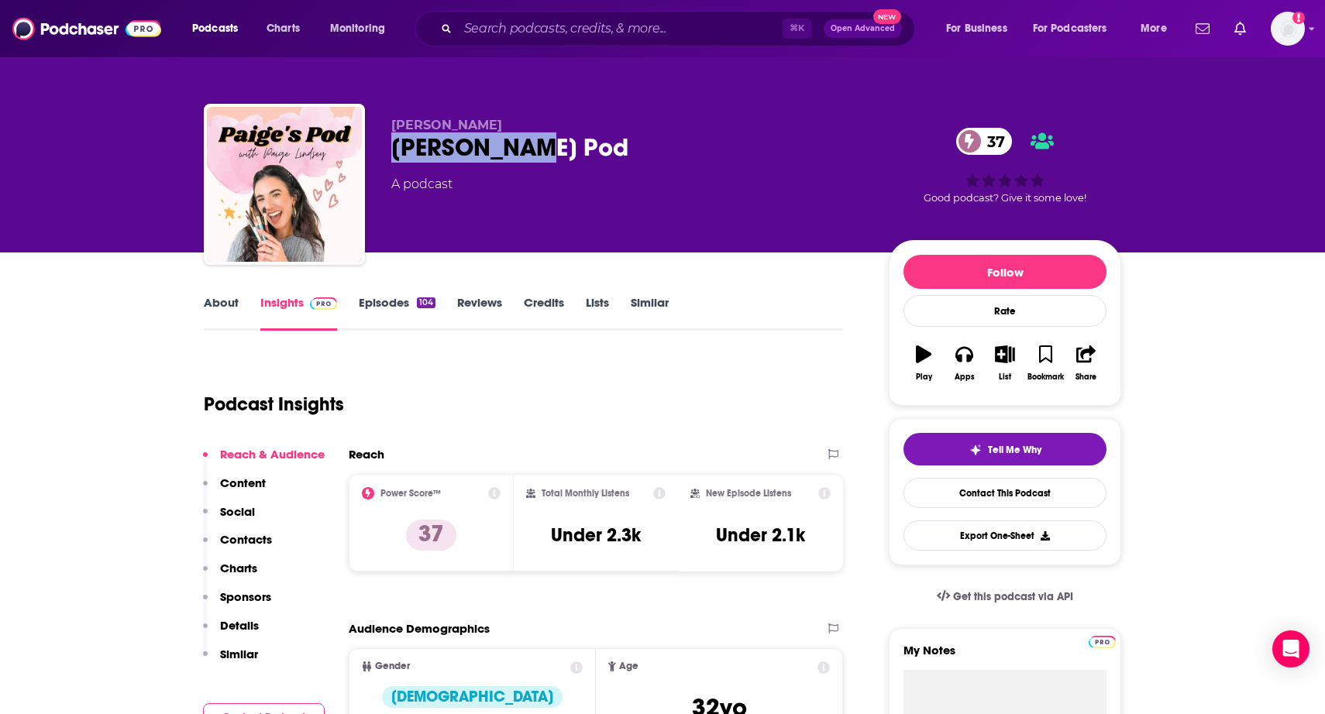
drag, startPoint x: 542, startPoint y: 153, endPoint x: 391, endPoint y: 148, distance: 150.4
click at [391, 148] on div "[PERSON_NAME] Pod 37" at bounding box center [627, 147] width 473 height 30
copy h2 "[PERSON_NAME] Pod"
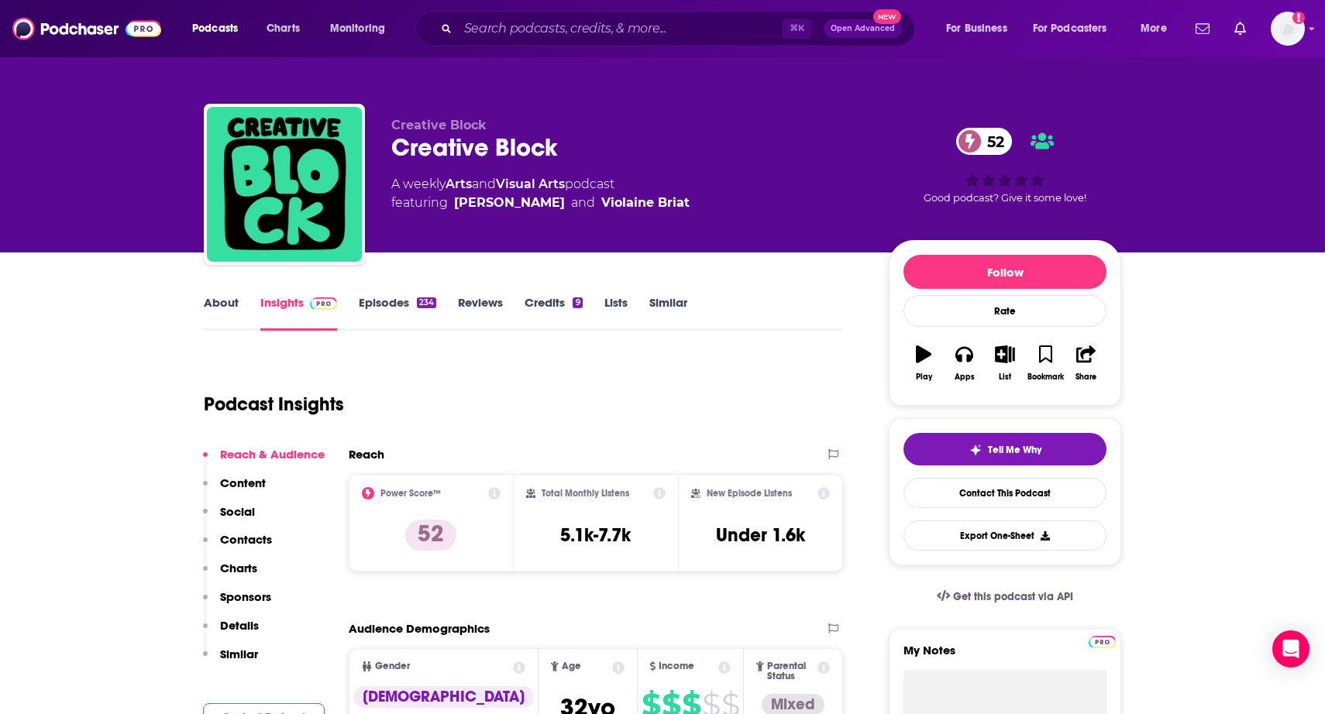
click at [218, 309] on link "About" at bounding box center [221, 313] width 35 height 36
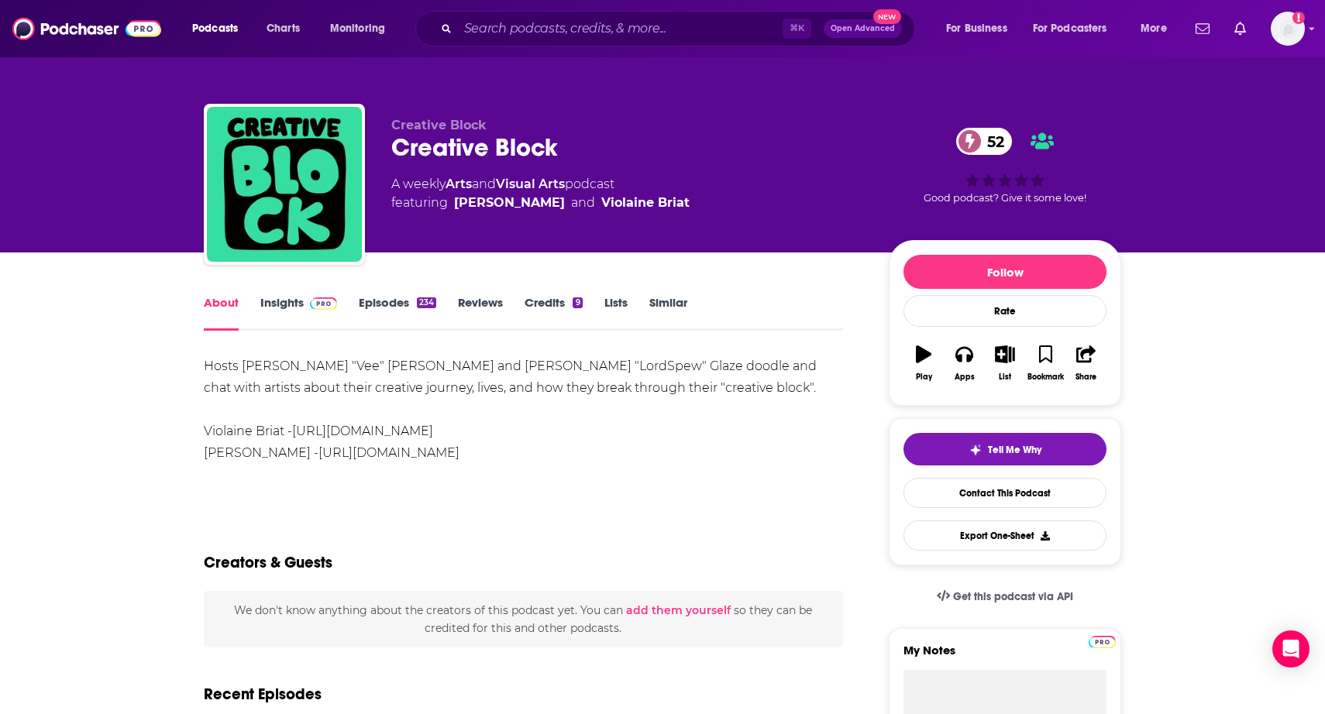
click at [277, 309] on link "Insights" at bounding box center [298, 313] width 77 height 36
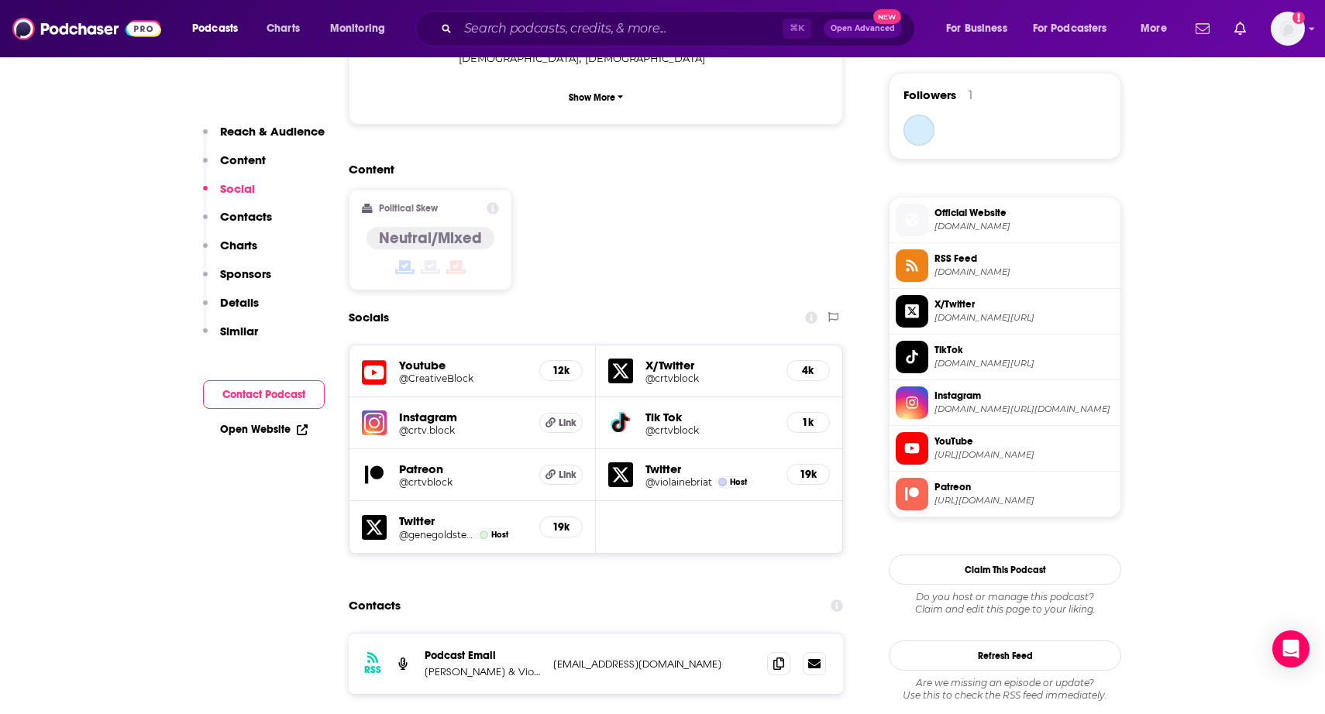
scroll to position [1142, 0]
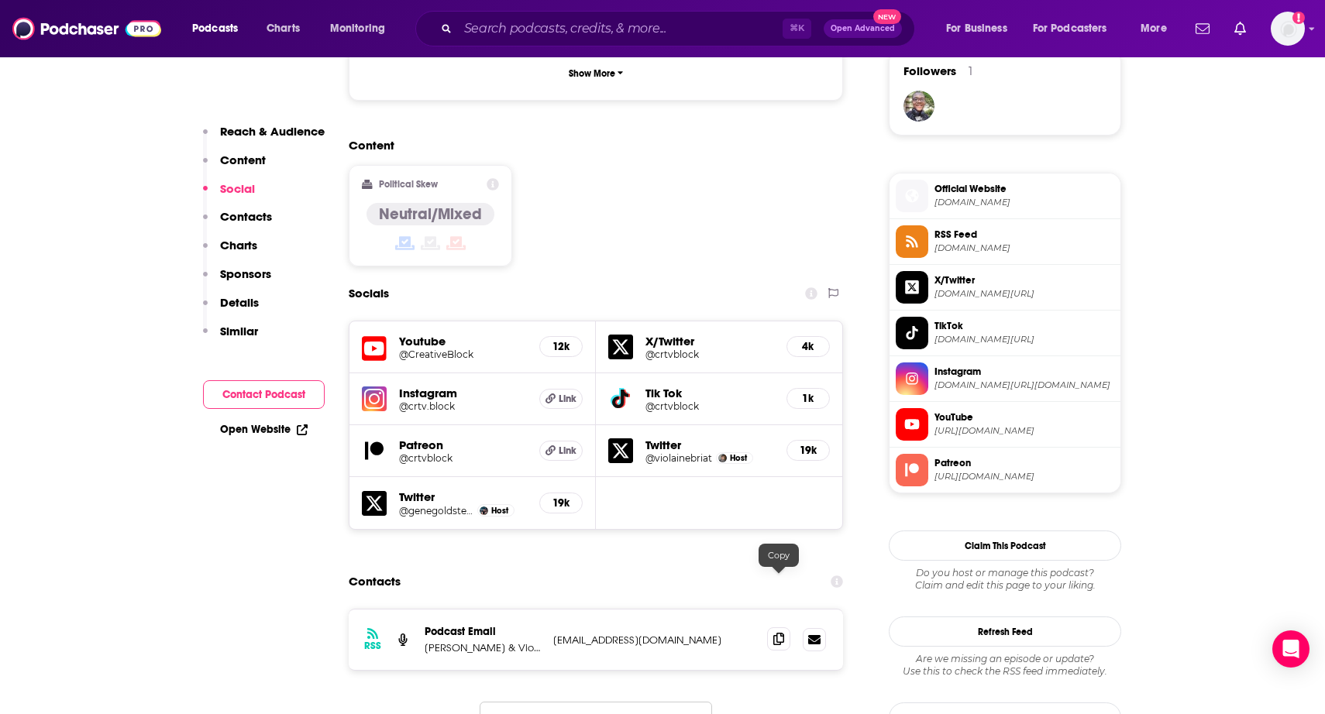
click at [776, 633] on icon at bounding box center [778, 639] width 11 height 12
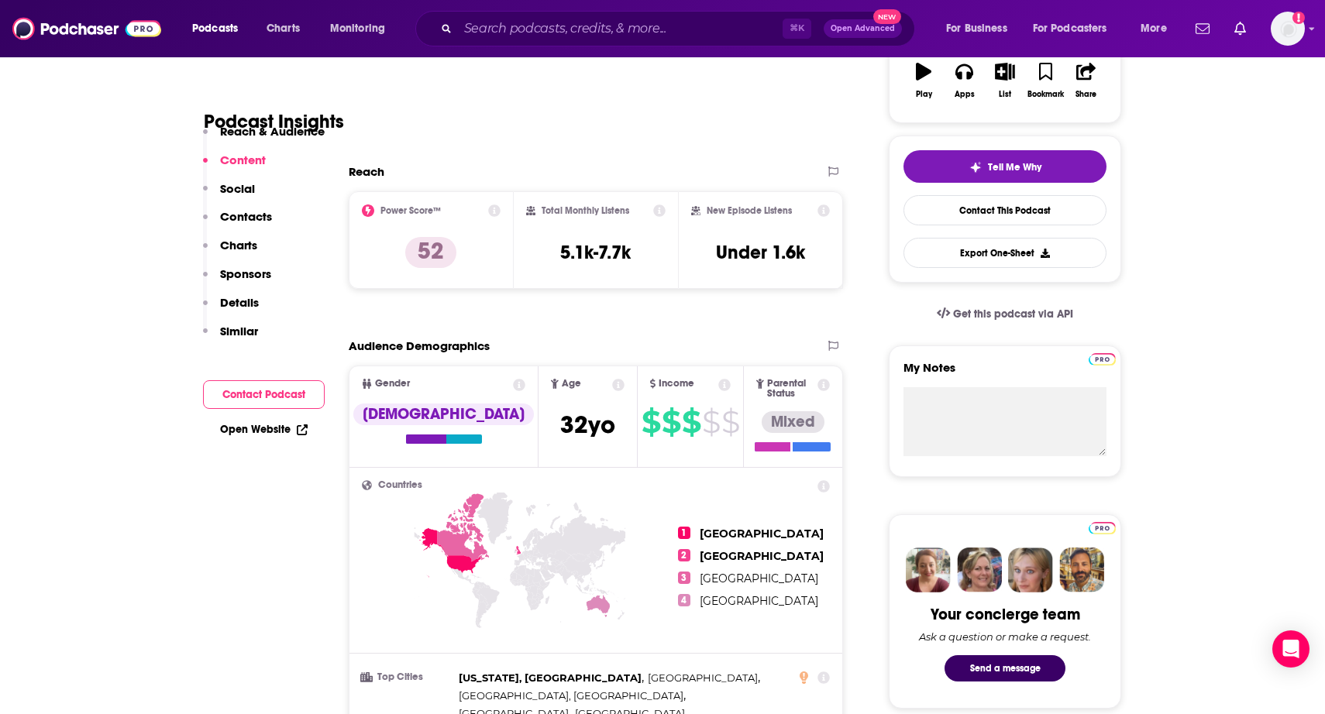
scroll to position [213, 0]
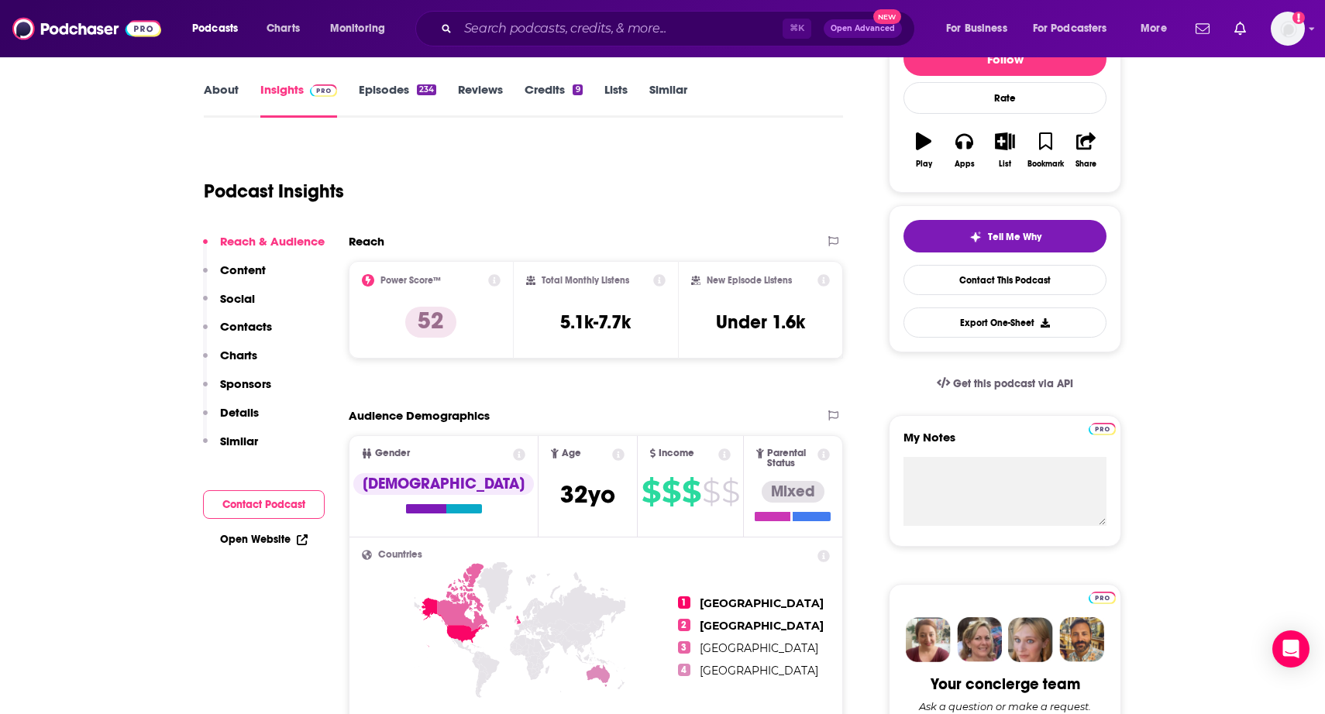
click at [232, 92] on link "About" at bounding box center [221, 100] width 35 height 36
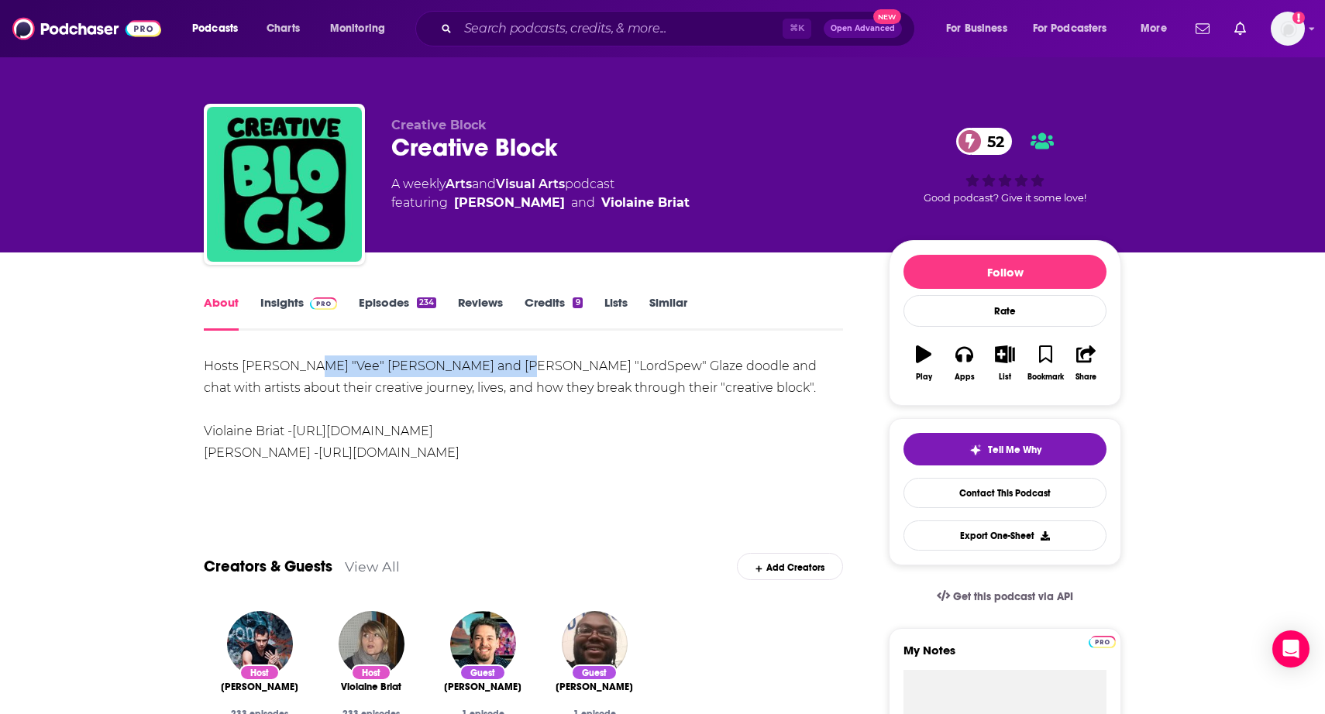
drag, startPoint x: 295, startPoint y: 370, endPoint x: 490, endPoint y: 363, distance: 195.3
click at [490, 363] on div "Hosts Violaine "Vee" Briat and Sean "LordSpew" Glaze doodle and chat with artis…" at bounding box center [523, 410] width 639 height 108
copy div "Vee" Briat and Sean "LordSpew""
click at [656, 306] on link "Similar" at bounding box center [668, 313] width 38 height 36
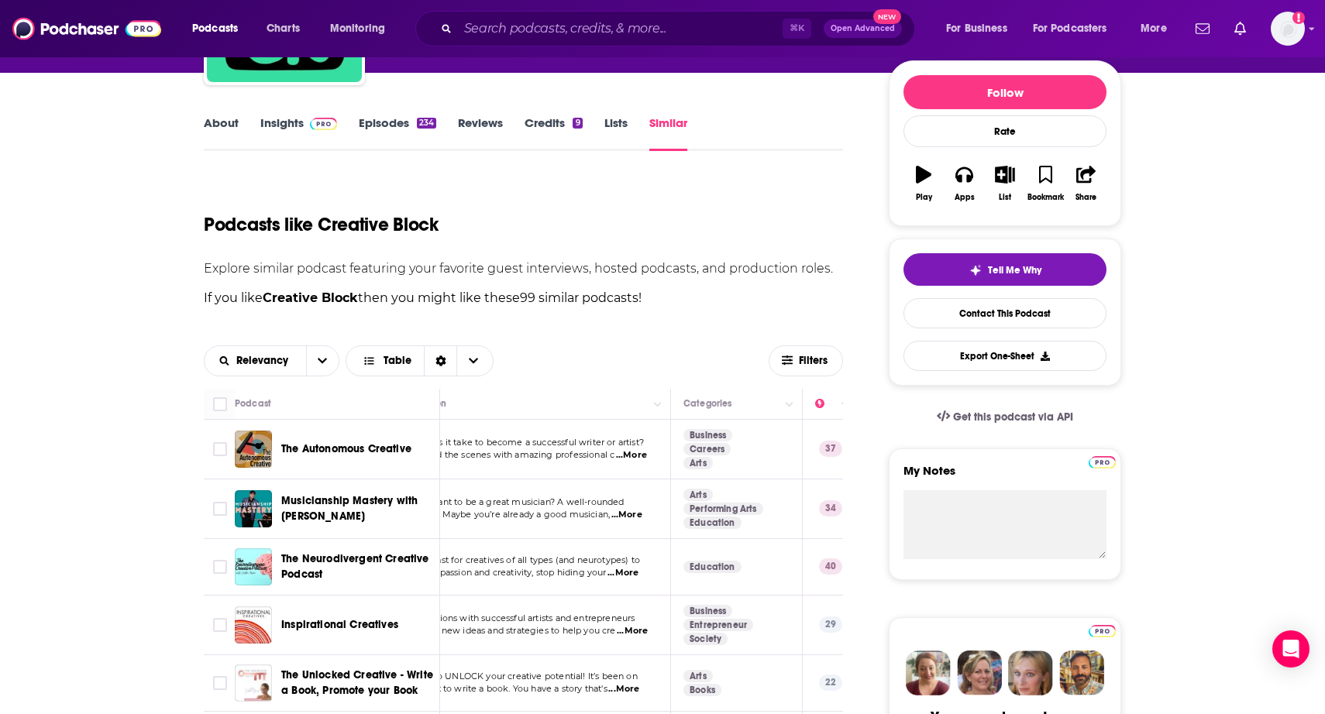
scroll to position [0, 52]
click at [641, 454] on span "...More" at bounding box center [635, 455] width 31 height 12
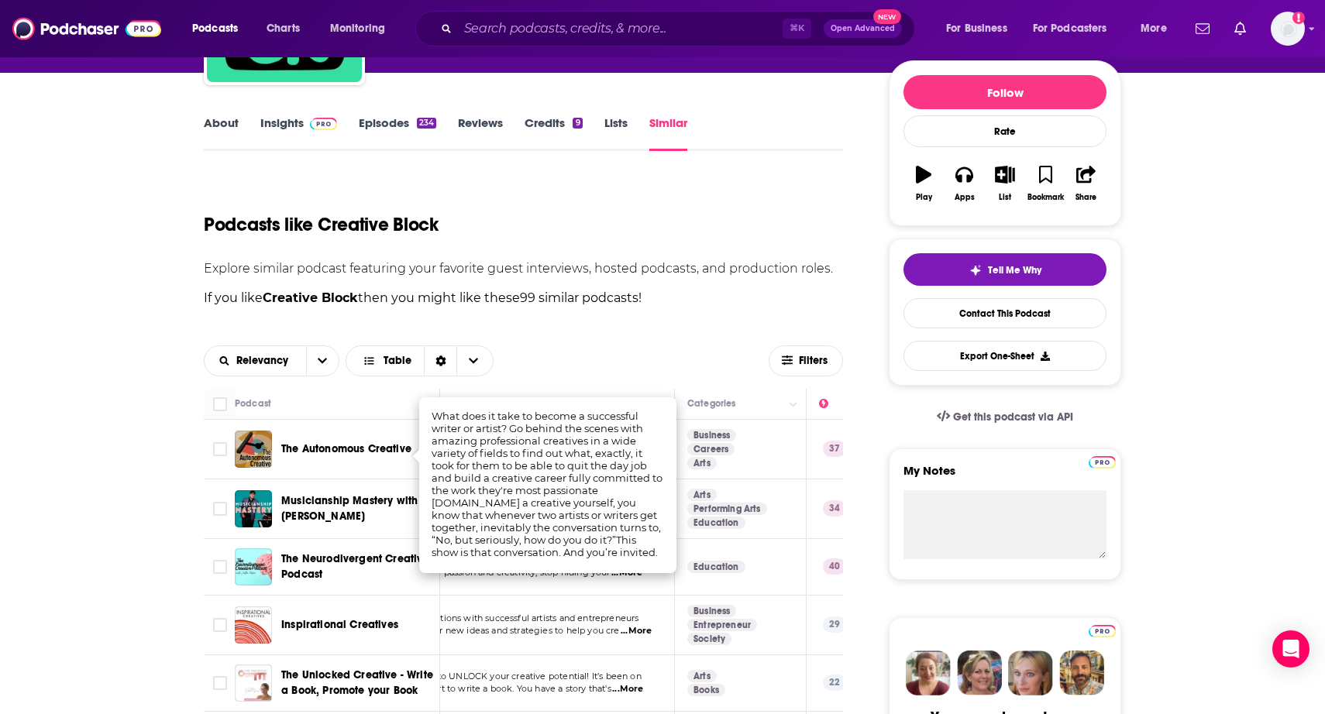
click at [645, 367] on div "Relevancy Table" at bounding box center [486, 361] width 565 height 31
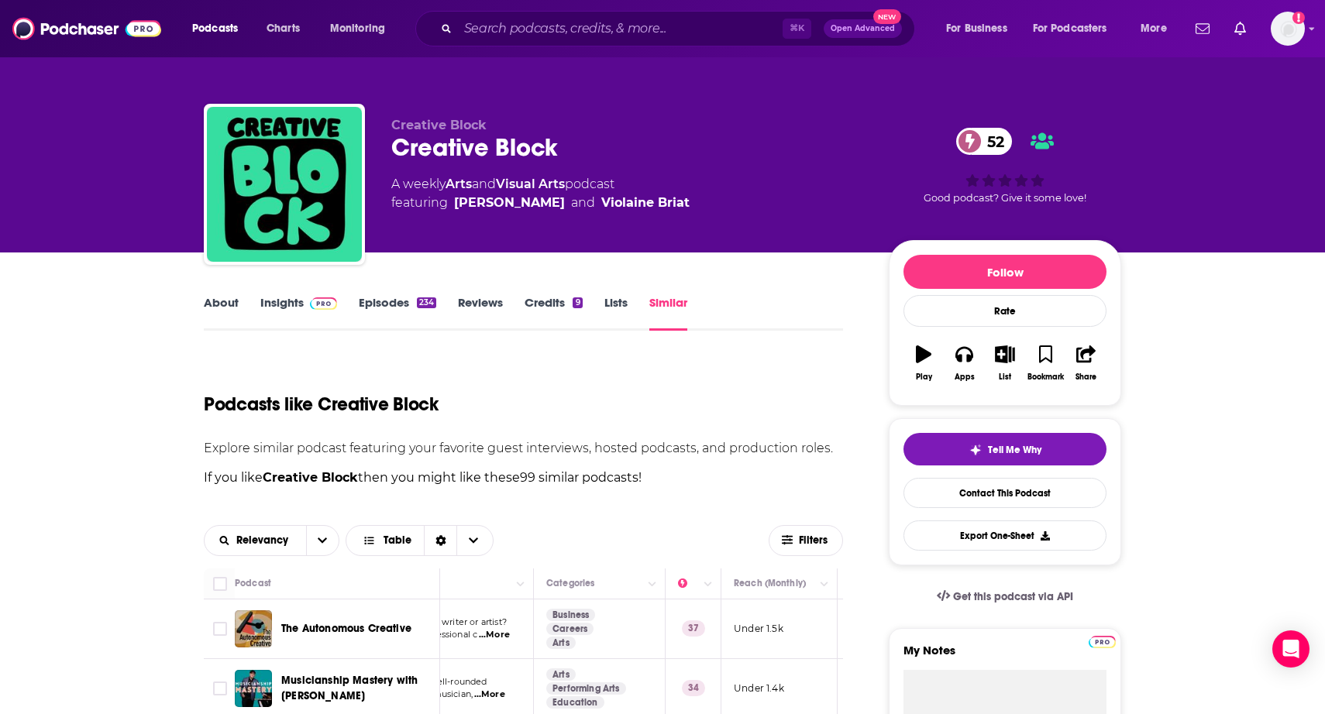
scroll to position [34, 0]
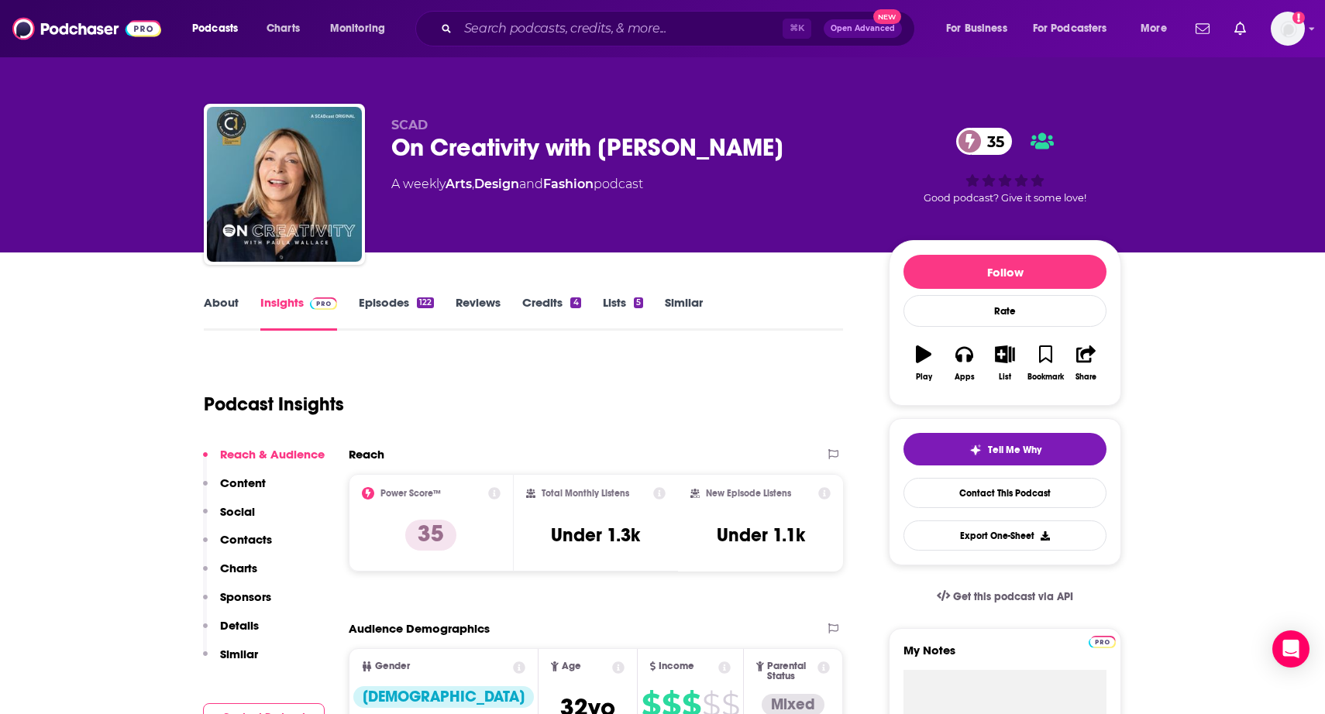
click at [220, 307] on link "About" at bounding box center [221, 313] width 35 height 36
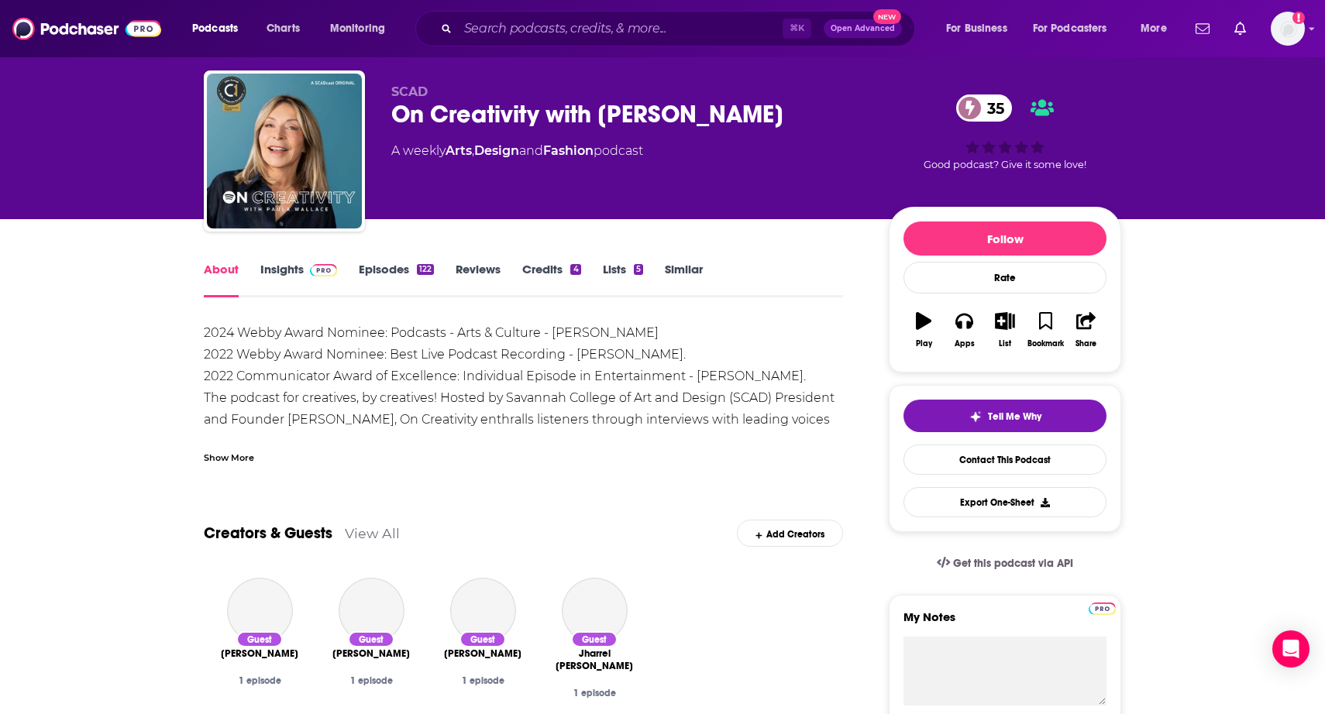
scroll to position [36, 0]
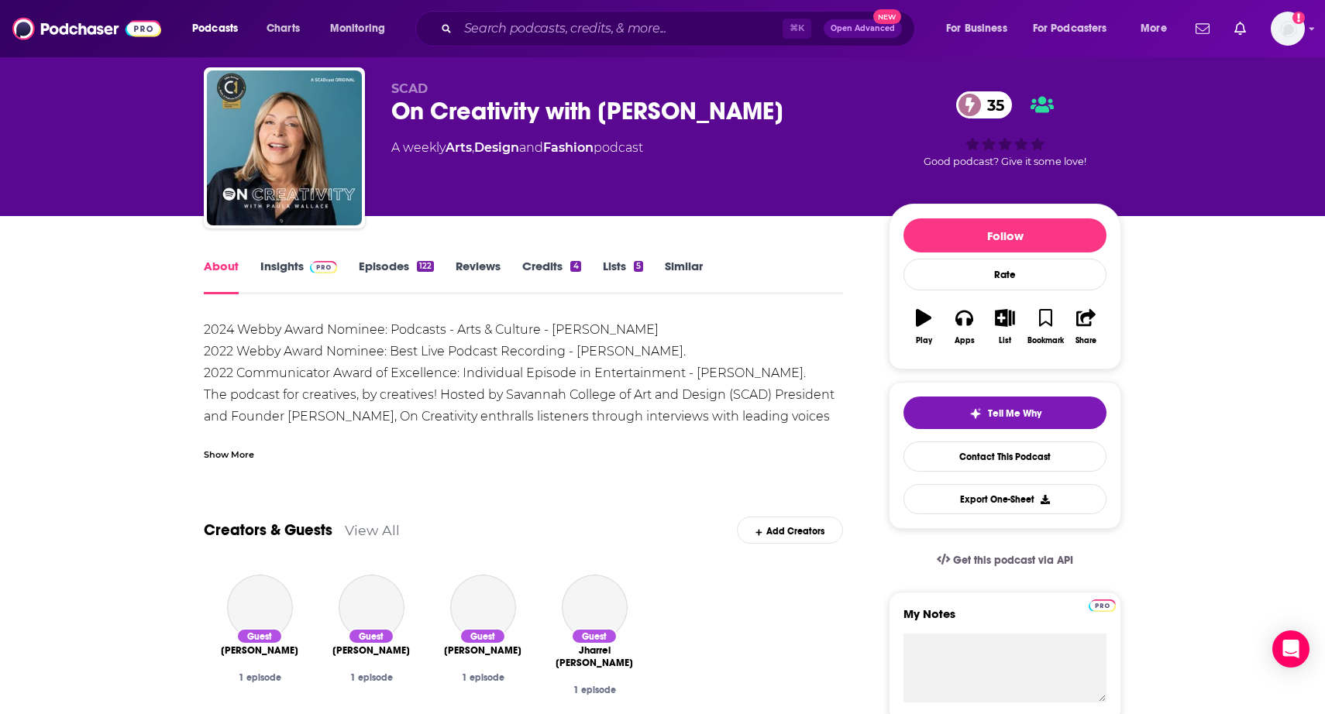
click at [222, 452] on div "Show More" at bounding box center [229, 453] width 50 height 15
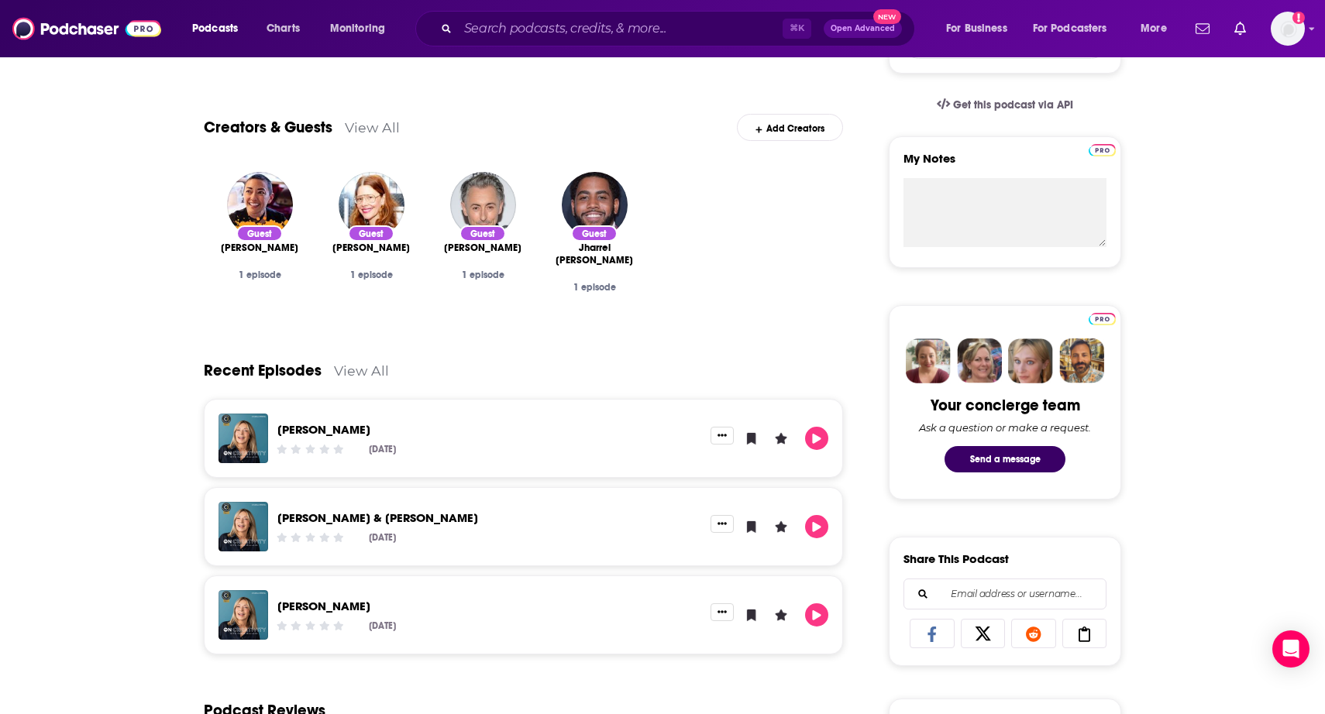
scroll to position [500, 0]
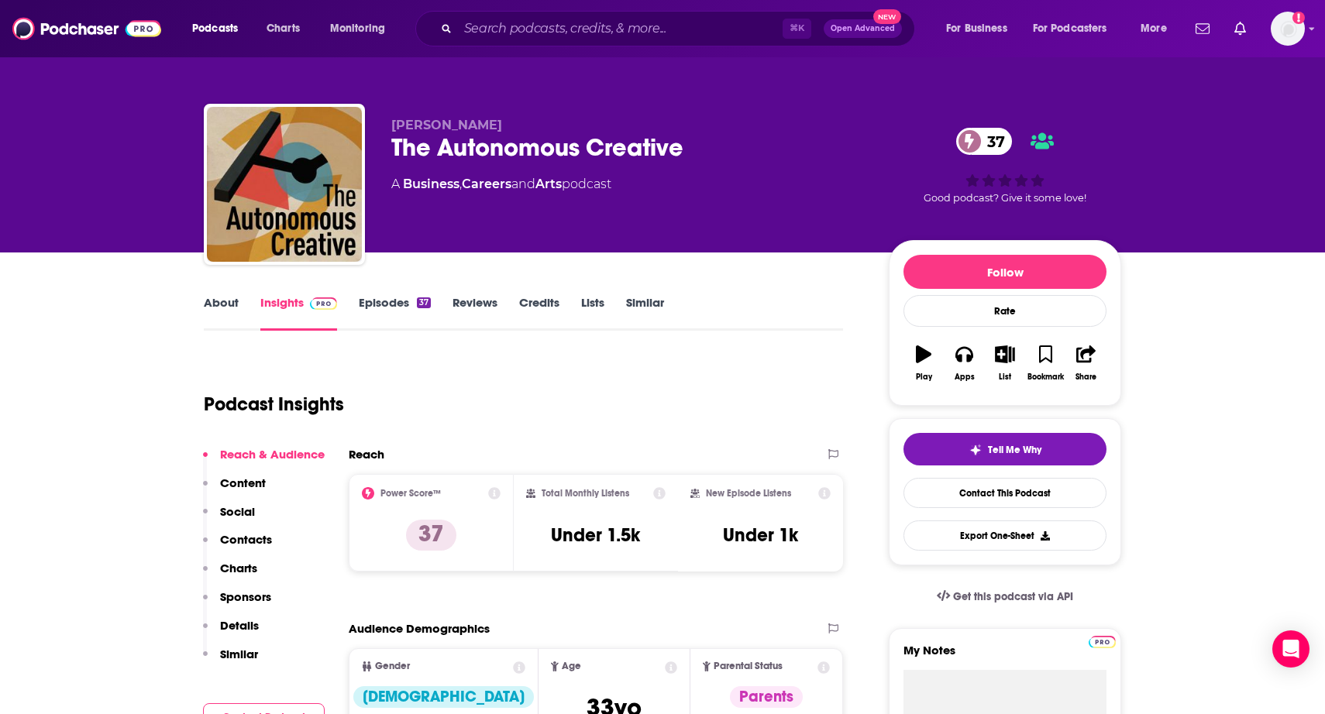
click at [235, 308] on link "About" at bounding box center [221, 313] width 35 height 36
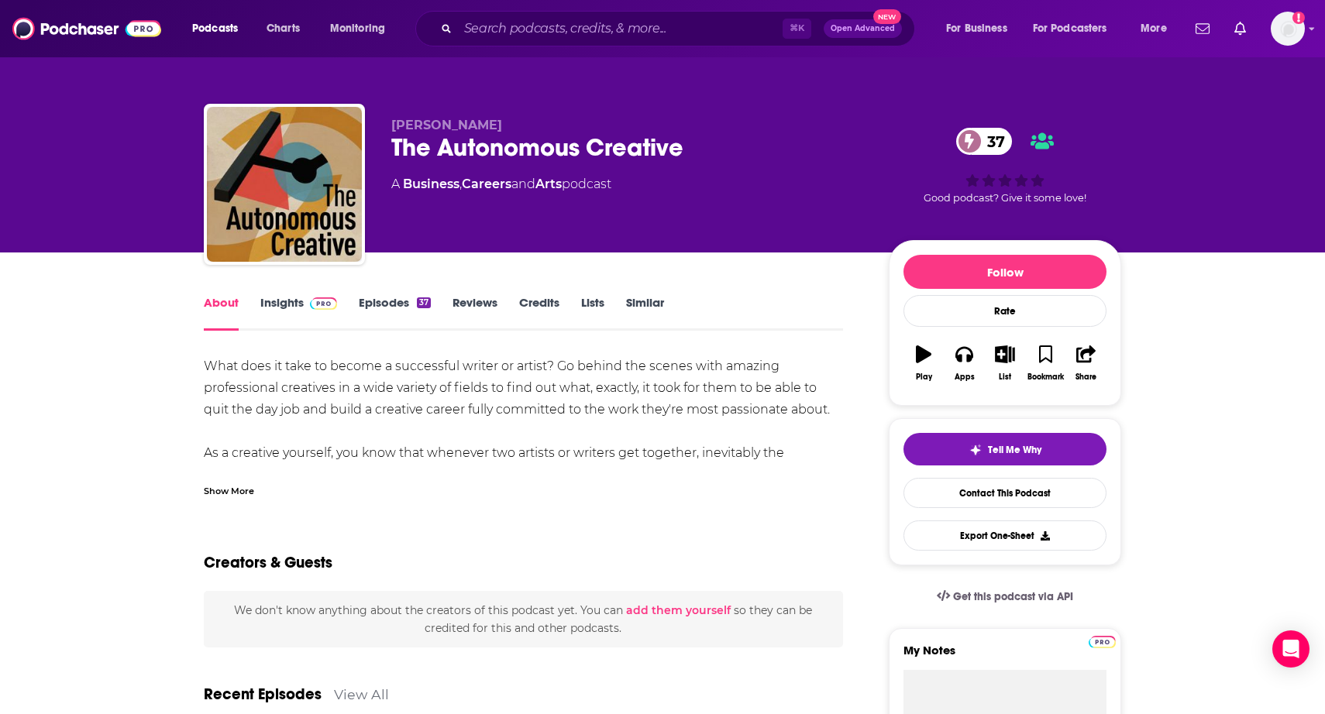
click at [295, 305] on link "Insights" at bounding box center [298, 313] width 77 height 36
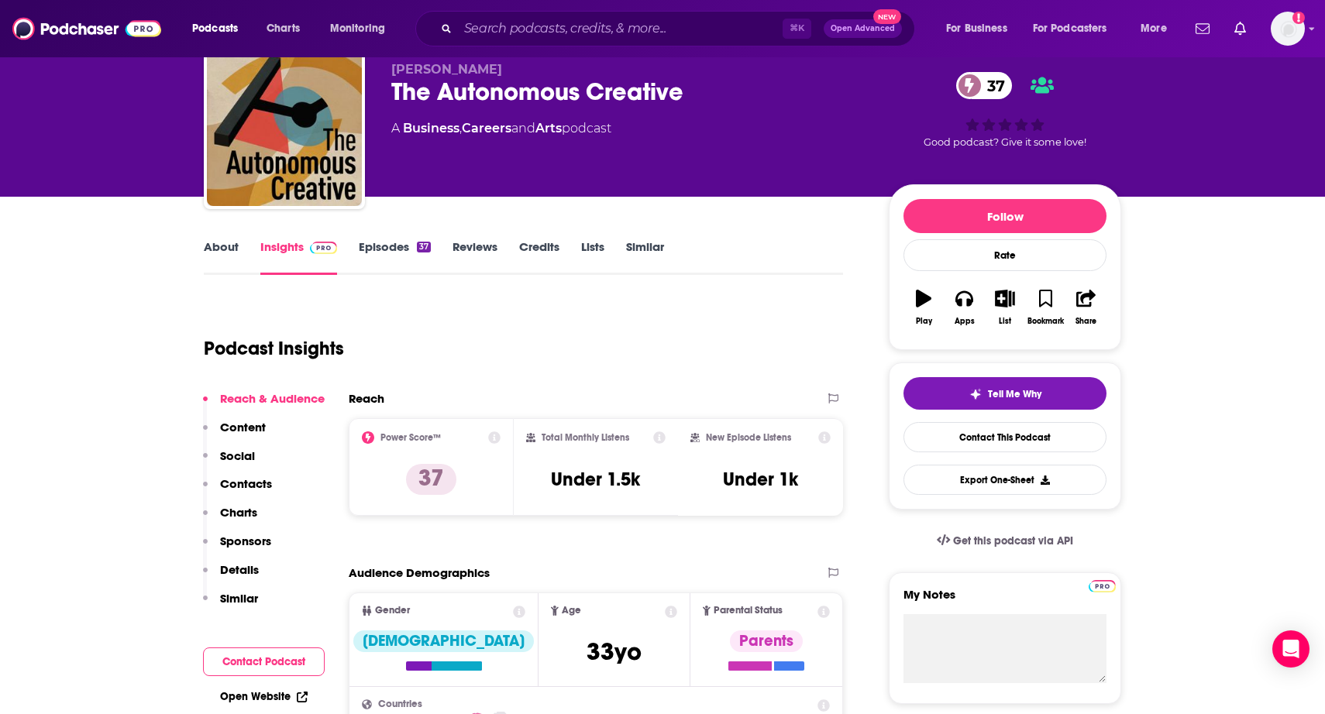
scroll to position [43, 0]
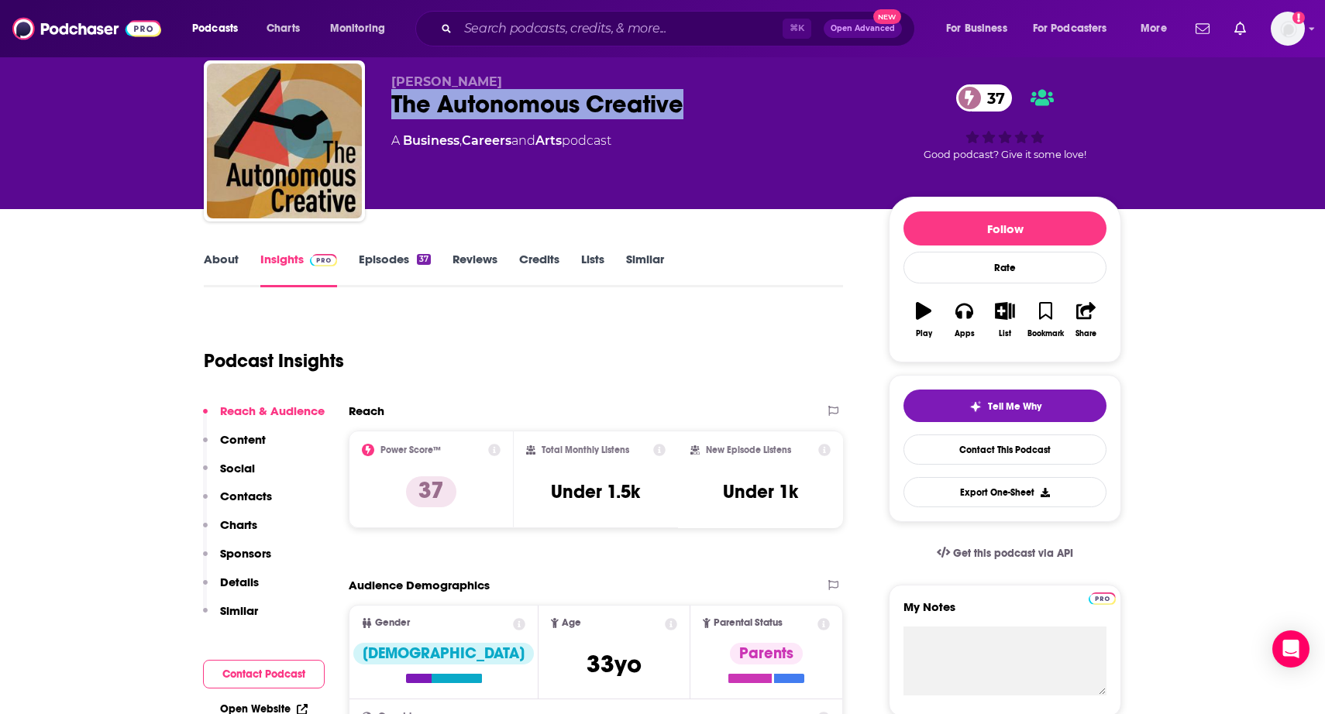
drag, startPoint x: 700, startPoint y: 108, endPoint x: 391, endPoint y: 101, distance: 309.2
click at [391, 101] on div "The Autonomous Creative 37" at bounding box center [627, 104] width 473 height 30
copy h2 "The Autonomous Creative"
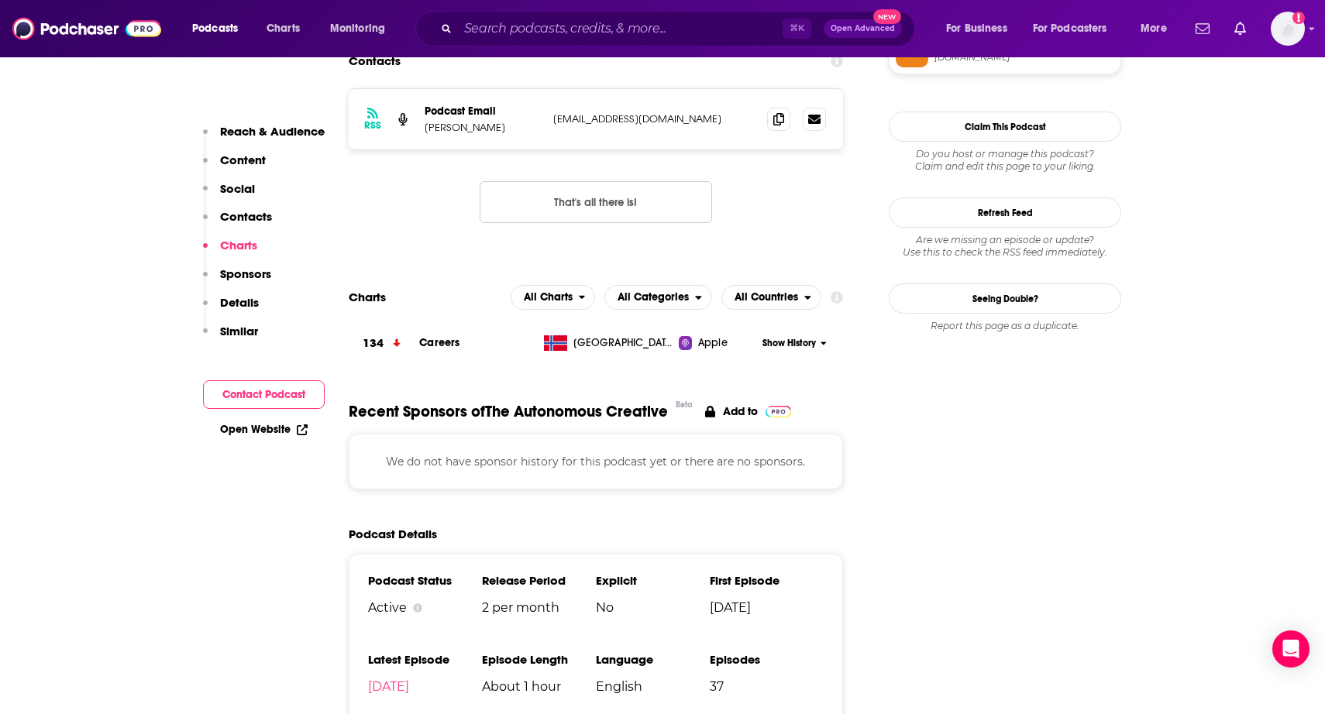
scroll to position [1188, 0]
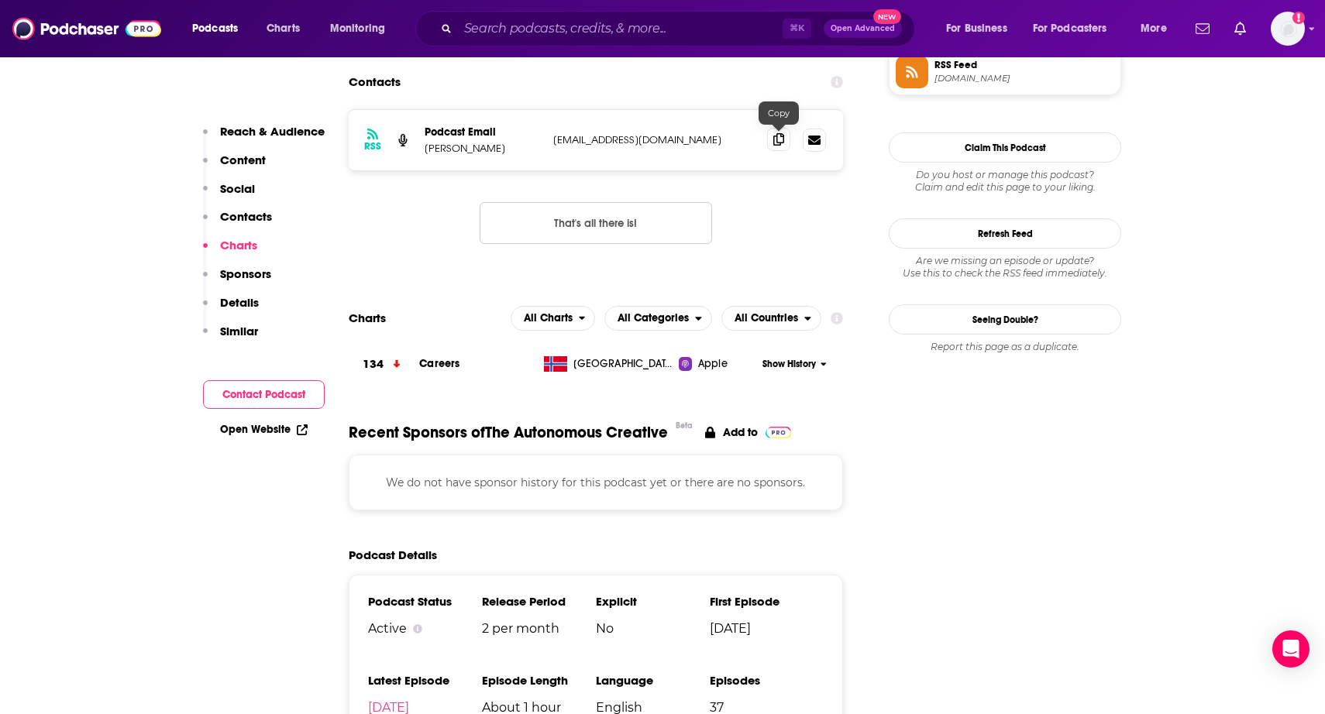
click at [780, 146] on icon at bounding box center [778, 139] width 11 height 12
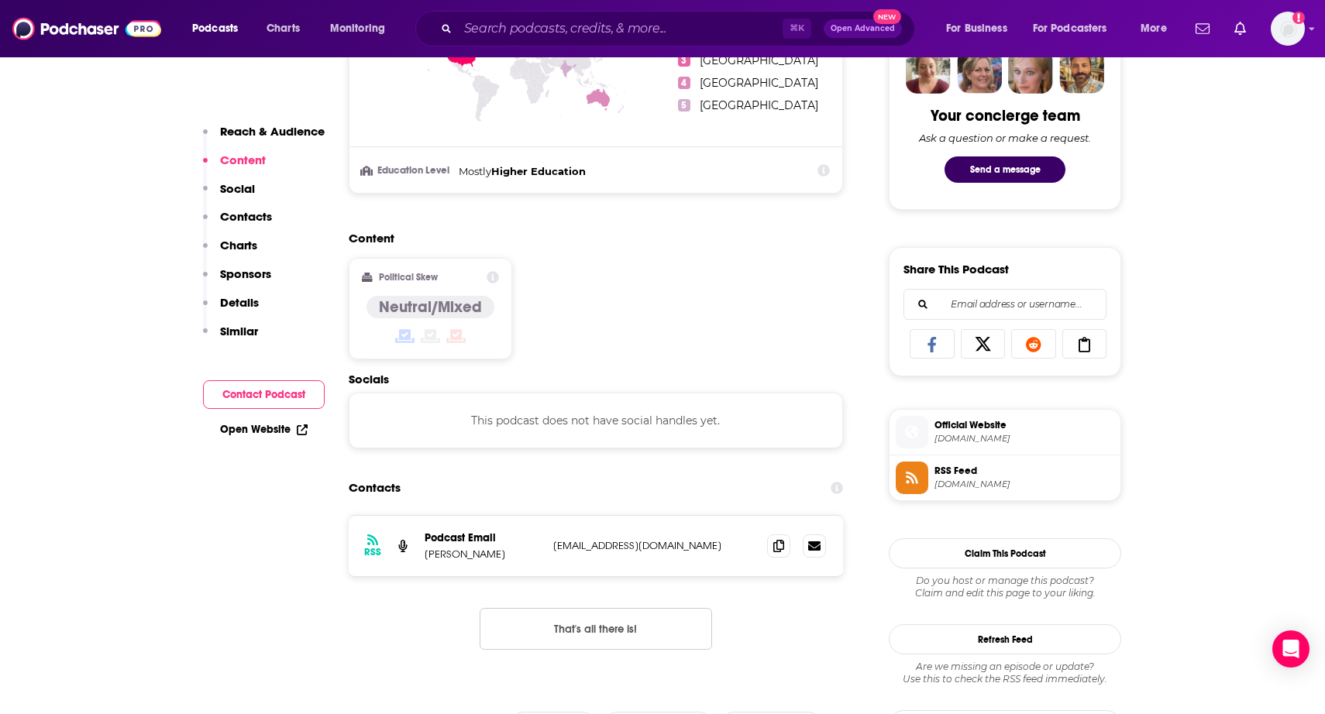
scroll to position [0, 0]
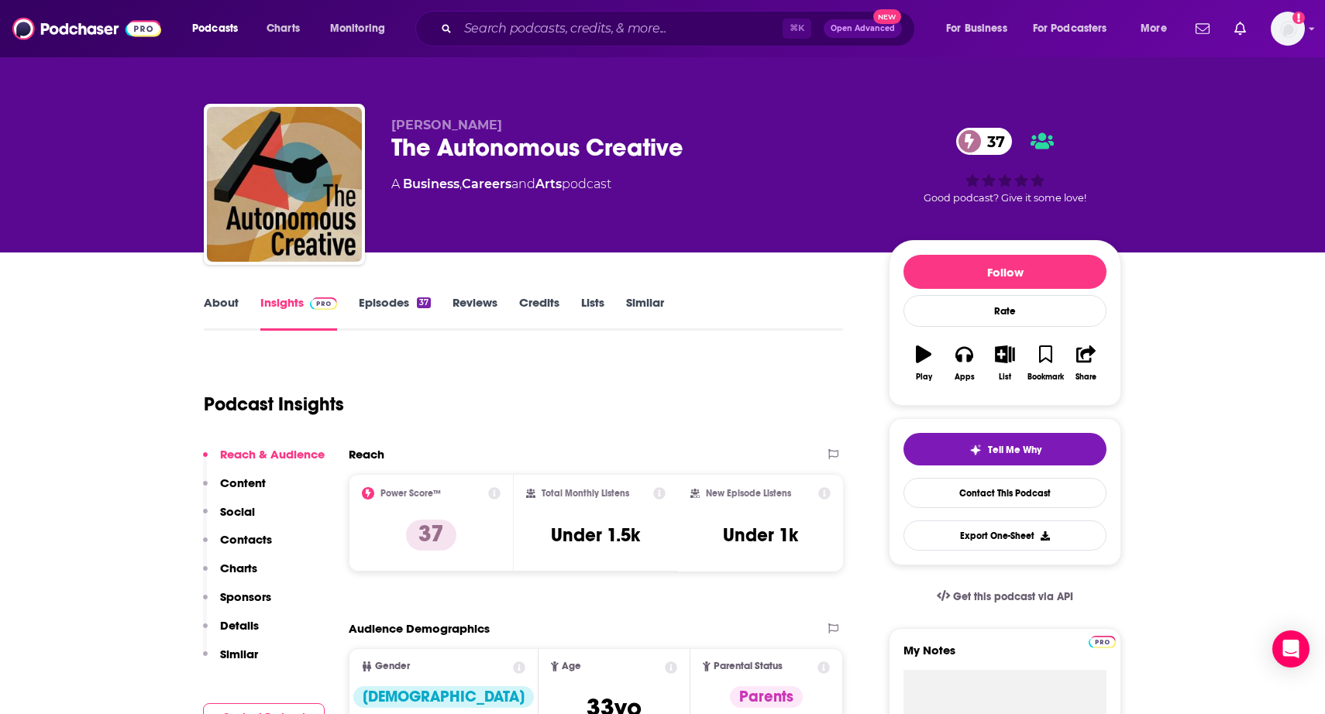
click at [214, 301] on link "About" at bounding box center [221, 313] width 35 height 36
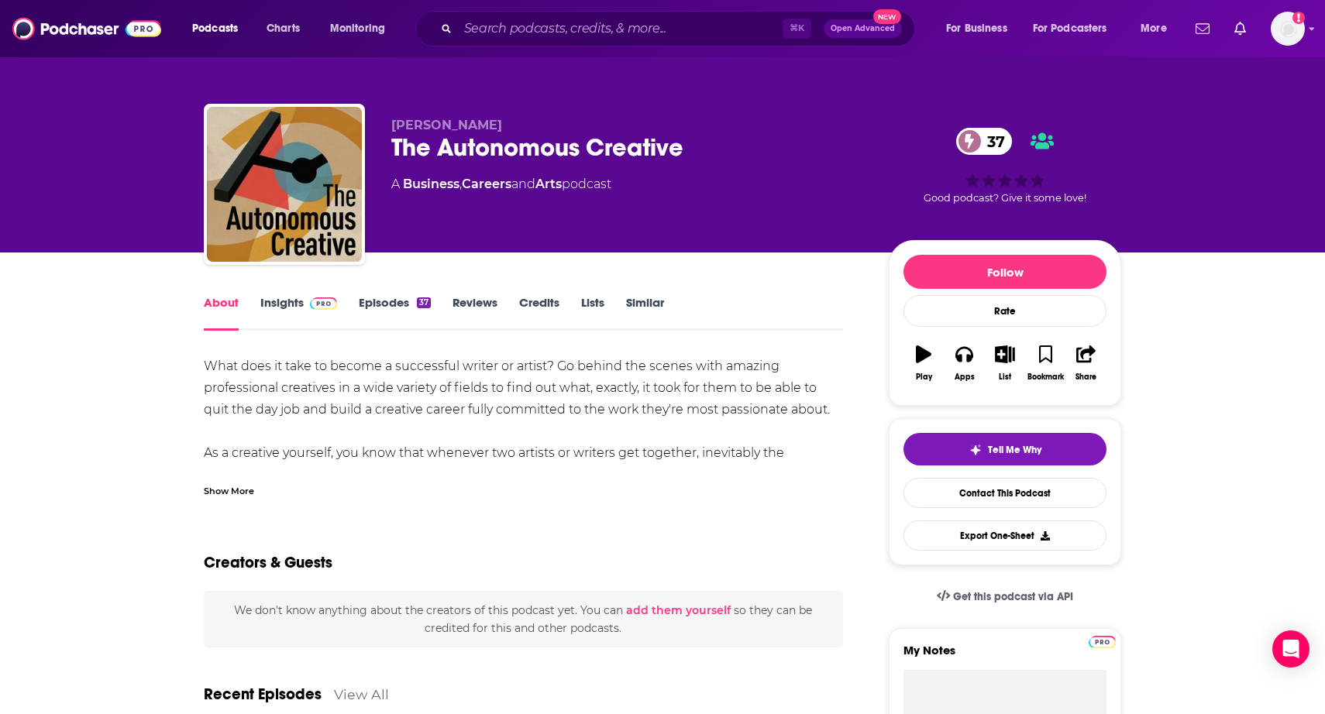
click at [228, 495] on div "Show More" at bounding box center [229, 490] width 50 height 15
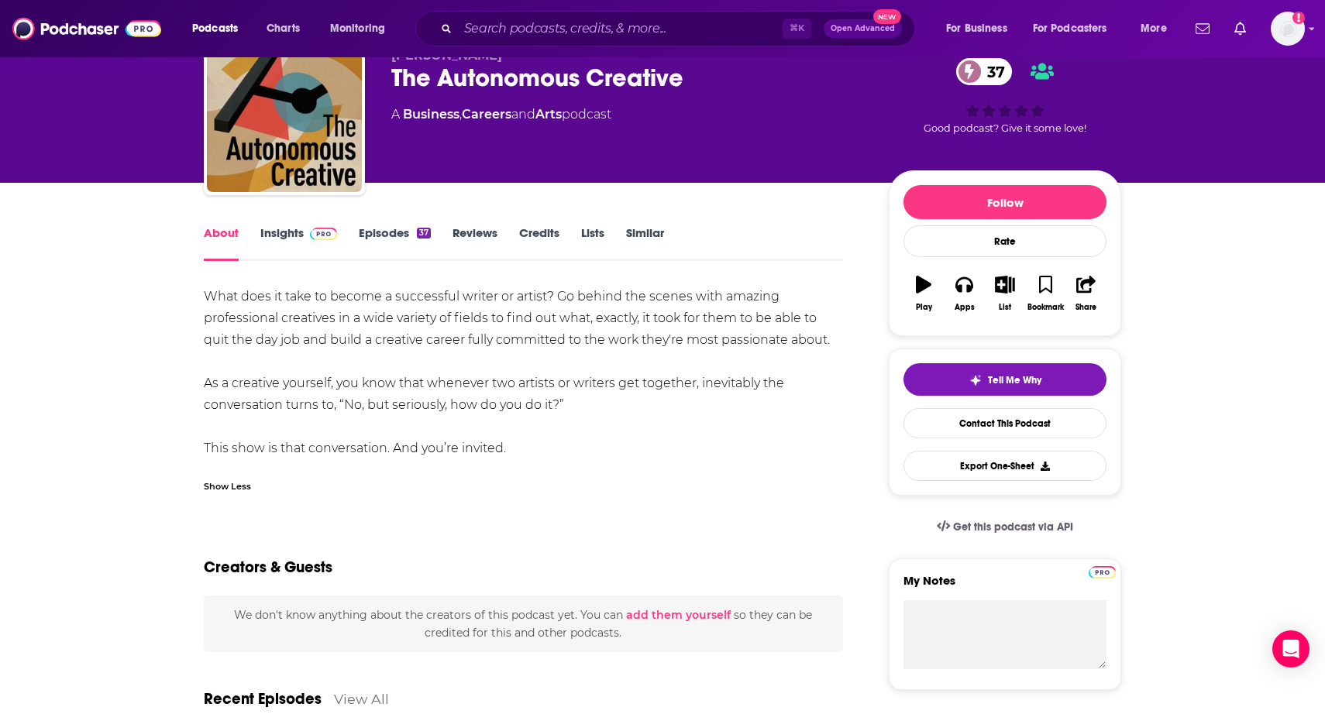
scroll to position [98, 0]
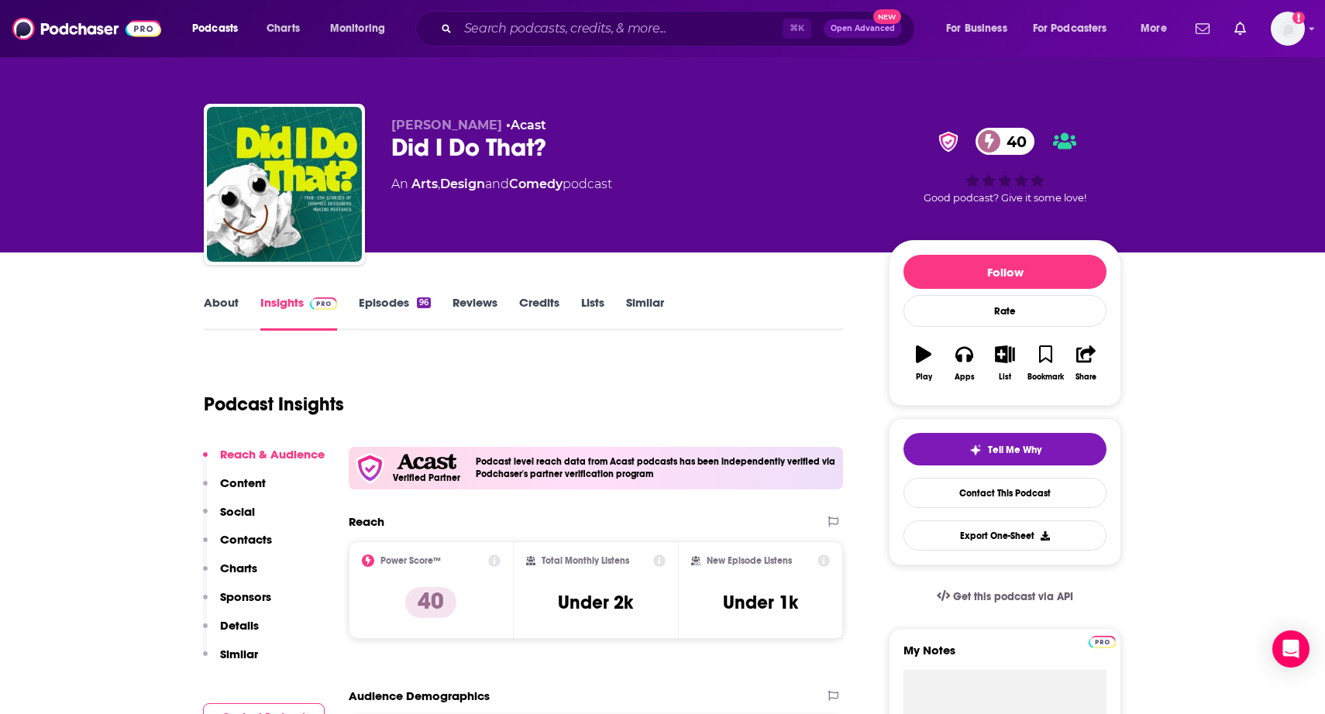
click at [229, 311] on link "About" at bounding box center [221, 313] width 35 height 36
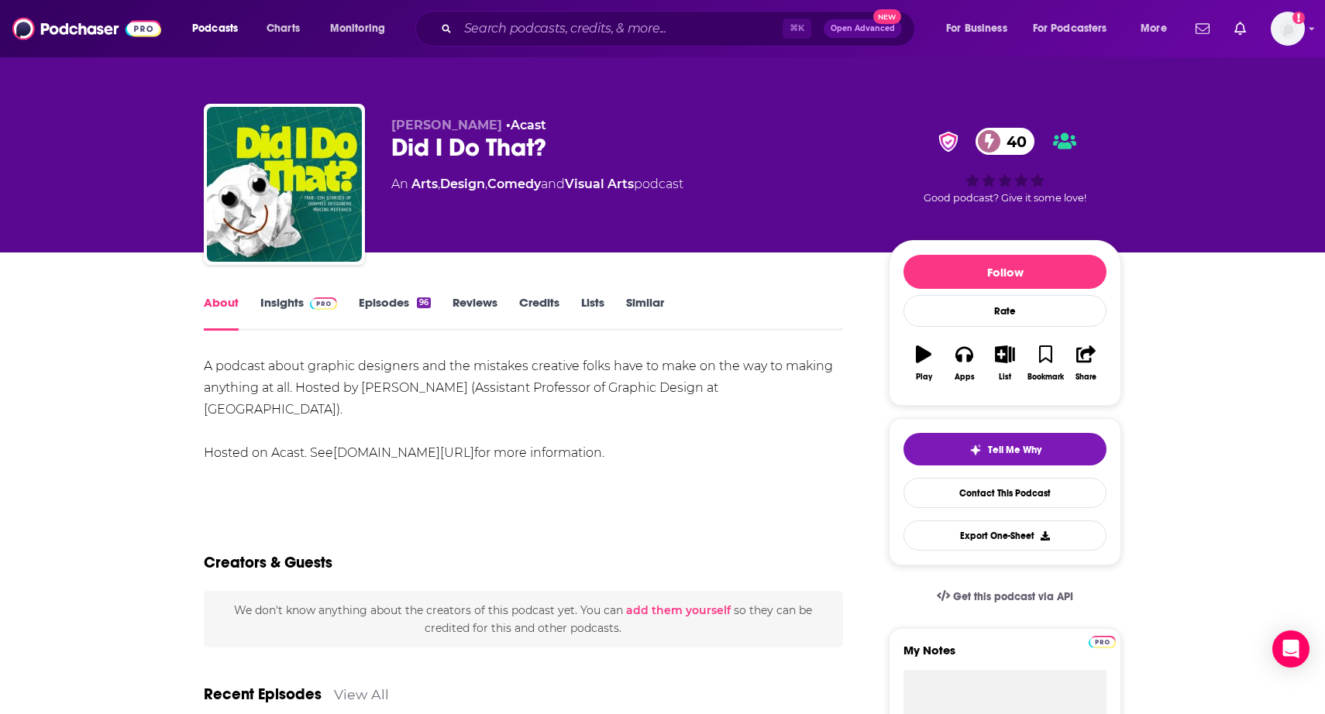
click at [294, 315] on link "Insights" at bounding box center [298, 313] width 77 height 36
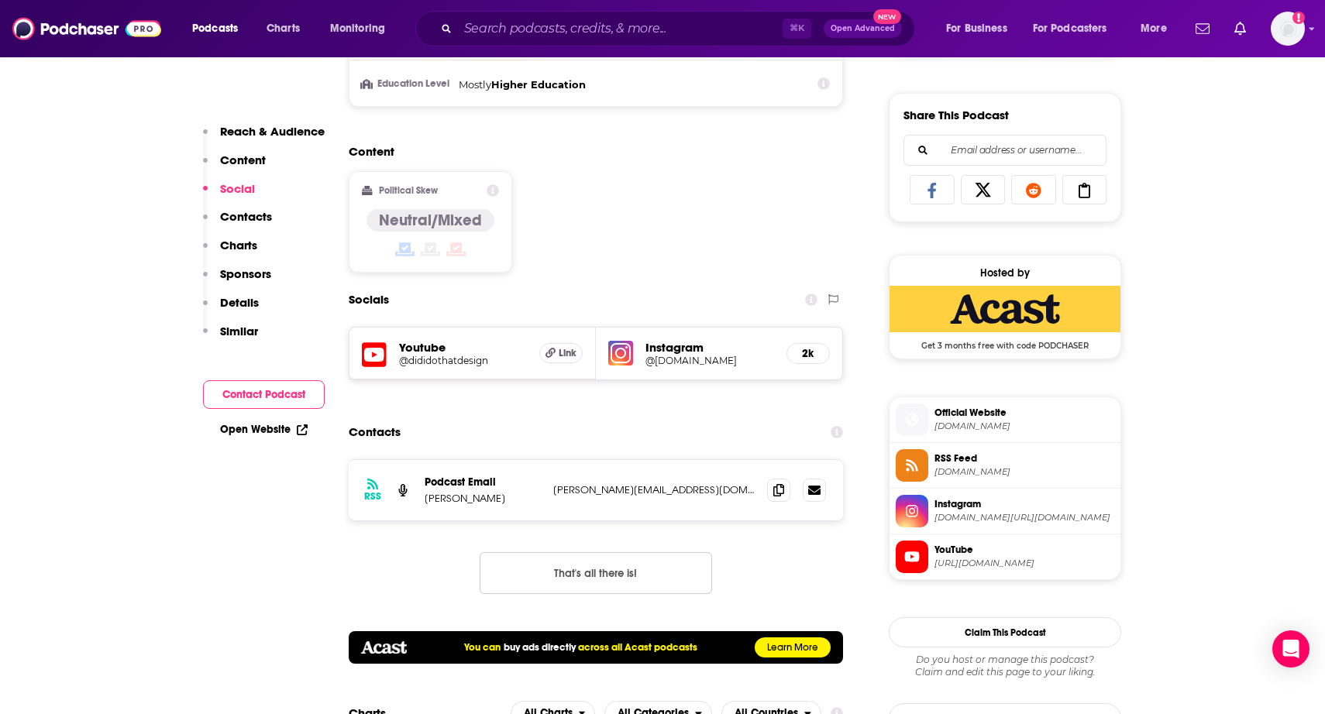
scroll to position [938, 0]
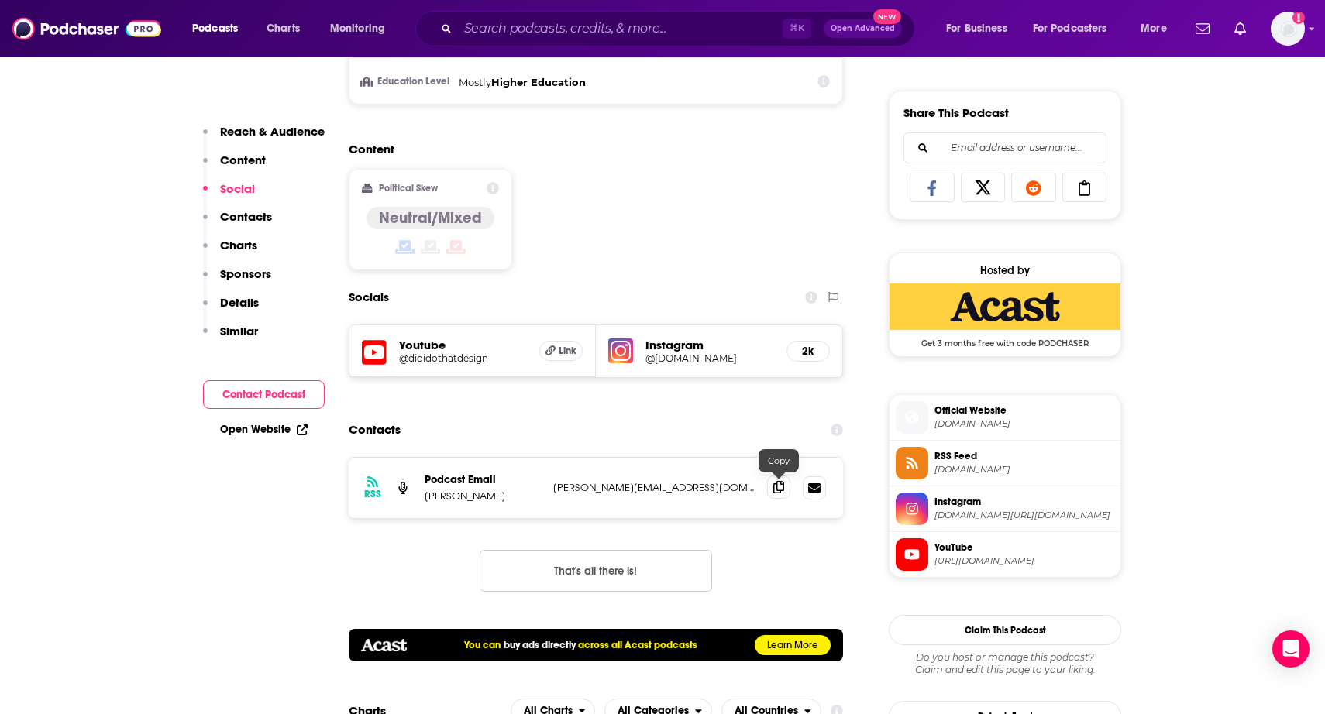
click at [769, 492] on span at bounding box center [778, 487] width 23 height 23
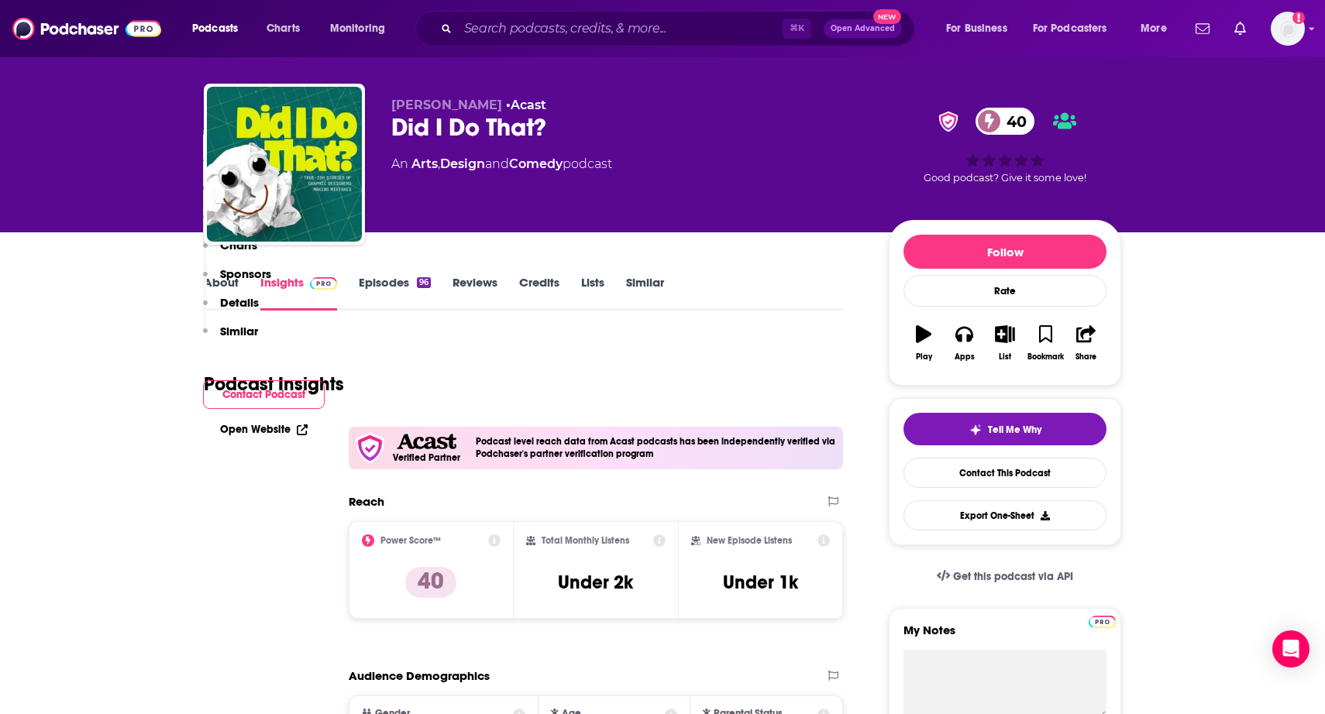
scroll to position [0, 0]
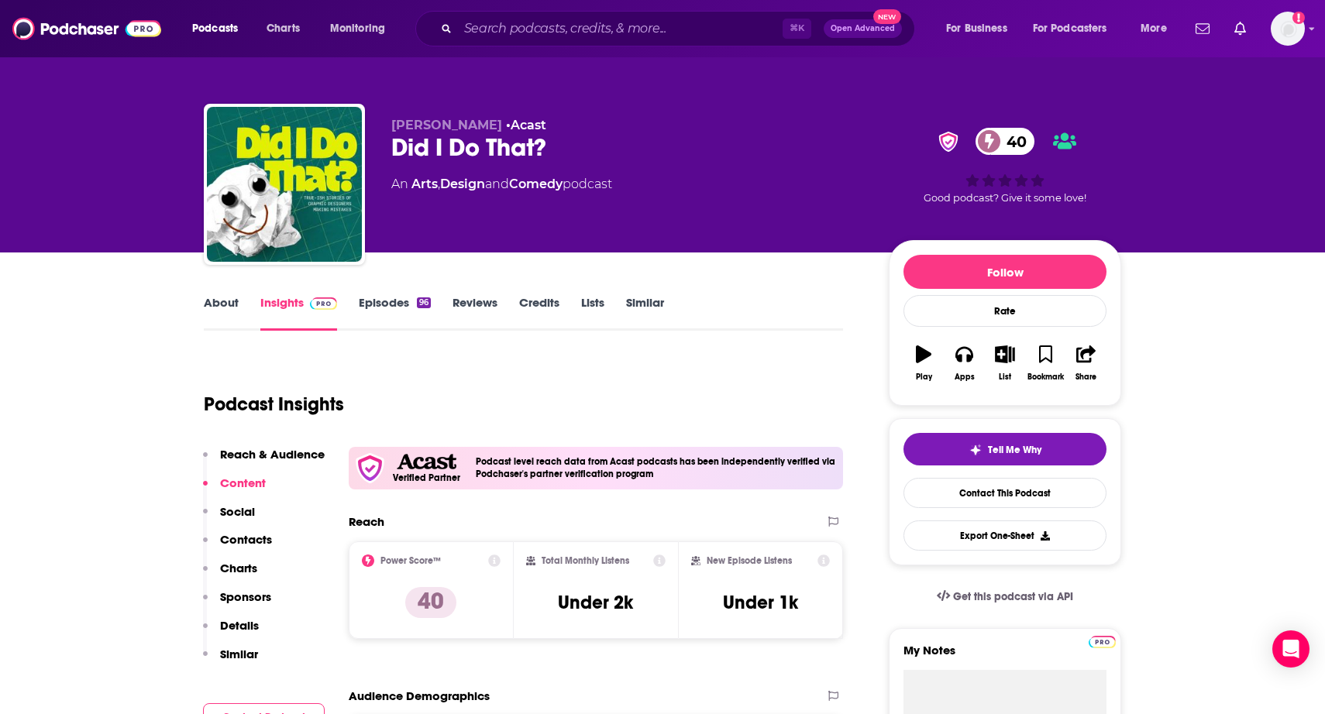
click at [411, 311] on link "Episodes 96" at bounding box center [395, 313] width 72 height 36
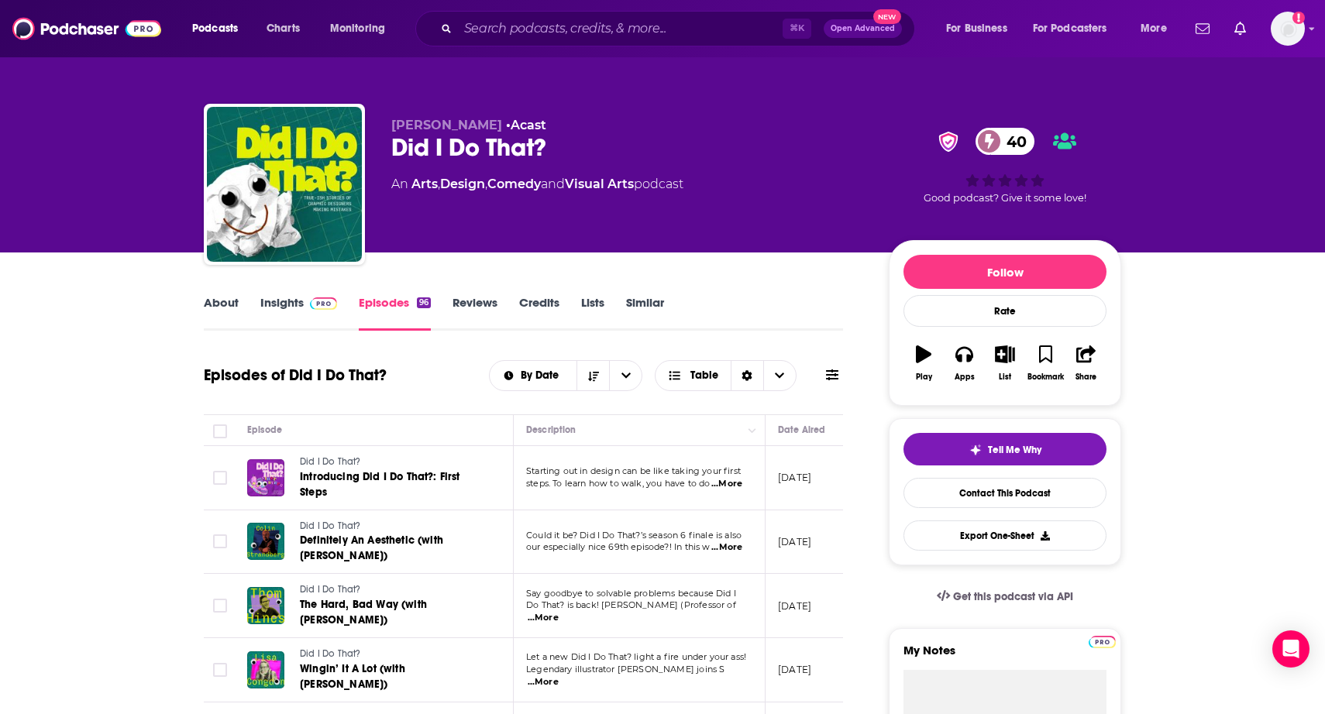
click at [218, 297] on link "About" at bounding box center [221, 313] width 35 height 36
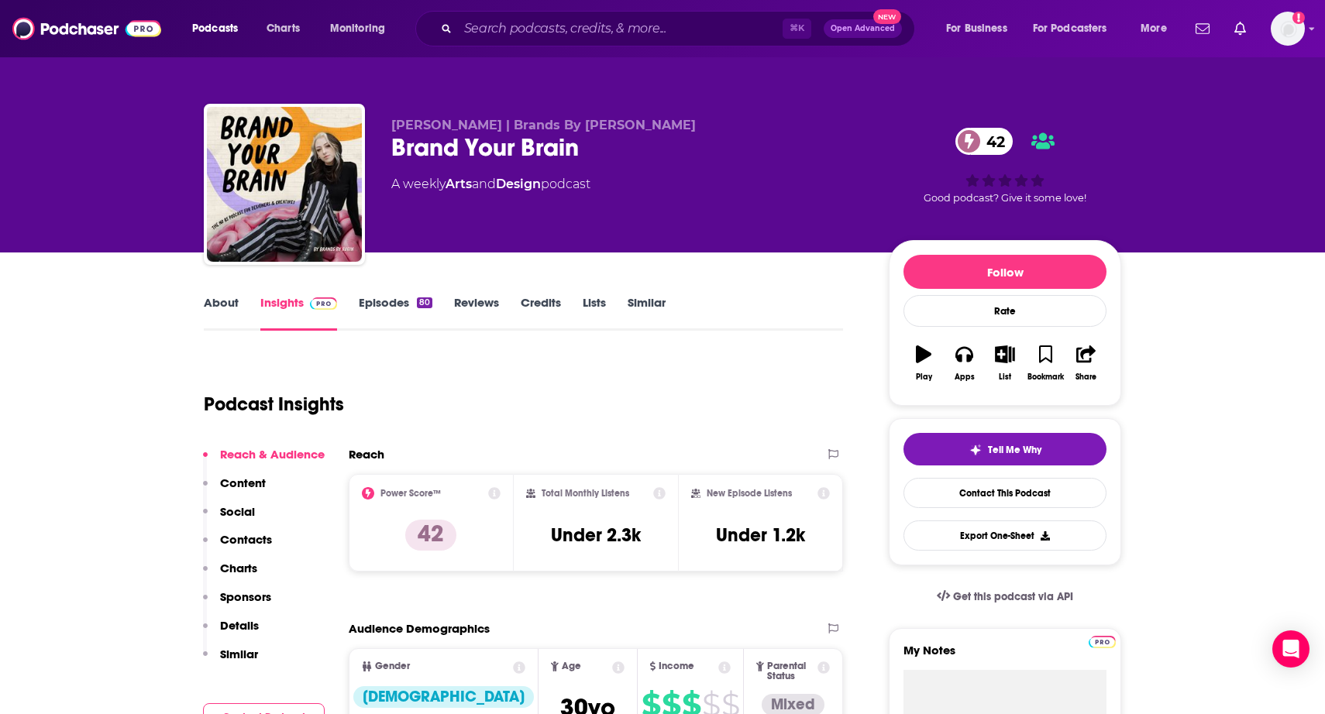
click at [230, 307] on link "About" at bounding box center [221, 313] width 35 height 36
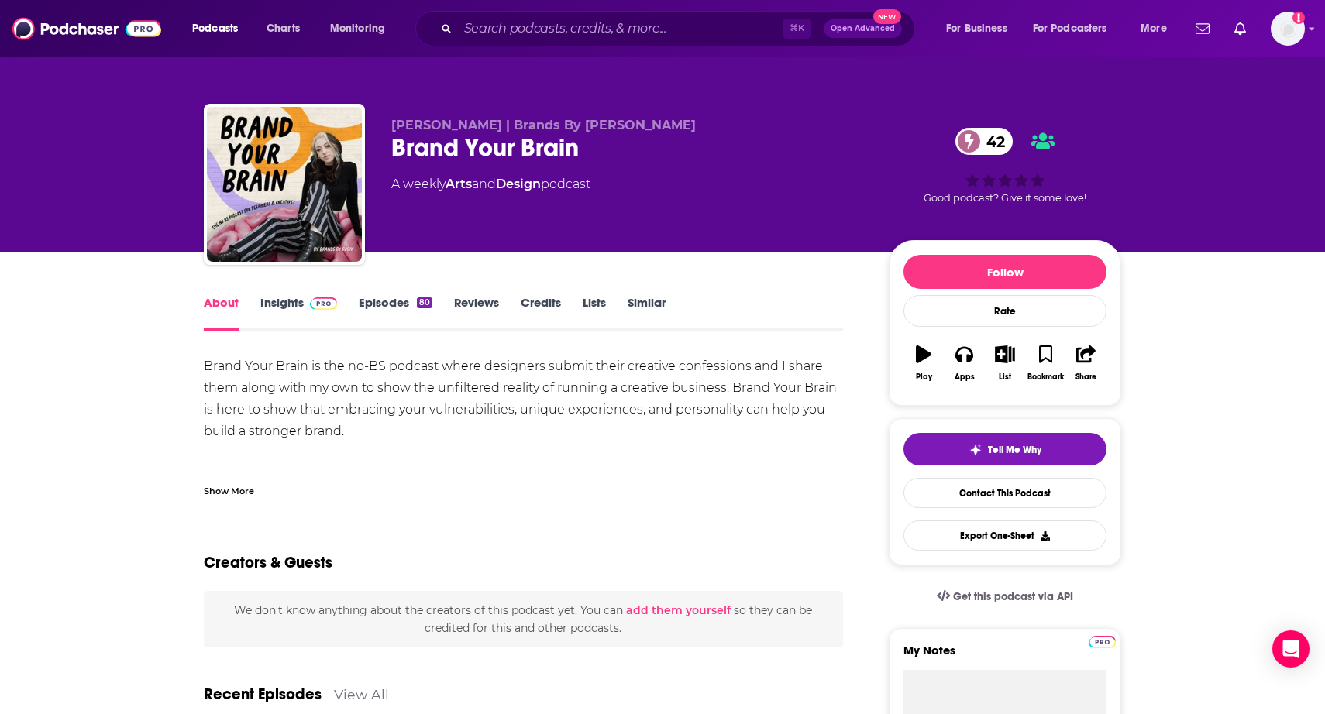
click at [283, 315] on link "Insights" at bounding box center [298, 313] width 77 height 36
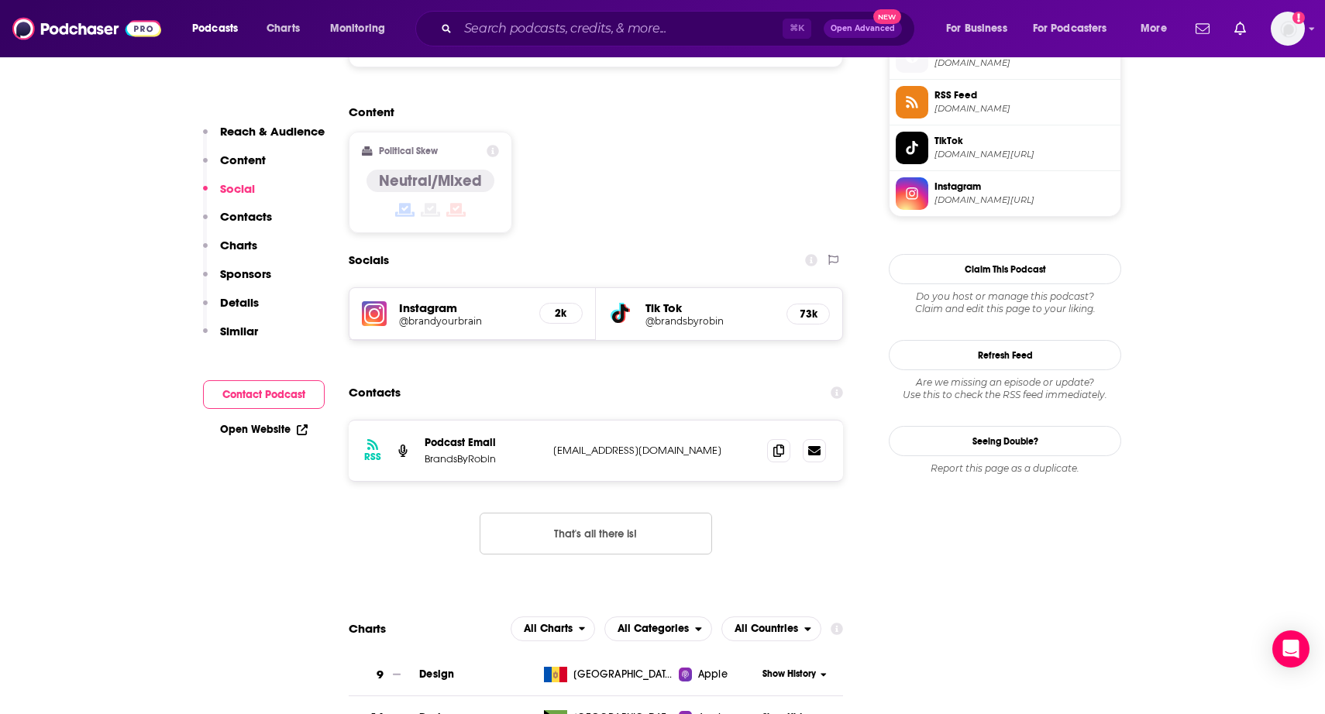
scroll to position [1187, 0]
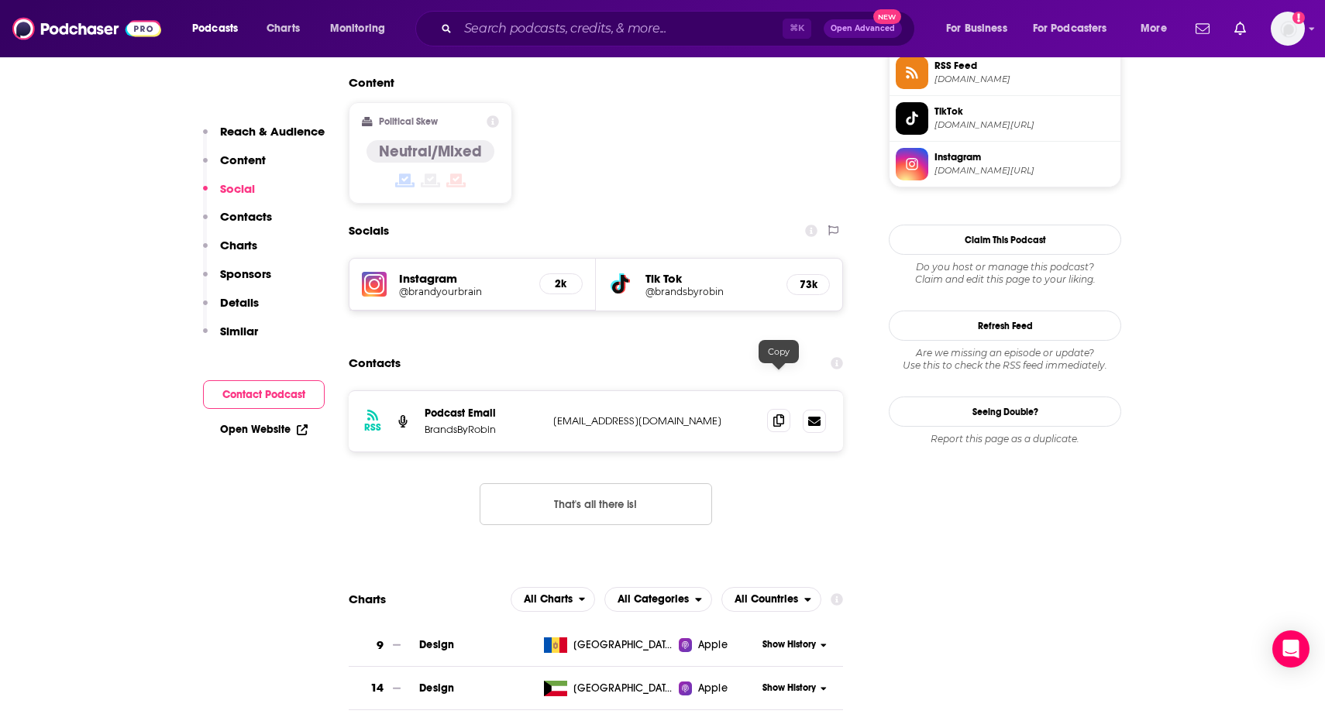
click at [776, 414] on icon at bounding box center [778, 420] width 11 height 12
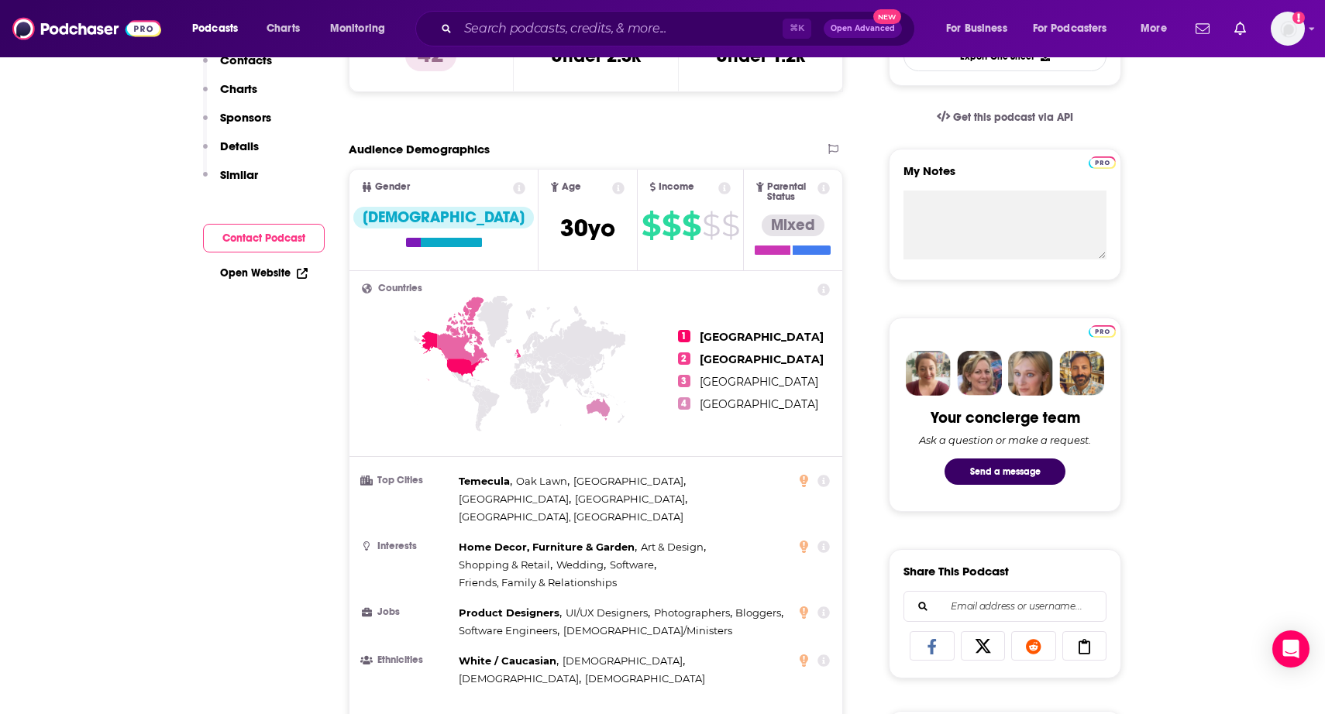
scroll to position [0, 0]
